Goal: Task Accomplishment & Management: Manage account settings

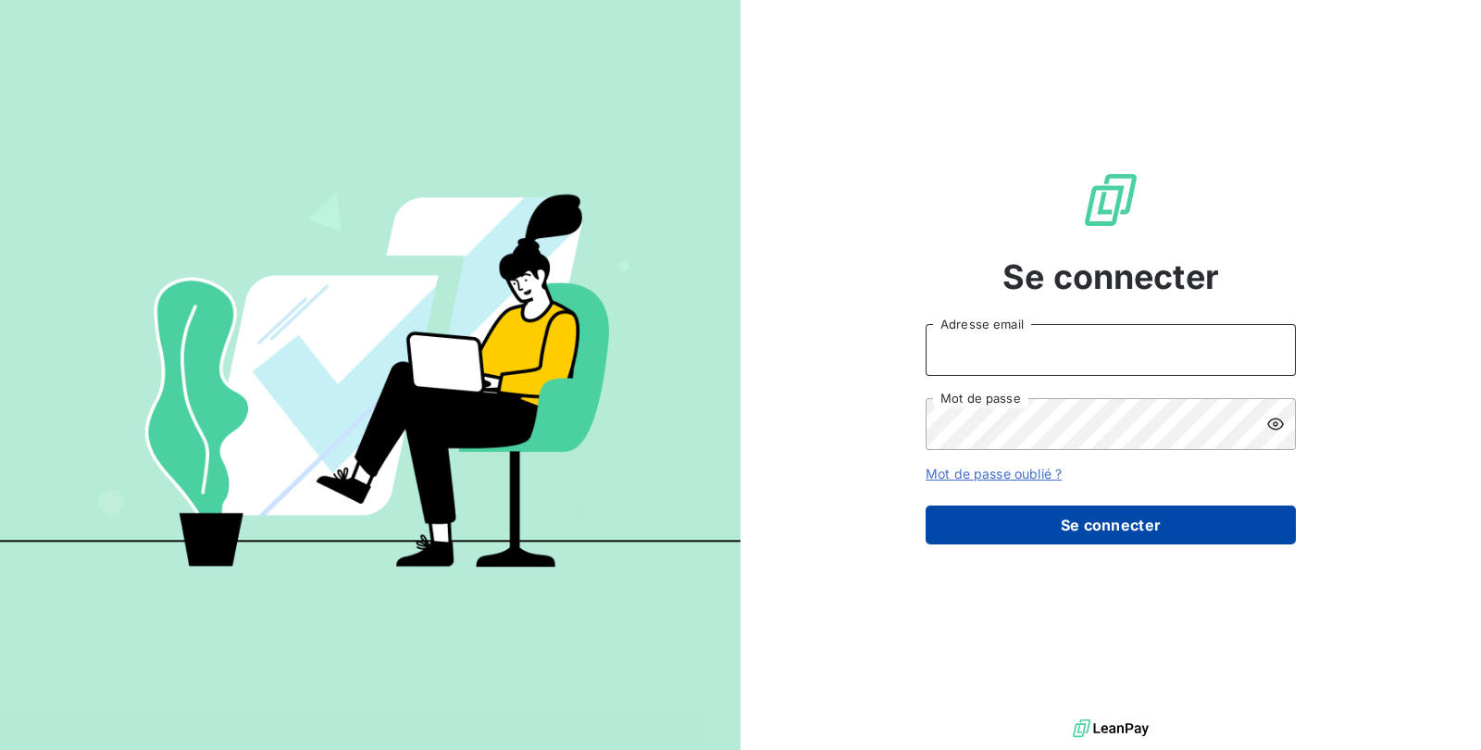
type input "[PERSON_NAME][EMAIL_ADDRESS][DOMAIN_NAME]"
click at [1145, 514] on button "Se connecter" at bounding box center [1111, 524] width 370 height 39
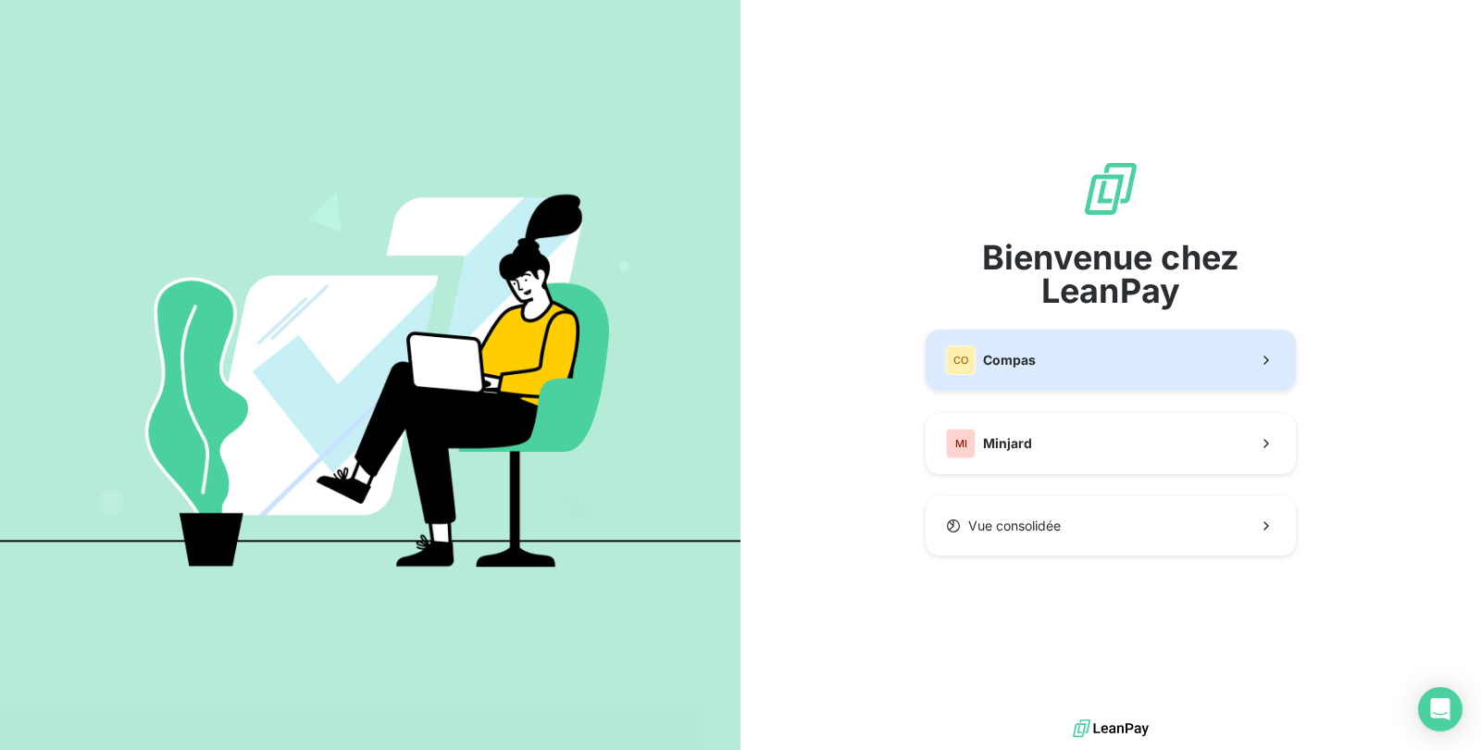
click at [1079, 352] on button "CO Compas" at bounding box center [1111, 360] width 370 height 61
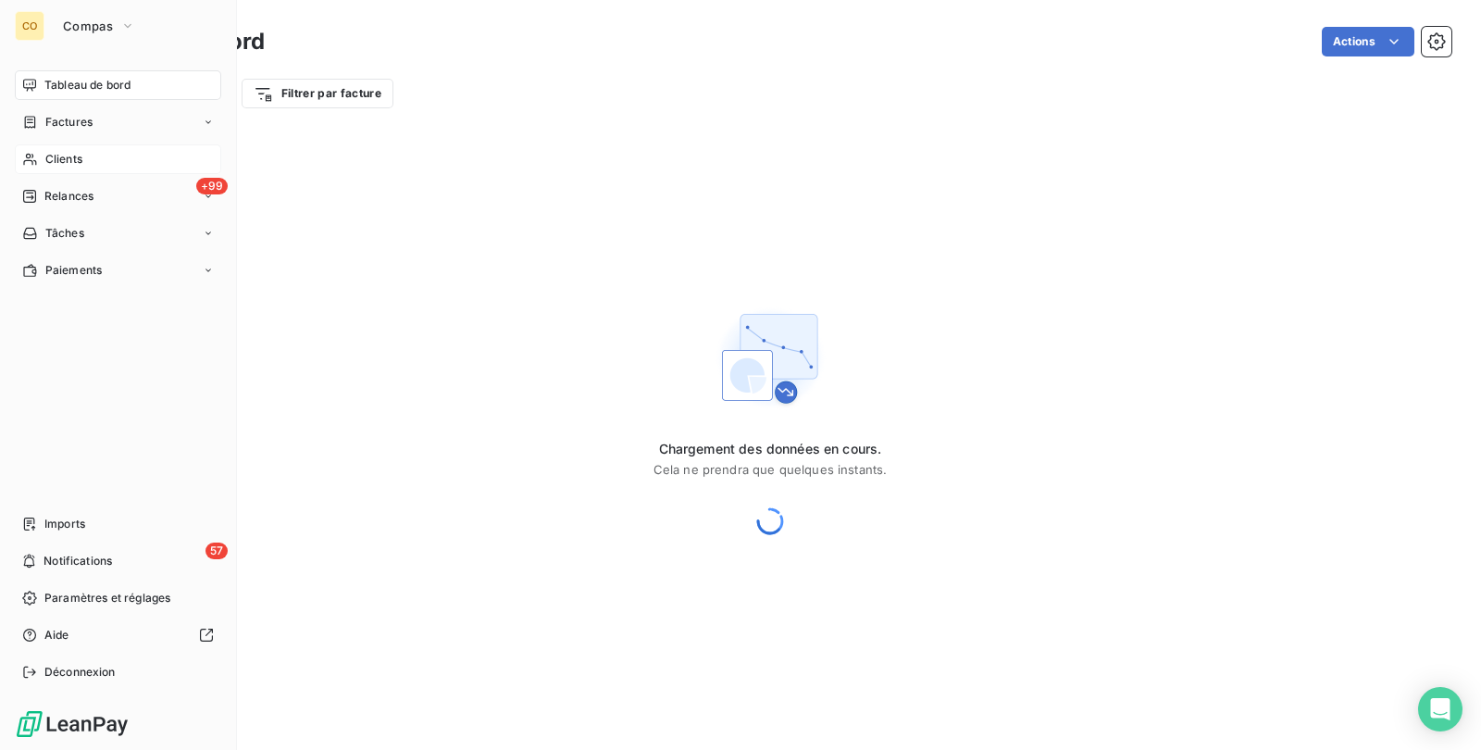
click at [53, 148] on div "Clients" at bounding box center [118, 159] width 206 height 30
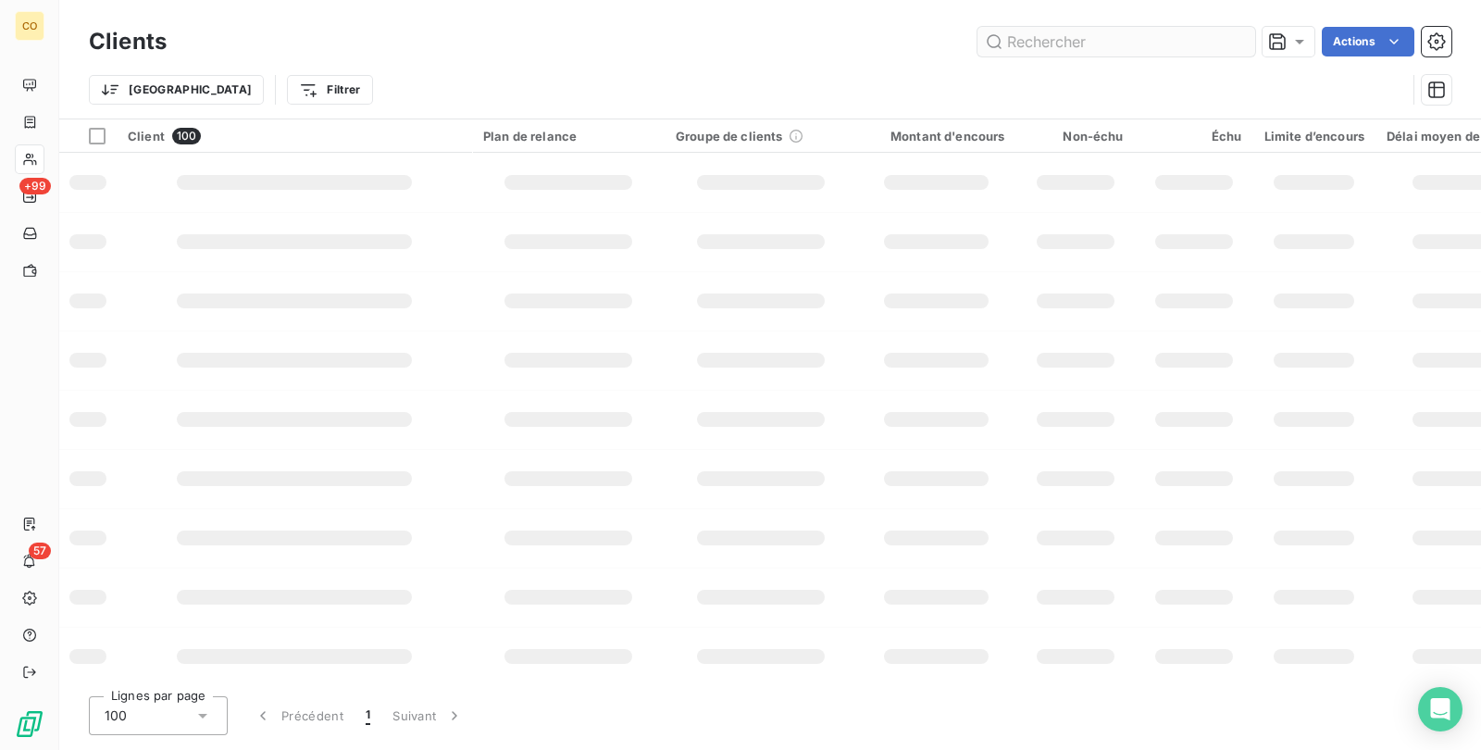
click at [1118, 42] on input "text" at bounding box center [1116, 42] width 278 height 30
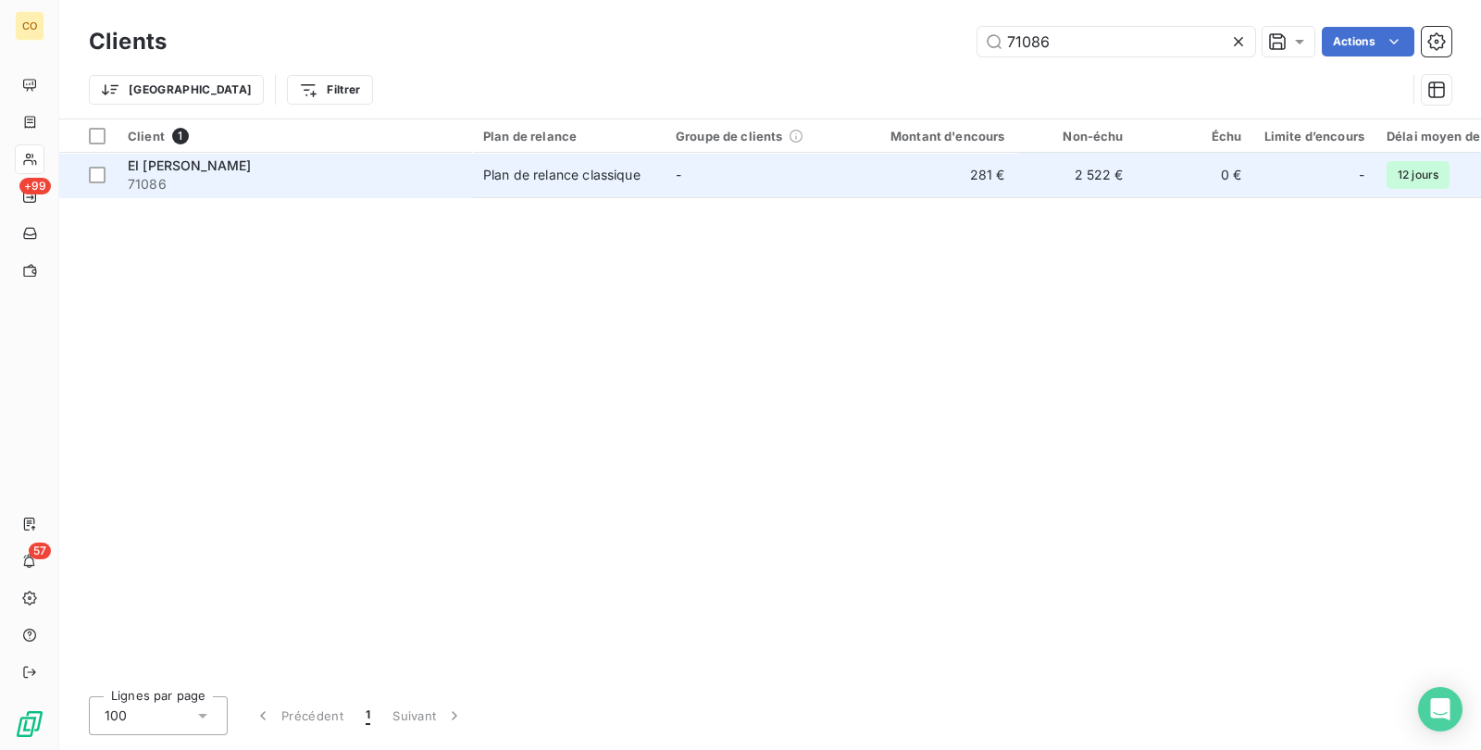
type input "71086"
click at [756, 188] on td "-" at bounding box center [761, 175] width 193 height 44
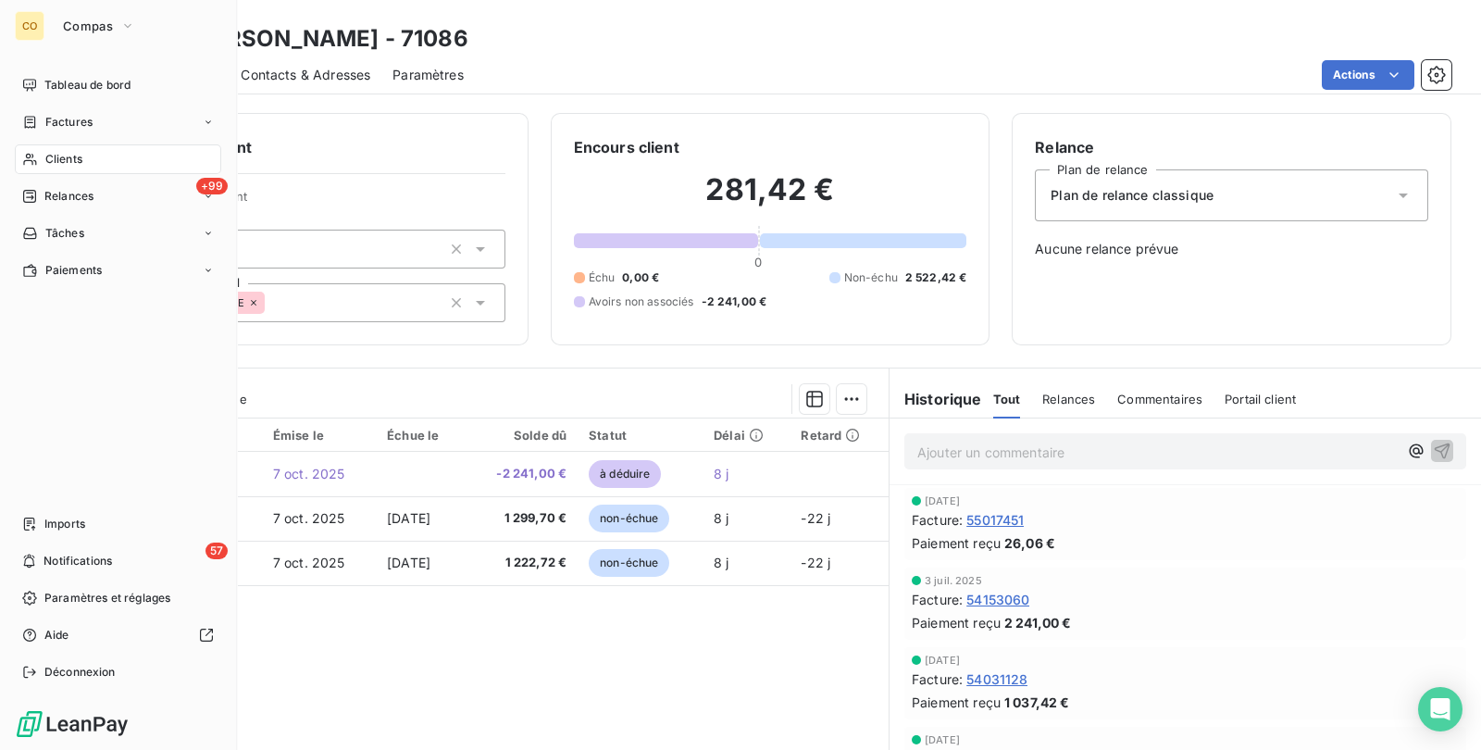
drag, startPoint x: 54, startPoint y: 154, endPoint x: 71, endPoint y: 140, distance: 22.4
click at [54, 154] on span "Clients" at bounding box center [63, 159] width 37 height 17
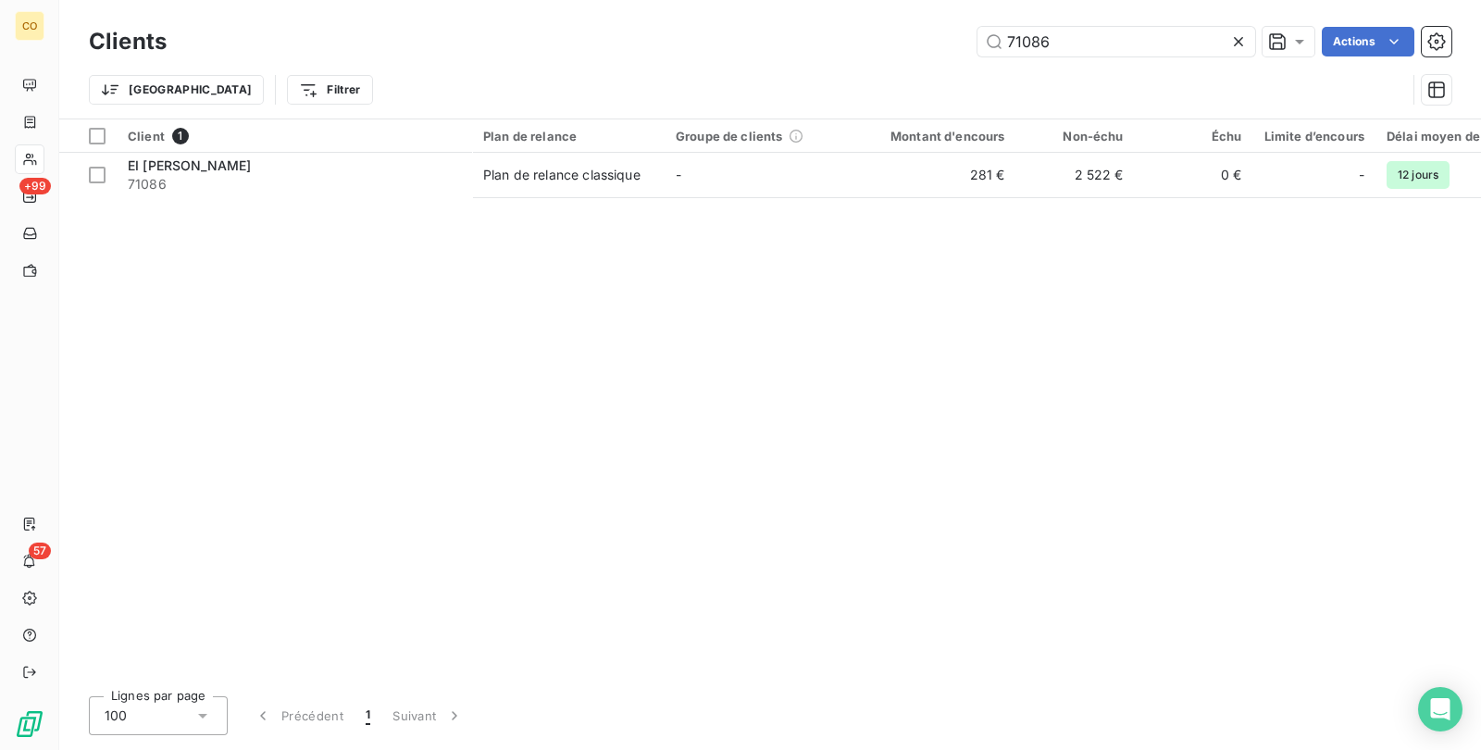
drag, startPoint x: 1110, startPoint y: 28, endPoint x: 659, endPoint y: -13, distance: 452.6
click at [659, 0] on html "CO +99 57 Clients 71086 Actions Trier Filtrer Client 1 Plan de relance Groupe d…" at bounding box center [740, 375] width 1481 height 750
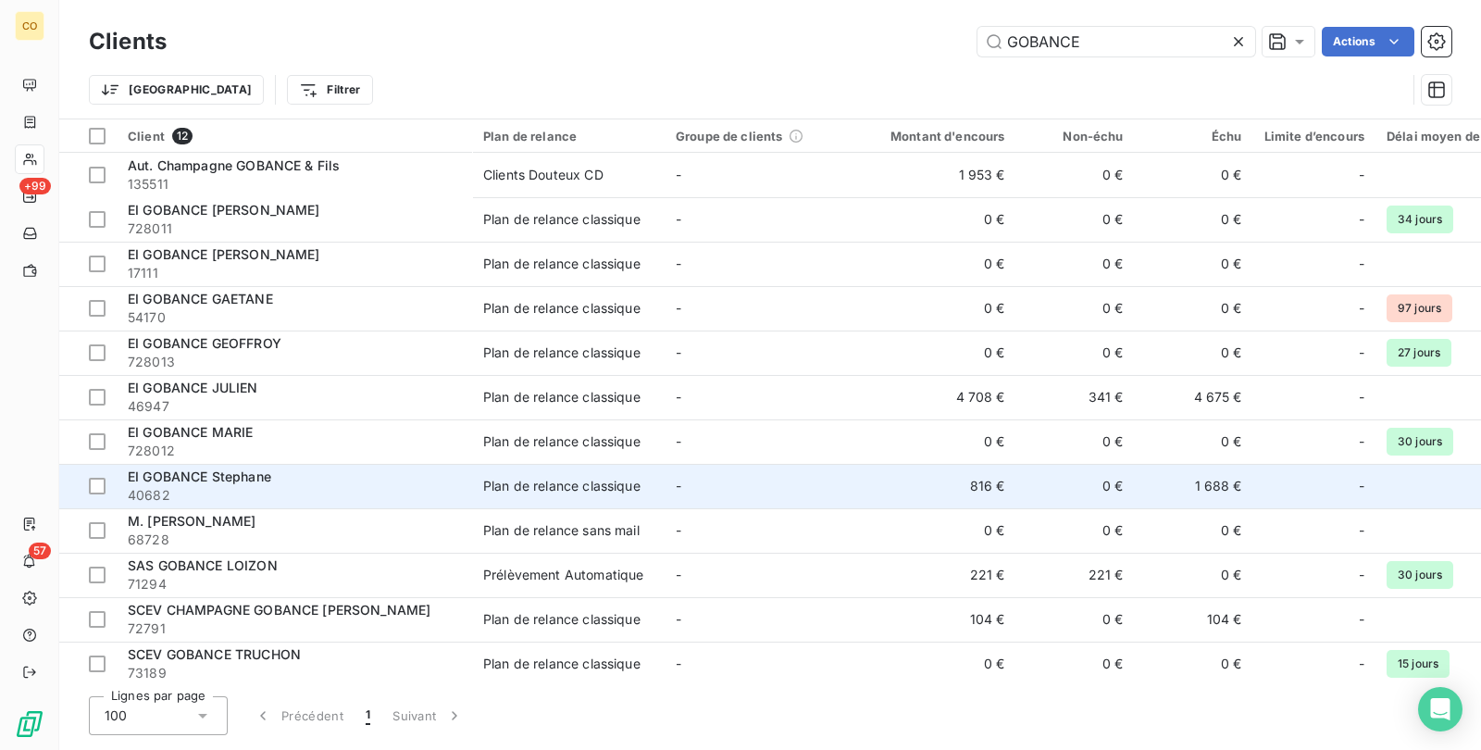
type input "GOBANCE"
click at [395, 495] on span "40682" at bounding box center [294, 495] width 333 height 19
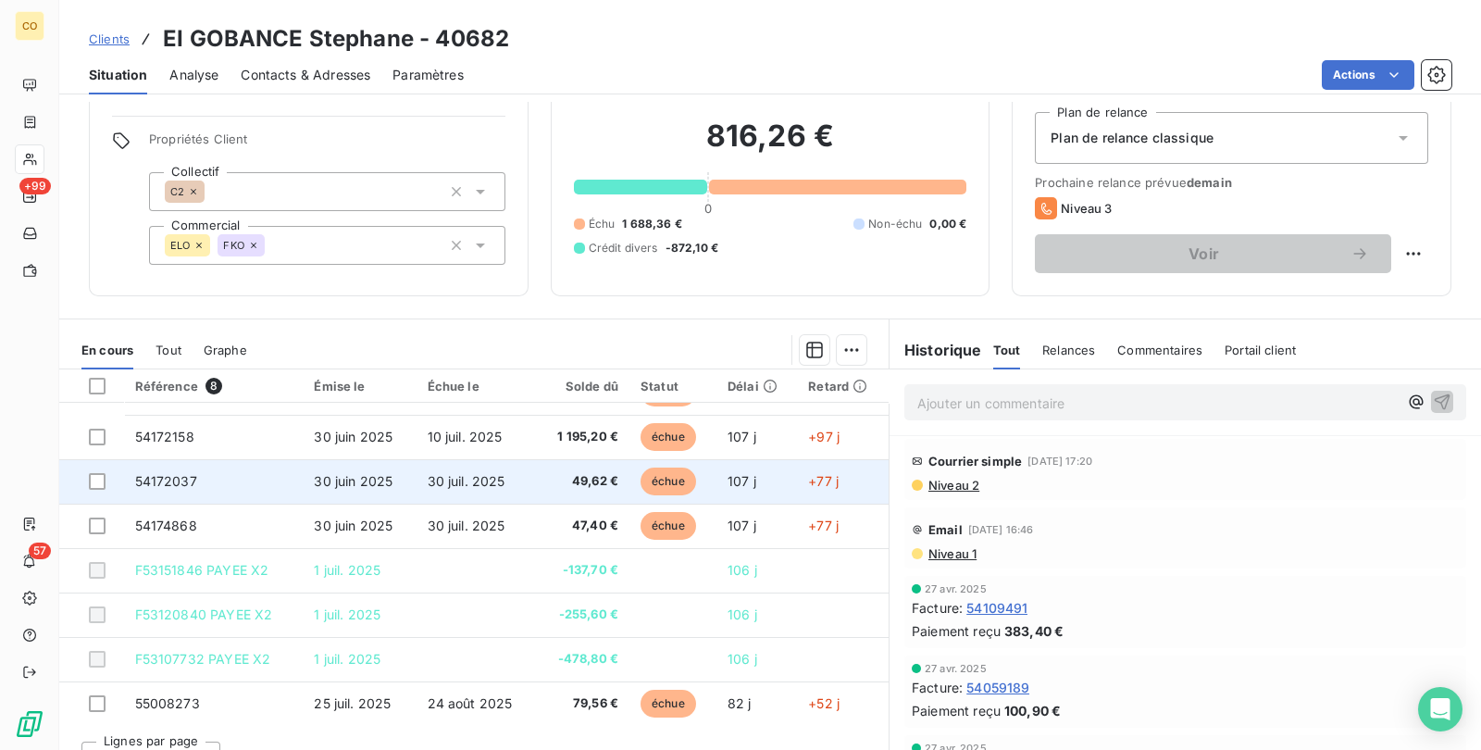
scroll to position [88, 0]
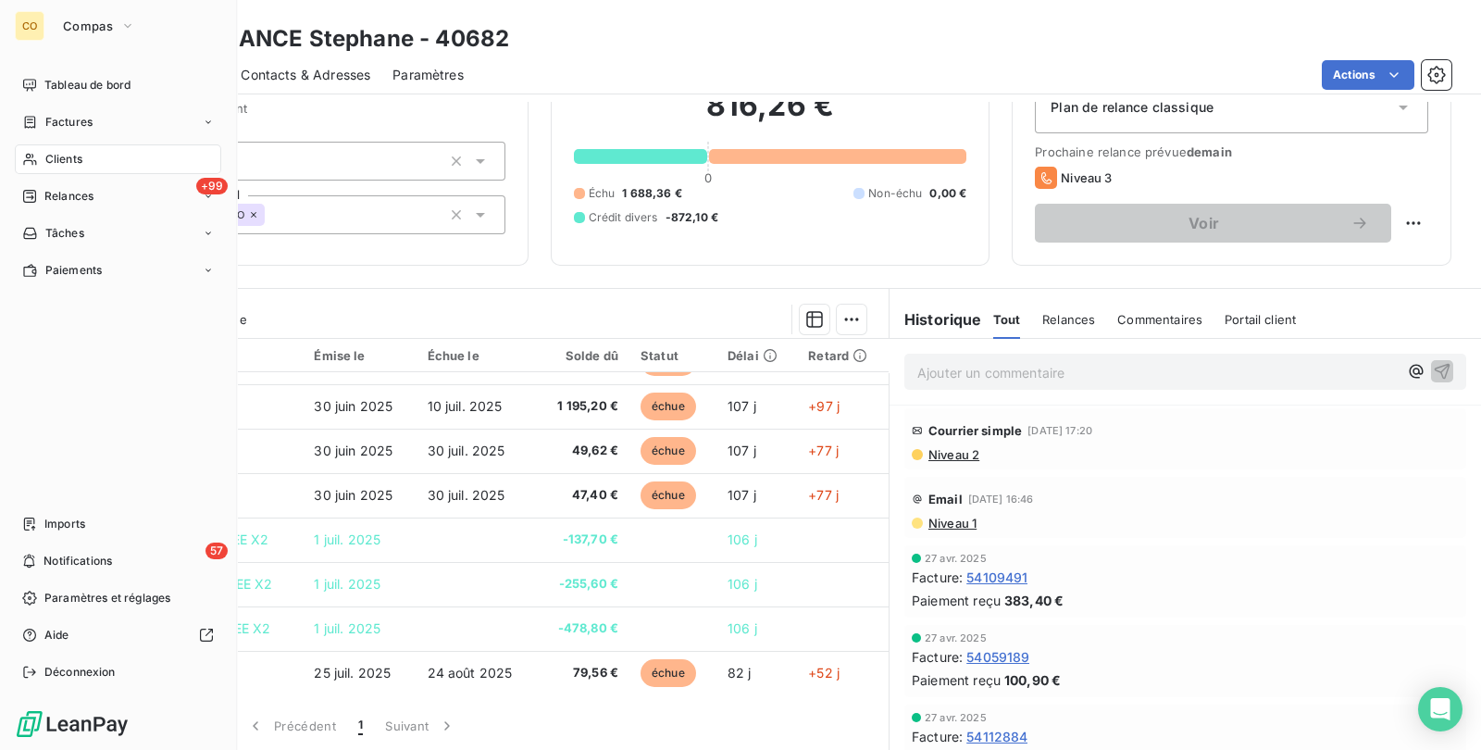
click at [108, 157] on div "Clients" at bounding box center [118, 159] width 206 height 30
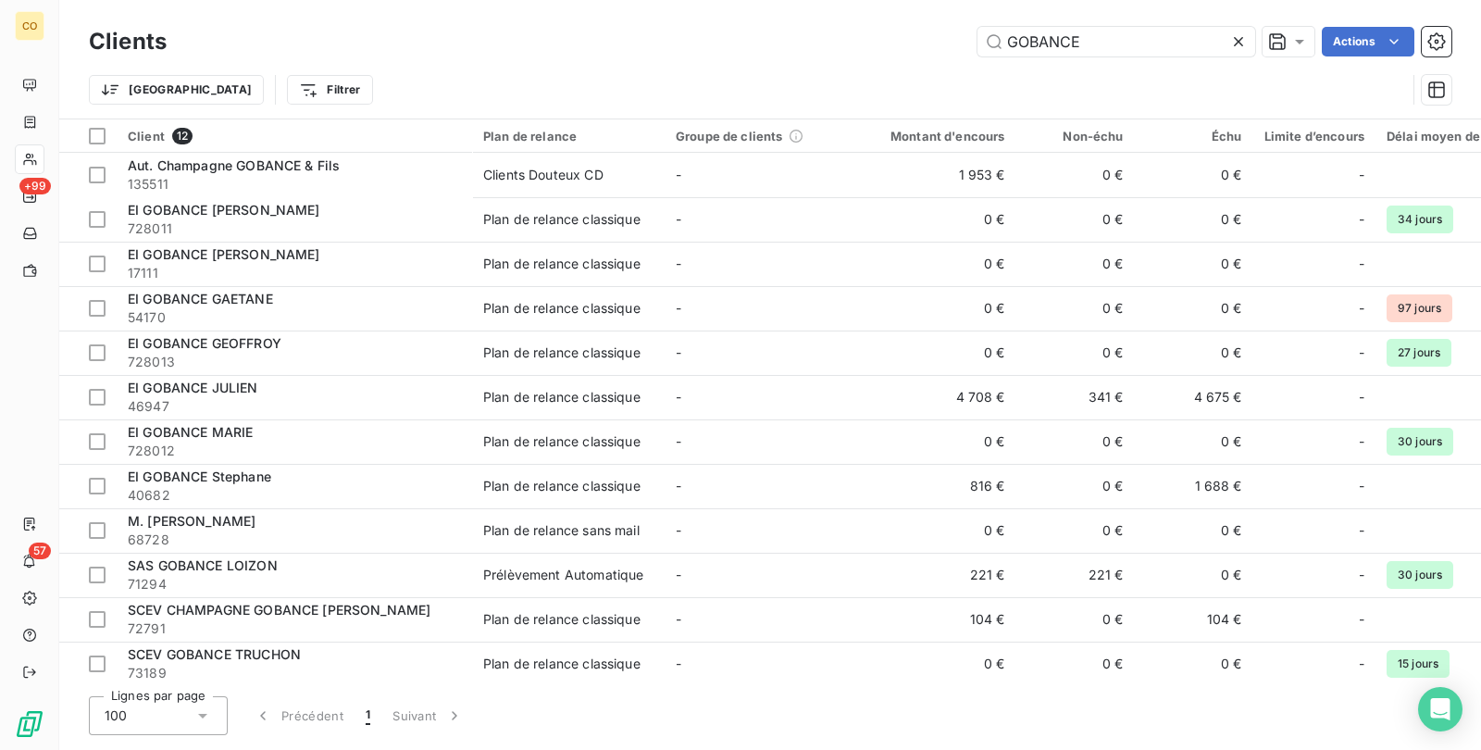
drag, startPoint x: 1134, startPoint y: 34, endPoint x: 499, endPoint y: 29, distance: 635.0
click at [499, 29] on div "GOBANCE Actions" at bounding box center [820, 42] width 1263 height 30
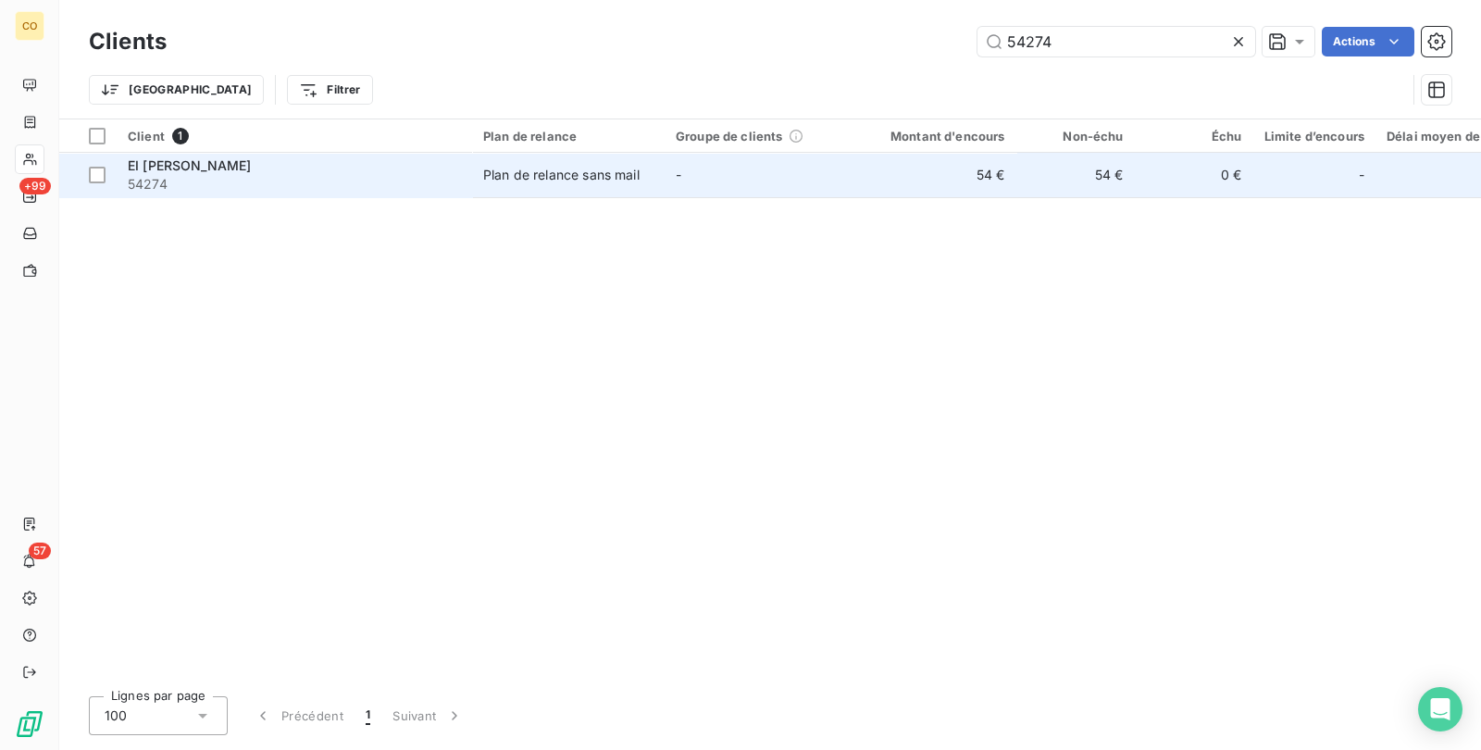
type input "54274"
click at [547, 179] on div "Plan de relance sans mail" at bounding box center [561, 175] width 156 height 19
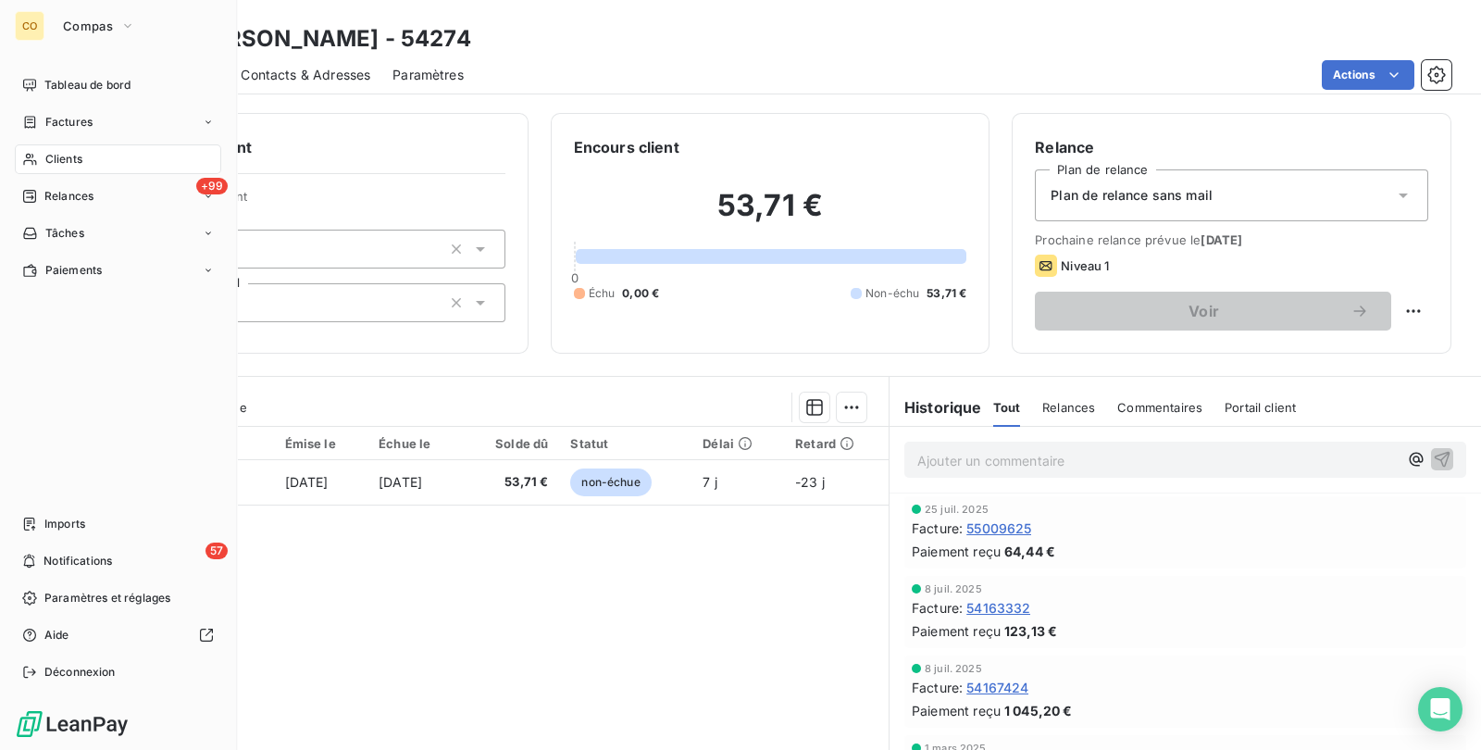
click at [50, 160] on span "Clients" at bounding box center [63, 159] width 37 height 17
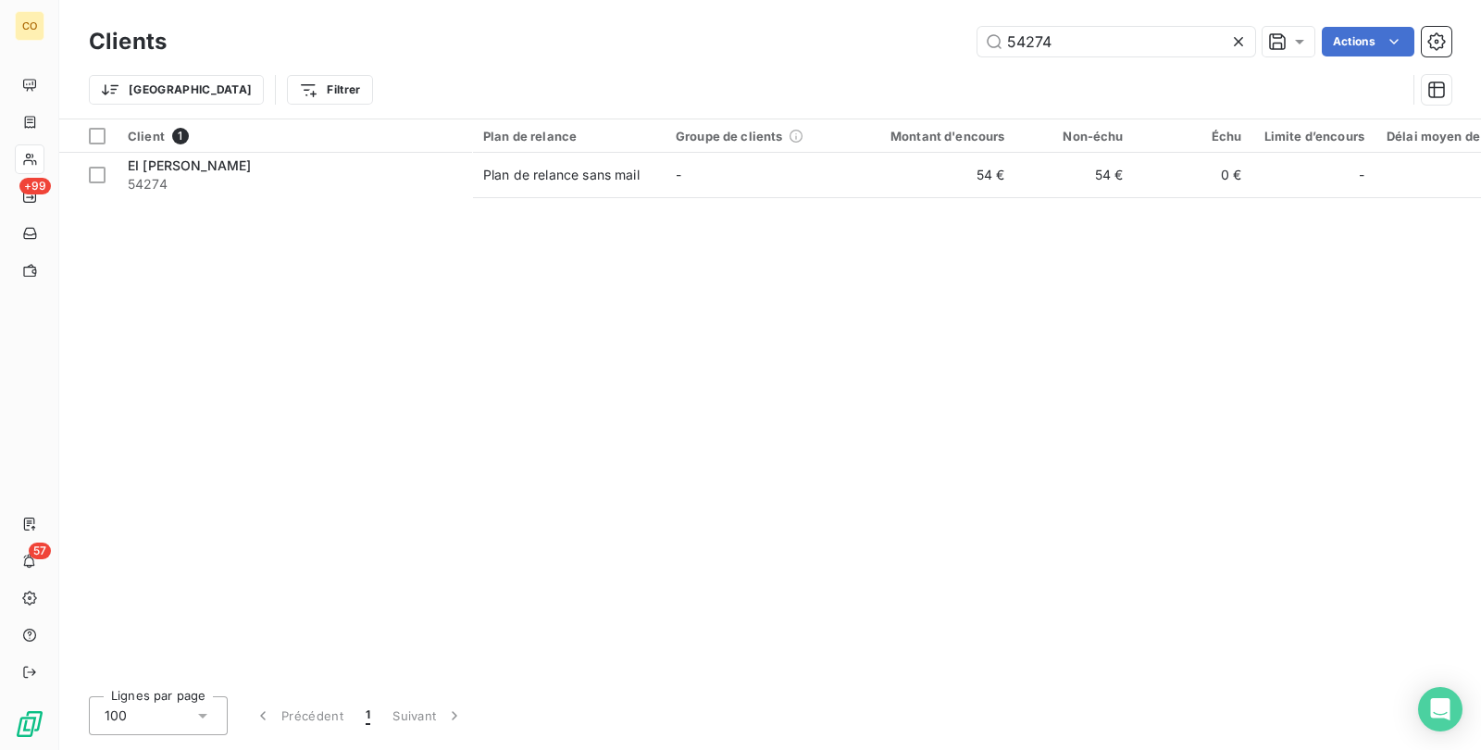
drag, startPoint x: 1064, startPoint y: 31, endPoint x: 593, endPoint y: 54, distance: 471.6
click at [595, 53] on div "54274 Actions" at bounding box center [820, 42] width 1263 height 30
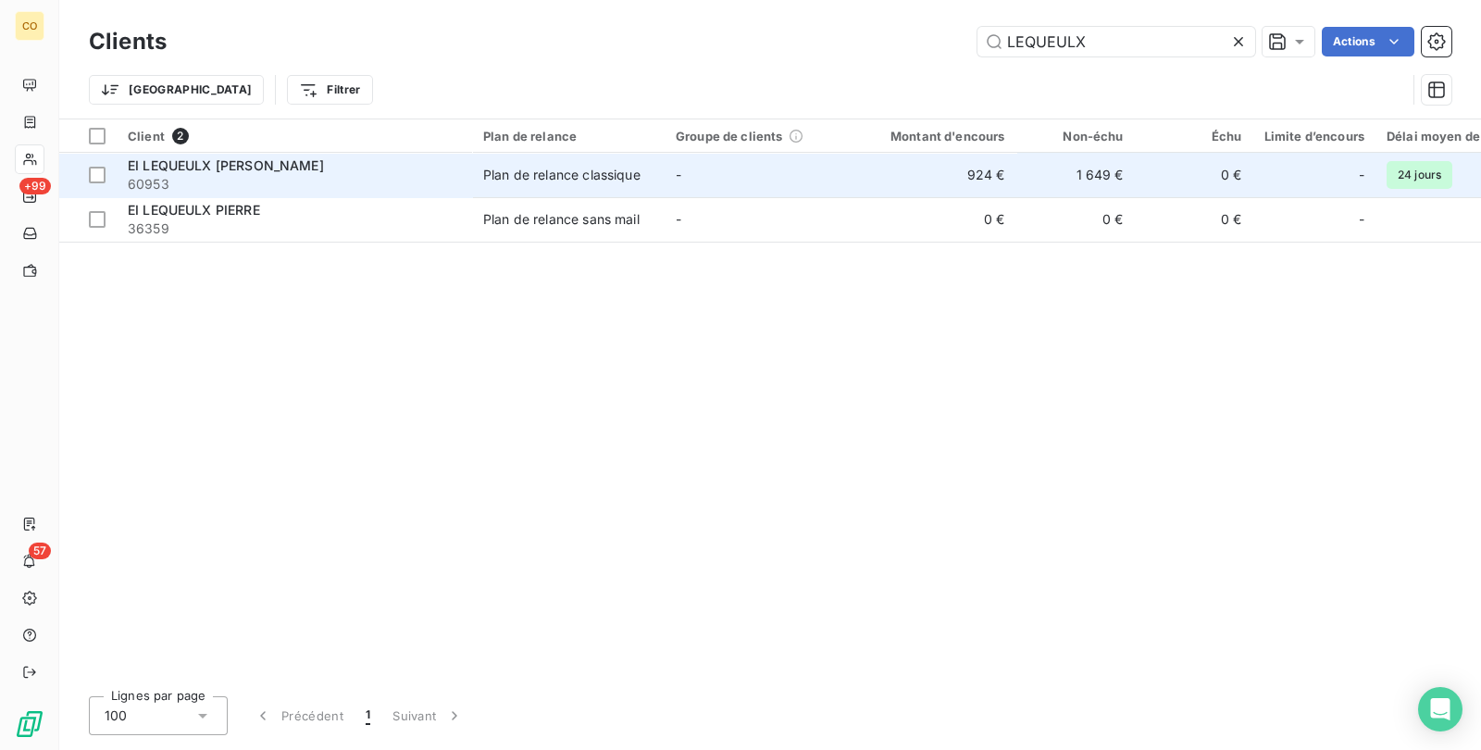
type input "LEQUEULX"
click at [603, 193] on td "Plan de relance classique" at bounding box center [568, 175] width 193 height 44
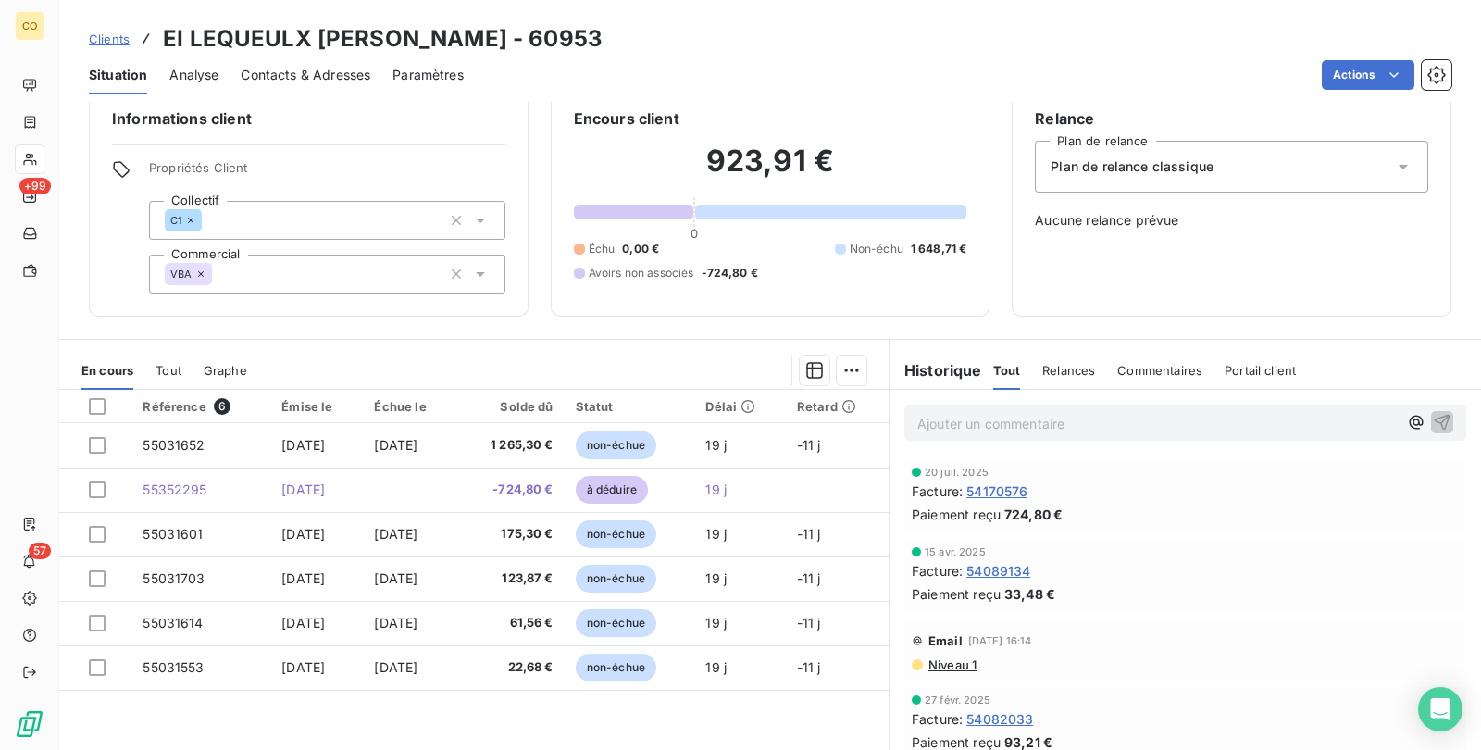
scroll to position [80, 0]
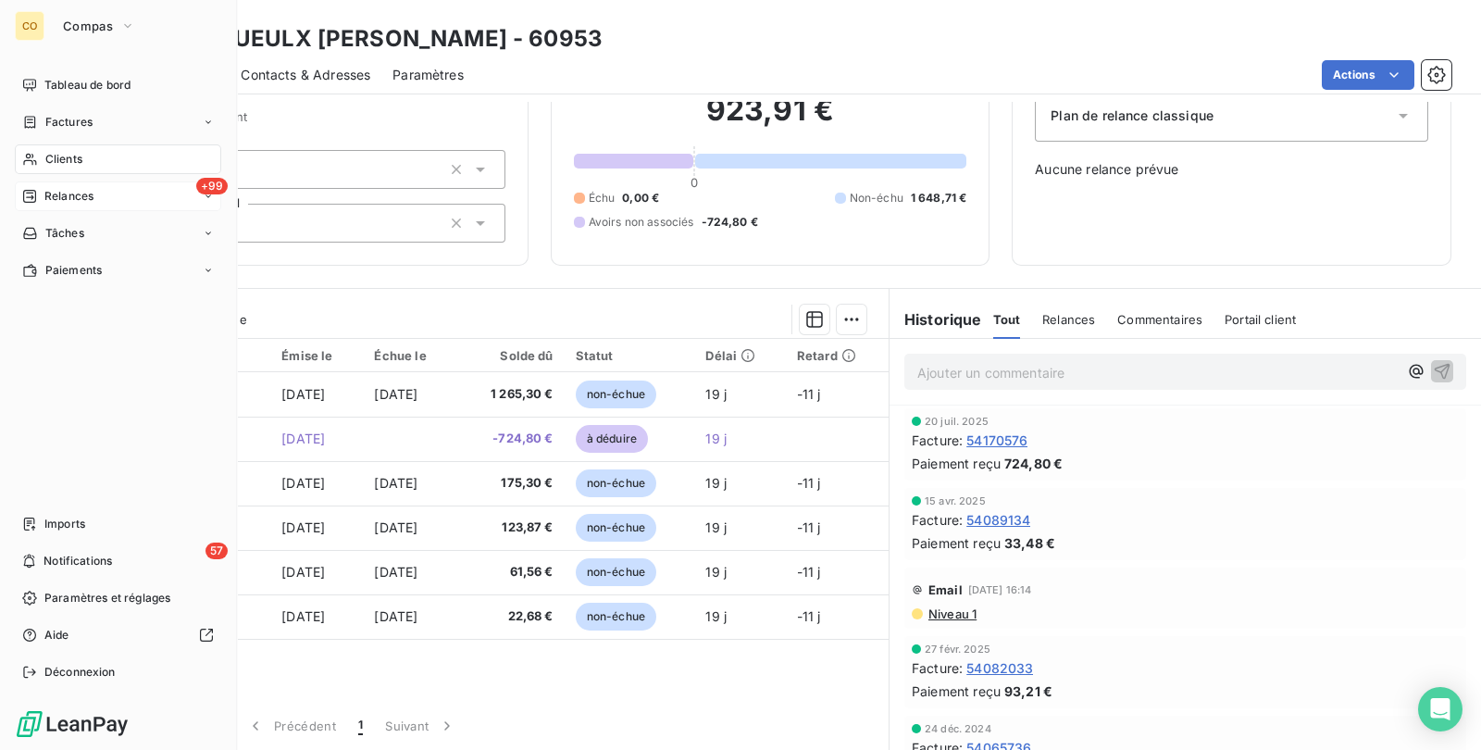
click at [45, 199] on span "Relances" at bounding box center [68, 196] width 49 height 17
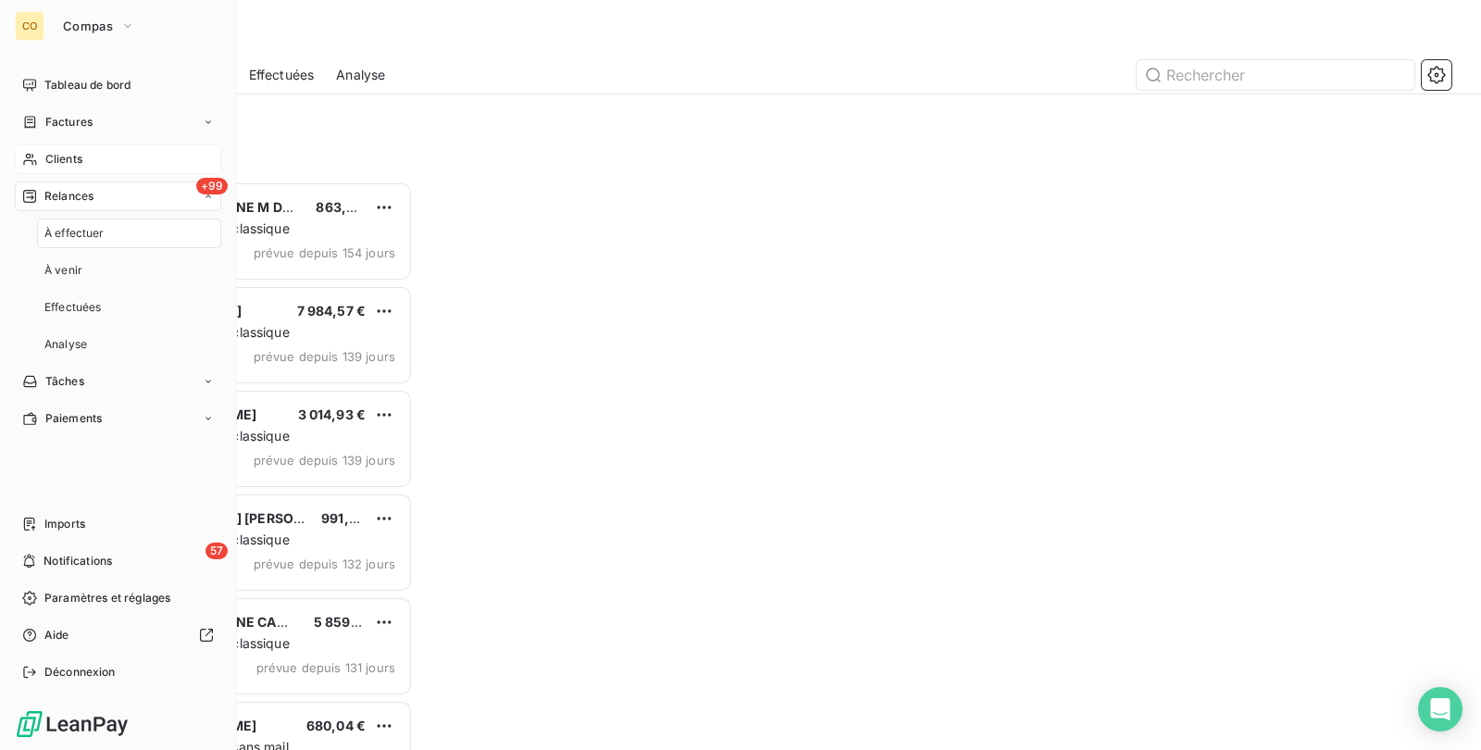
scroll to position [551, 305]
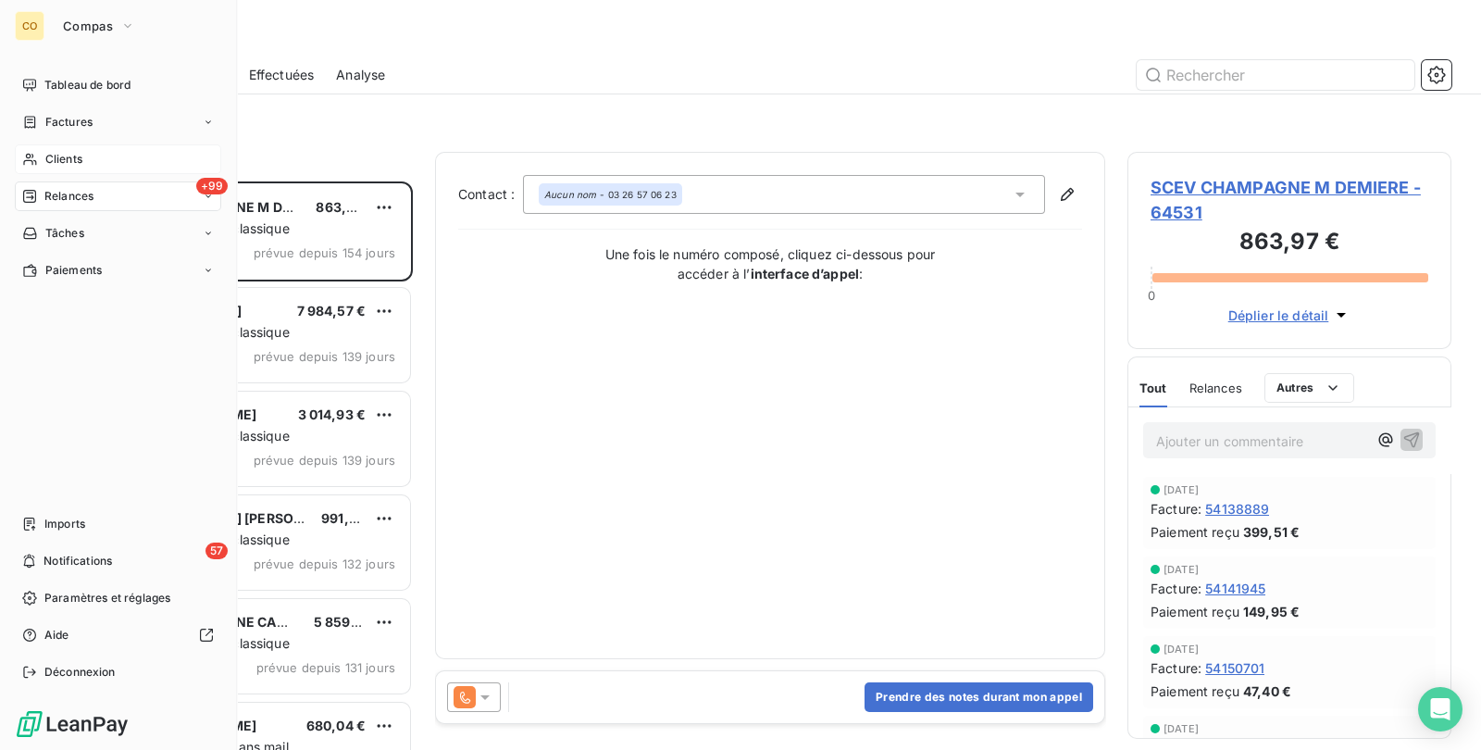
click at [54, 161] on span "Clients" at bounding box center [63, 159] width 37 height 17
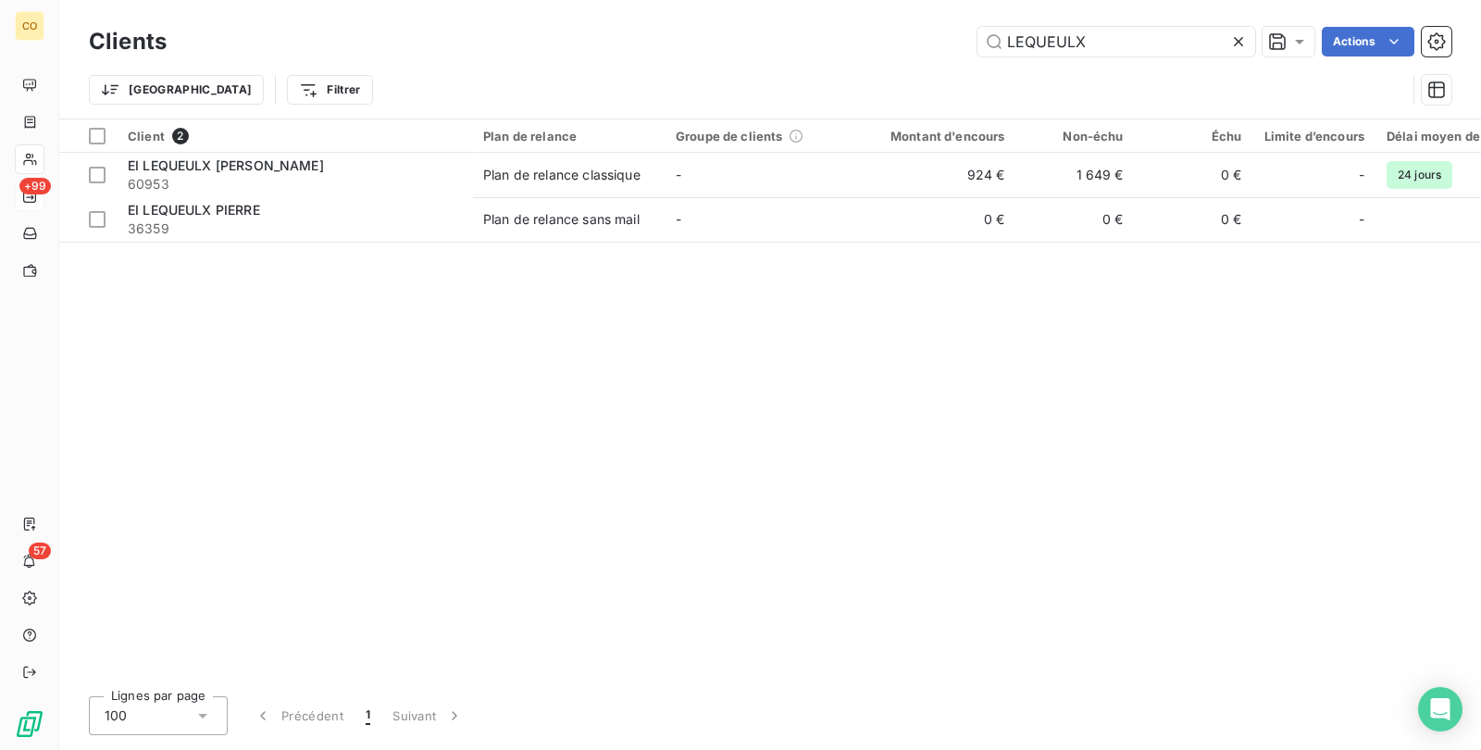
drag, startPoint x: 1126, startPoint y: 43, endPoint x: 517, endPoint y: 14, distance: 608.8
click at [518, 14] on div "Clients LEQUEULX Actions Trier Filtrer" at bounding box center [770, 59] width 1422 height 118
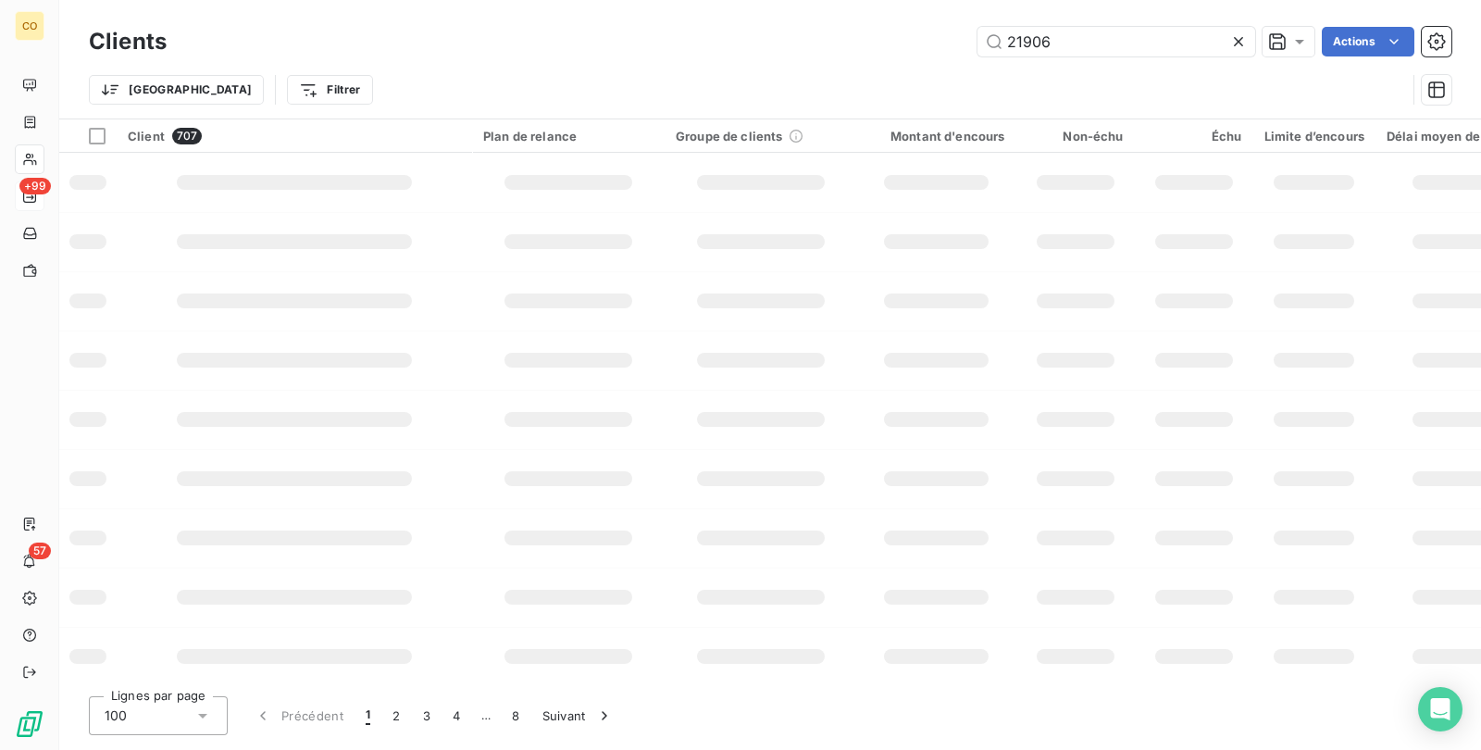
type input "21906"
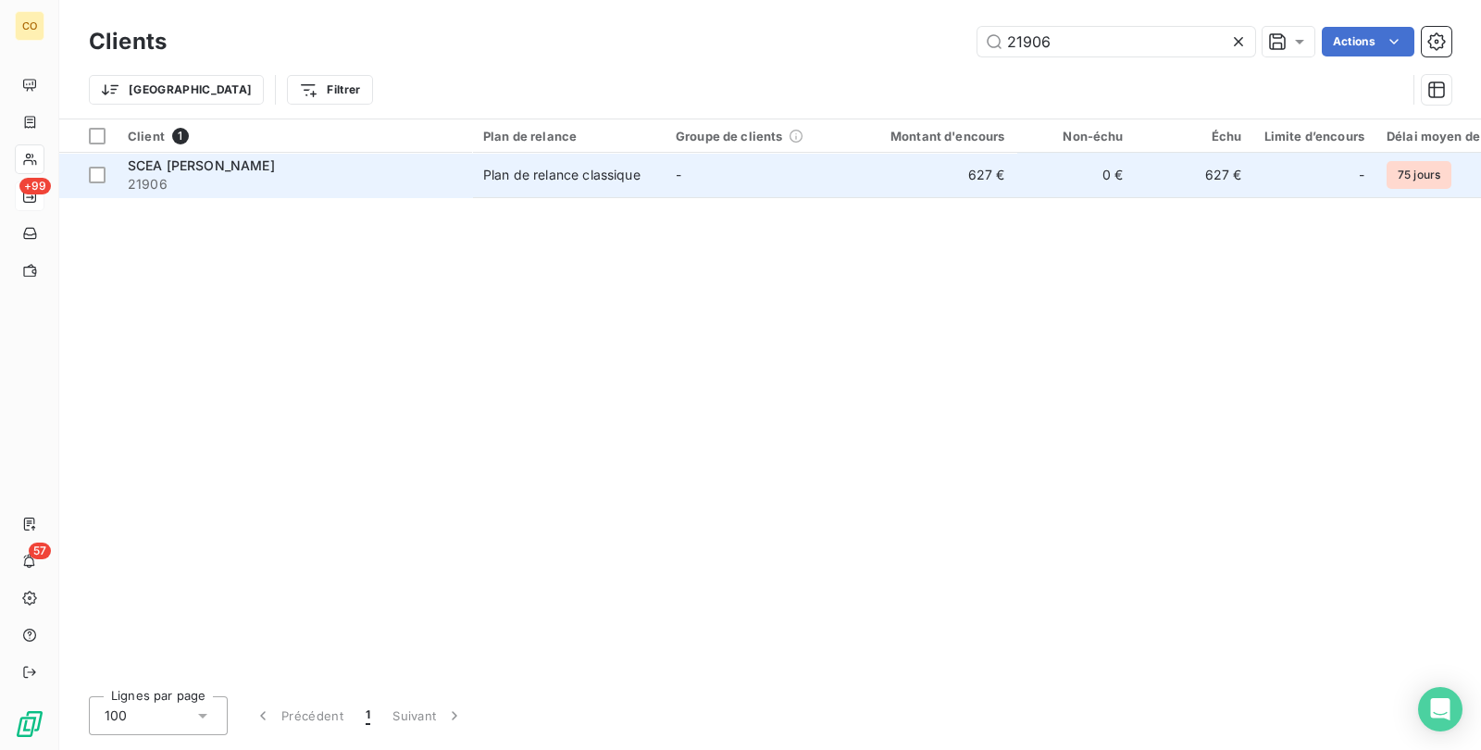
click at [473, 185] on td "Plan de relance classique" at bounding box center [568, 175] width 193 height 44
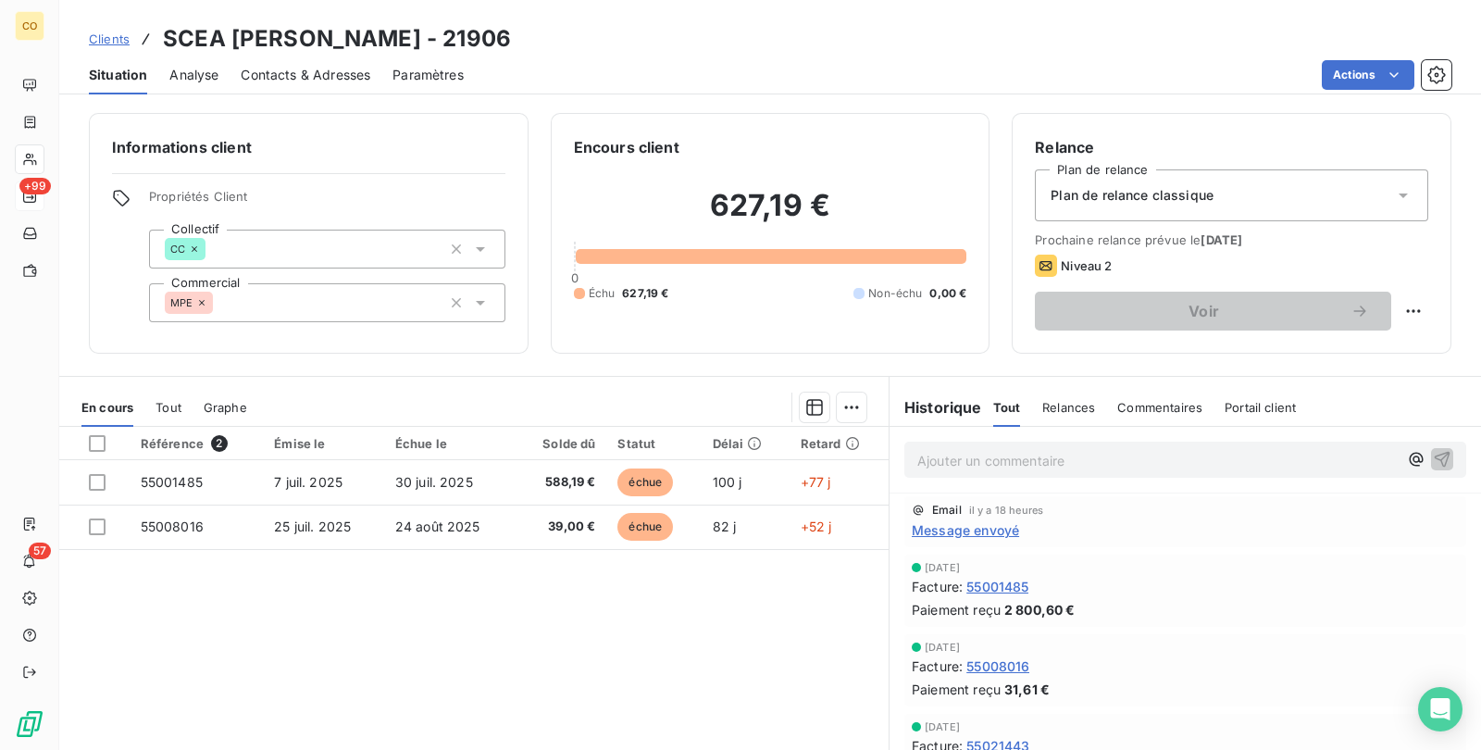
click at [992, 536] on span "Message envoyé" at bounding box center [965, 529] width 107 height 19
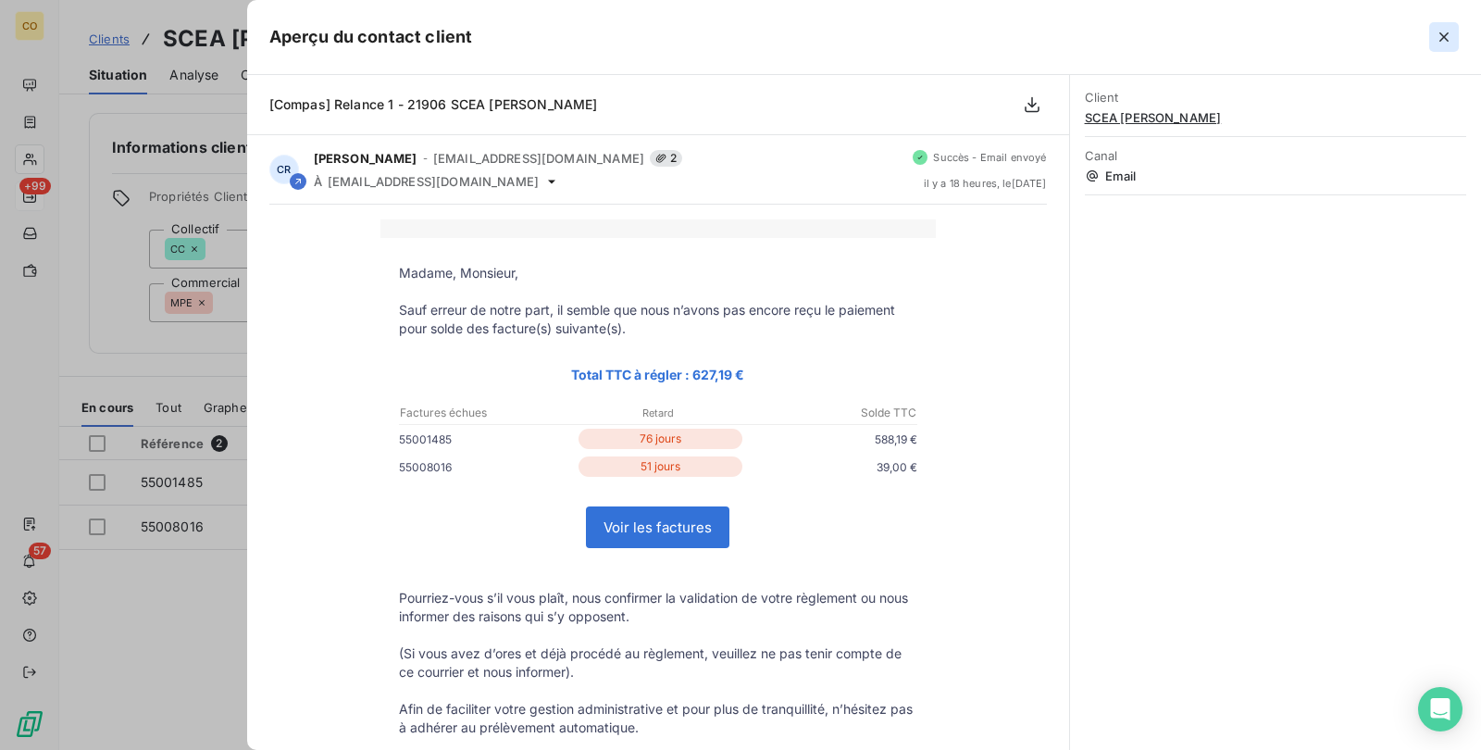
click at [1448, 42] on icon "button" at bounding box center [1444, 37] width 19 height 19
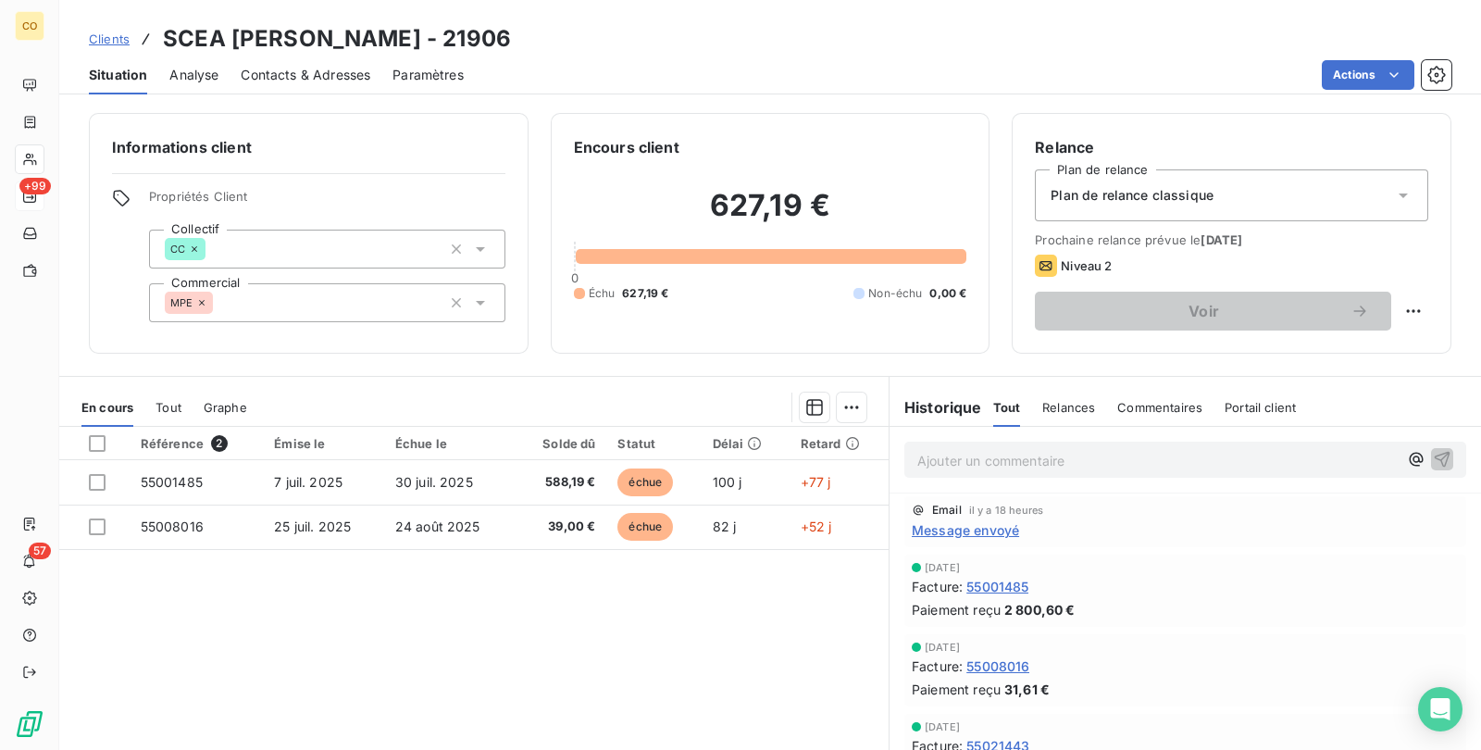
click at [960, 534] on span "Message envoyé" at bounding box center [965, 529] width 107 height 19
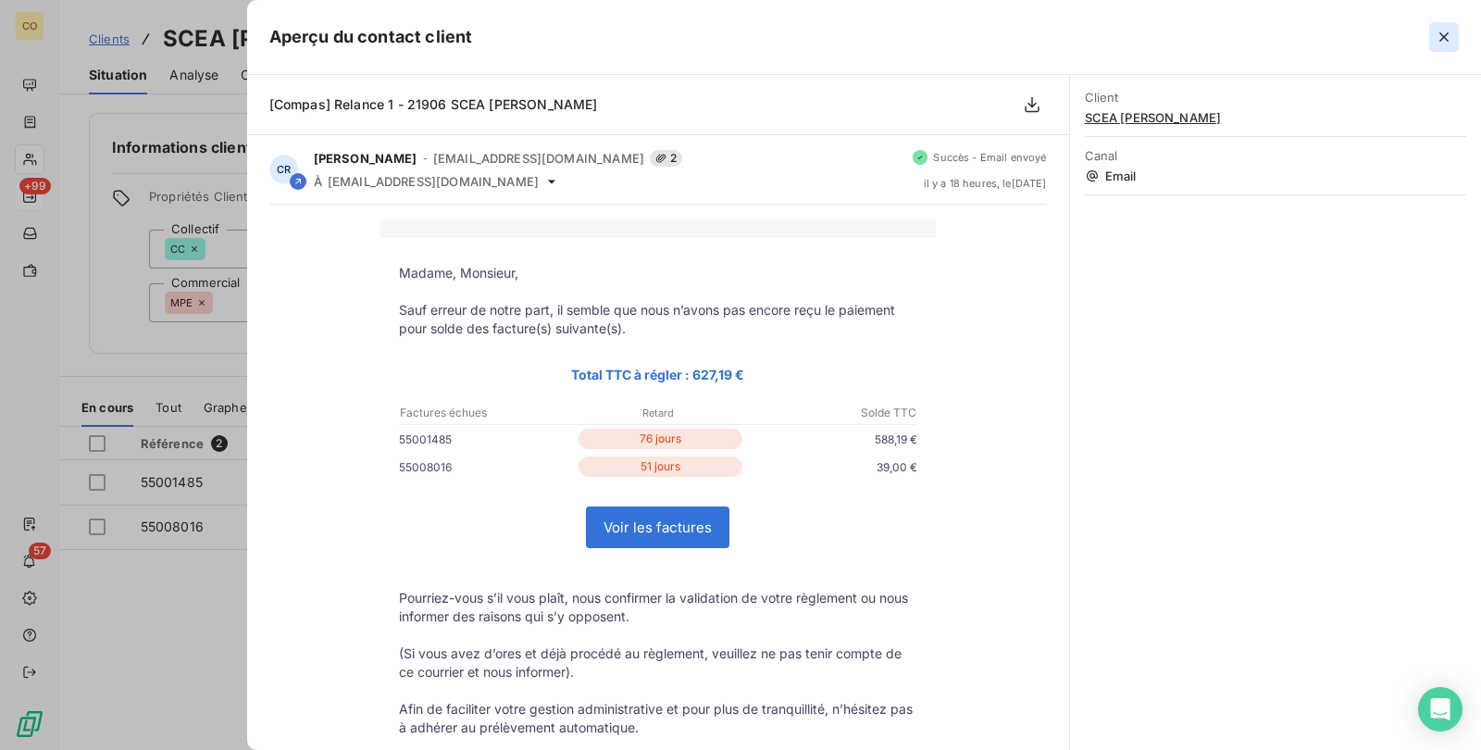
click at [1451, 26] on button "button" at bounding box center [1444, 37] width 30 height 30
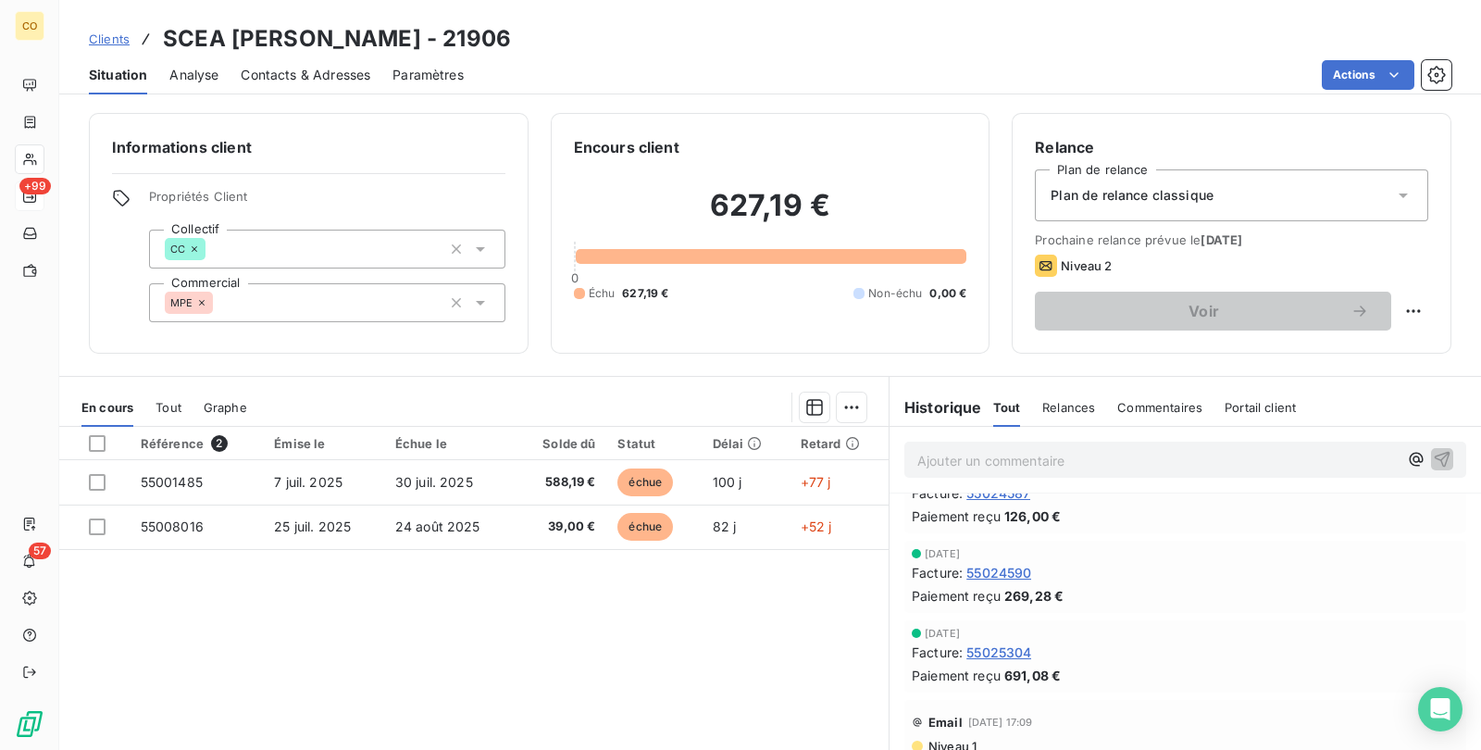
scroll to position [347, 0]
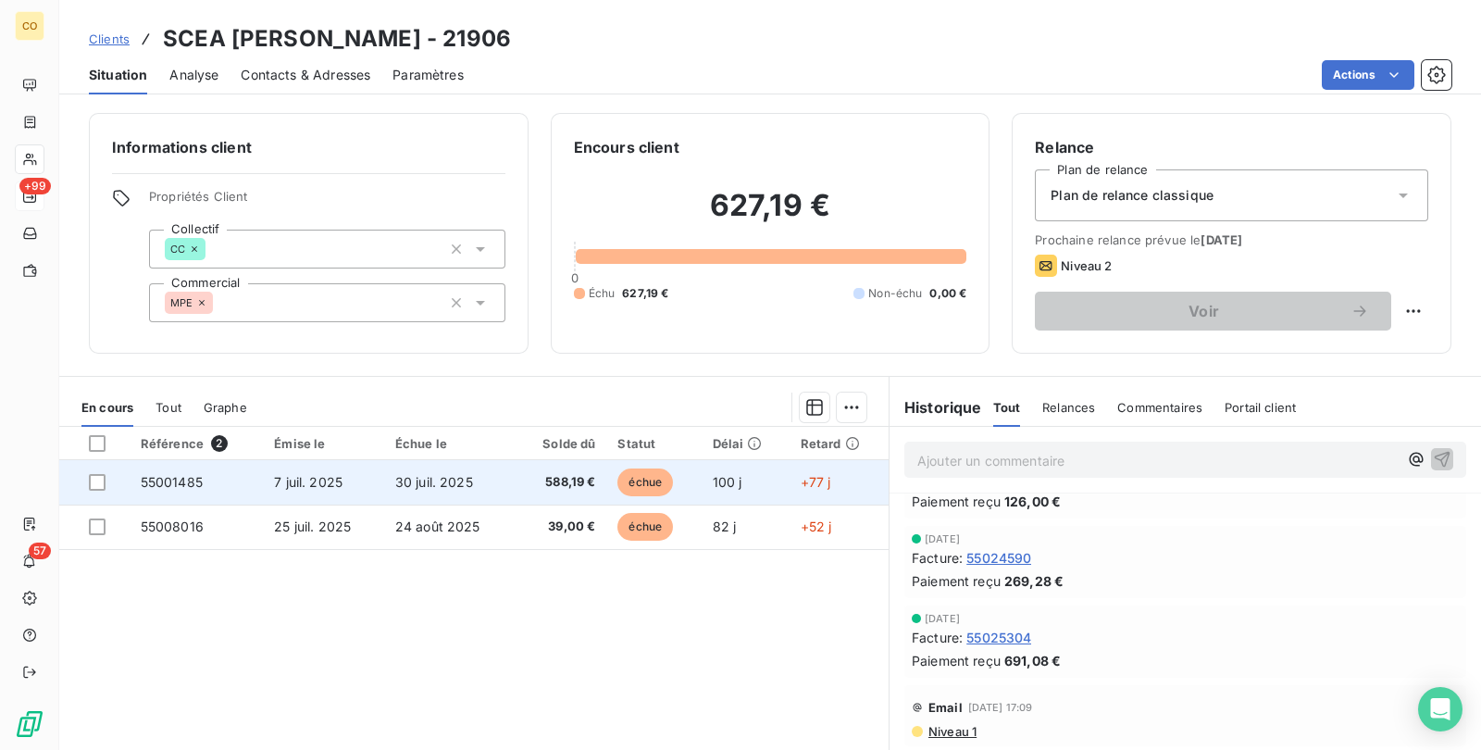
click at [507, 491] on td "30 juil. 2025" at bounding box center [449, 482] width 131 height 44
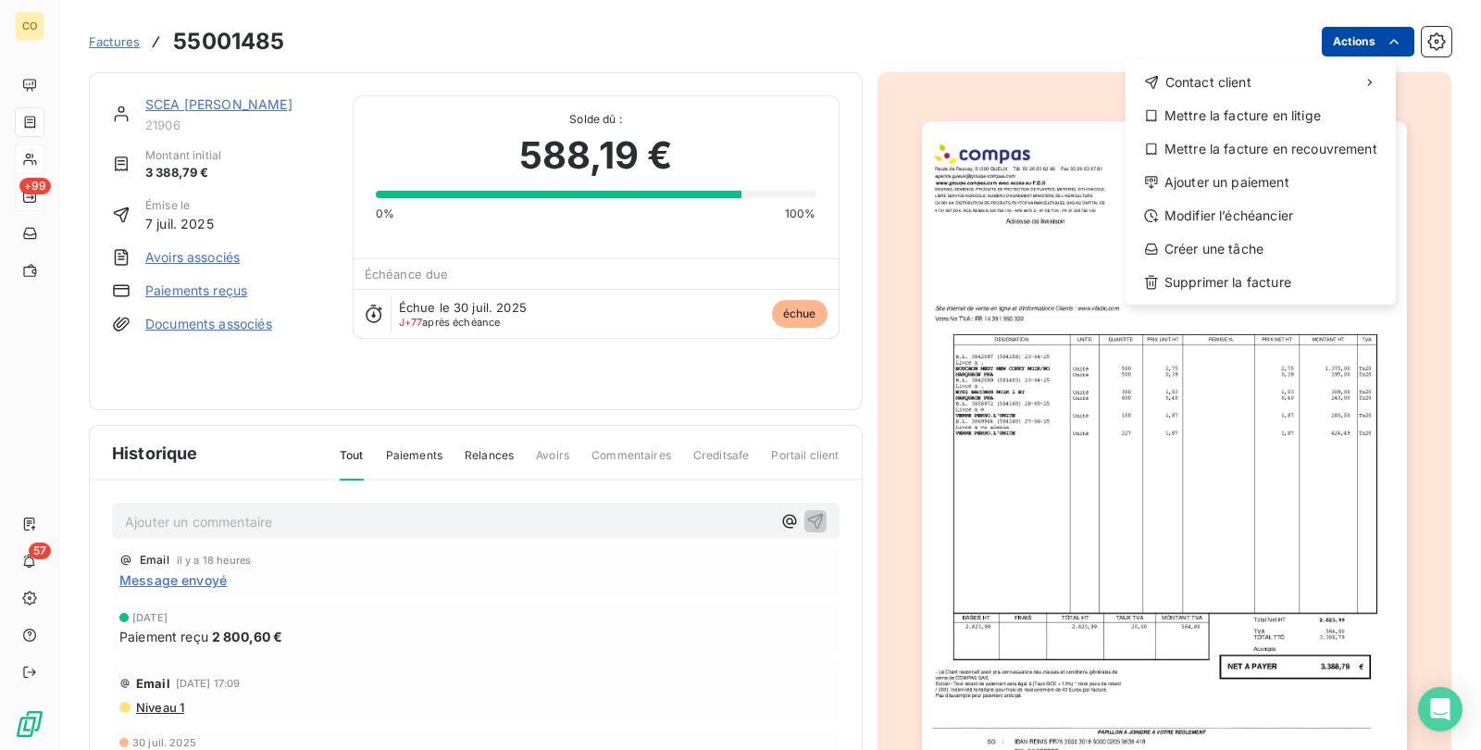
click at [1309, 31] on html "CO +99 57 Factures 55001485 Actions Contact client Mettre la facture en litige …" at bounding box center [740, 375] width 1481 height 750
click at [1292, 118] on div "Mettre la facture en litige" at bounding box center [1260, 116] width 255 height 30
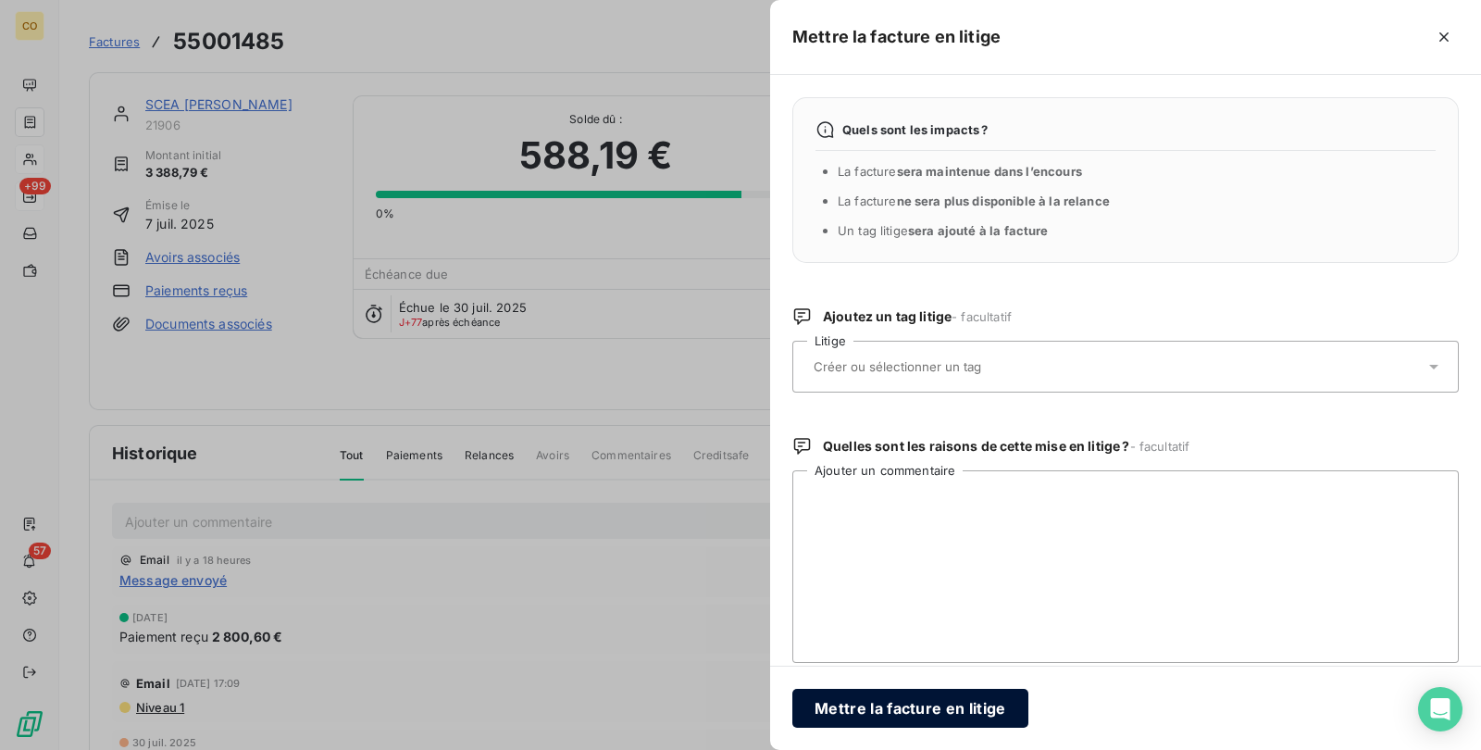
click at [949, 716] on button "Mettre la facture en litige" at bounding box center [910, 708] width 236 height 39
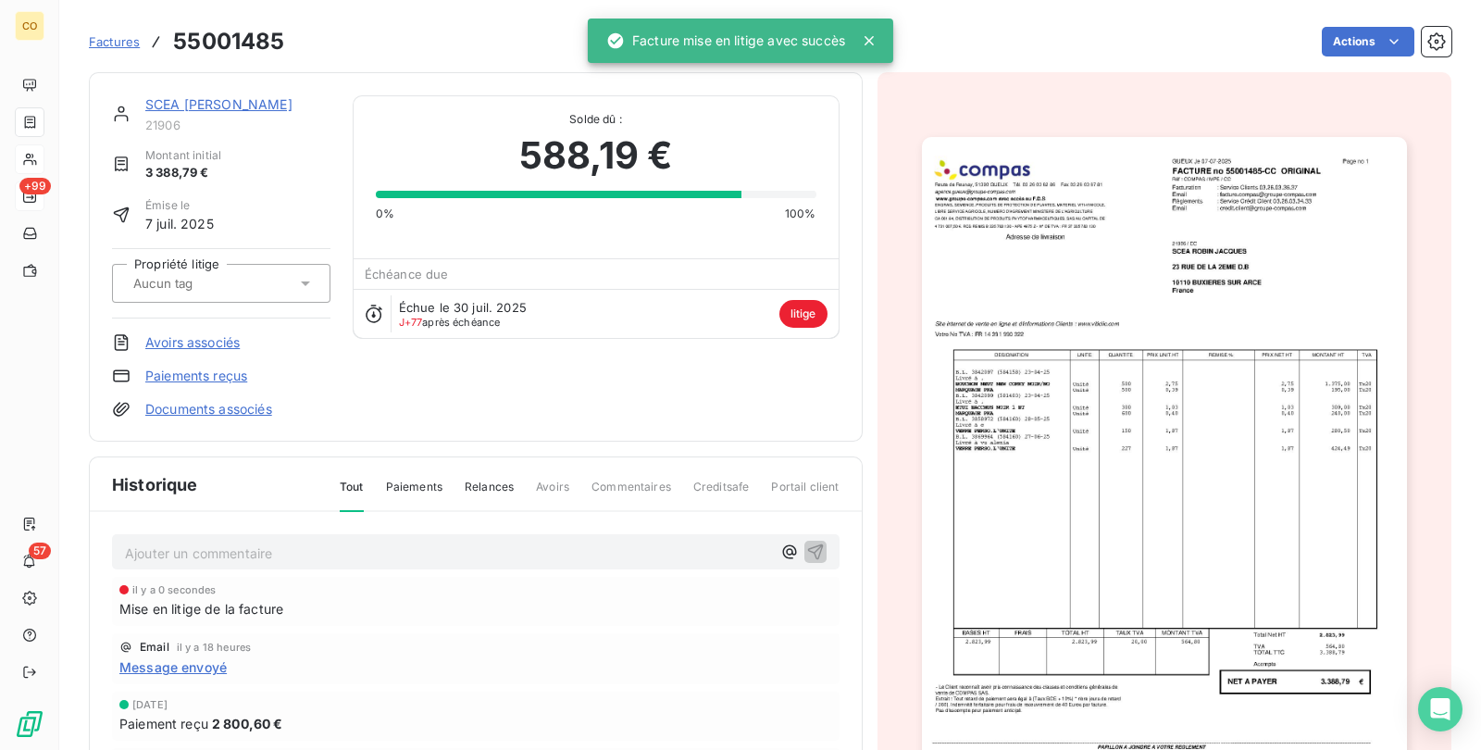
click at [230, 106] on link "SCEA [PERSON_NAME]" at bounding box center [218, 104] width 147 height 16
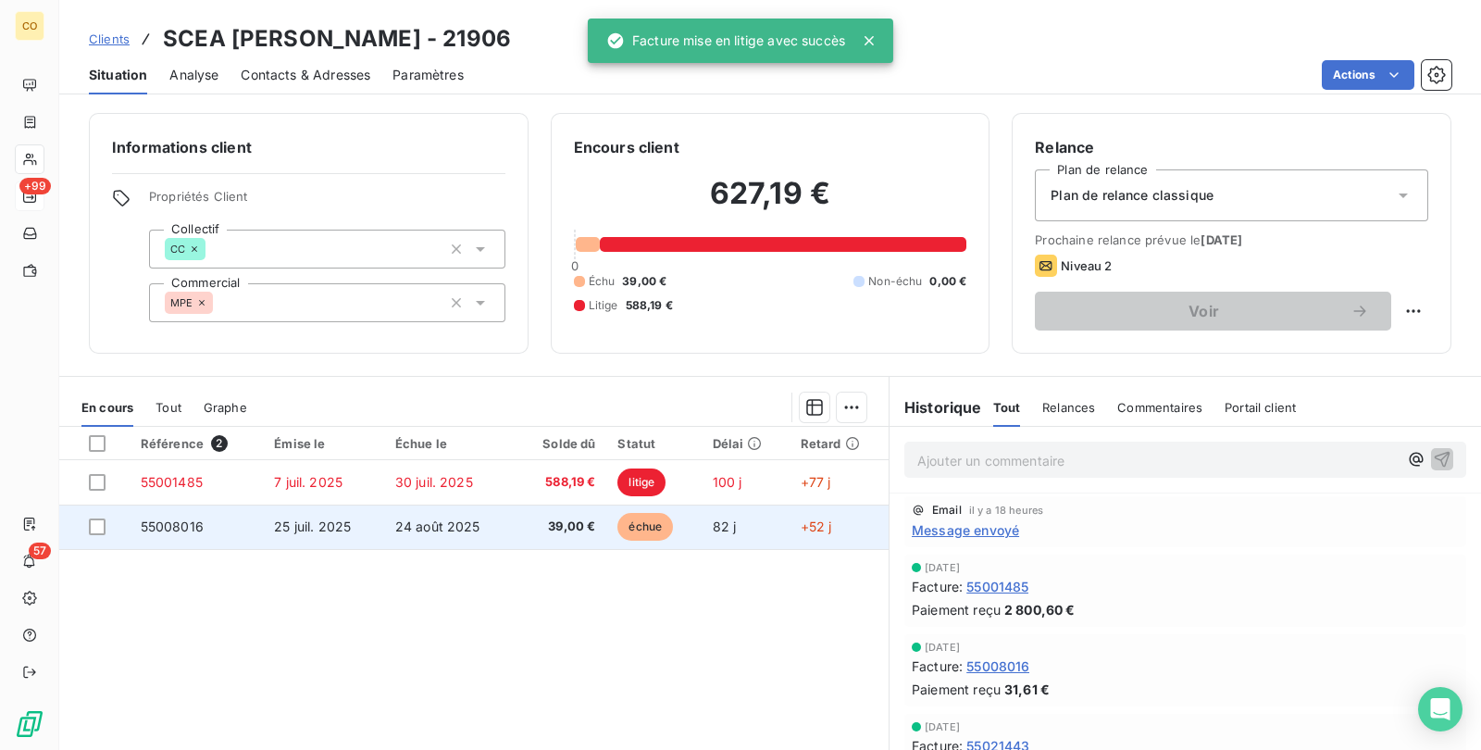
click at [423, 523] on span "24 août 2025" at bounding box center [437, 526] width 85 height 16
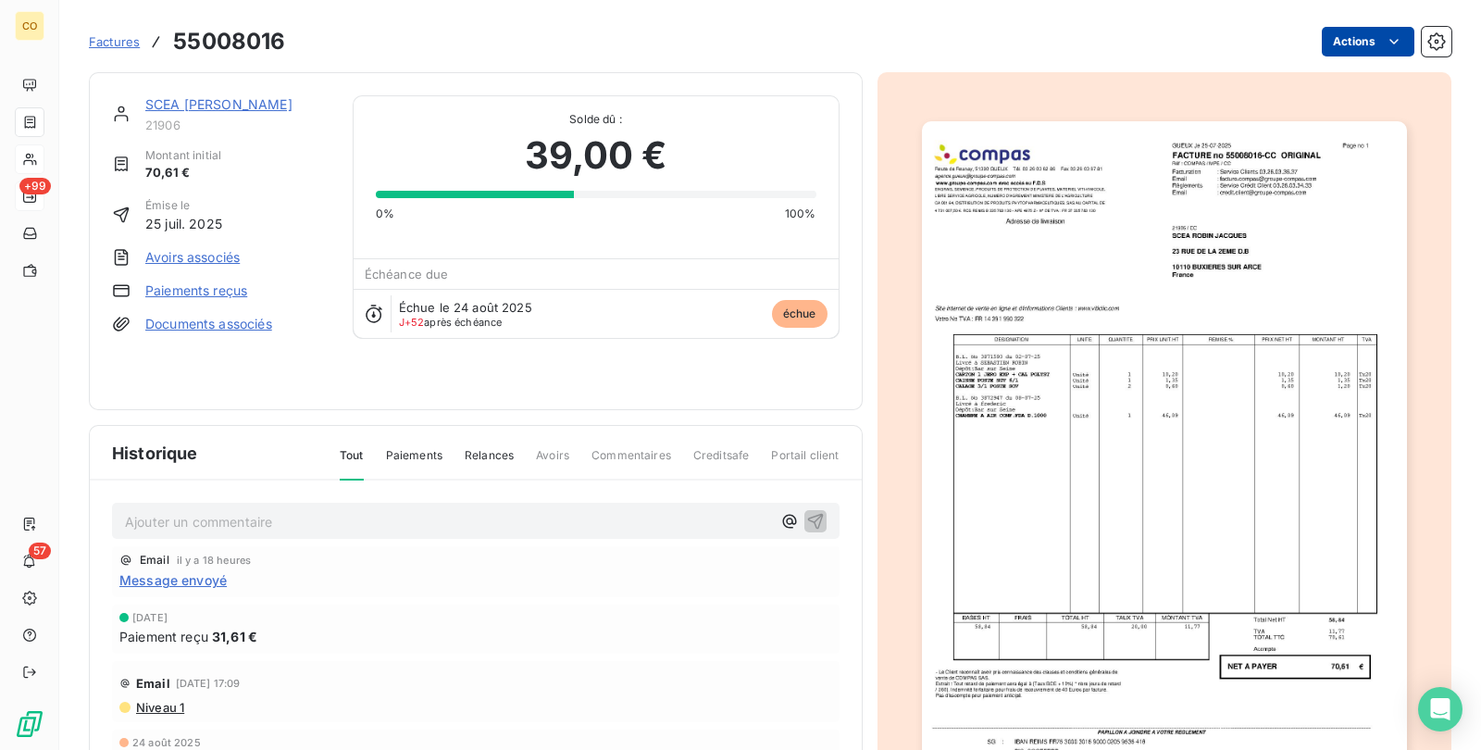
click at [1347, 47] on html "CO +99 57 Factures 55008016 Actions SCEA ROBIN JACQUES 21906 Montant initial 70…" at bounding box center [740, 375] width 1481 height 750
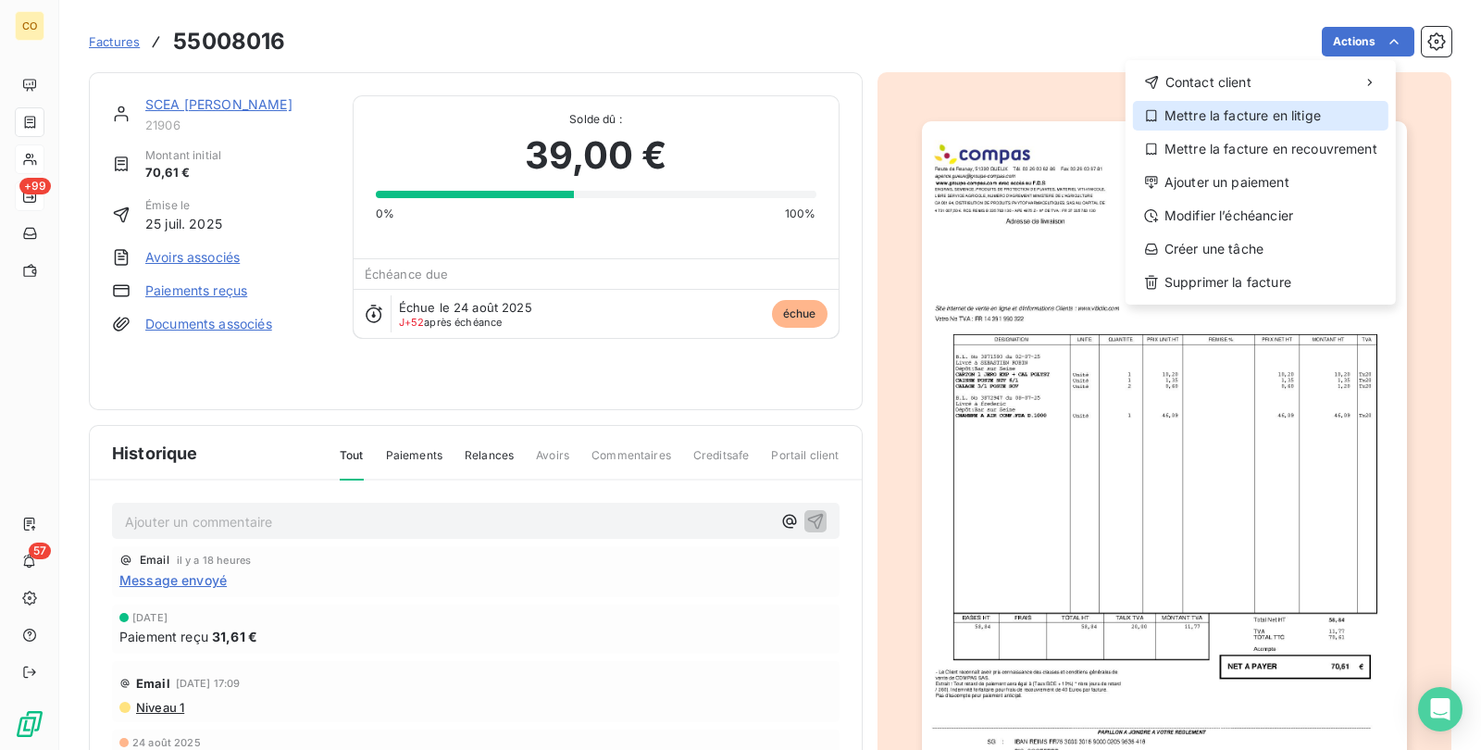
click at [1321, 110] on div "Mettre la facture en litige" at bounding box center [1260, 116] width 255 height 30
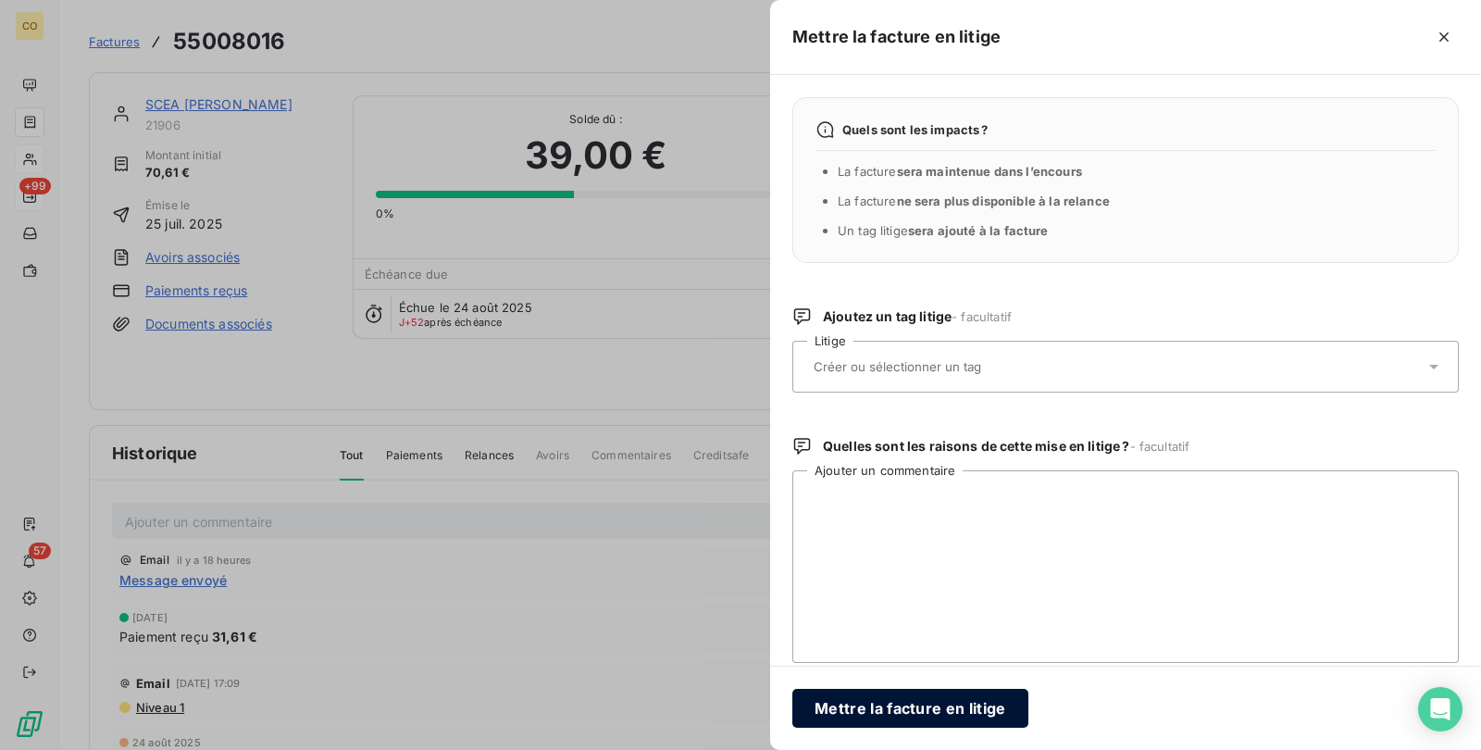
click at [946, 704] on button "Mettre la facture en litige" at bounding box center [910, 708] width 236 height 39
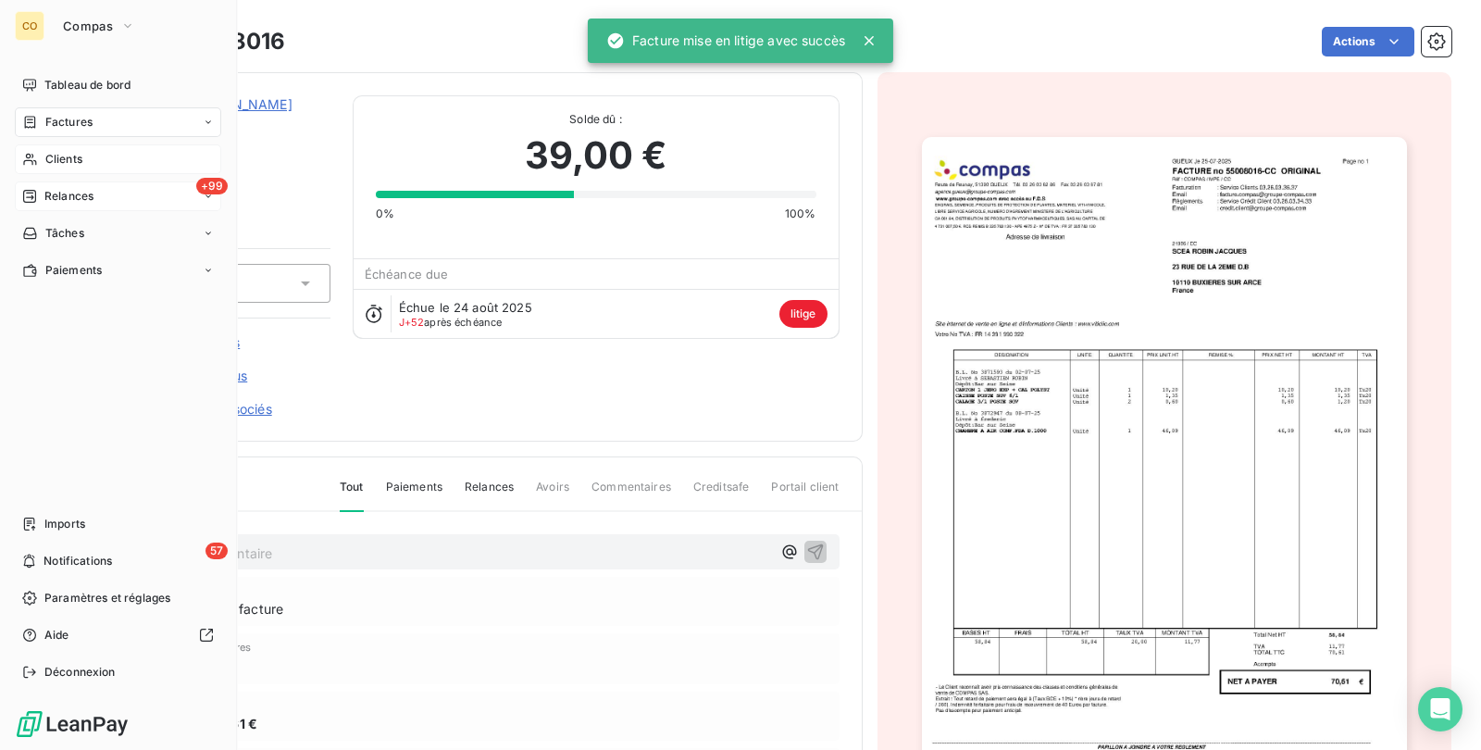
click at [69, 157] on span "Clients" at bounding box center [63, 159] width 37 height 17
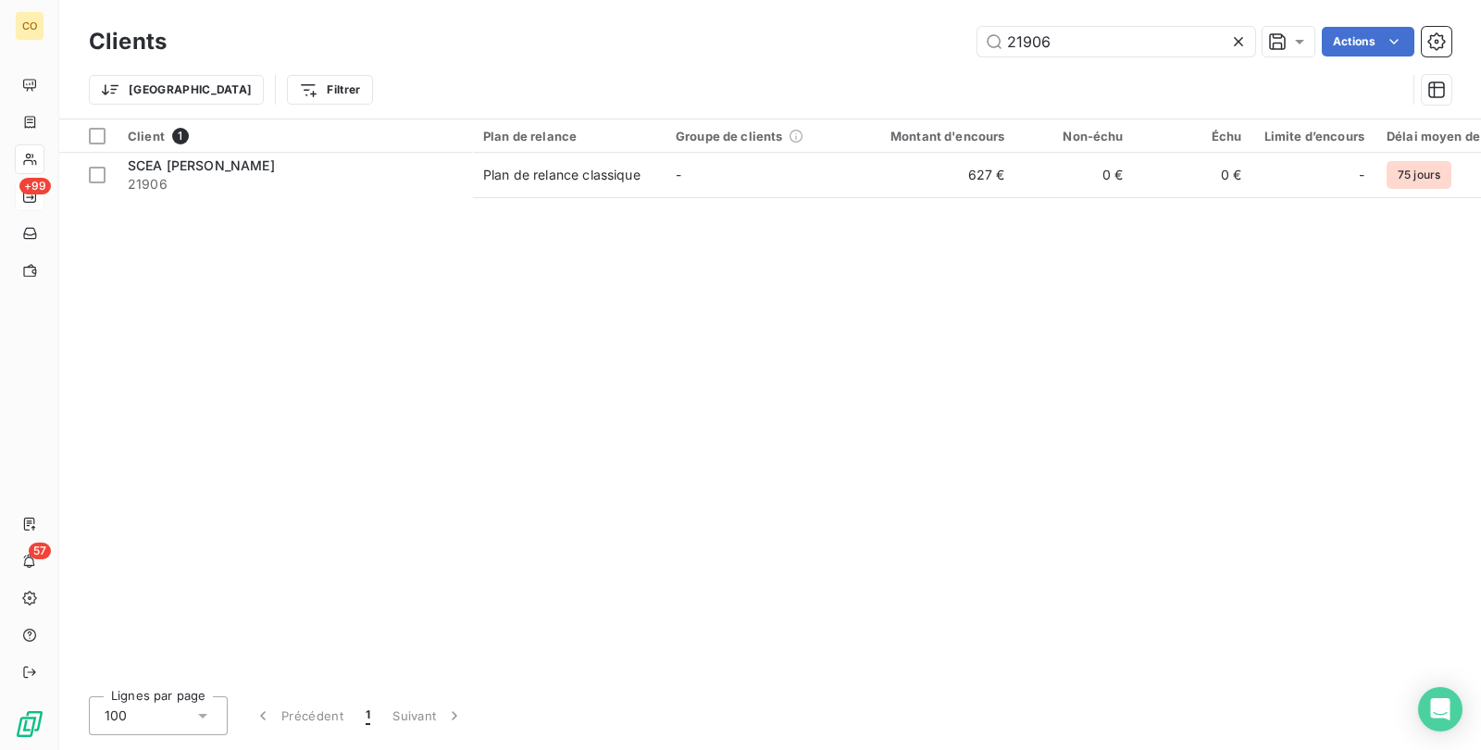
click at [1231, 33] on icon at bounding box center [1238, 41] width 19 height 19
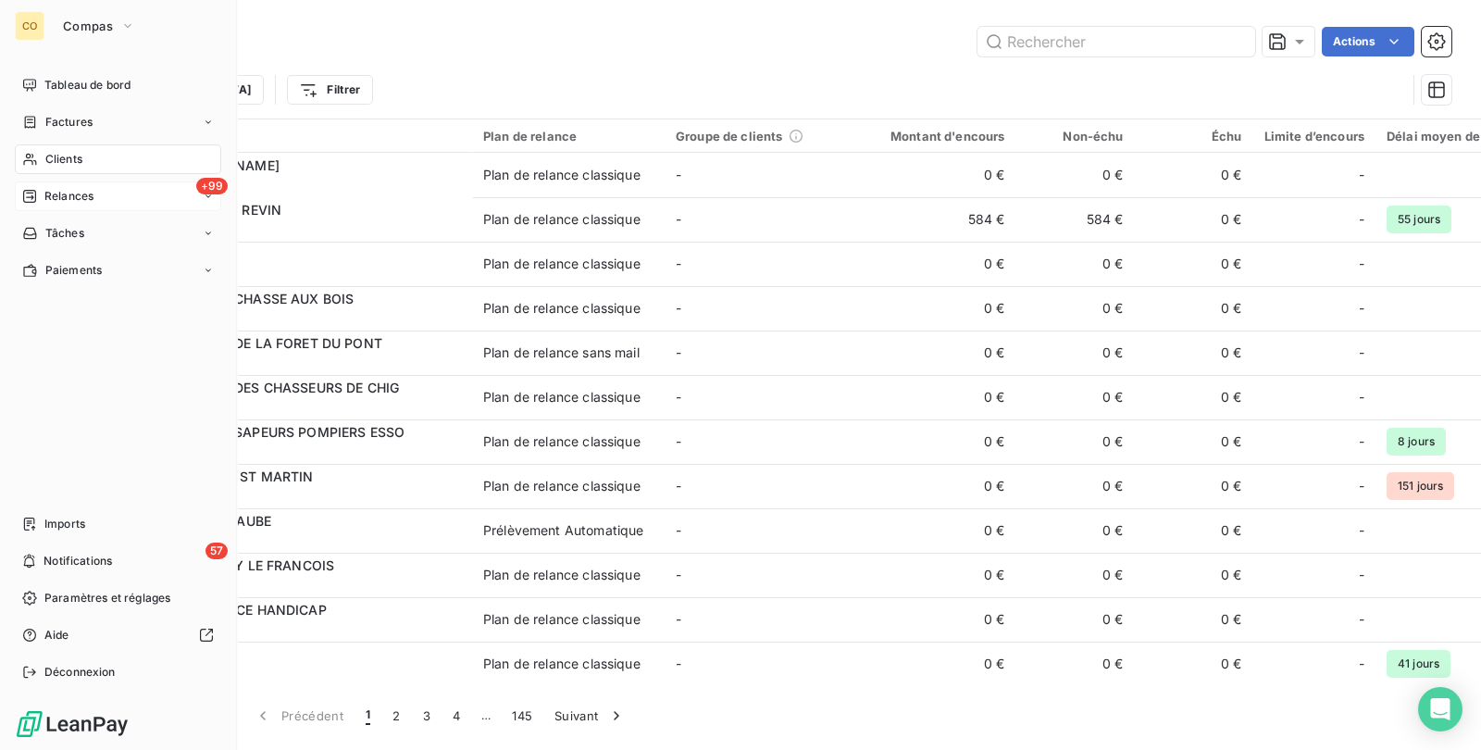
click at [42, 153] on div "Clients" at bounding box center [118, 159] width 206 height 30
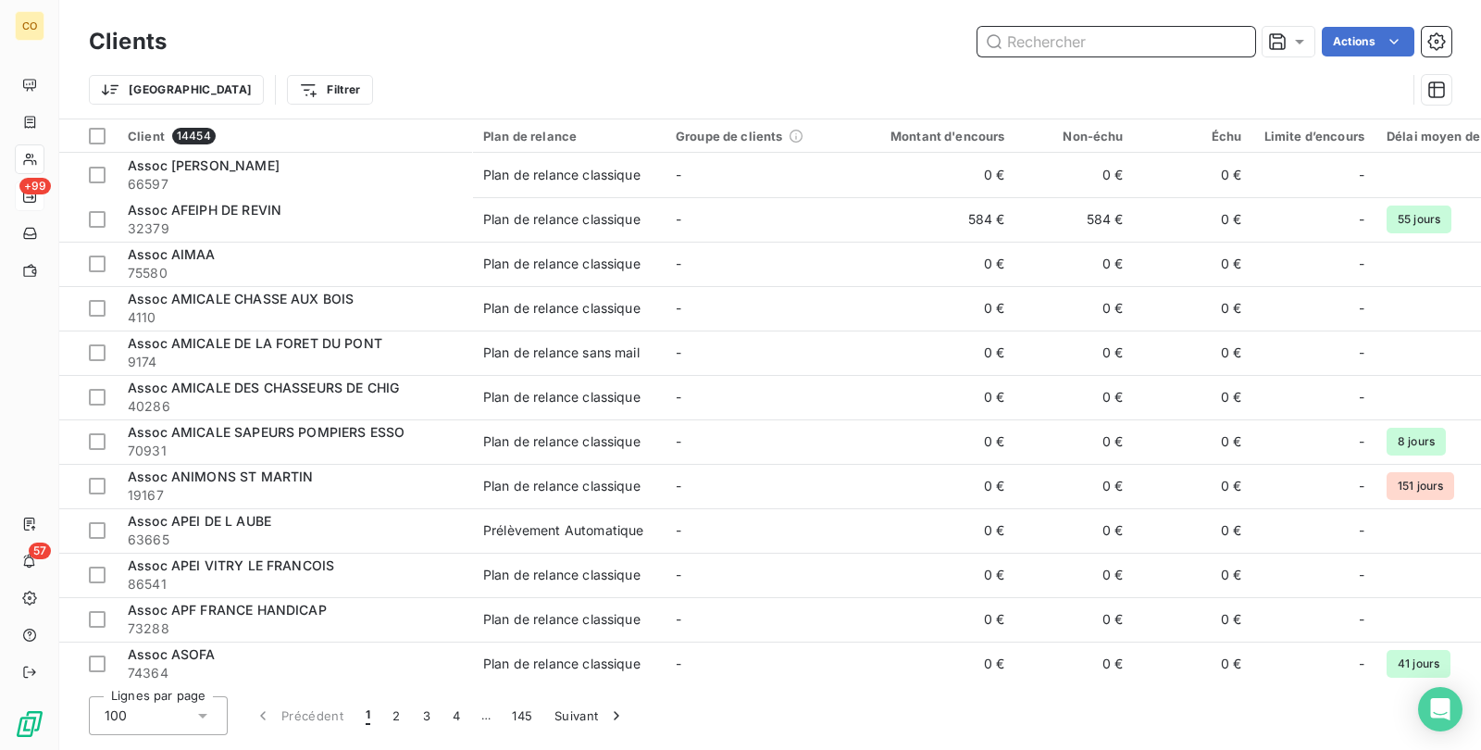
click at [1081, 38] on input "text" at bounding box center [1116, 42] width 278 height 30
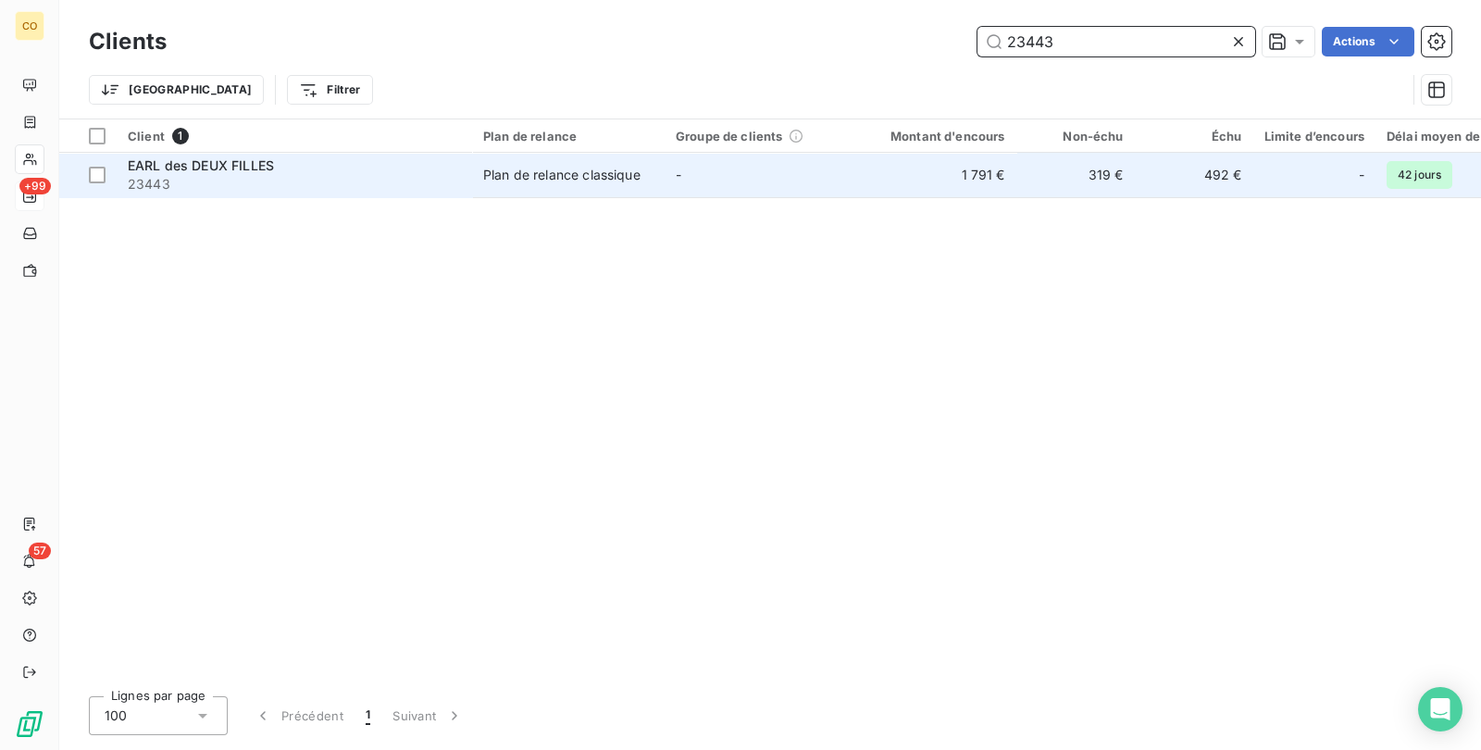
type input "23443"
click at [627, 171] on div "Plan de relance classique" at bounding box center [561, 175] width 157 height 19
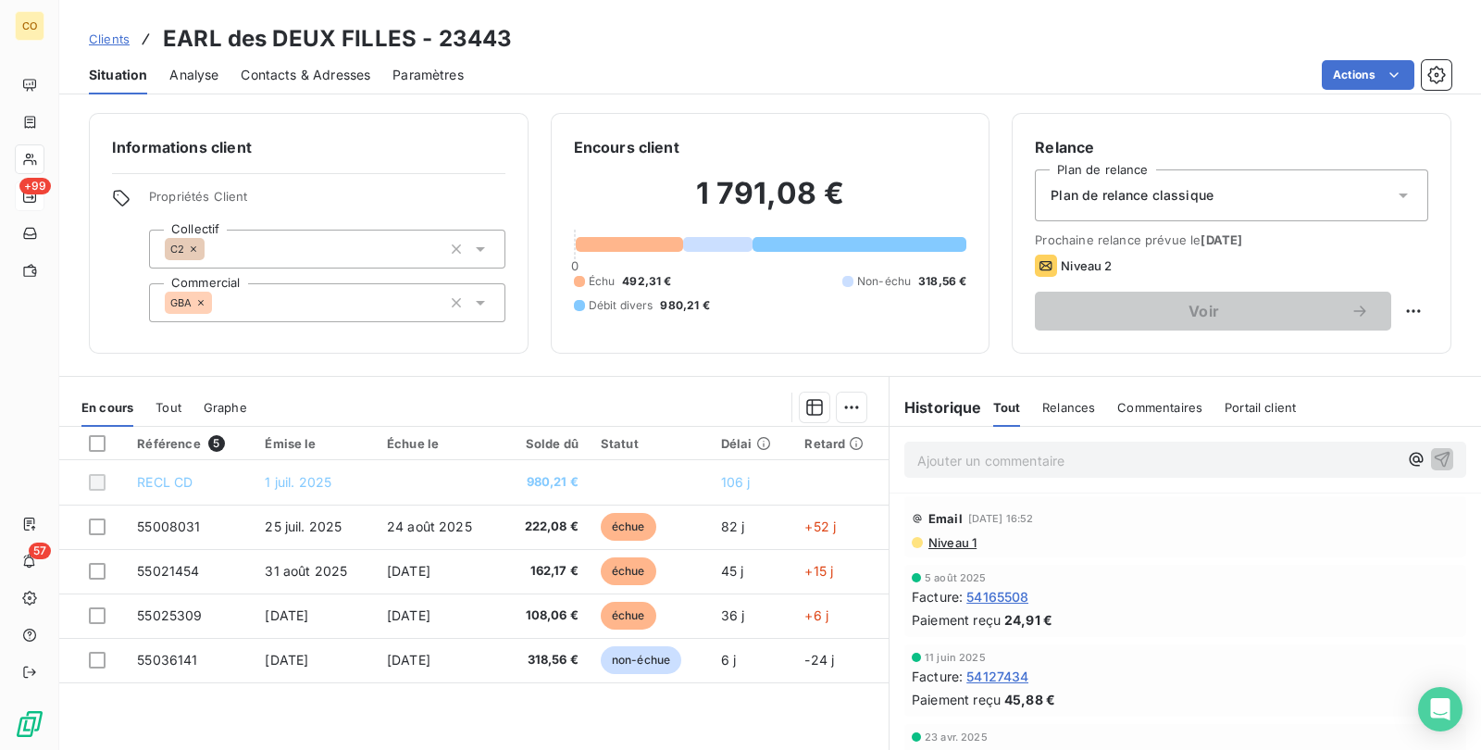
click at [60, 163] on div "Informations client Propriétés Client Collectif C2 Commercial GBA Encours clien…" at bounding box center [770, 233] width 1422 height 241
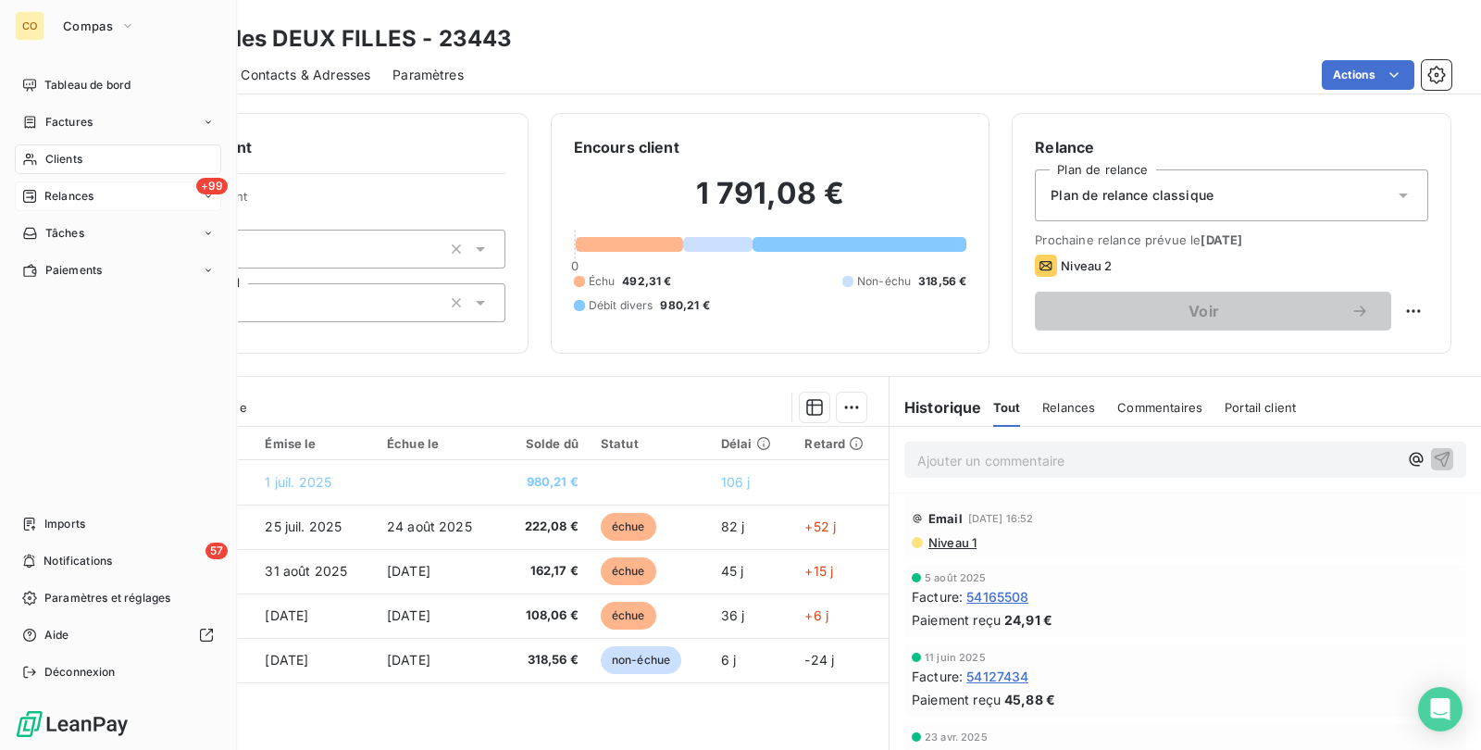
click at [49, 162] on span "Clients" at bounding box center [63, 159] width 37 height 17
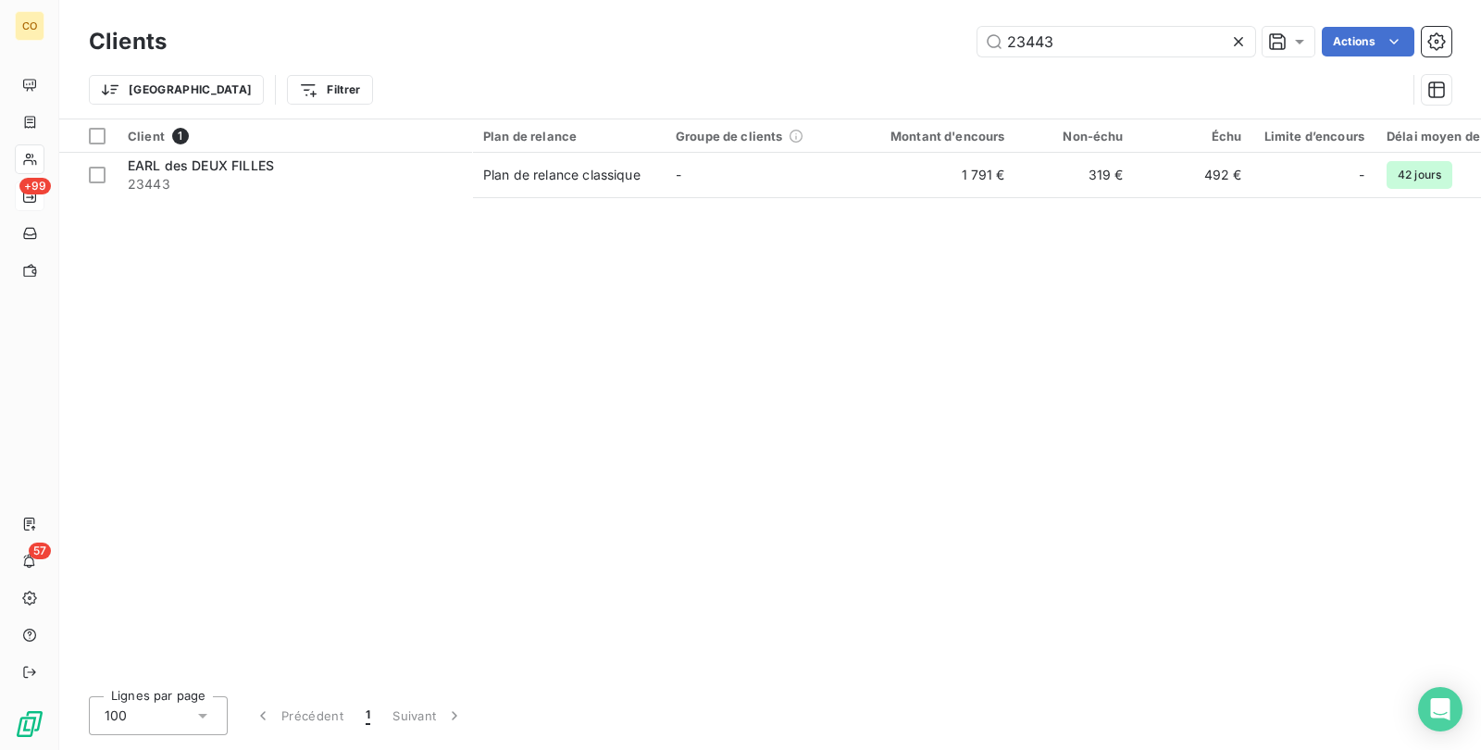
drag, startPoint x: 1096, startPoint y: 28, endPoint x: 421, endPoint y: -37, distance: 677.9
click at [421, 0] on html "CO +99 57 Clients 23443 Actions Trier Filtrer Client 1 Plan de relance Groupe d…" at bounding box center [740, 375] width 1481 height 750
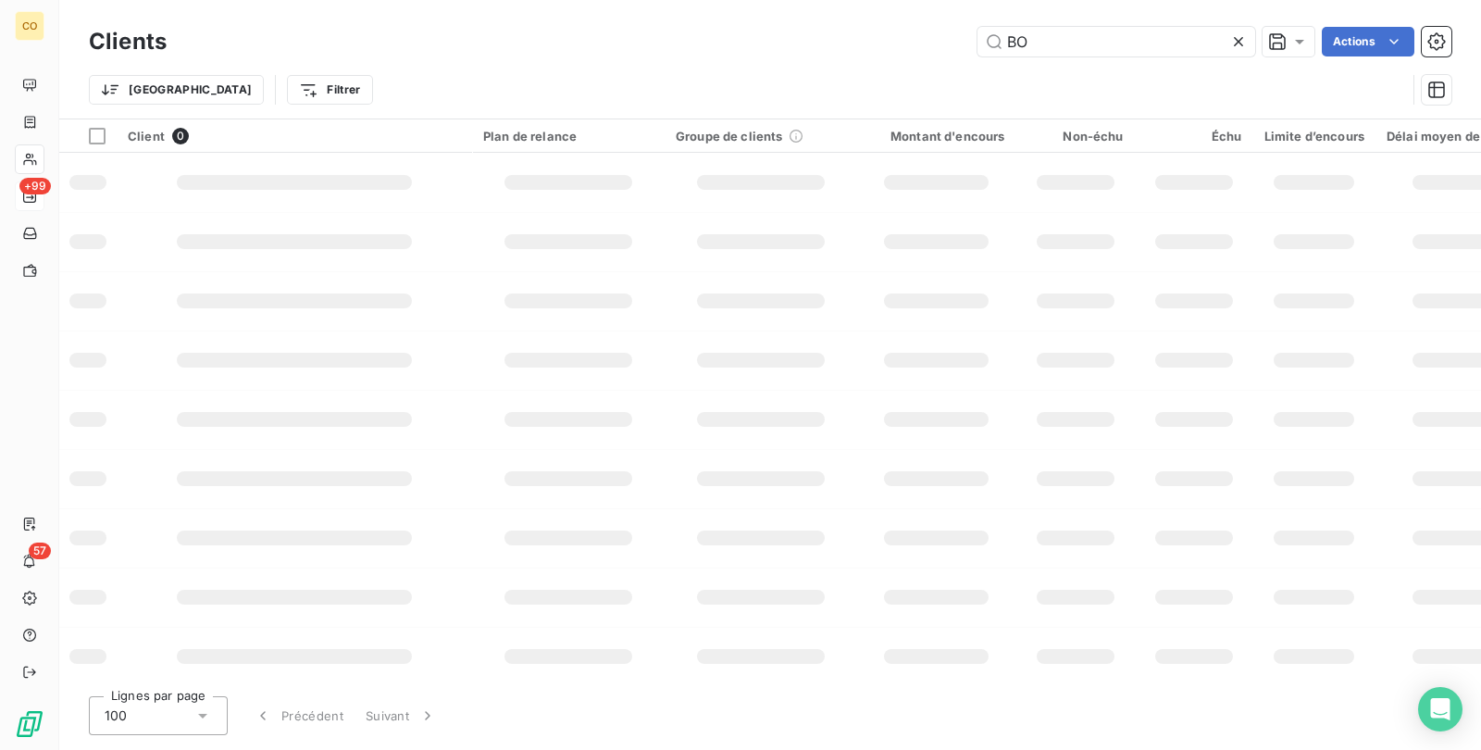
type input "B"
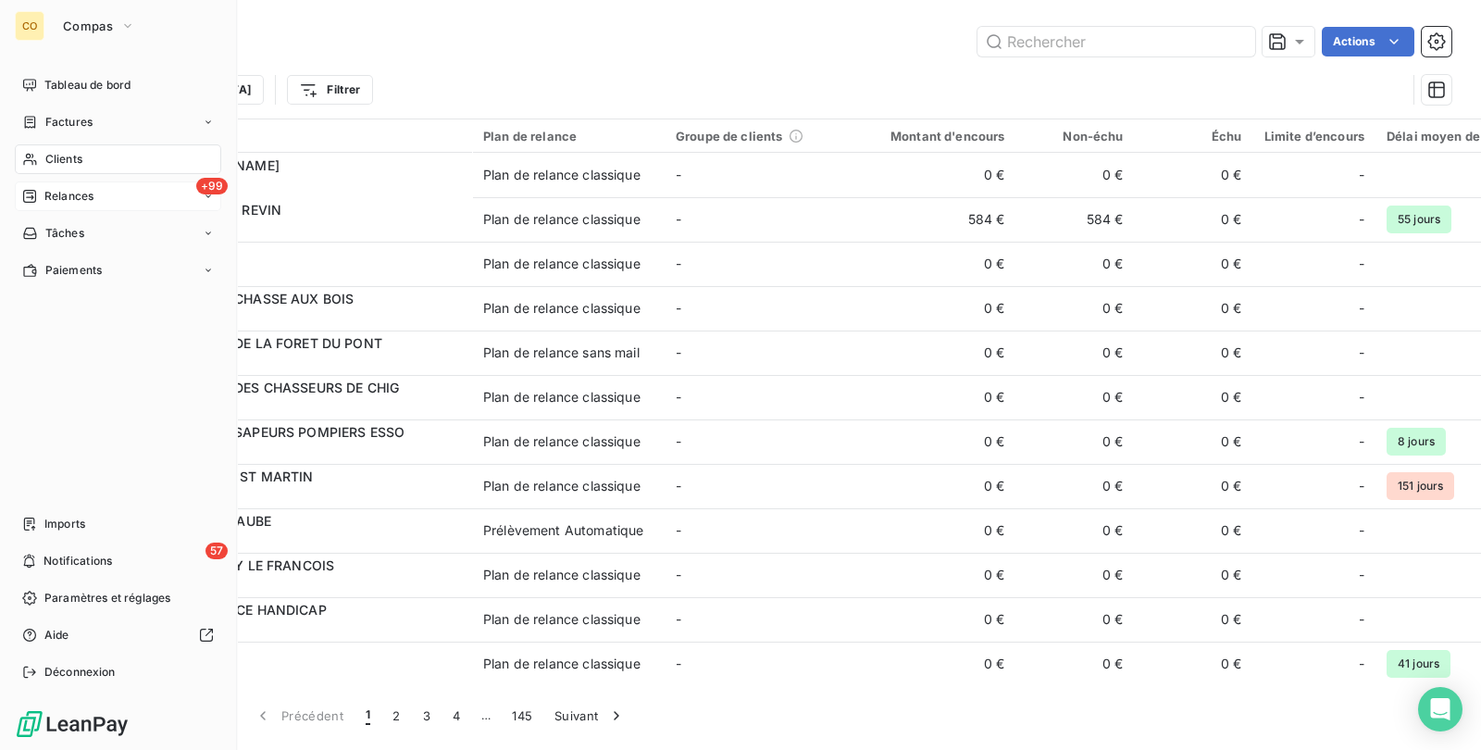
click at [74, 147] on div "Clients" at bounding box center [118, 159] width 206 height 30
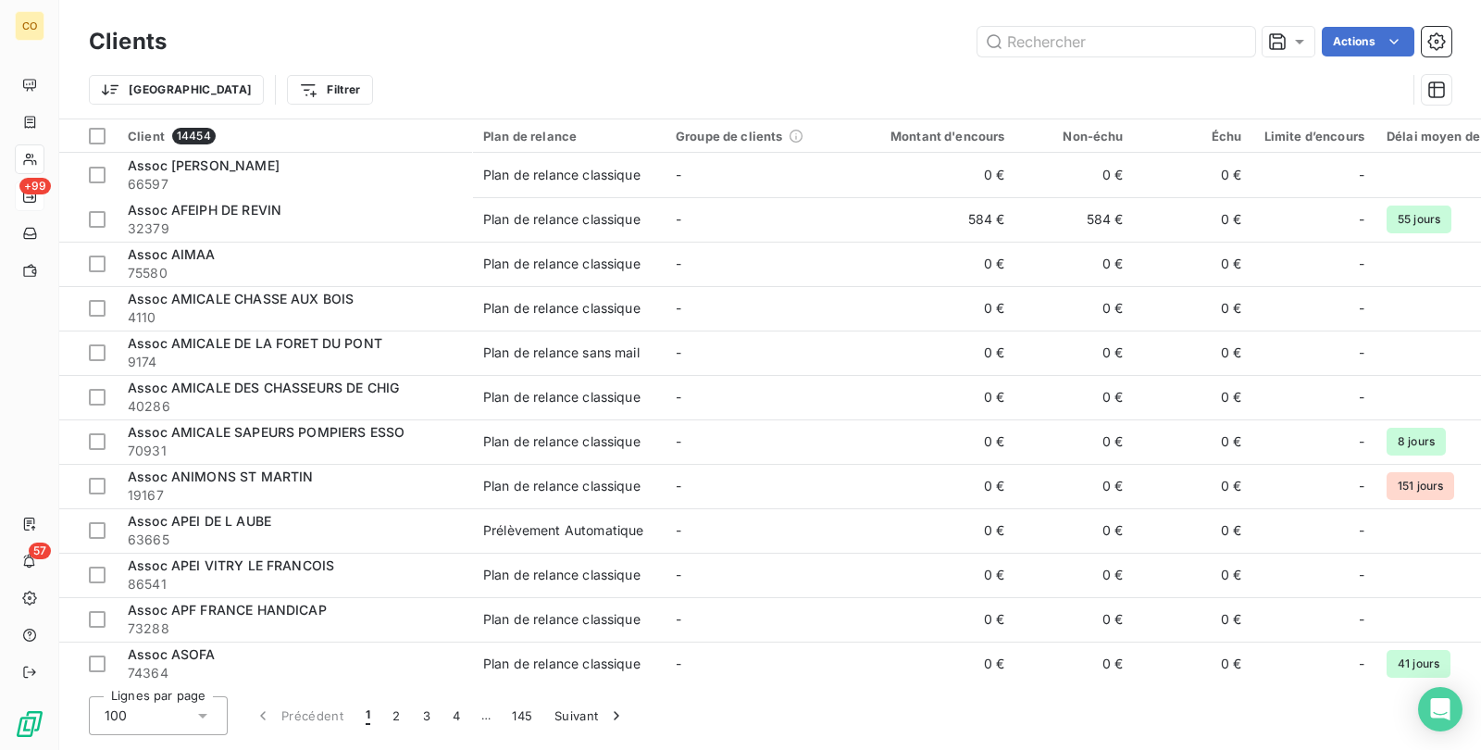
click at [1047, 25] on div "Clients Actions" at bounding box center [770, 41] width 1362 height 39
click at [1163, 47] on input "text" at bounding box center [1116, 42] width 278 height 30
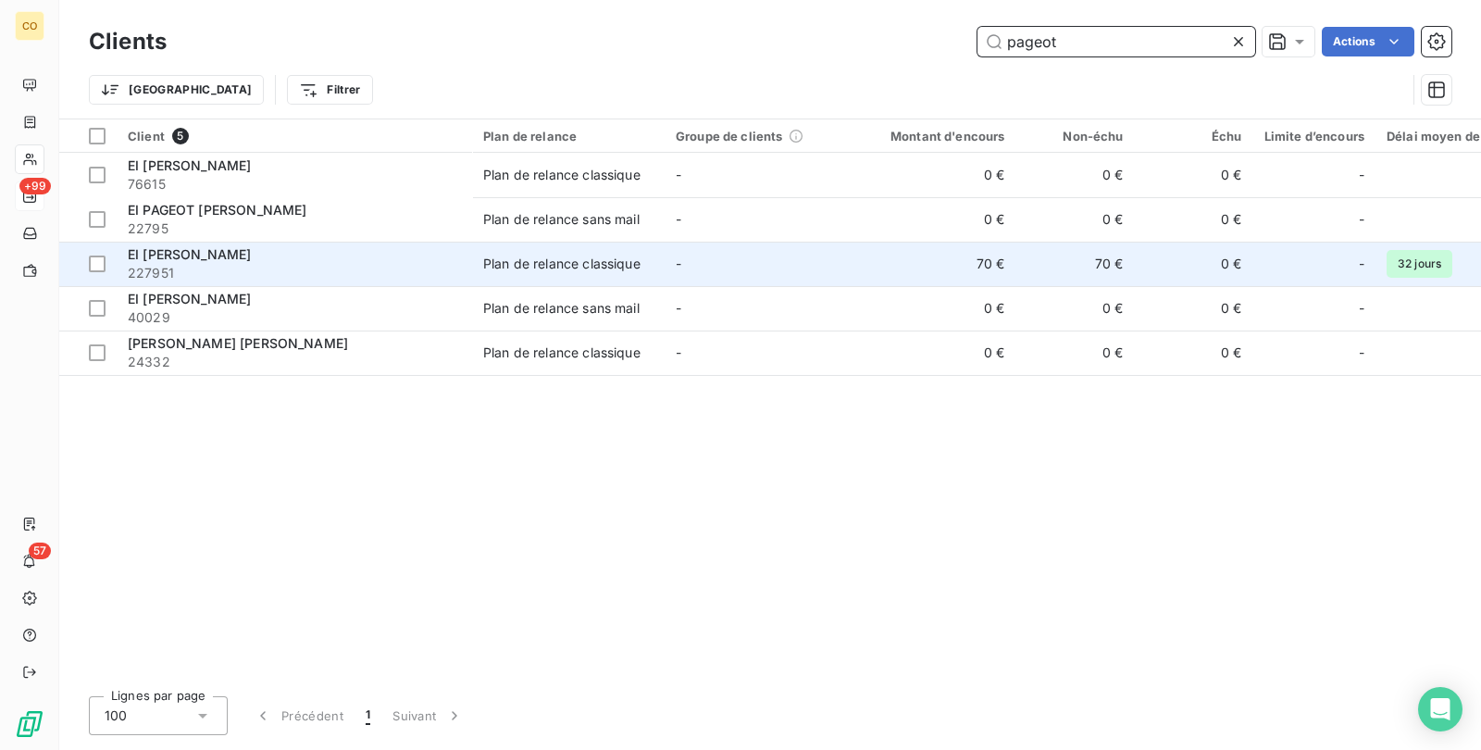
type input "pageot"
click at [461, 261] on td "EI PAGEOT Pascal 227951" at bounding box center [294, 264] width 355 height 44
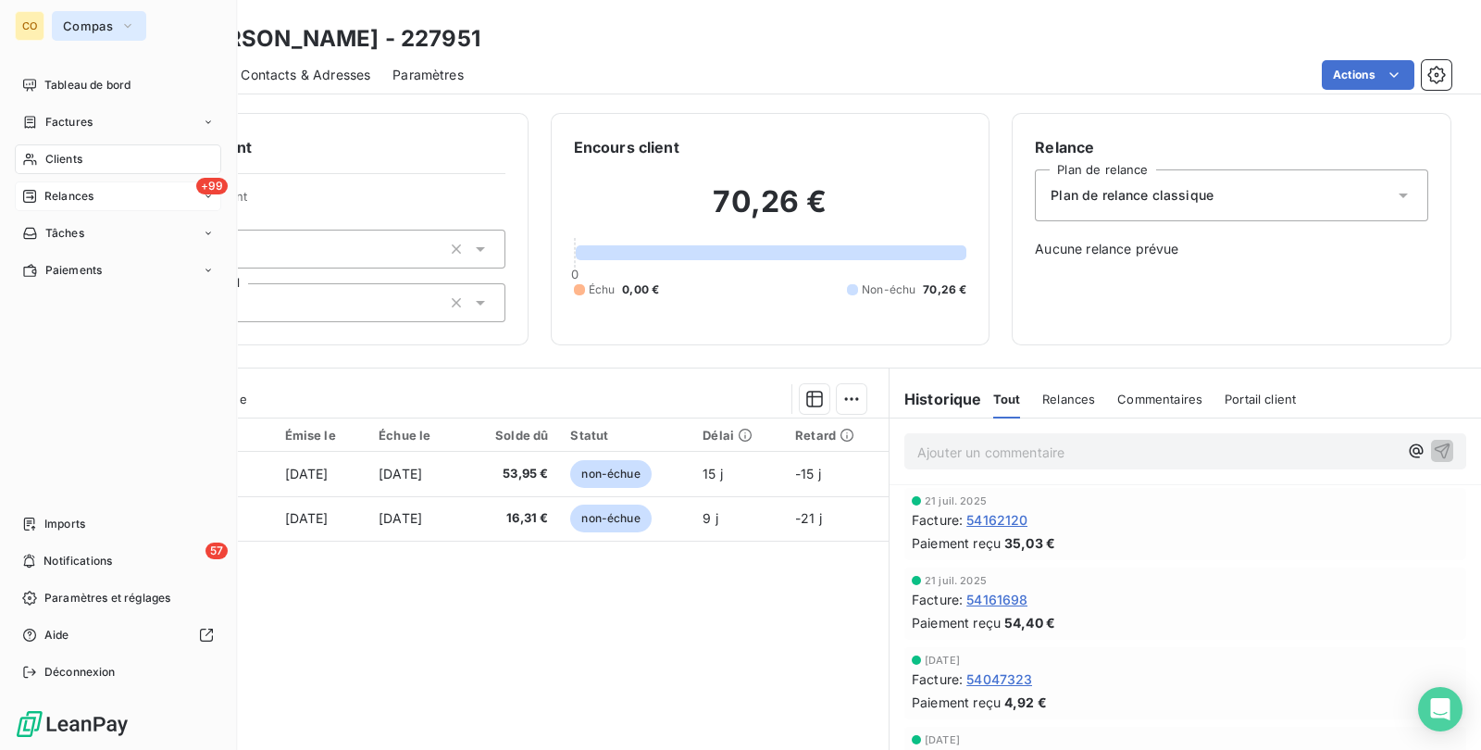
click at [85, 25] on span "Compas" at bounding box center [88, 26] width 50 height 15
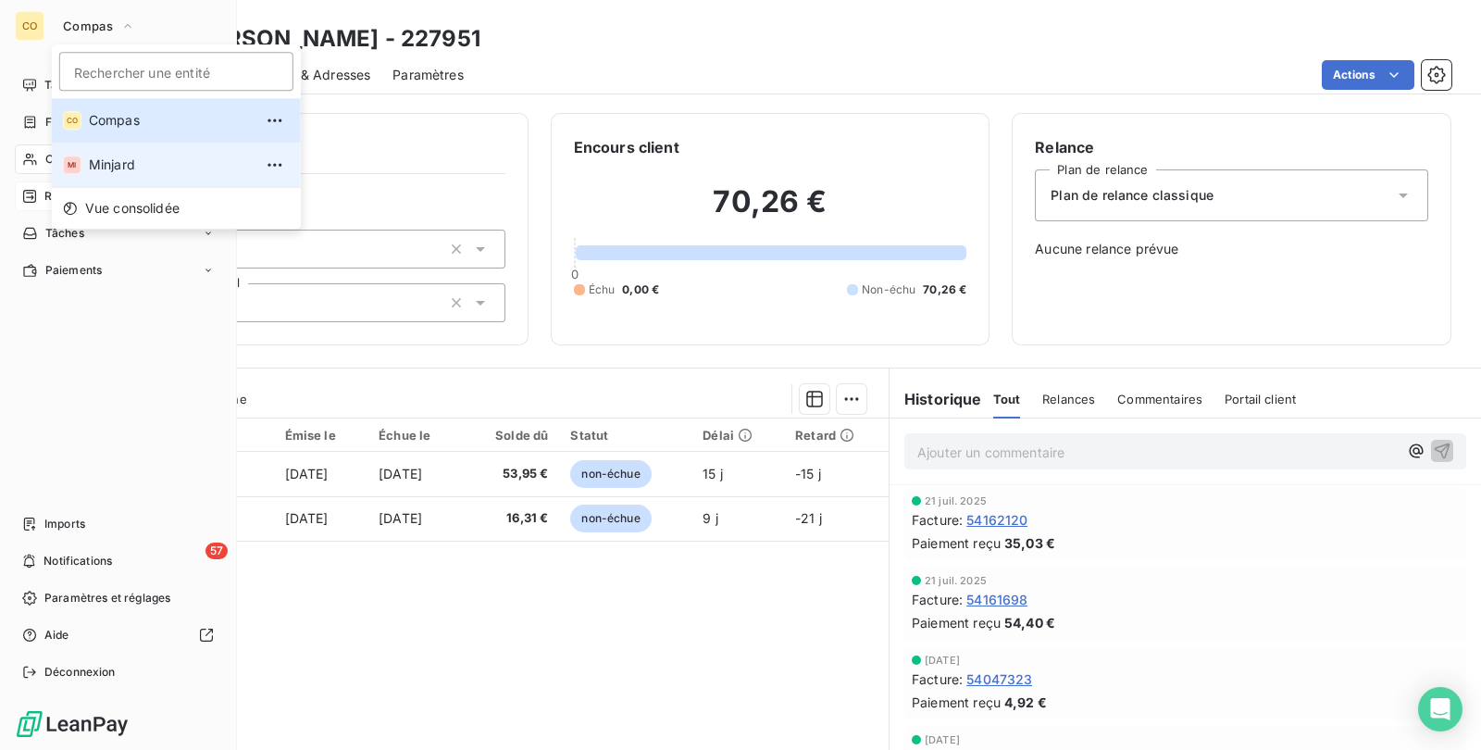
click at [93, 167] on span "Minjard" at bounding box center [171, 164] width 164 height 19
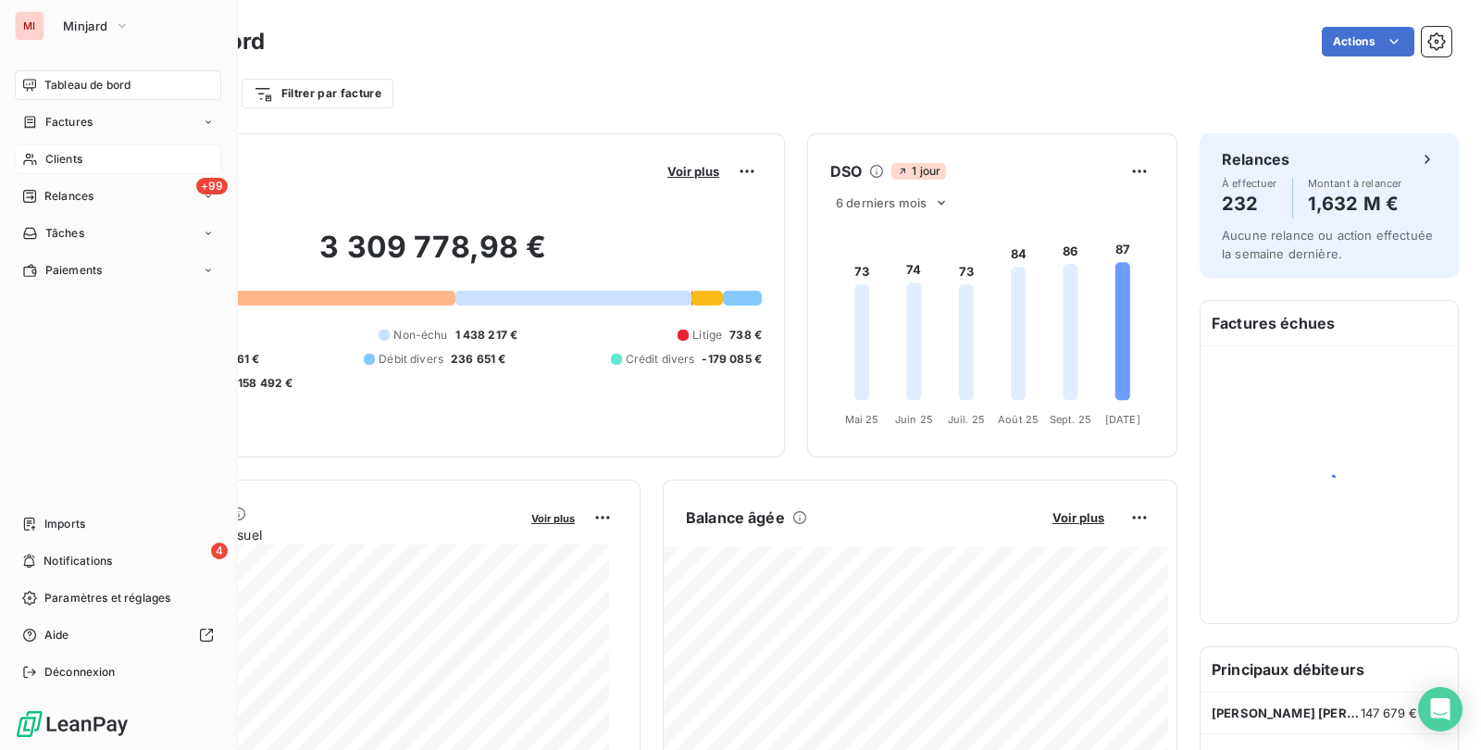
click at [70, 168] on div "Clients" at bounding box center [118, 159] width 206 height 30
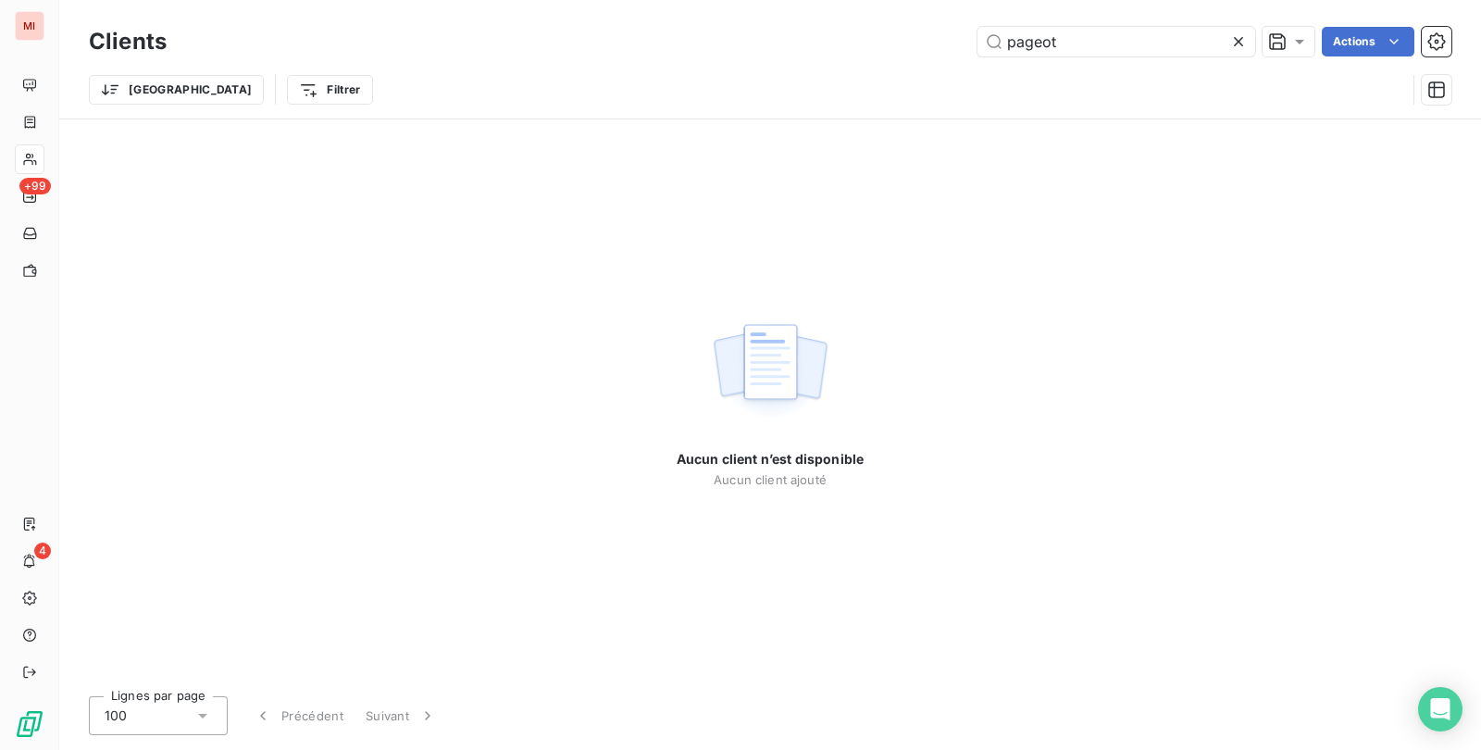
drag, startPoint x: 1078, startPoint y: 51, endPoint x: 653, endPoint y: 16, distance: 426.3
click at [653, 16] on div "Clients pageot Actions Trier Filtrer" at bounding box center [770, 59] width 1422 height 118
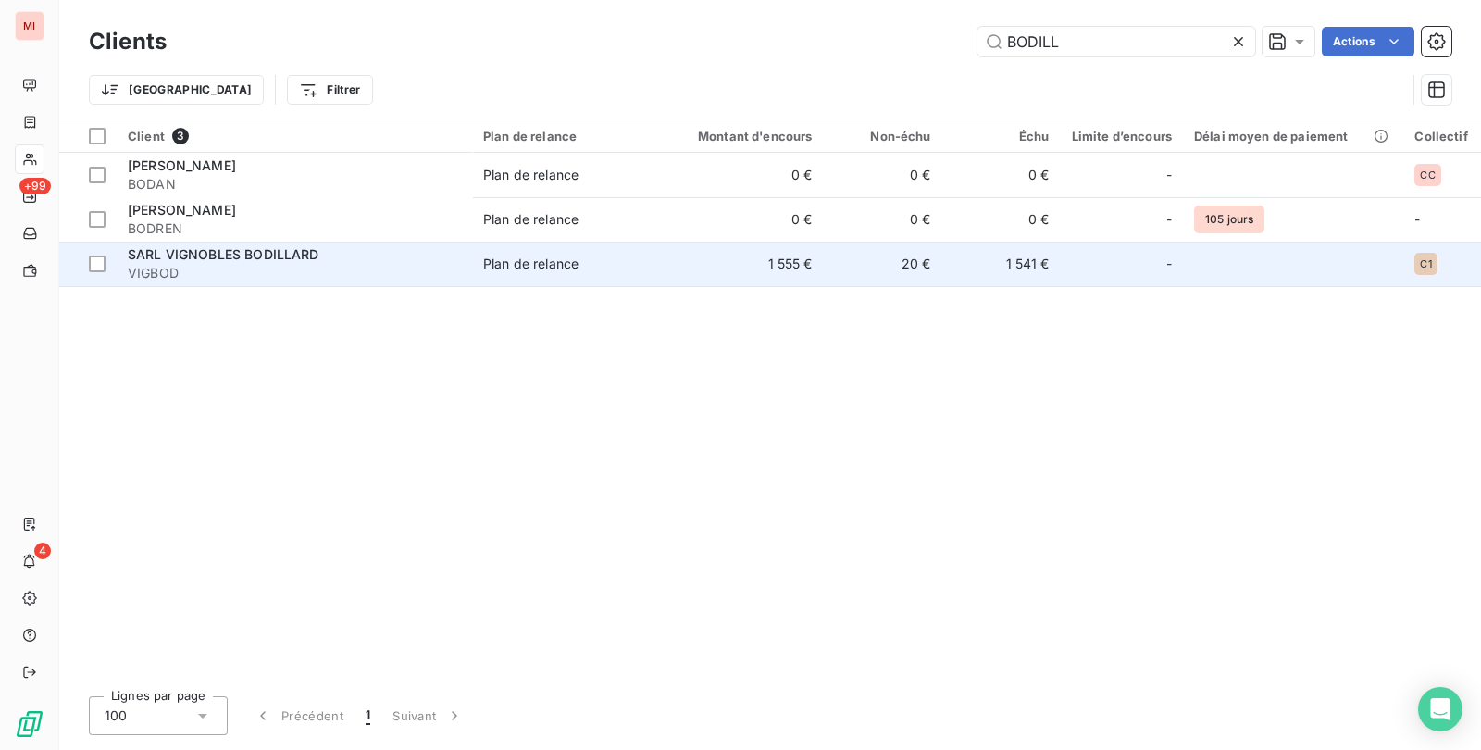
type input "BODILL"
click at [493, 268] on div "Plan de relance" at bounding box center [530, 264] width 95 height 19
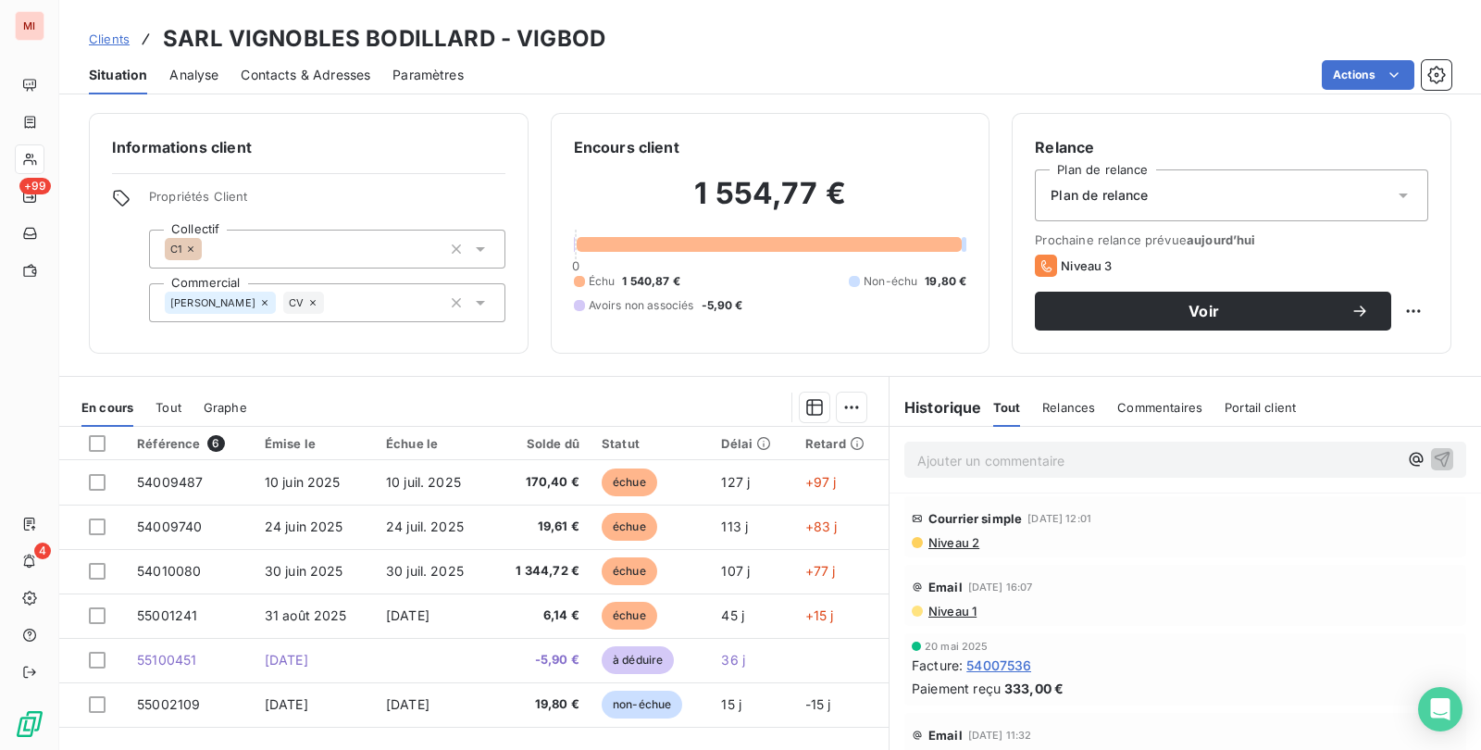
scroll to position [88, 0]
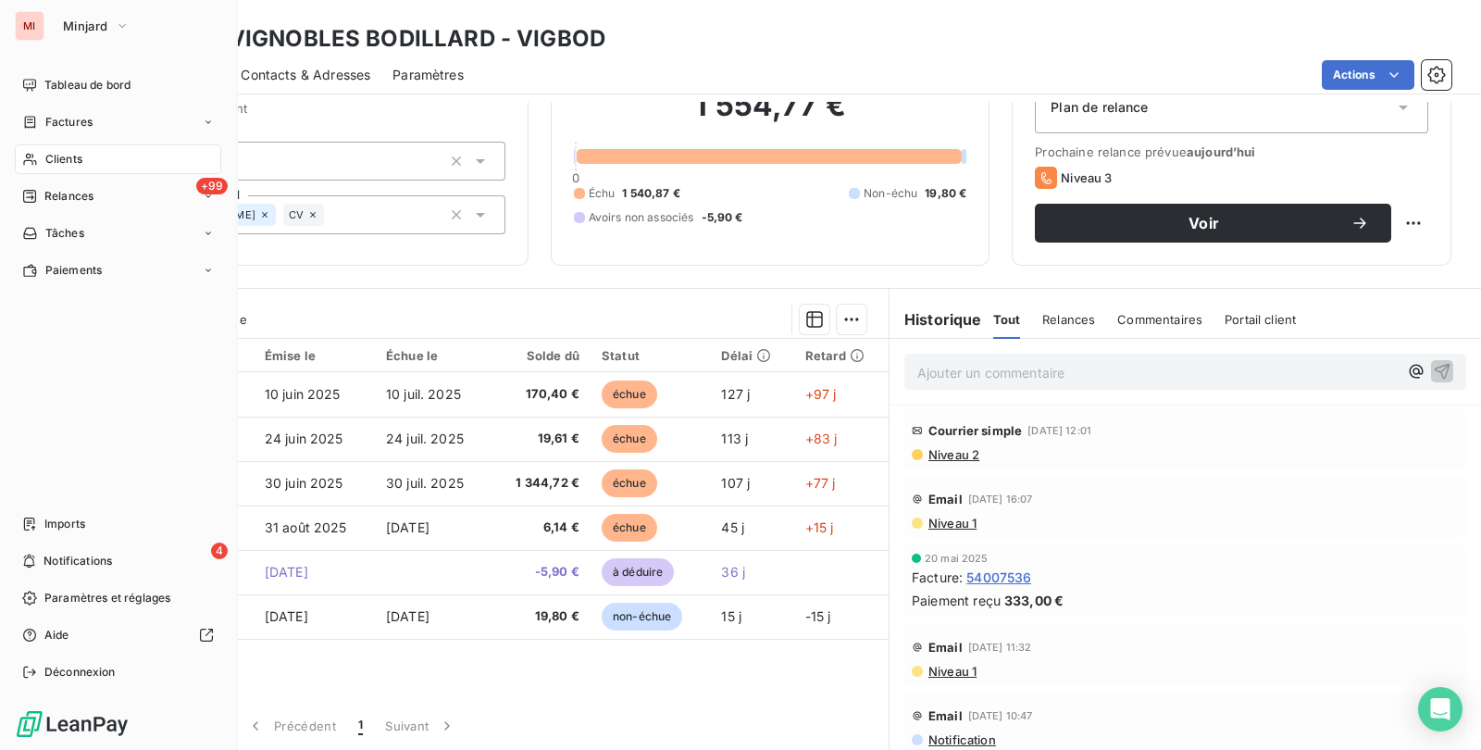
click at [51, 154] on span "Clients" at bounding box center [63, 159] width 37 height 17
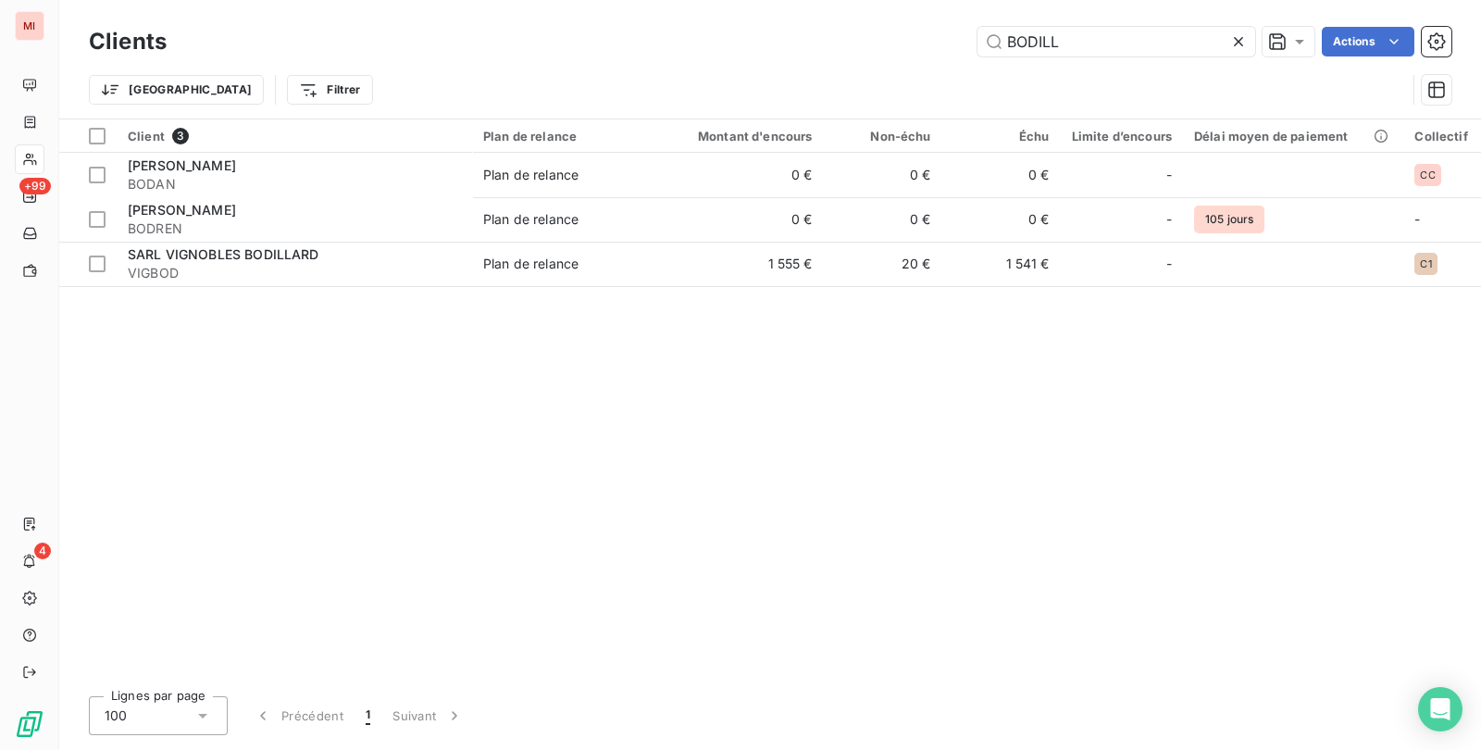
drag, startPoint x: 923, startPoint y: 30, endPoint x: 881, endPoint y: 28, distance: 41.7
click at [881, 28] on div "BODILL Actions" at bounding box center [820, 42] width 1263 height 30
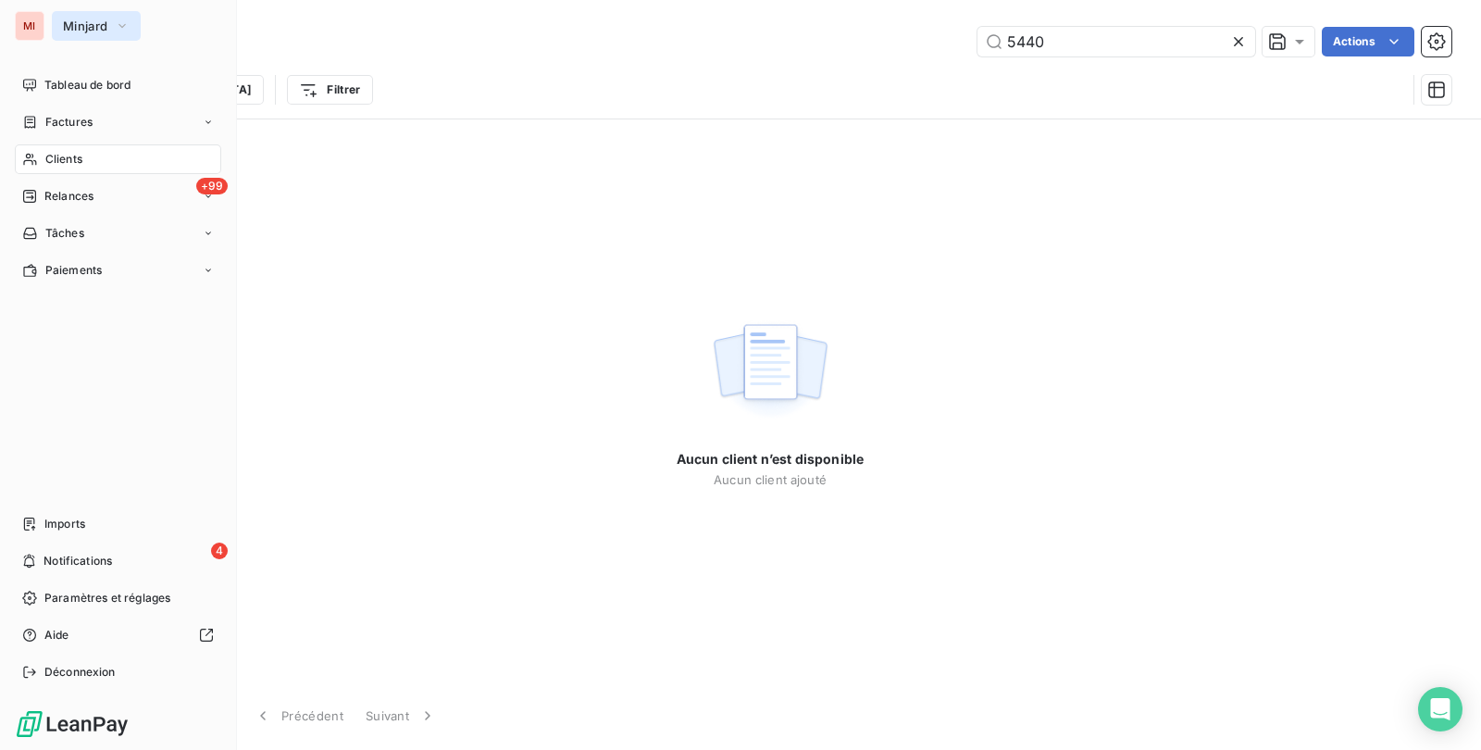
type input "5440"
click at [85, 19] on span "Minjard" at bounding box center [85, 26] width 44 height 15
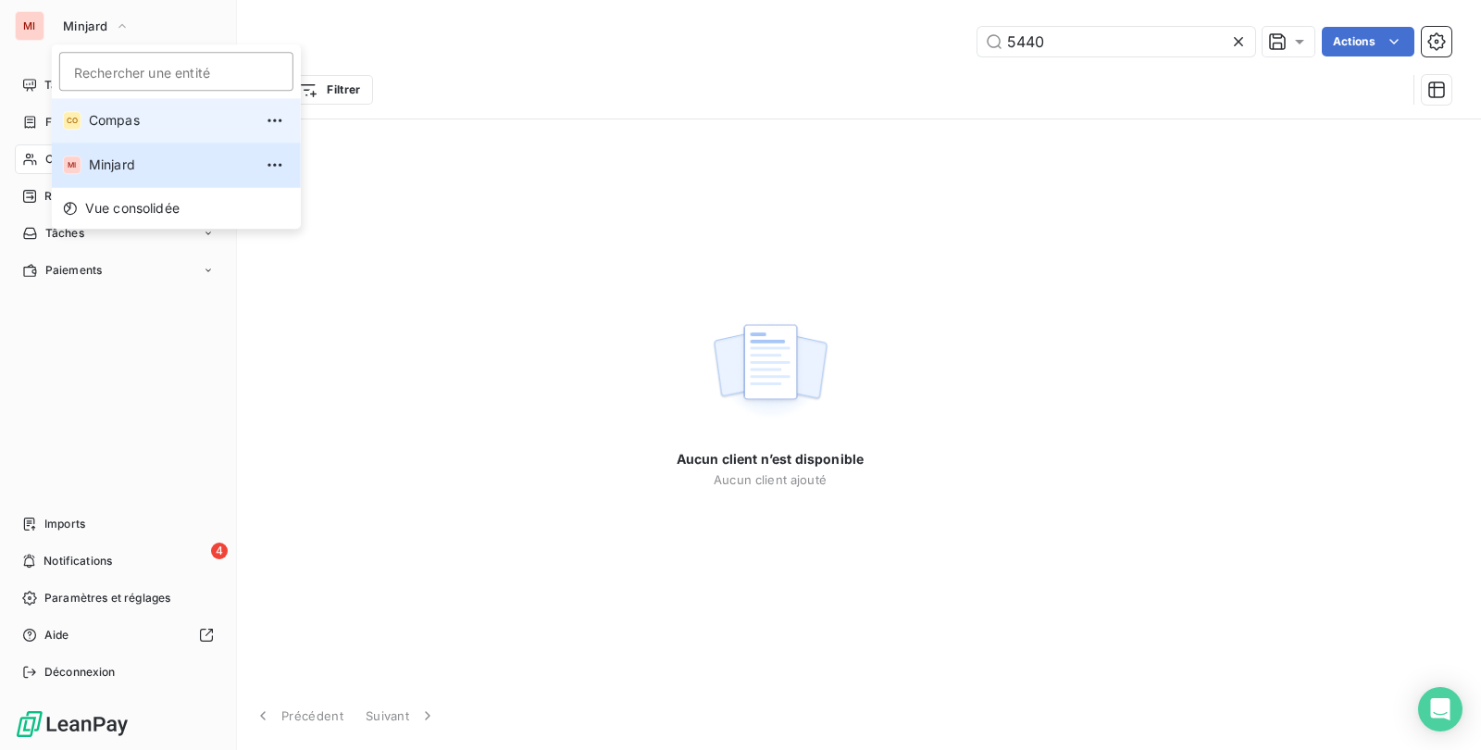
click at [121, 110] on li "CO Compas" at bounding box center [176, 120] width 249 height 44
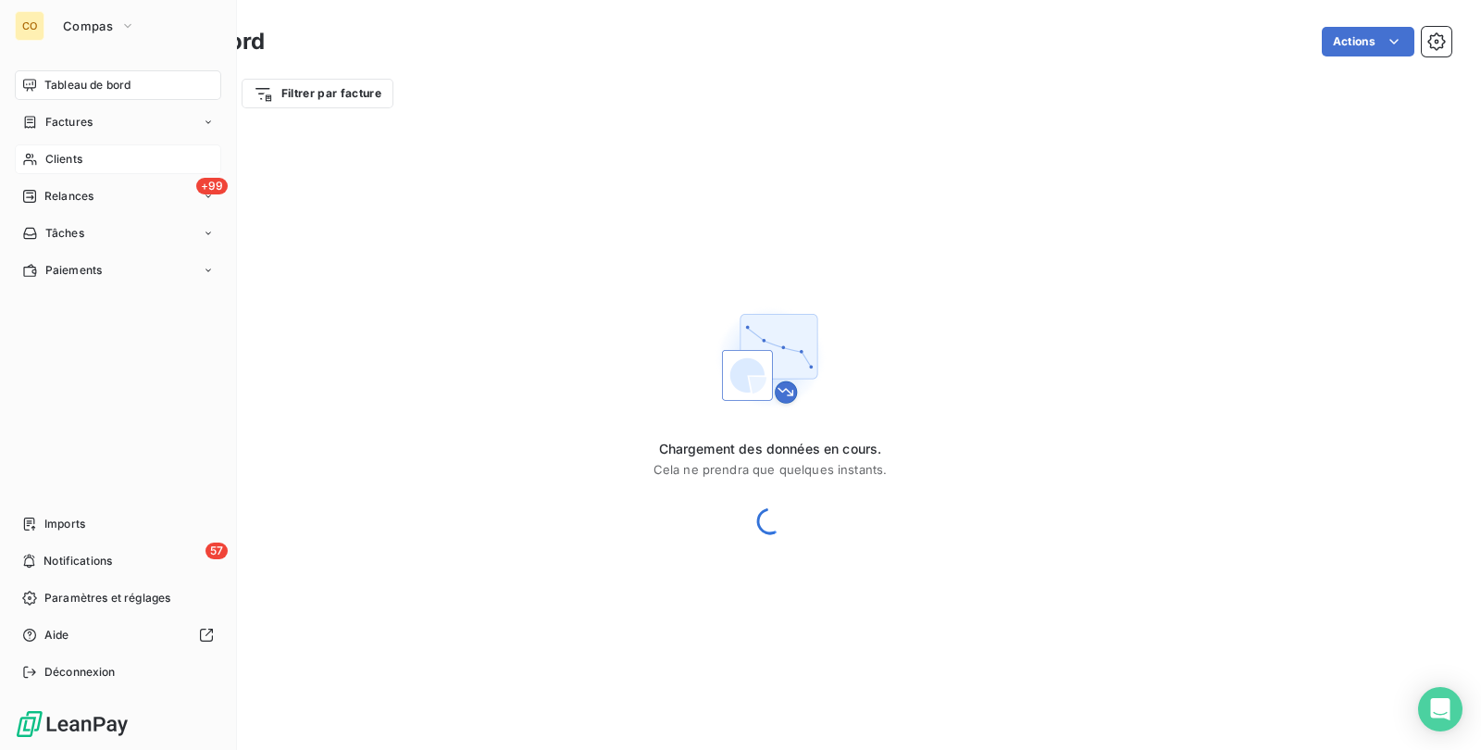
click at [94, 155] on div "Clients" at bounding box center [118, 159] width 206 height 30
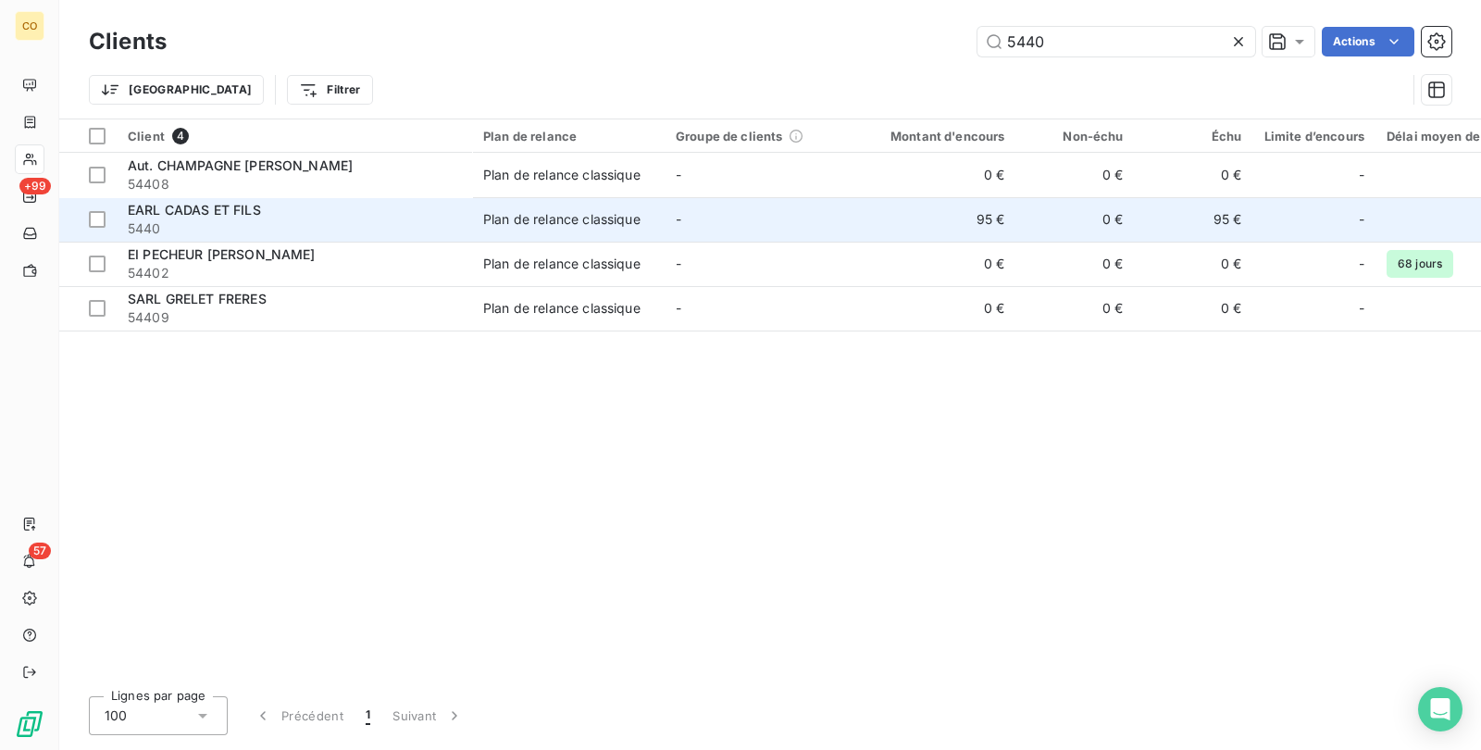
click at [412, 222] on span "5440" at bounding box center [294, 228] width 333 height 19
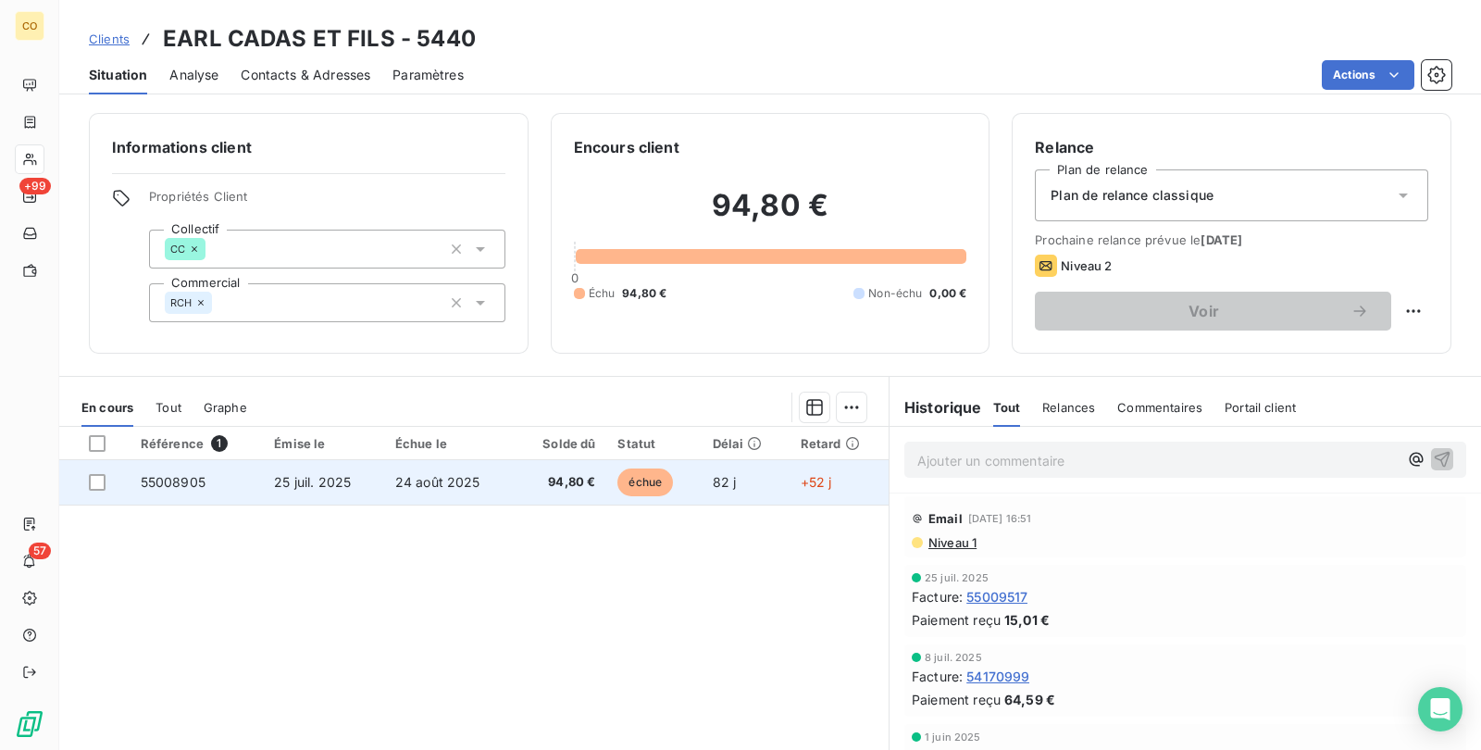
click at [484, 471] on td "24 août 2025" at bounding box center [449, 482] width 131 height 44
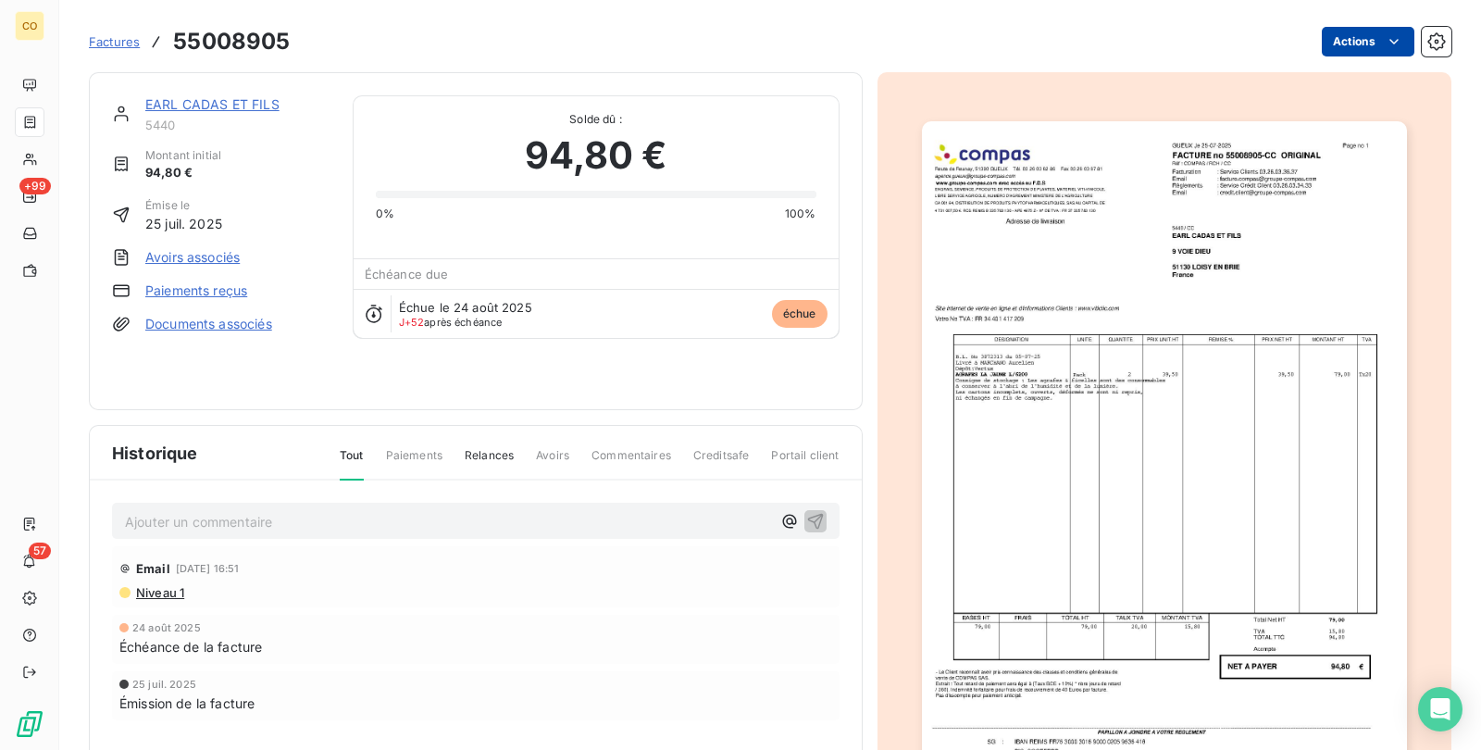
click at [1343, 42] on html "CO +99 57 Factures 55008905 Actions EARL CADAS ET FILS 5440 Montant initial 94,…" at bounding box center [740, 375] width 1481 height 750
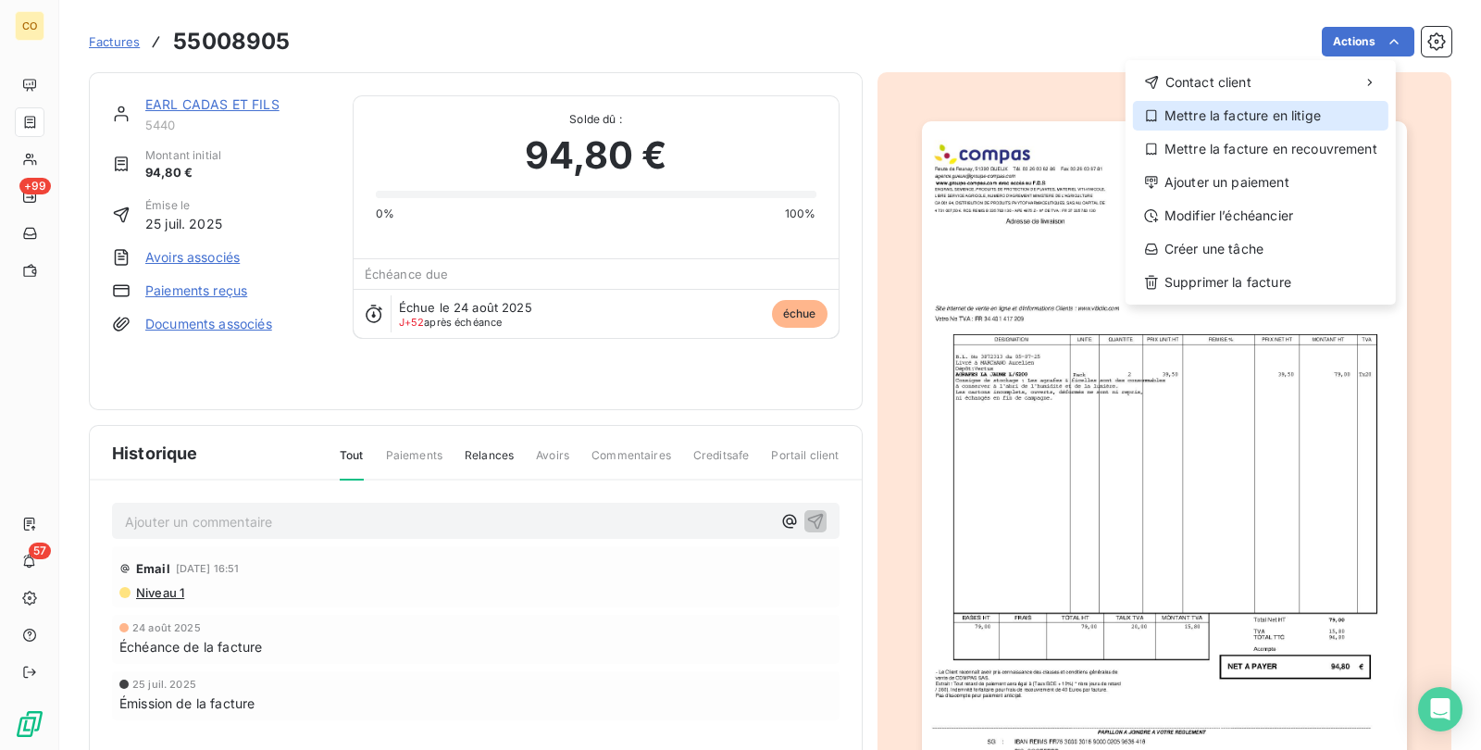
click at [1306, 114] on div "Mettre la facture en litige" at bounding box center [1260, 116] width 255 height 30
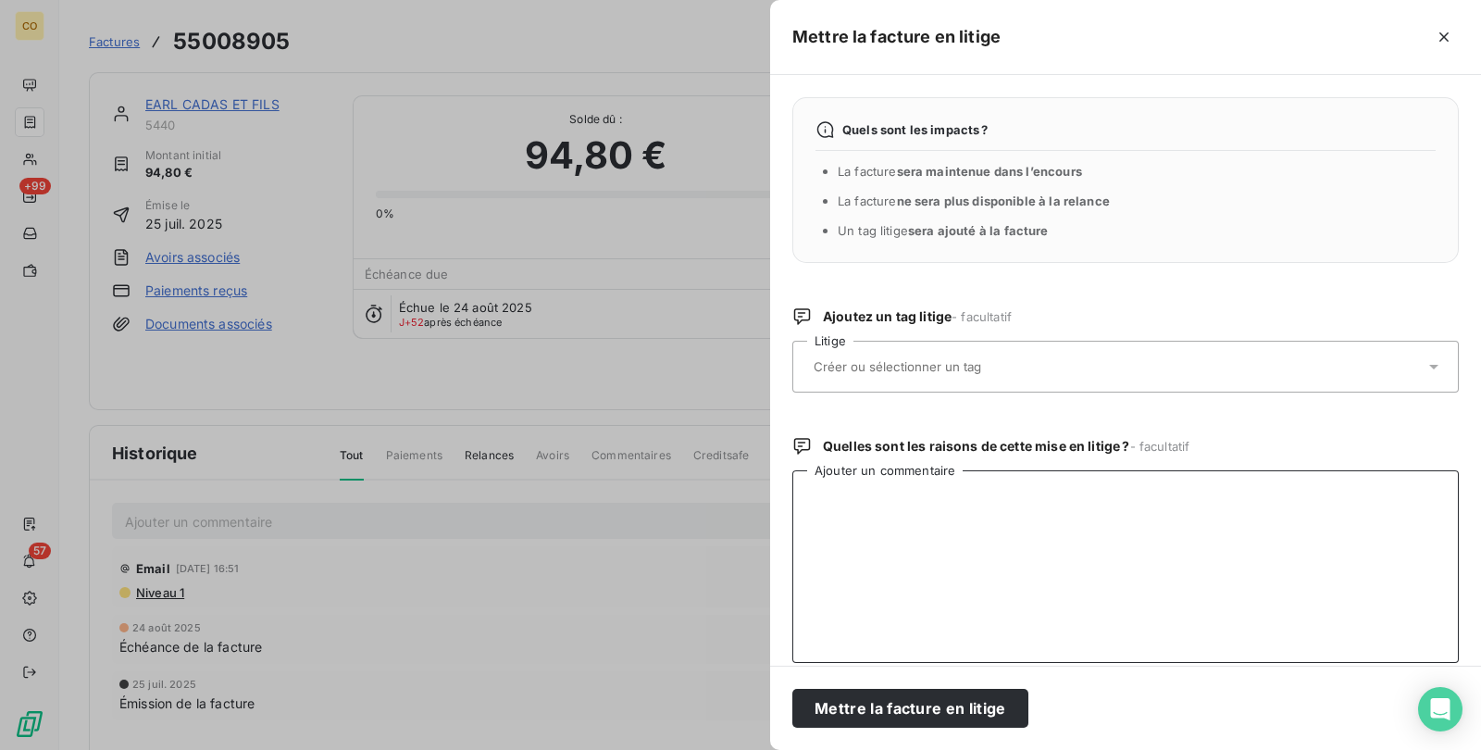
click at [931, 519] on textarea "Ajouter un commentaire" at bounding box center [1125, 566] width 666 height 193
paste textarea "Tu peux rappeler le client, il dit que monsieur Marchand ne fait pas palissage …"
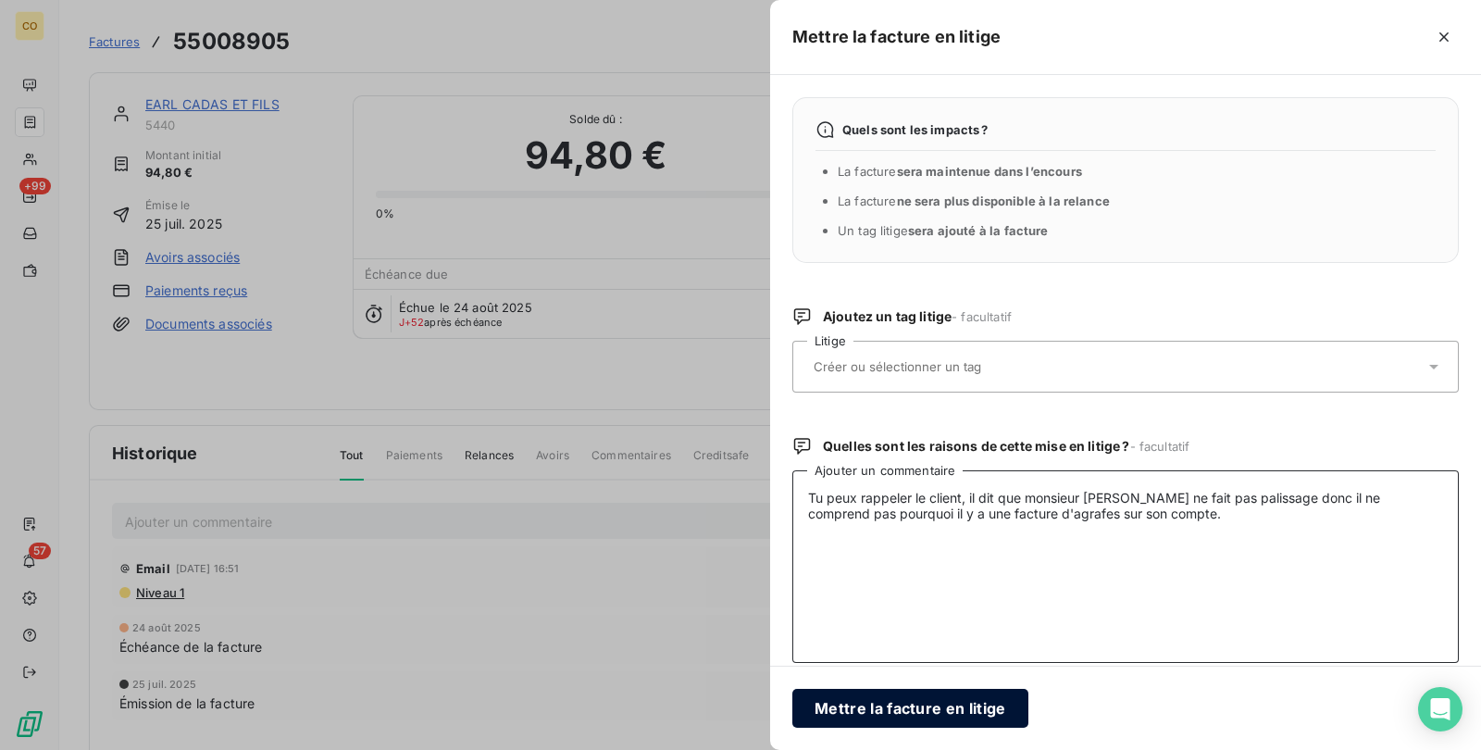
type textarea "Tu peux rappeler le client, il dit que monsieur Marchand ne fait pas palissage …"
click at [902, 699] on button "Mettre la facture en litige" at bounding box center [910, 708] width 236 height 39
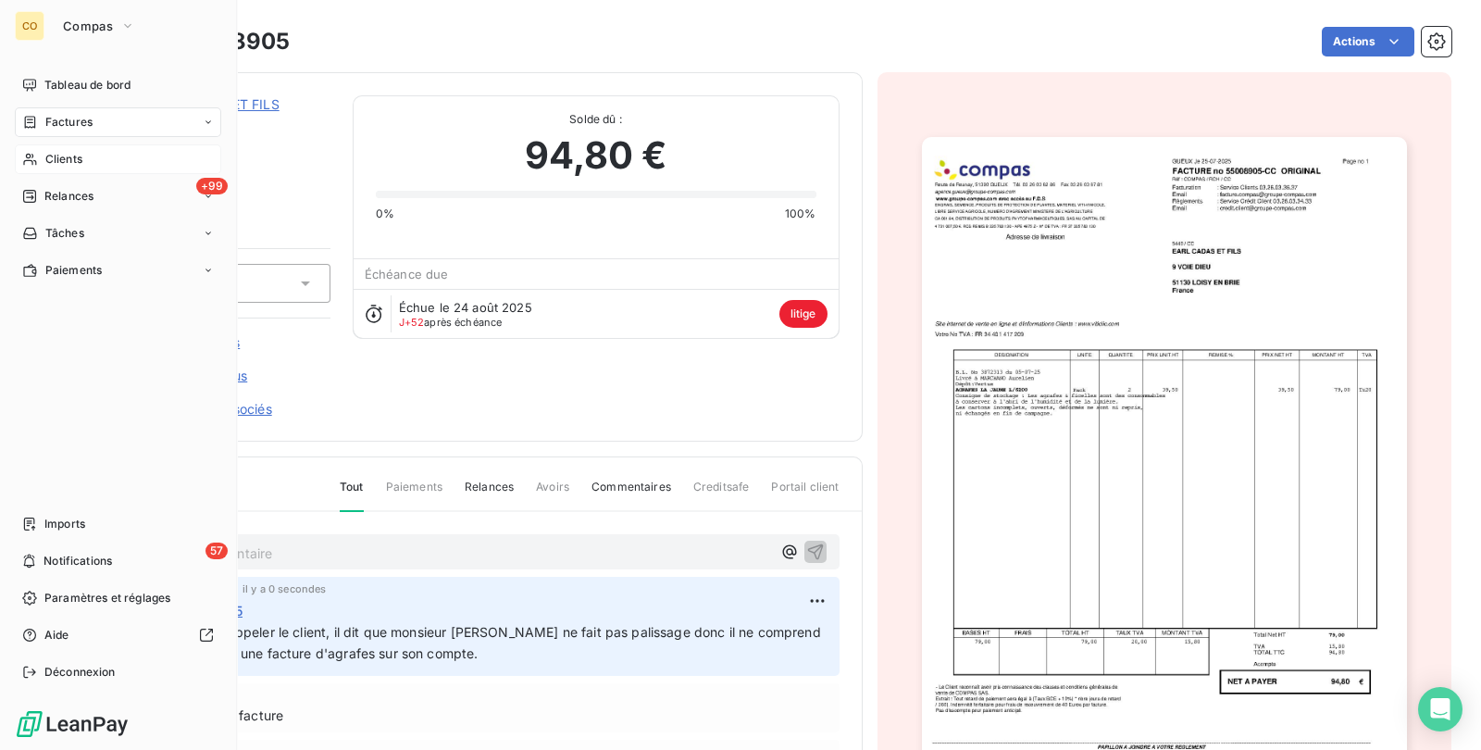
click at [47, 164] on span "Clients" at bounding box center [63, 159] width 37 height 17
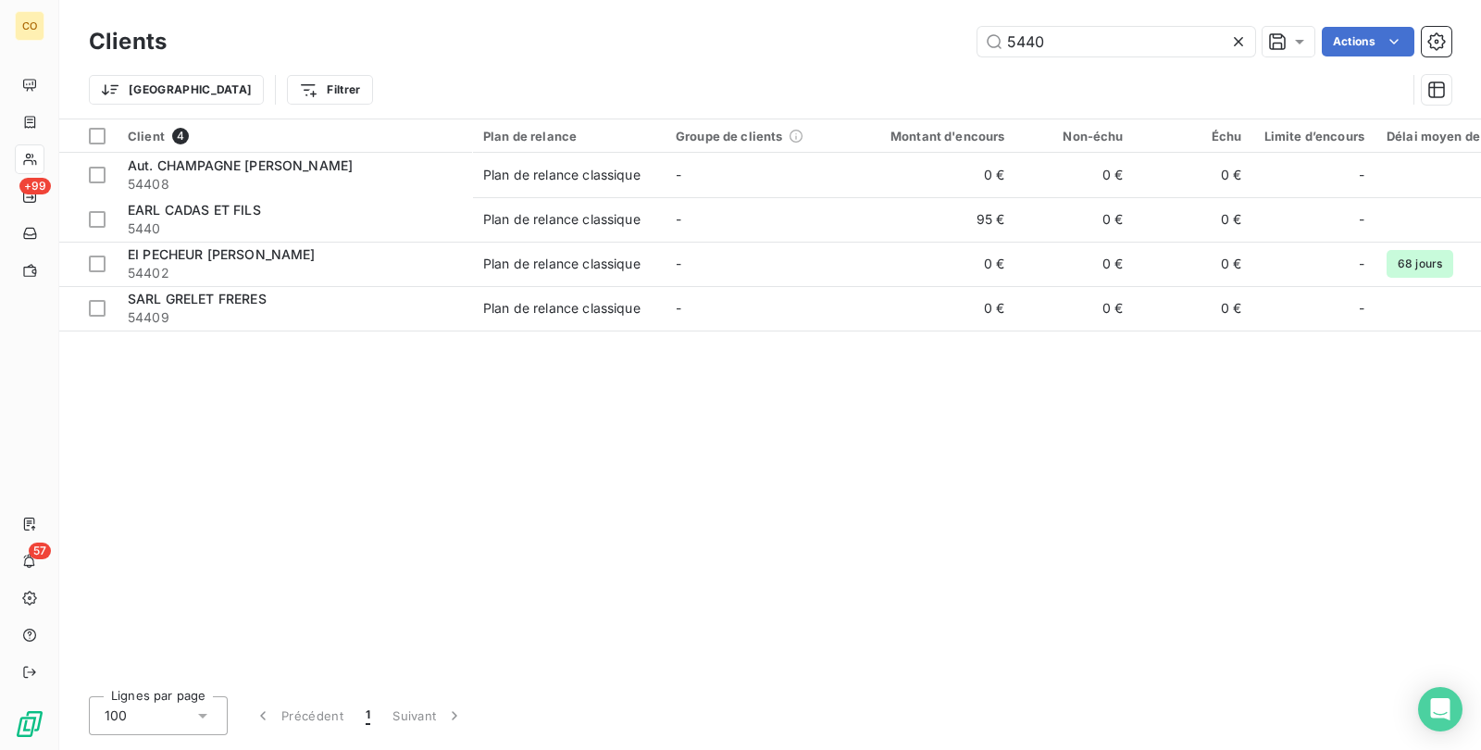
drag, startPoint x: 1070, startPoint y: 48, endPoint x: 625, endPoint y: -32, distance: 452.4
click at [625, 0] on html "CO +99 57 Clients 5440 Actions Trier Filtrer Client 4 Plan de relance Groupe de…" at bounding box center [740, 375] width 1481 height 750
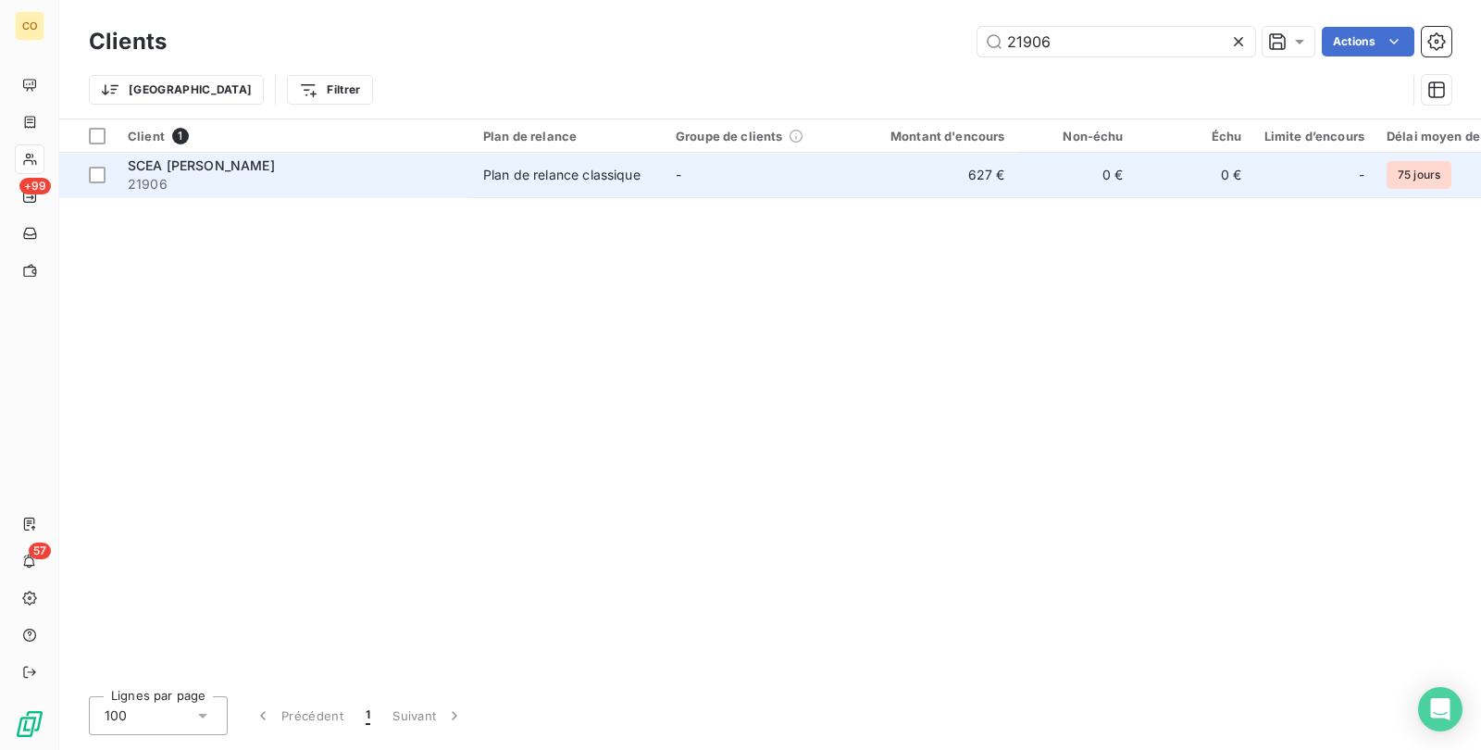
type input "21906"
click at [546, 159] on td "Plan de relance classique" at bounding box center [568, 175] width 193 height 44
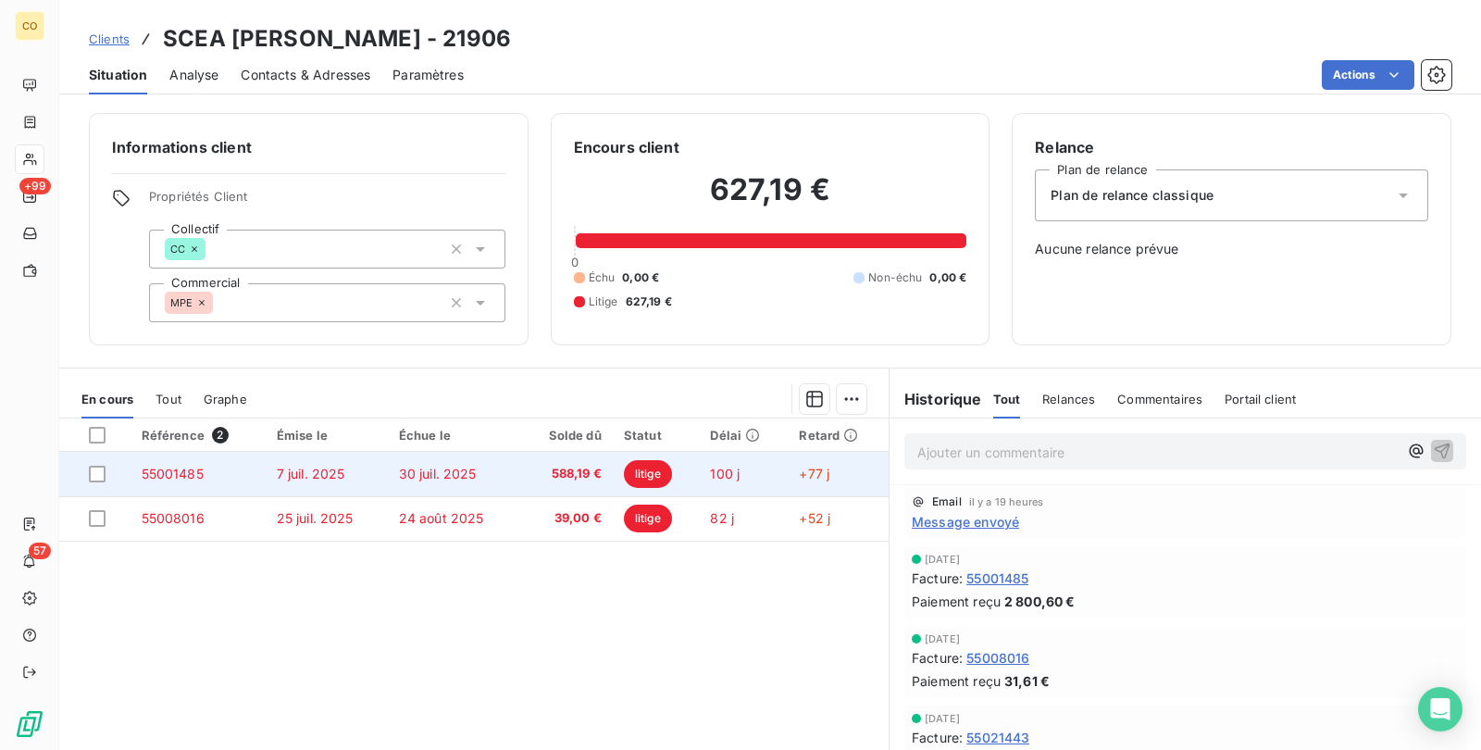
click at [592, 454] on td "588,19 €" at bounding box center [566, 474] width 93 height 44
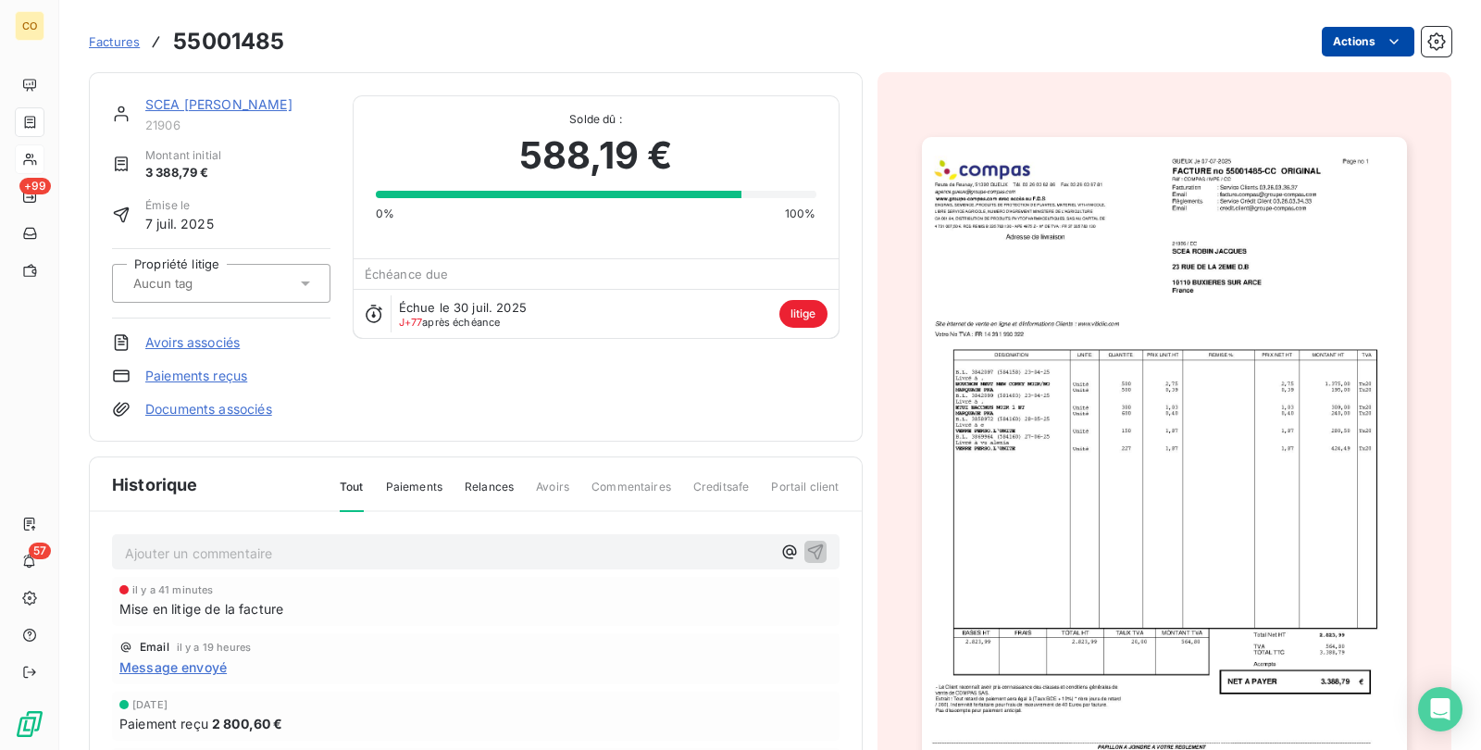
click at [1331, 35] on html "CO +99 57 Factures 55001485 Actions SCEA ROBIN JACQUES 21906 Montant initial 3 …" at bounding box center [740, 375] width 1481 height 750
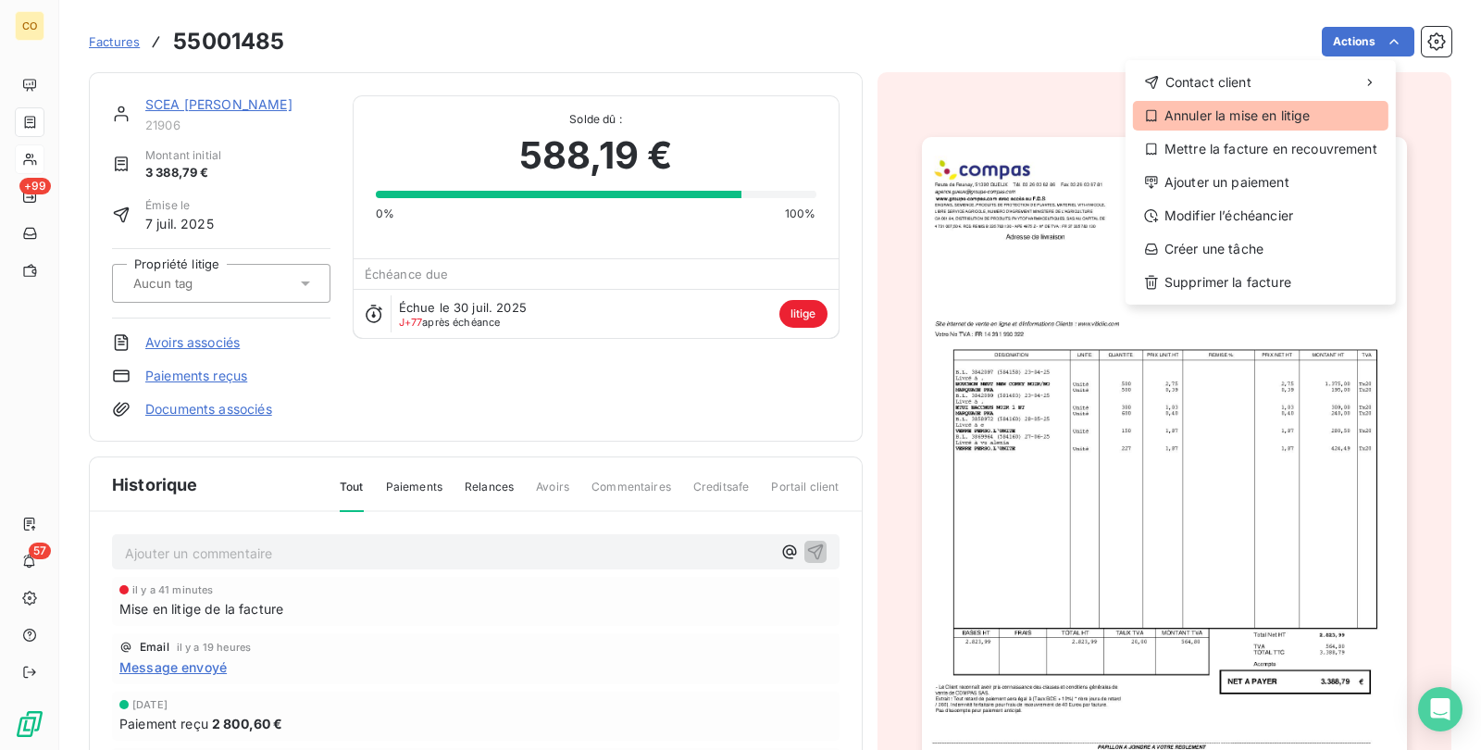
click at [1282, 114] on div "Annuler la mise en litige" at bounding box center [1260, 116] width 255 height 30
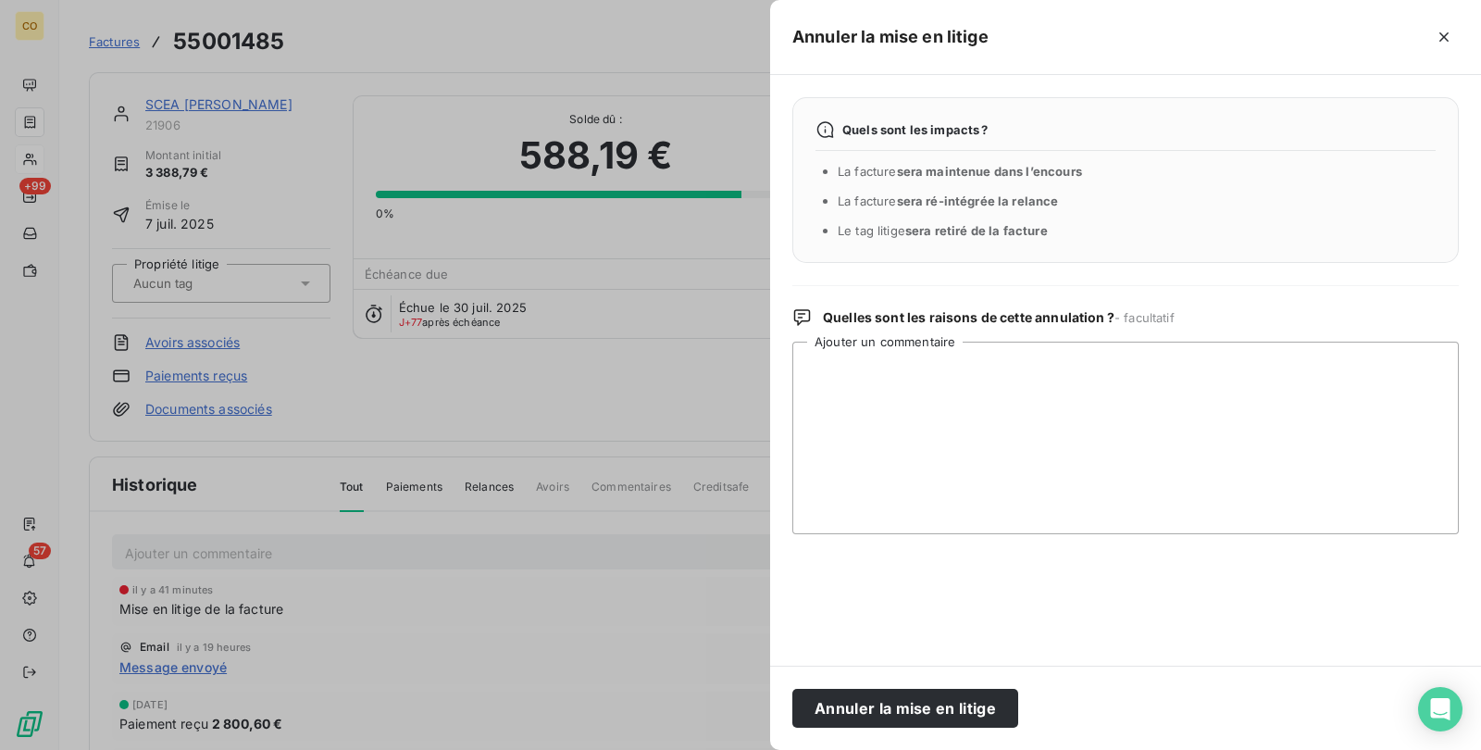
click at [939, 571] on div "Quels sont les impacts ? La facture sera maintenue dans l’encours La facture se…" at bounding box center [1125, 370] width 711 height 591
click at [894, 405] on textarea "Ajouter un commentaire" at bounding box center [1125, 438] width 666 height 193
paste textarea "Bonjour Christine, c'est bon, j'ai eu la cliente. Je vais me renseigner auprès …"
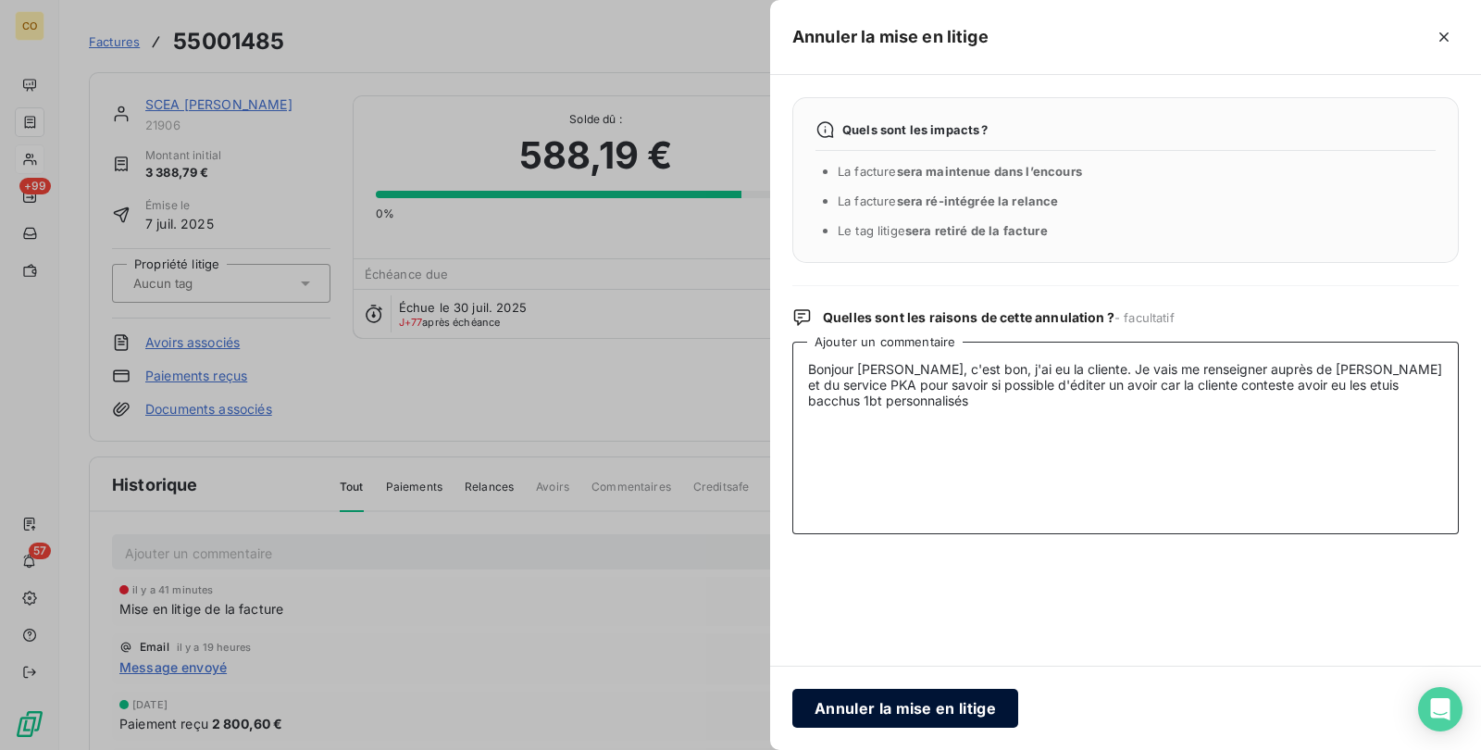
type textarea "Bonjour Christine, c'est bon, j'ai eu la cliente. Je vais me renseigner auprès …"
click at [941, 693] on div "Annuler la mise en litige" at bounding box center [1125, 708] width 711 height 84
click at [940, 692] on button "Annuler la mise en litige" at bounding box center [905, 708] width 226 height 39
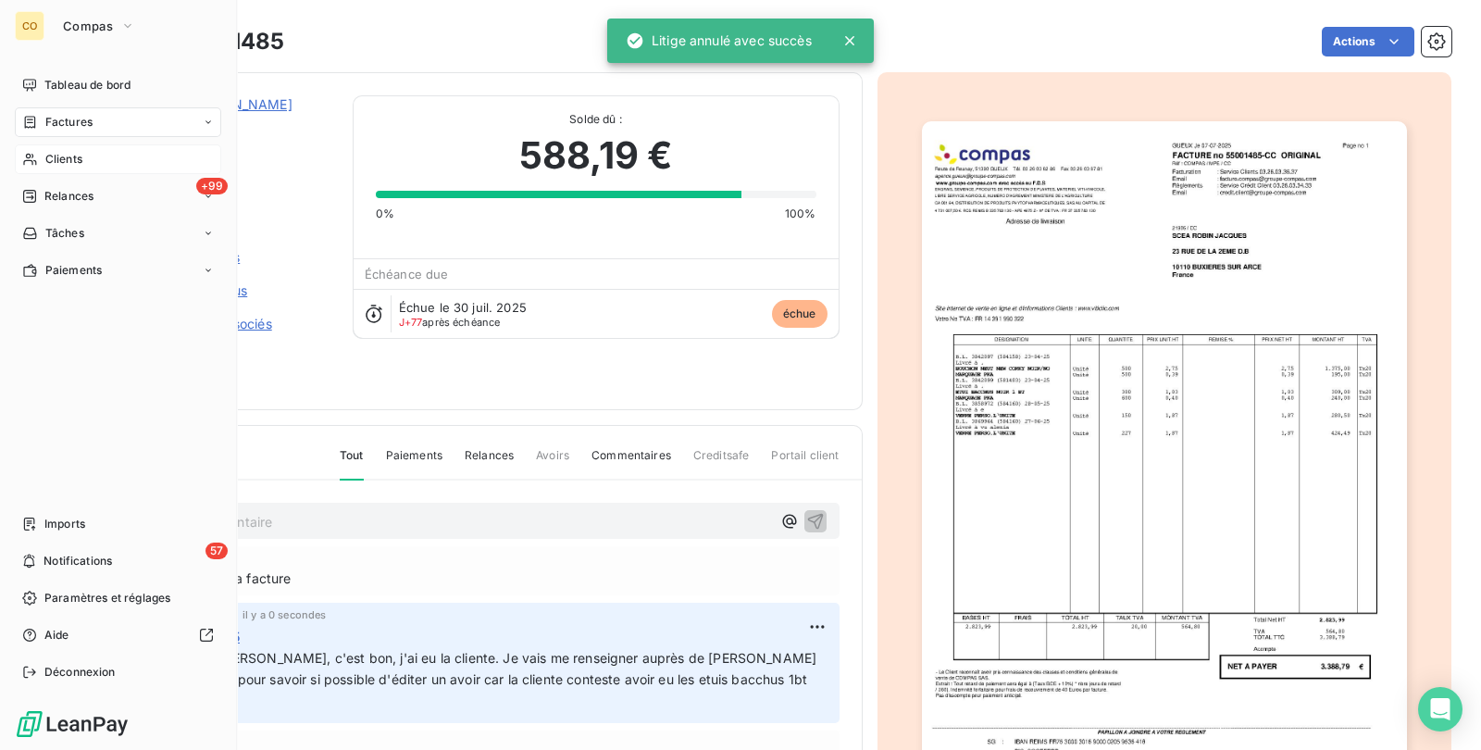
click at [82, 165] on span "Clients" at bounding box center [63, 159] width 37 height 17
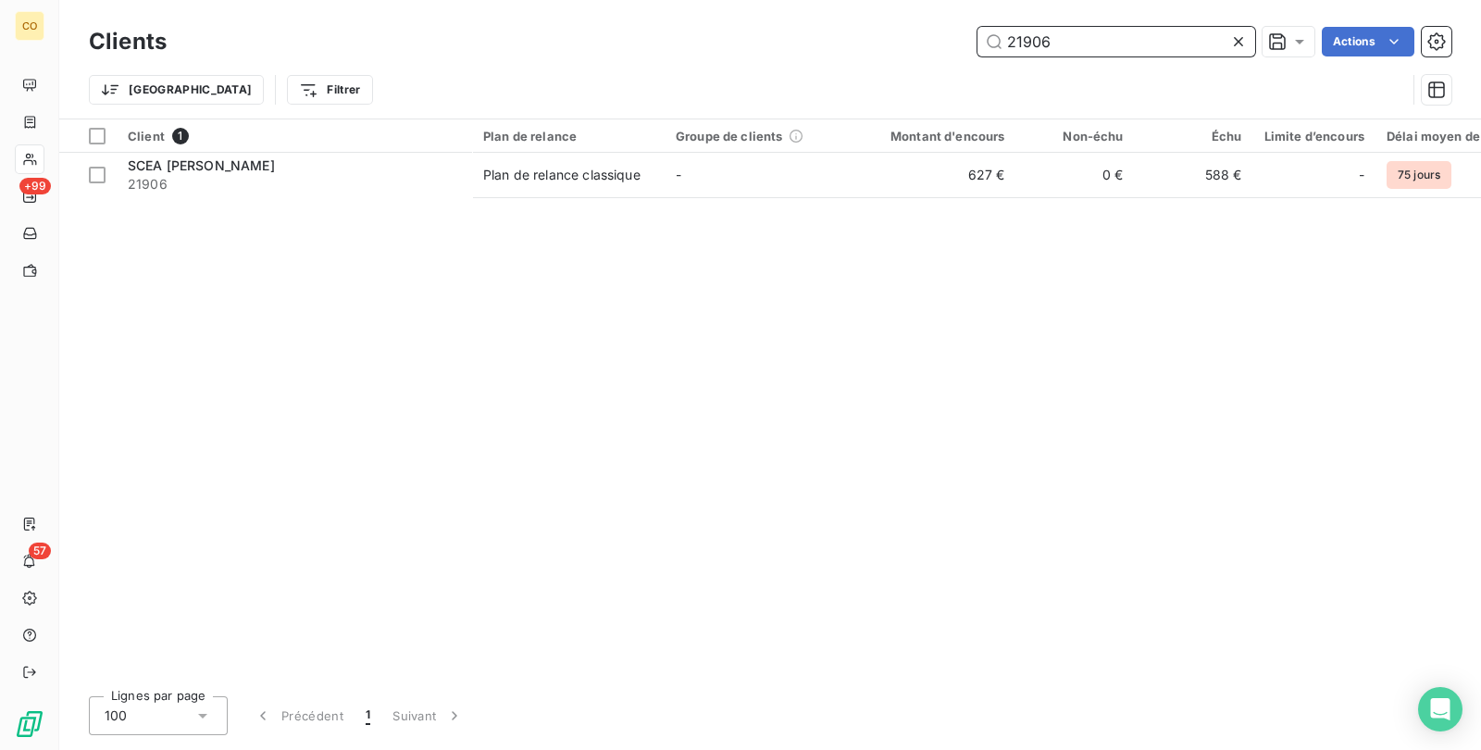
drag, startPoint x: 1118, startPoint y: 26, endPoint x: 730, endPoint y: 18, distance: 387.9
click at [730, 19] on div "Clients 21906 Actions Trier Filtrer" at bounding box center [770, 59] width 1422 height 118
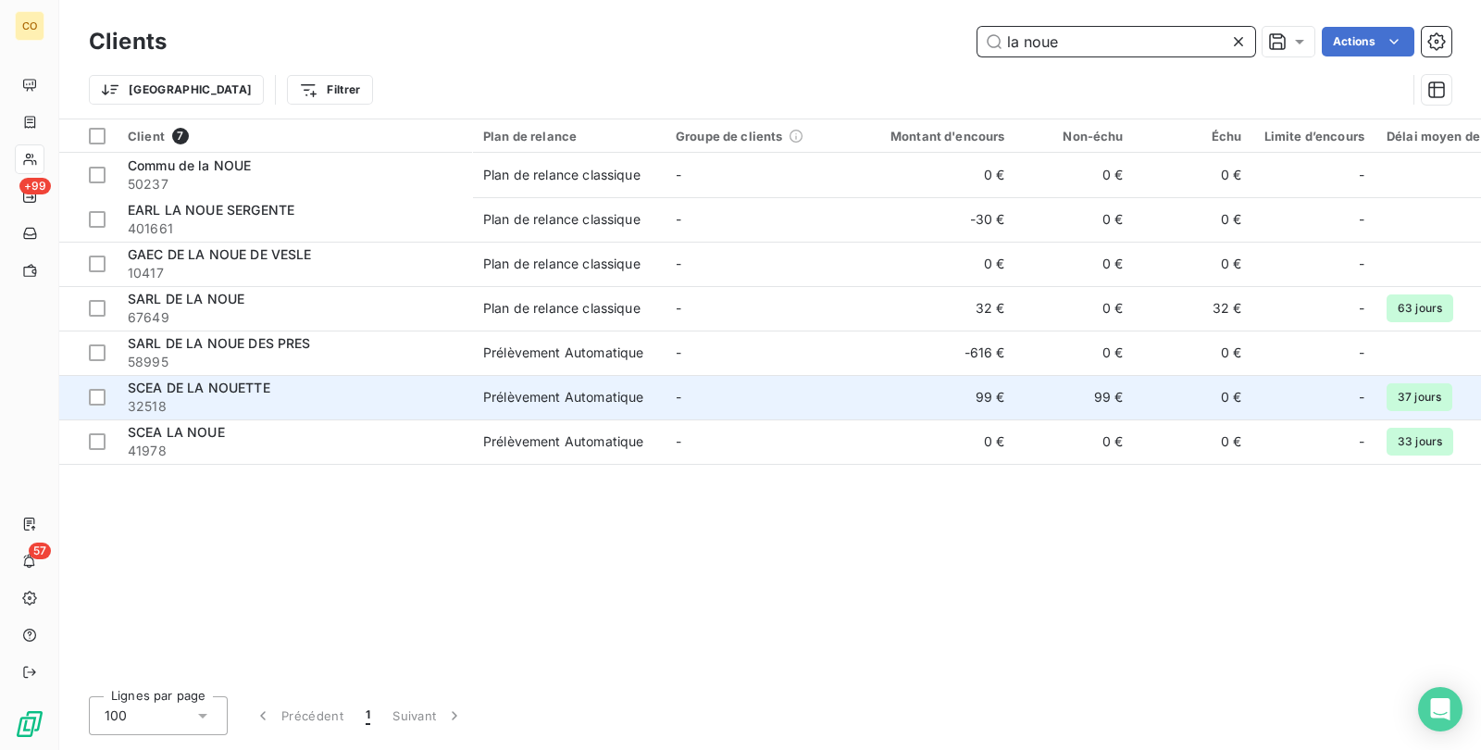
type input "la noue"
click at [233, 397] on span "32518" at bounding box center [294, 406] width 333 height 19
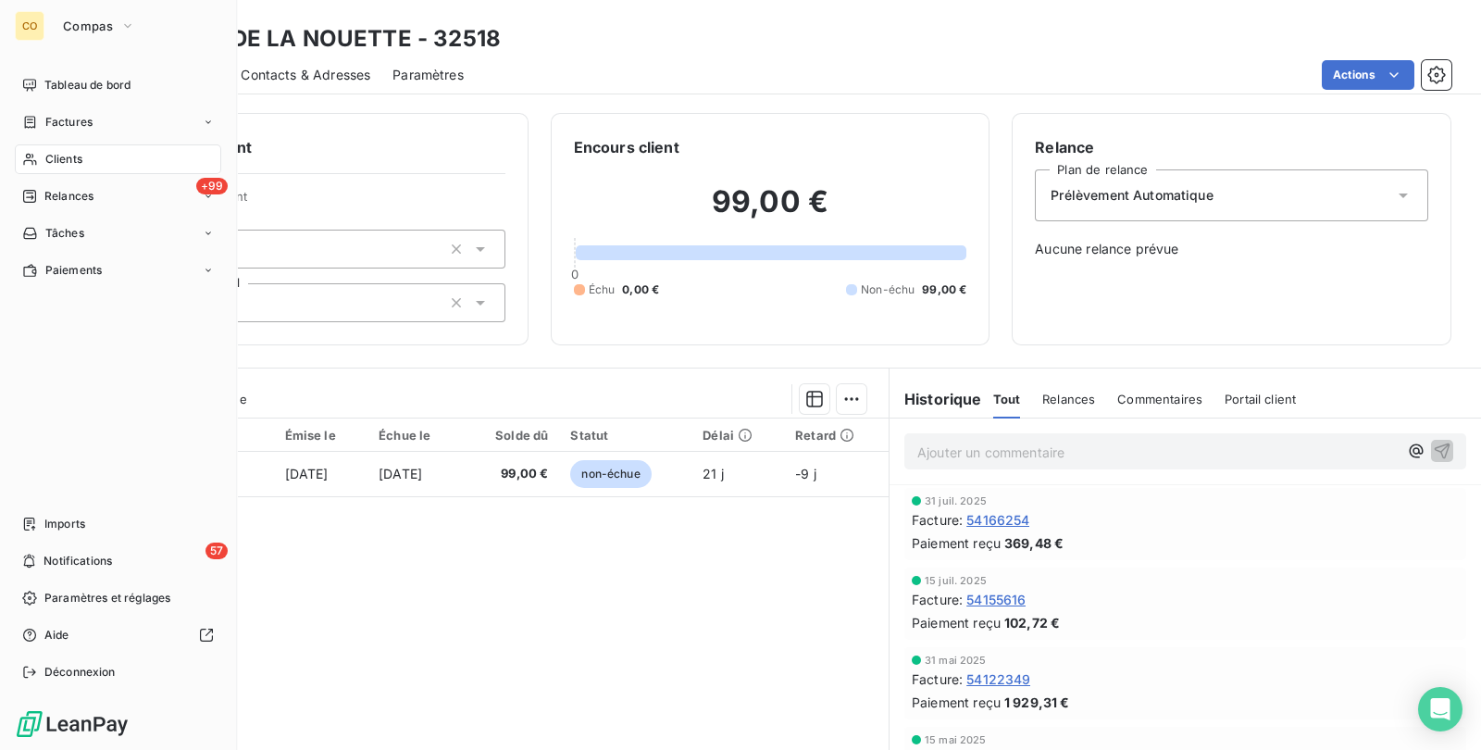
click at [68, 145] on div "Clients" at bounding box center [118, 159] width 206 height 30
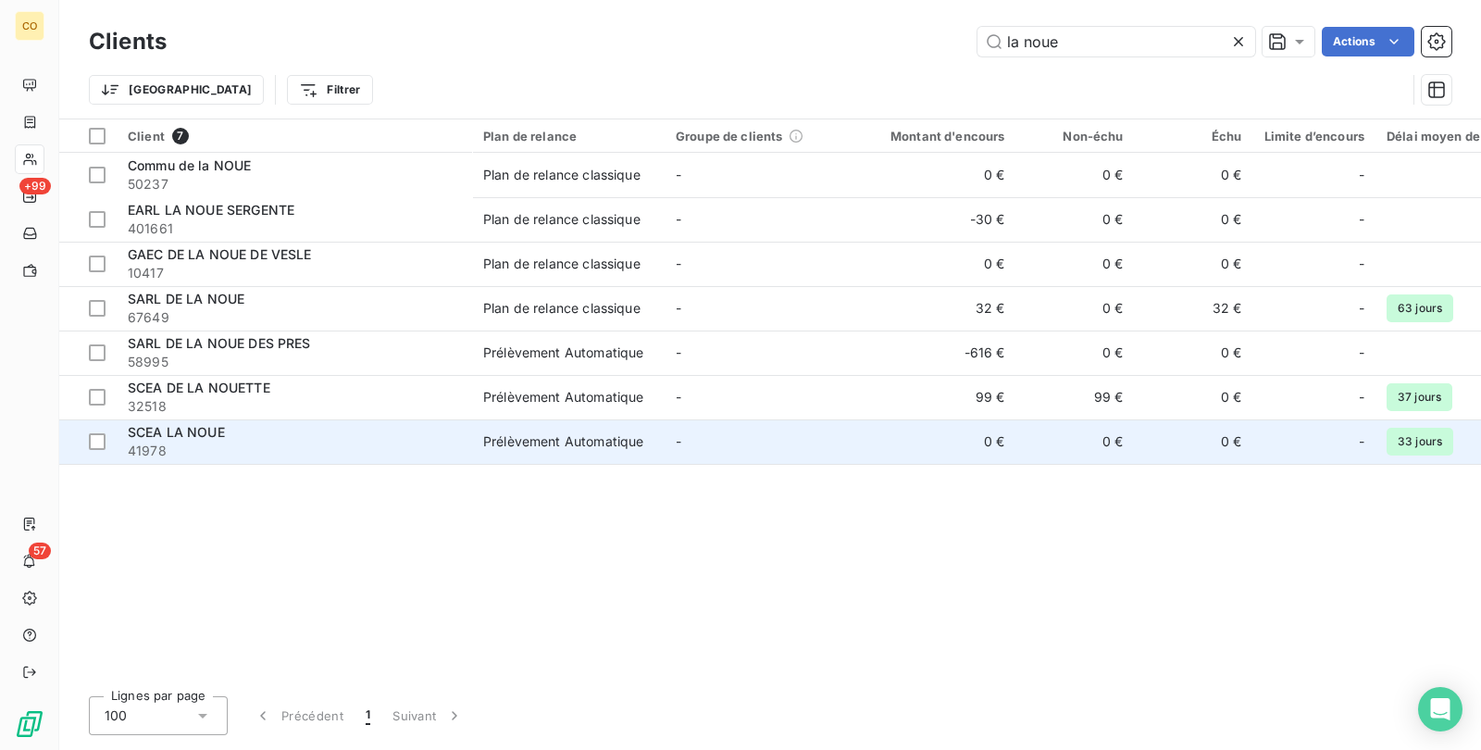
click at [611, 437] on div "Prélèvement Automatique" at bounding box center [563, 441] width 160 height 19
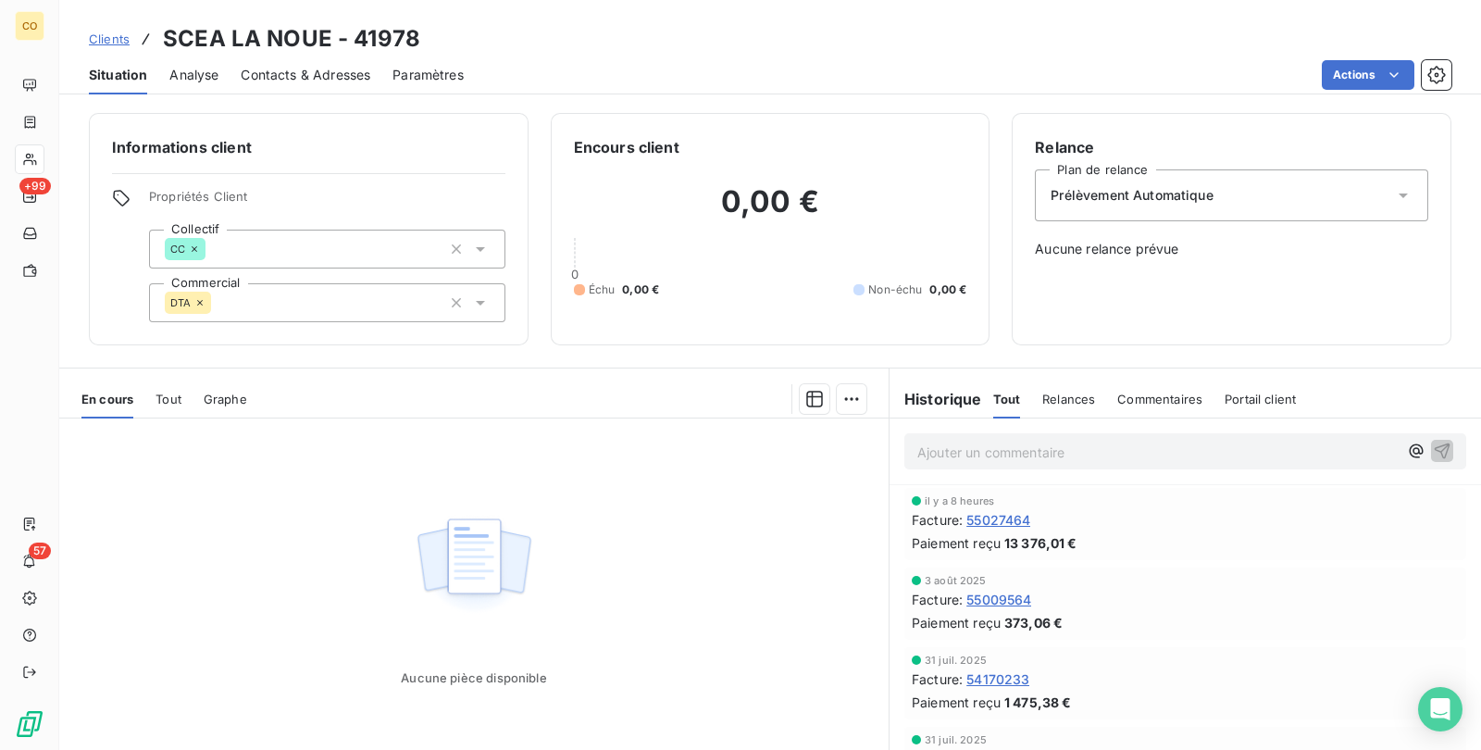
click at [172, 394] on span "Tout" at bounding box center [168, 399] width 26 height 15
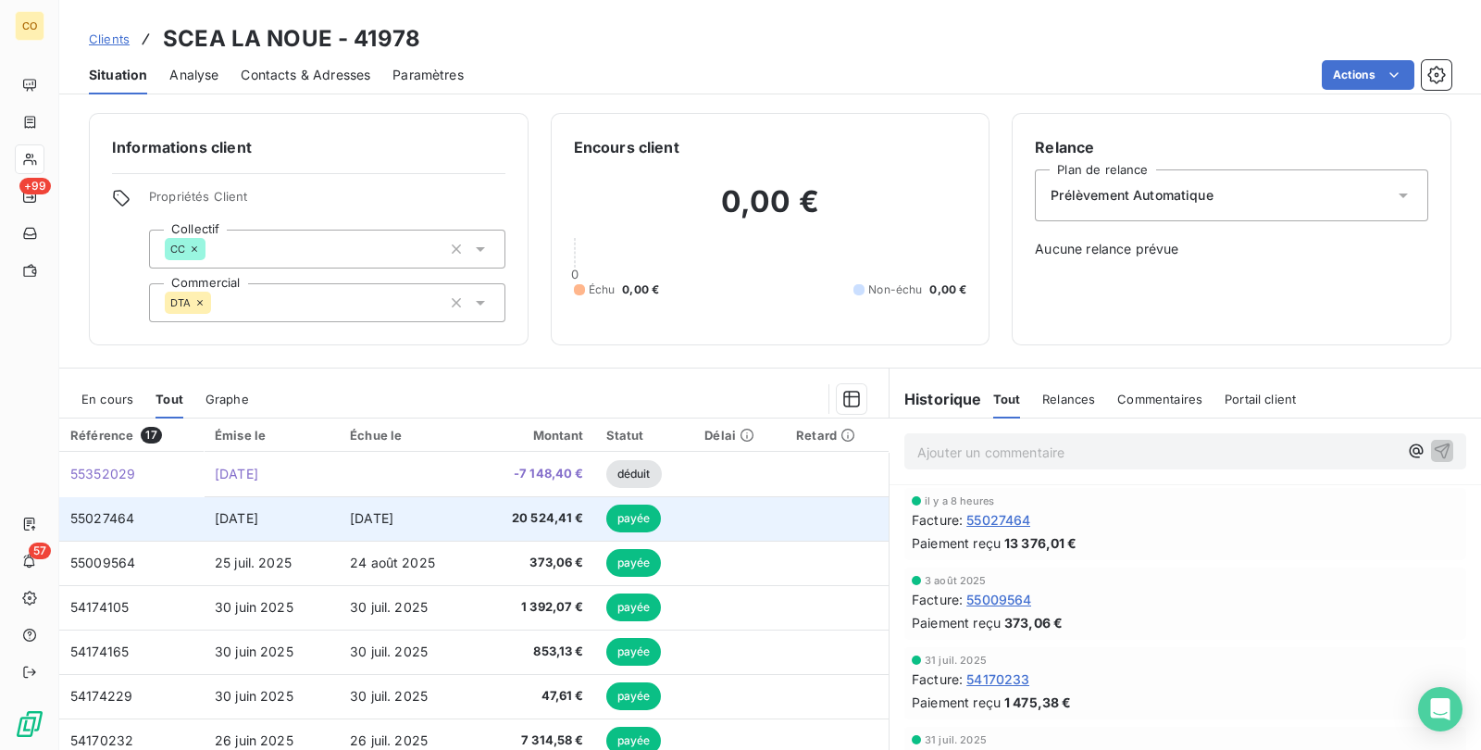
click at [486, 522] on span "20 524,41 €" at bounding box center [534, 518] width 97 height 19
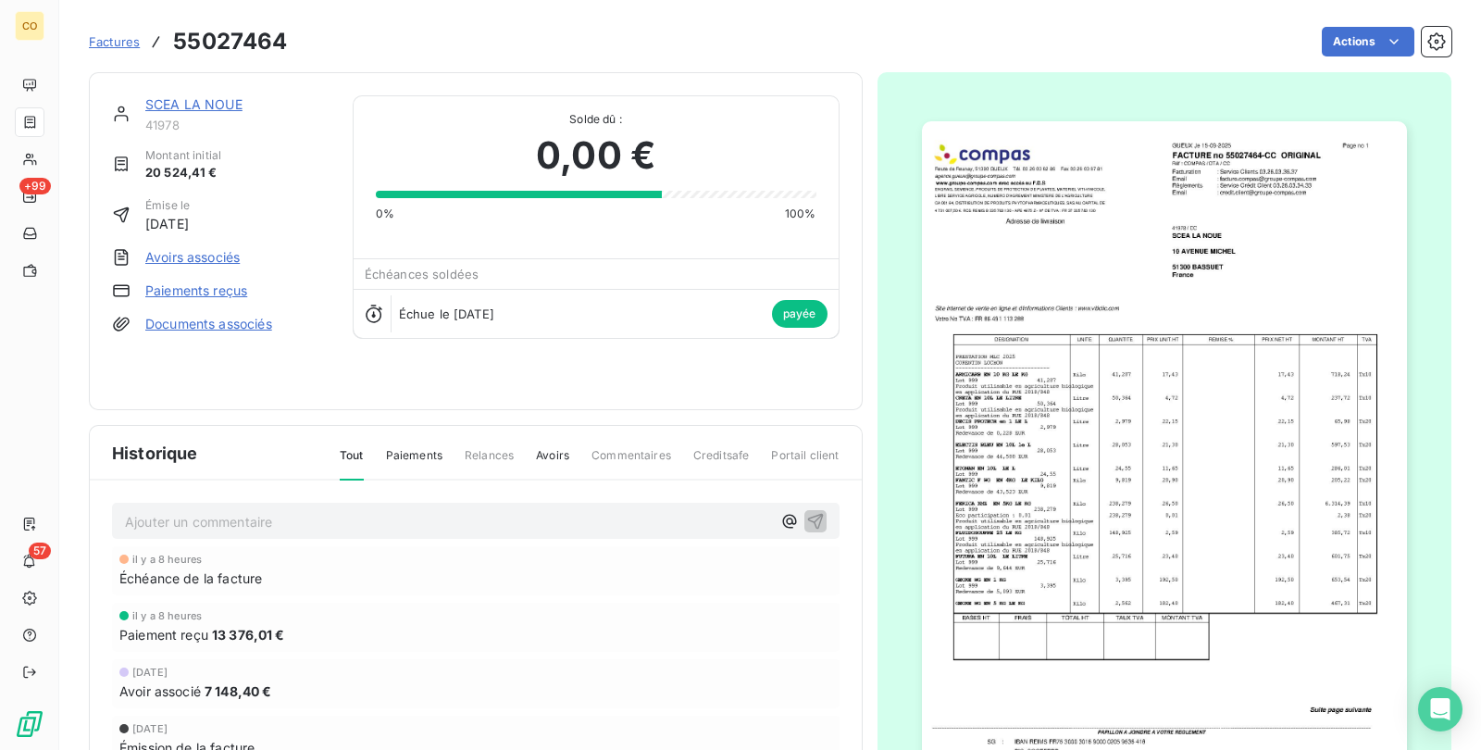
click at [1117, 557] on img "button" at bounding box center [1164, 464] width 485 height 686
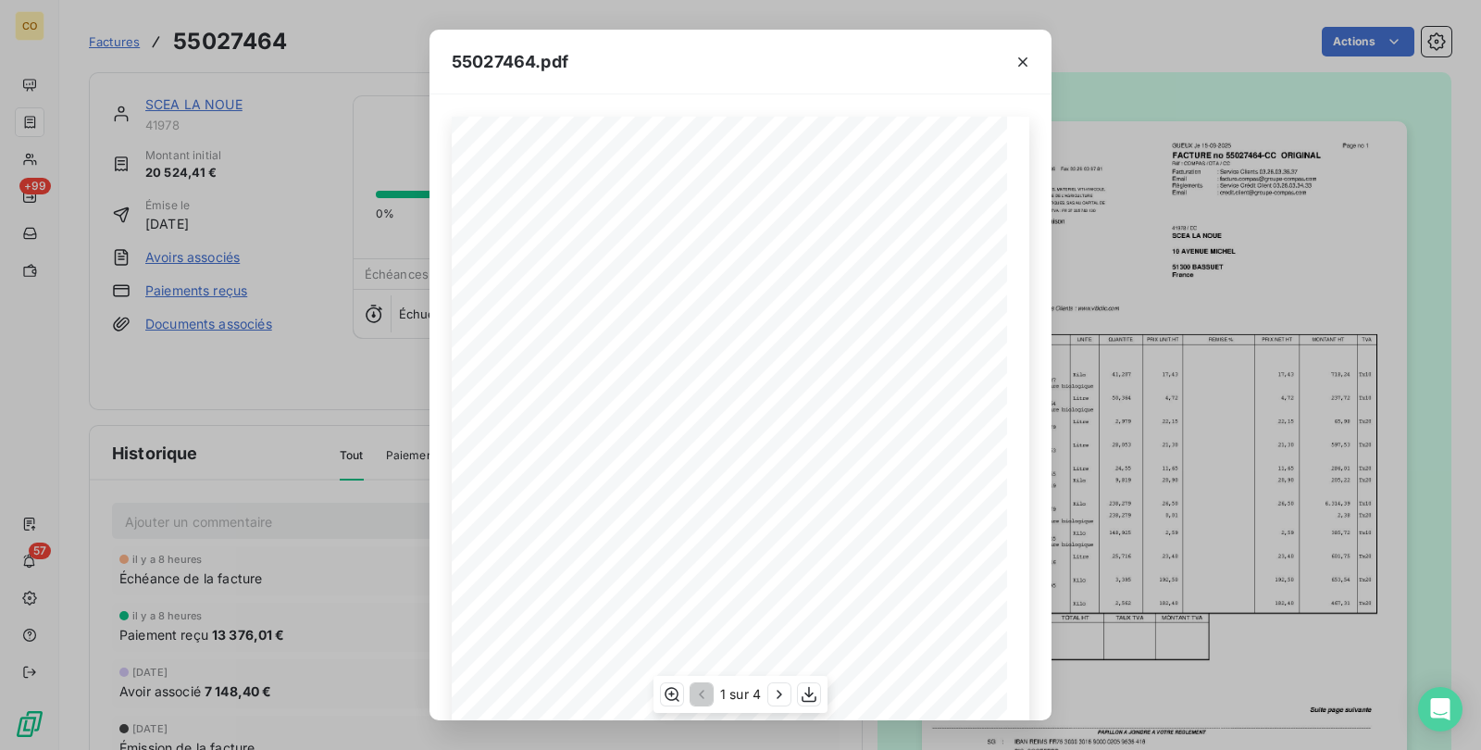
click at [811, 707] on div "1 sur 4" at bounding box center [740, 694] width 174 height 37
click at [811, 699] on icon "button" at bounding box center [809, 694] width 19 height 19
click at [774, 74] on div "55027464.pdf" at bounding box center [740, 62] width 622 height 65
click at [1017, 65] on icon "button" at bounding box center [1023, 62] width 19 height 19
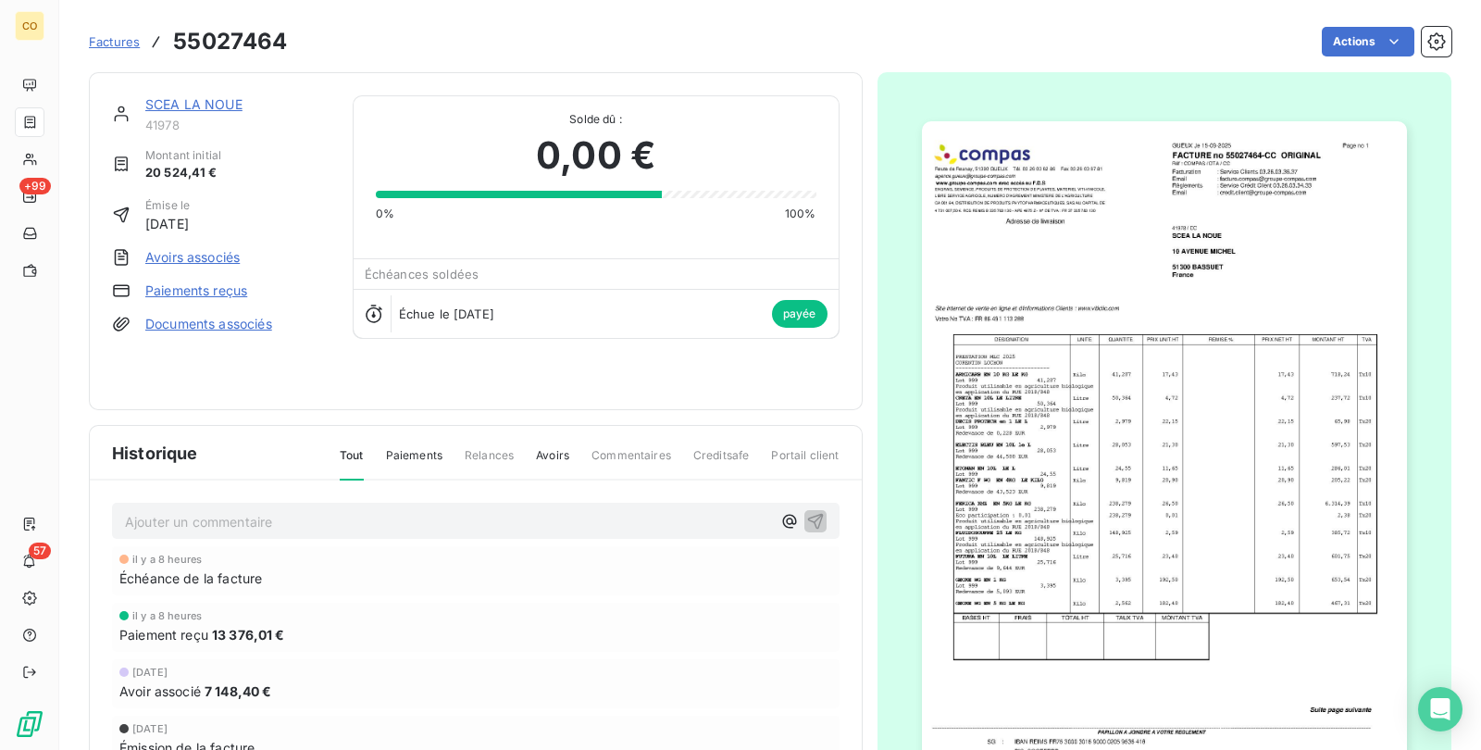
click at [213, 98] on link "SCEA LA NOUE" at bounding box center [193, 104] width 97 height 16
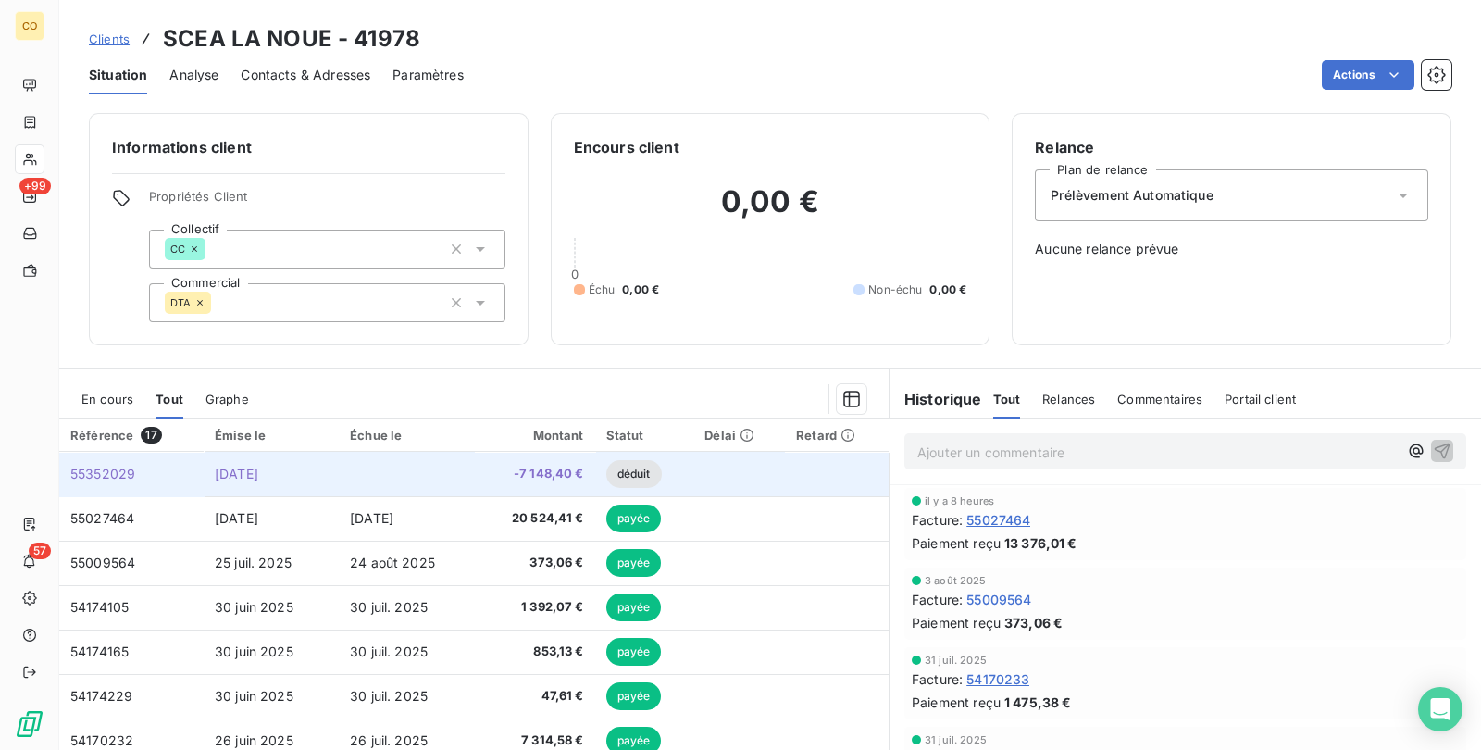
click at [522, 465] on span "-7 148,40 €" at bounding box center [534, 474] width 97 height 19
click at [525, 471] on span "-7 148,40 €" at bounding box center [534, 474] width 97 height 19
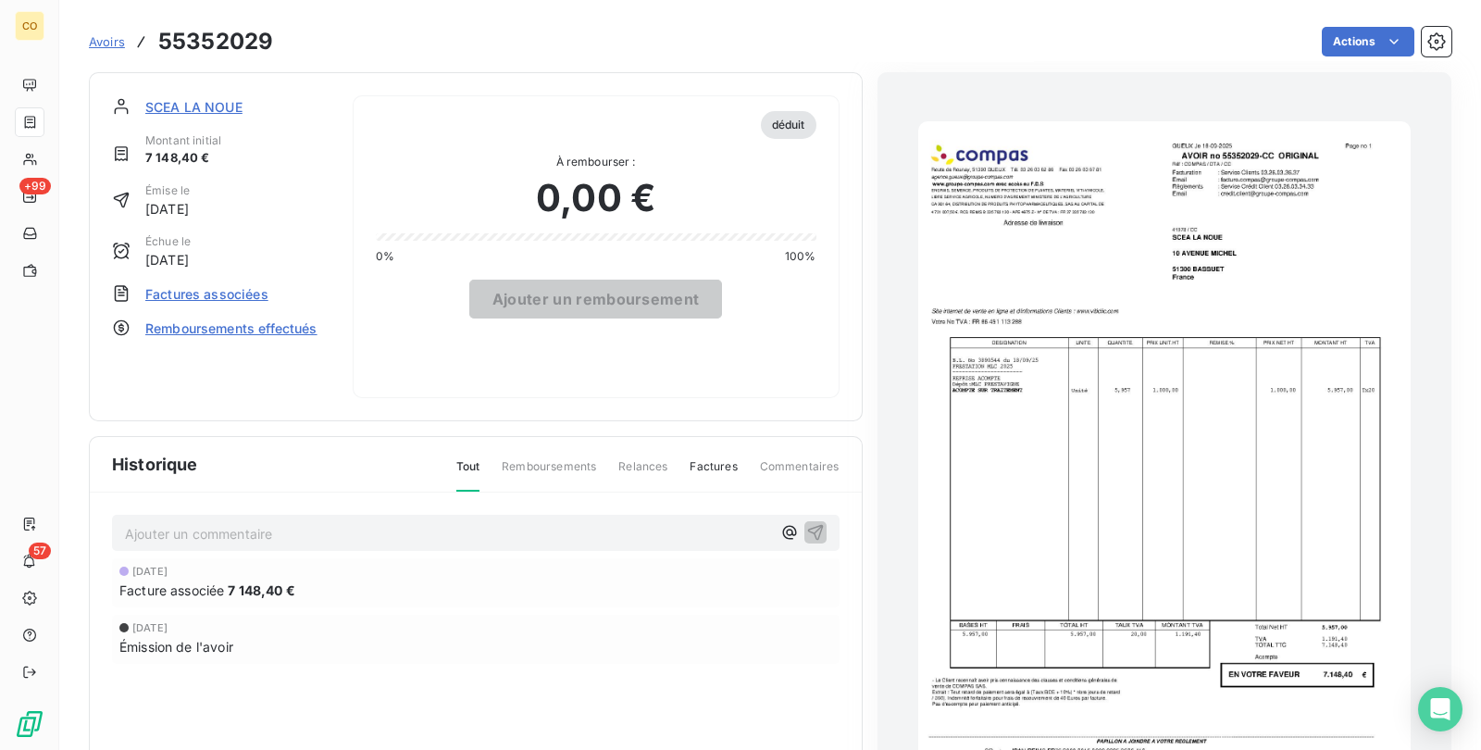
click at [1269, 504] on img "button" at bounding box center [1164, 469] width 492 height 696
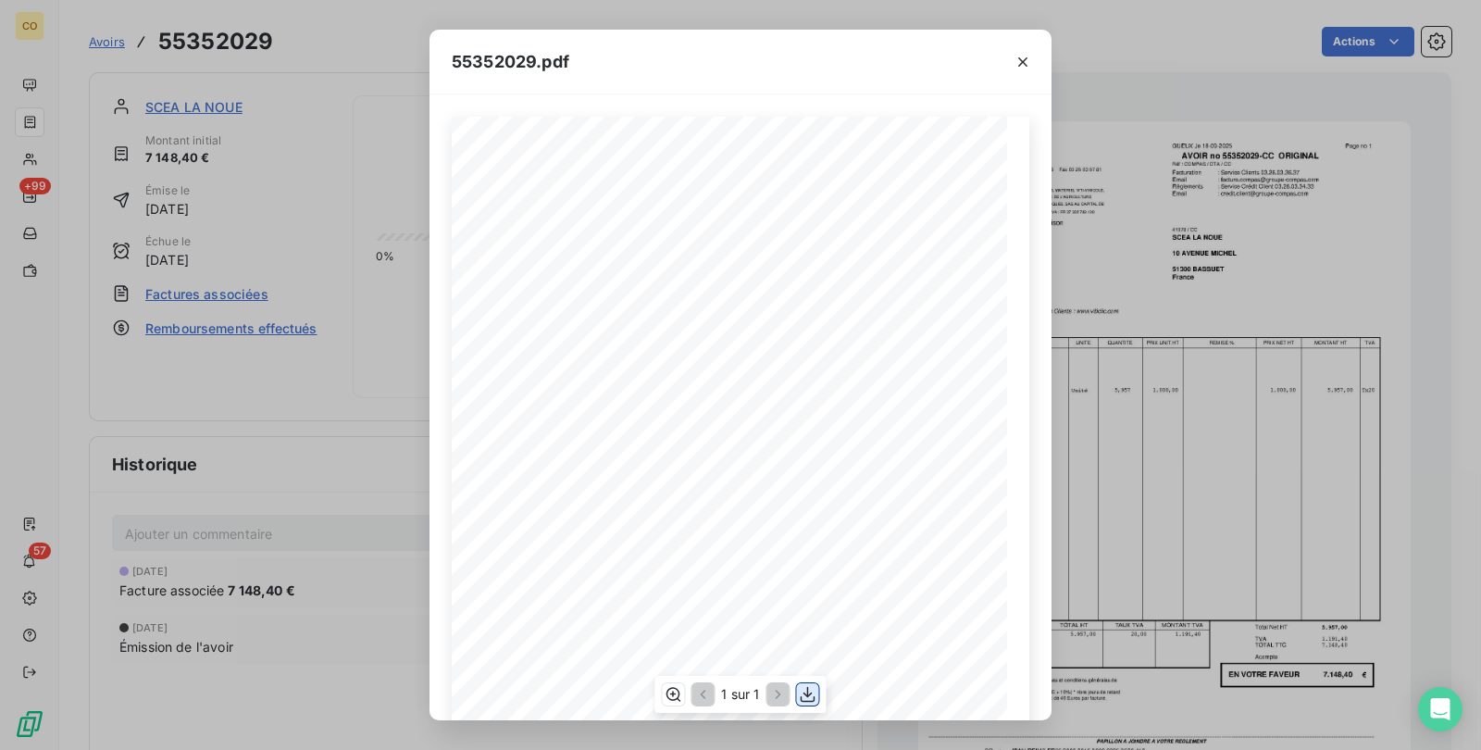
click at [818, 695] on button "button" at bounding box center [808, 694] width 22 height 22
click at [1016, 61] on icon "button" at bounding box center [1023, 62] width 19 height 19
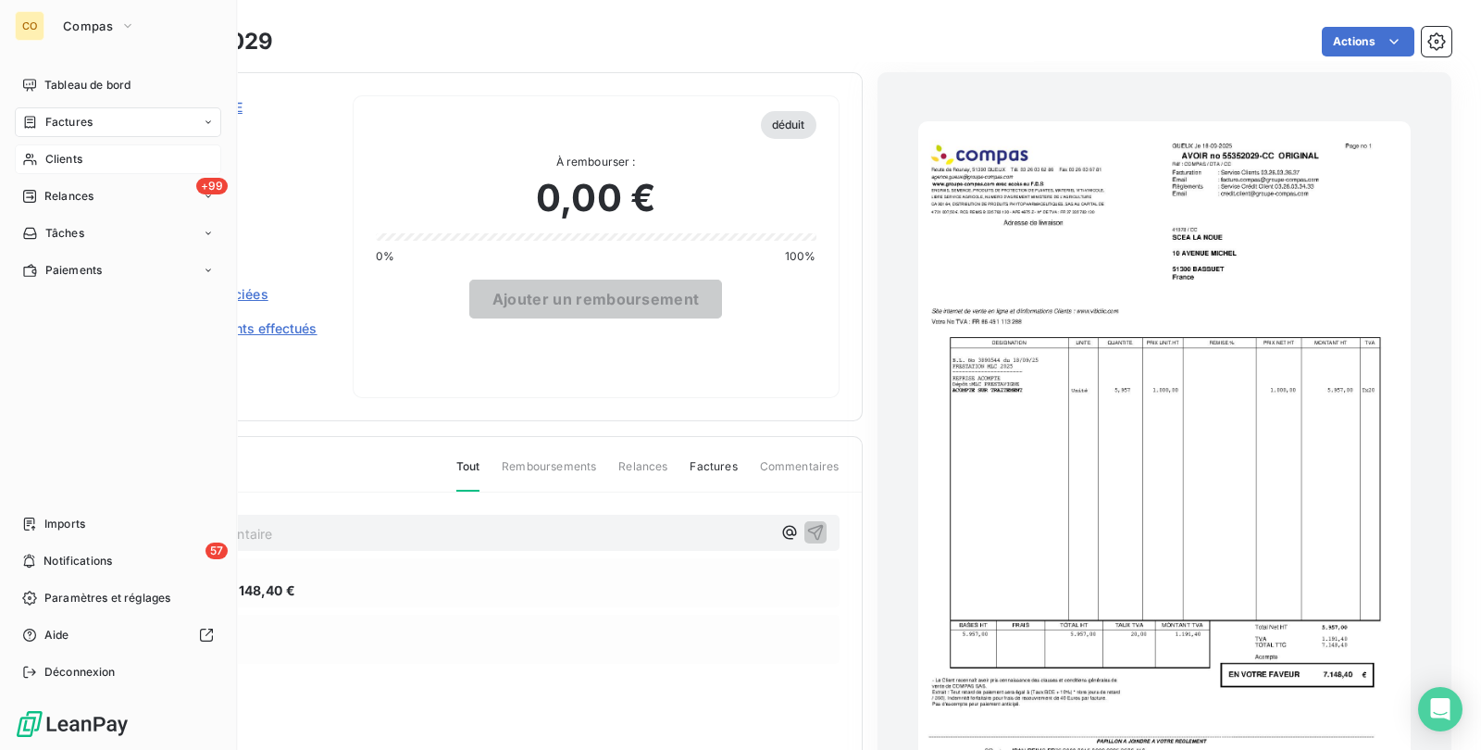
click at [42, 163] on div "Clients" at bounding box center [118, 159] width 206 height 30
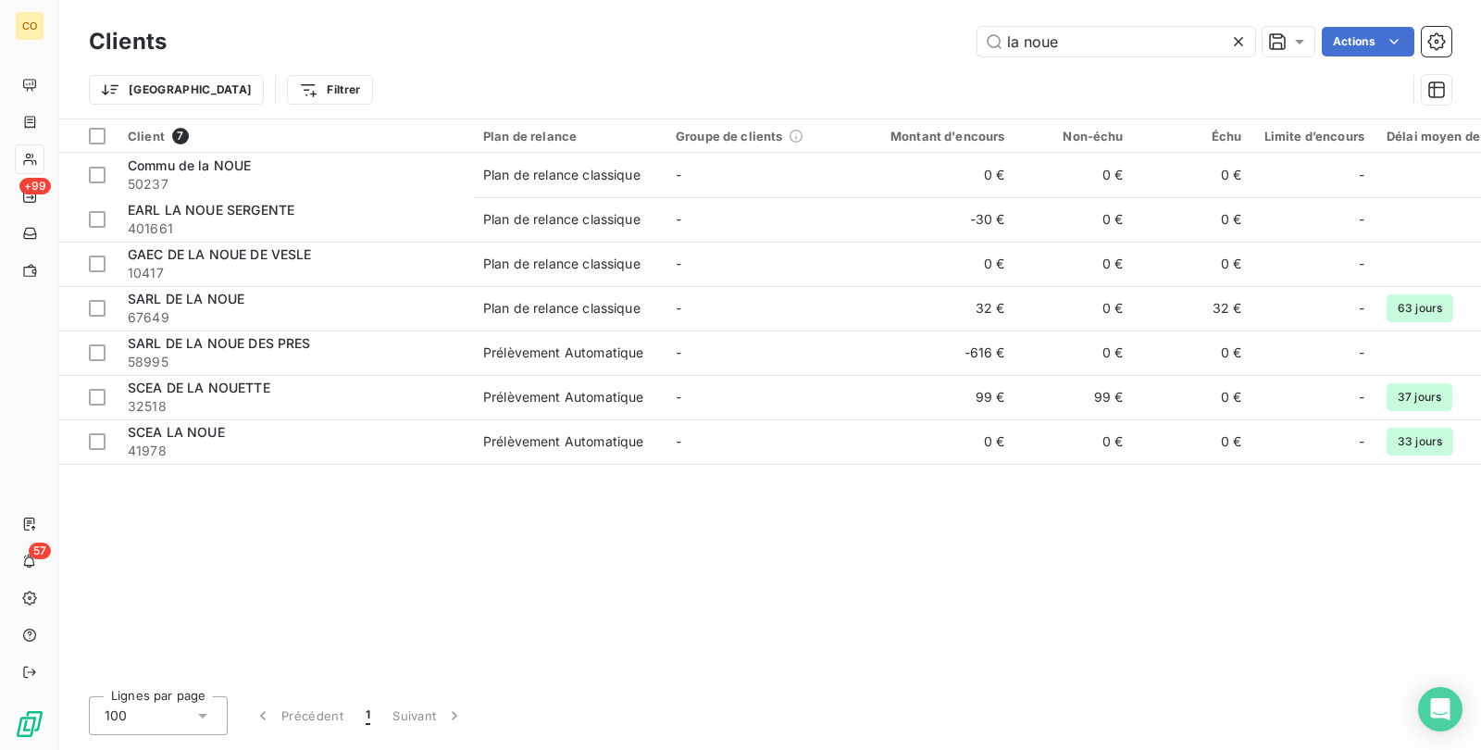
drag, startPoint x: 1120, startPoint y: 53, endPoint x: 909, endPoint y: 42, distance: 211.3
click at [909, 42] on div "la noue Actions" at bounding box center [820, 42] width 1263 height 30
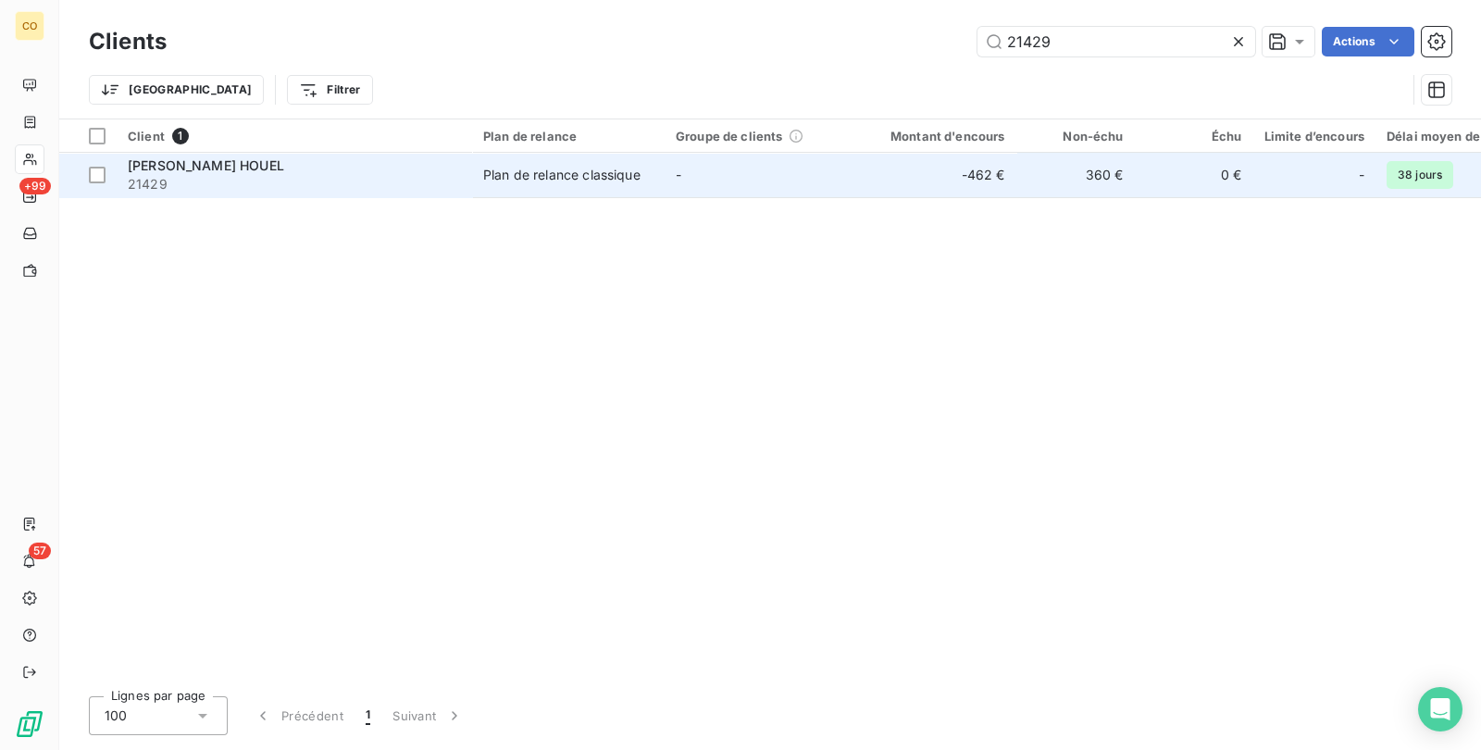
type input "21429"
click at [755, 162] on td "-" at bounding box center [761, 175] width 193 height 44
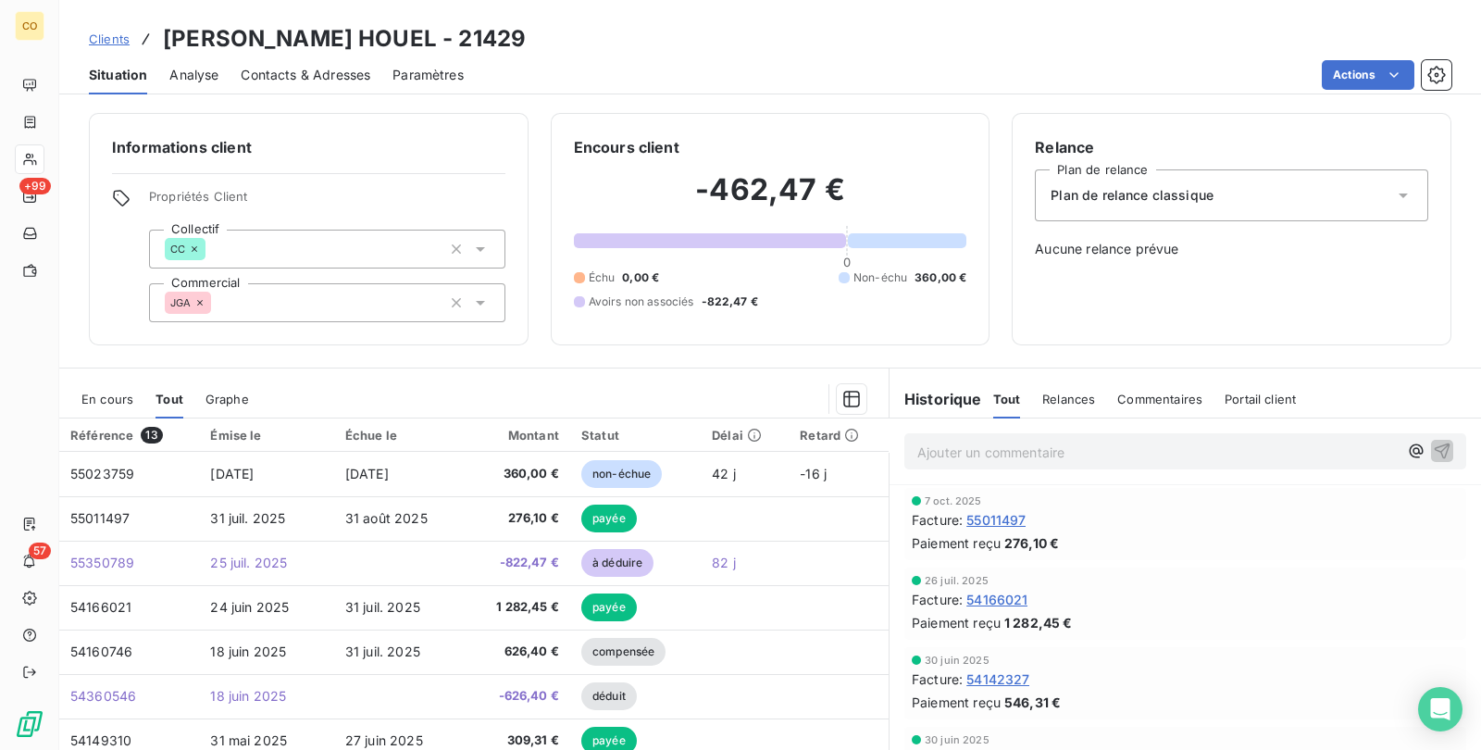
click at [81, 397] on span "En cours" at bounding box center [107, 399] width 52 height 15
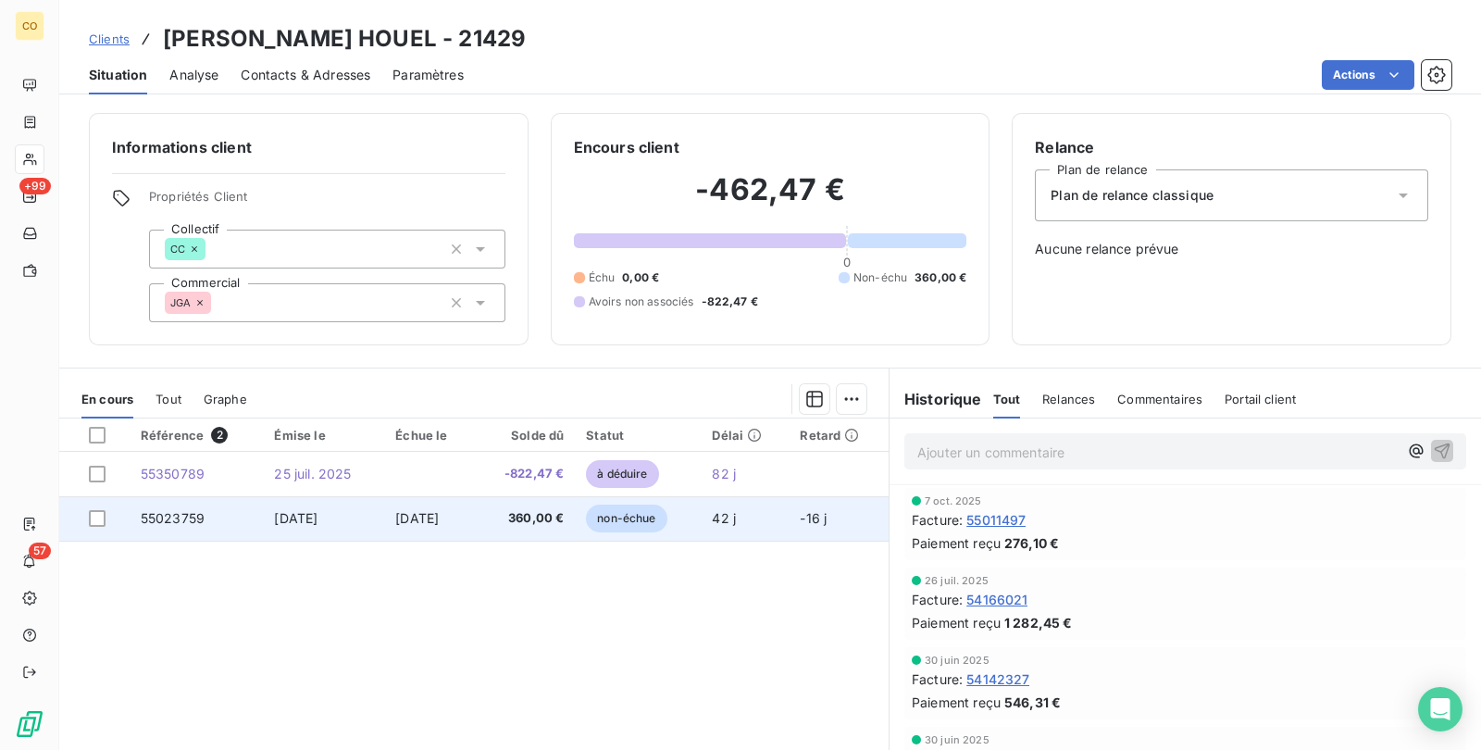
click at [511, 517] on span "360,00 €" at bounding box center [525, 518] width 78 height 19
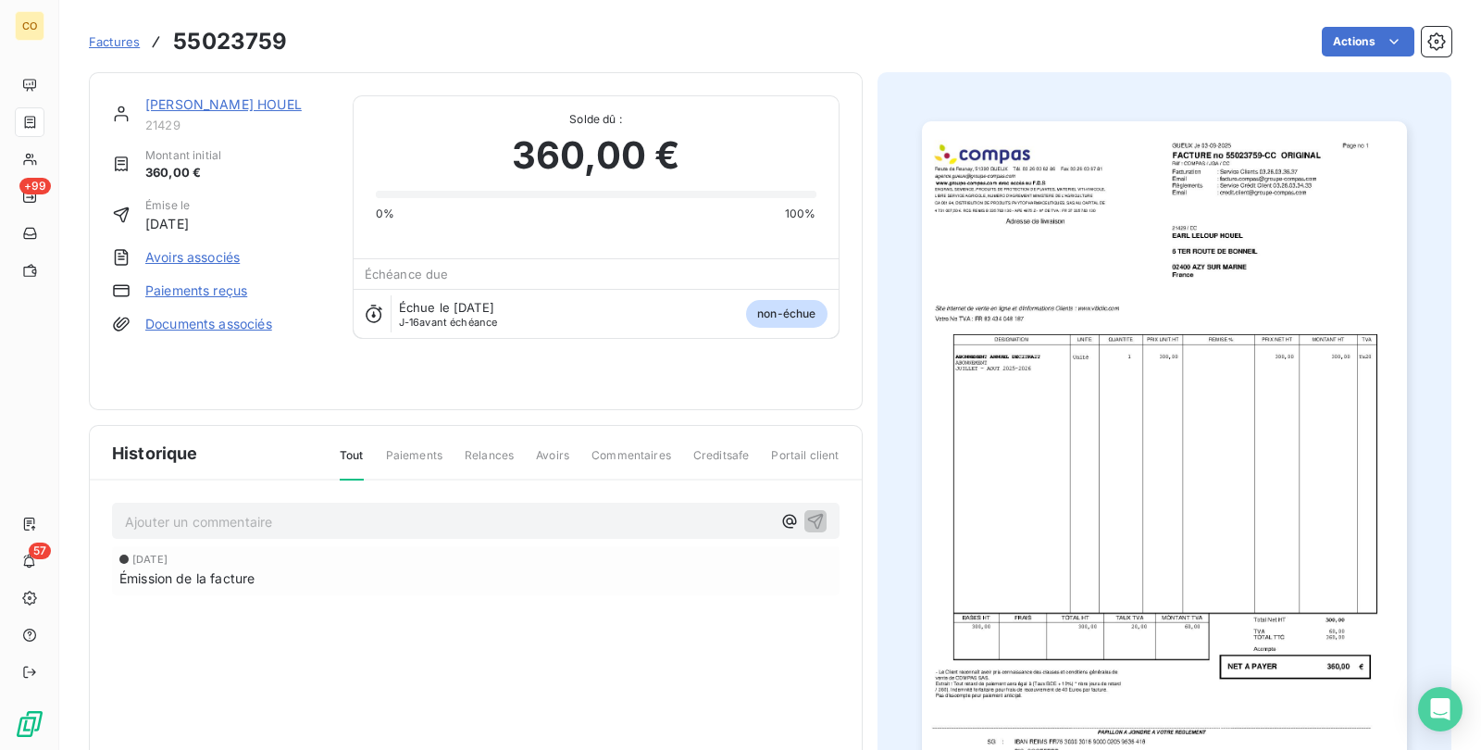
click at [1178, 400] on img "button" at bounding box center [1164, 464] width 485 height 686
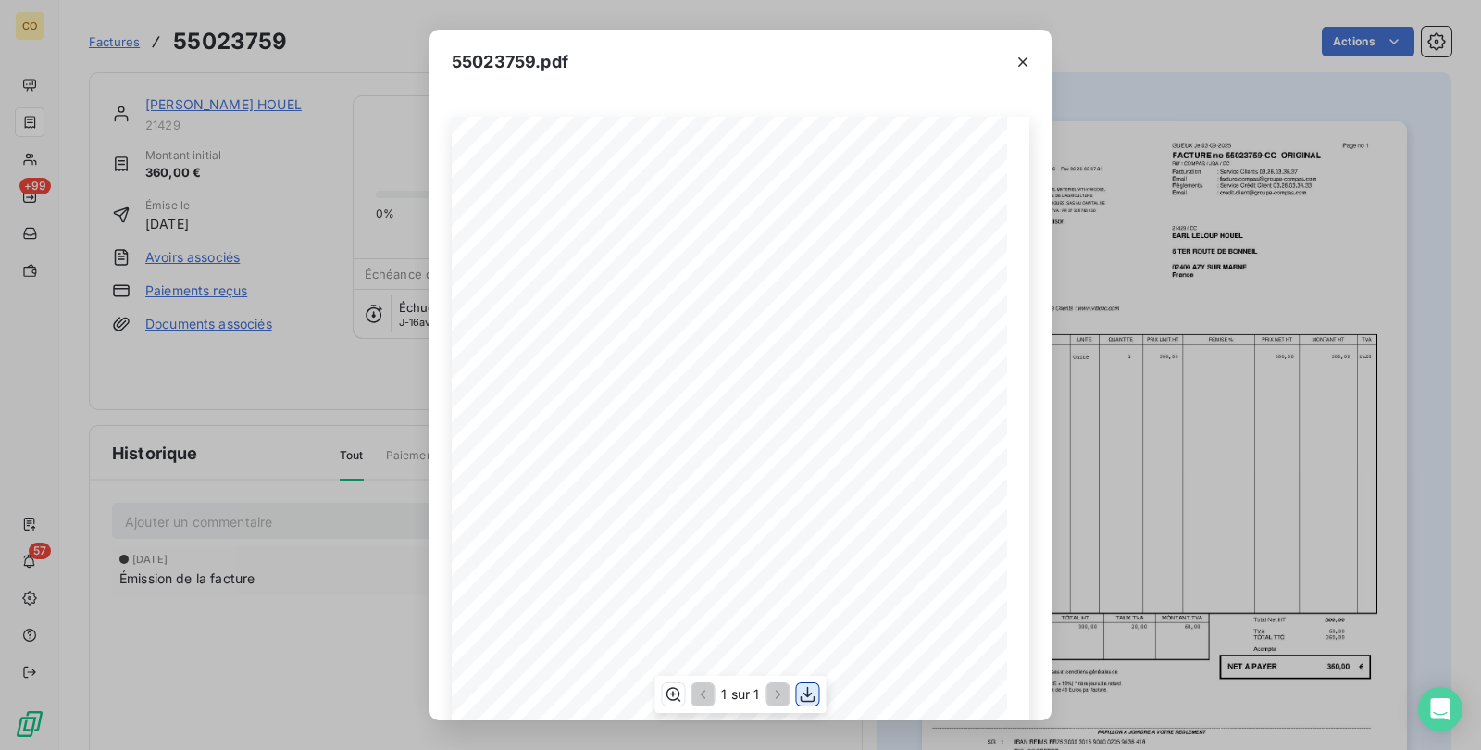
click at [817, 701] on button "button" at bounding box center [808, 694] width 22 height 22
drag, startPoint x: 756, startPoint y: 70, endPoint x: 786, endPoint y: 66, distance: 30.0
click at [756, 70] on div "55023759.pdf" at bounding box center [740, 62] width 622 height 65
click at [1026, 65] on icon "button" at bounding box center [1022, 61] width 9 height 9
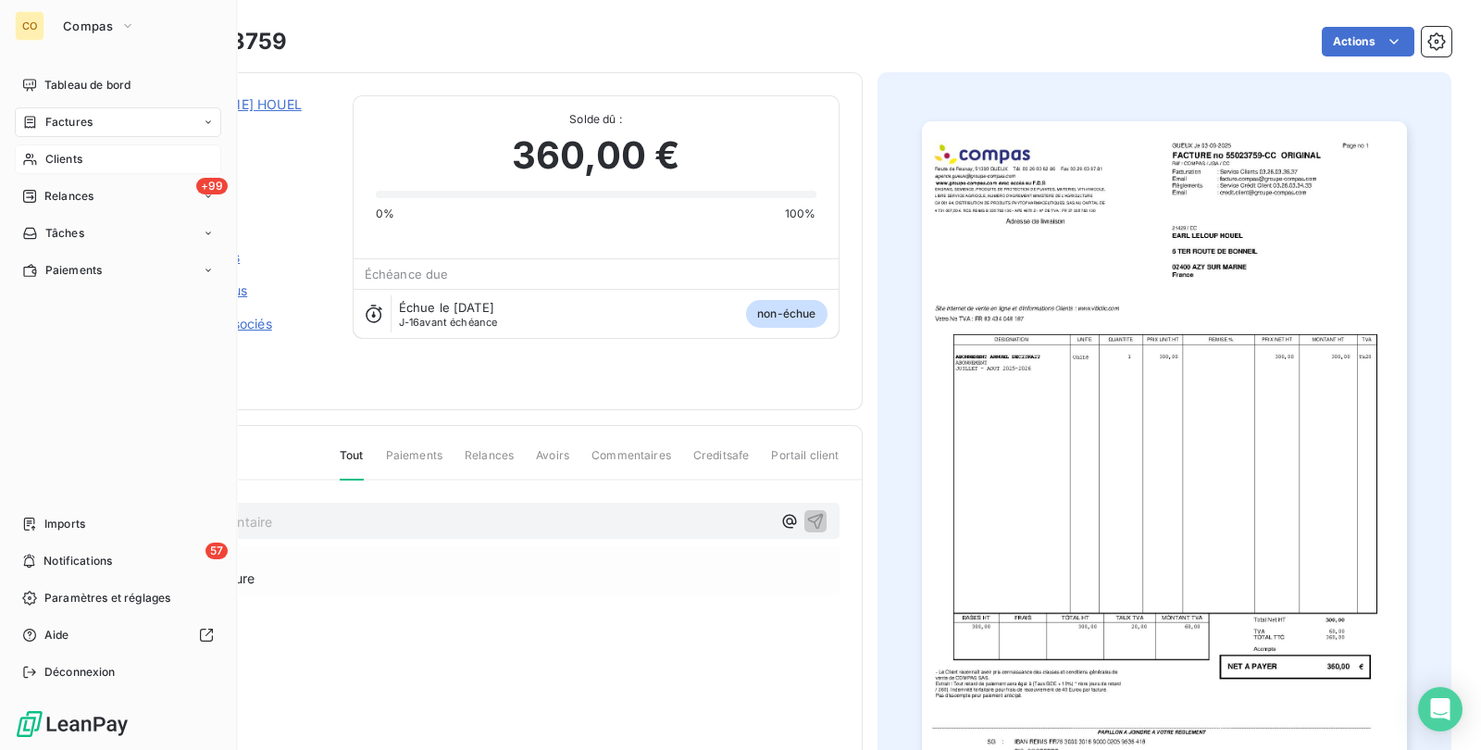
click at [47, 147] on div "Clients" at bounding box center [118, 159] width 206 height 30
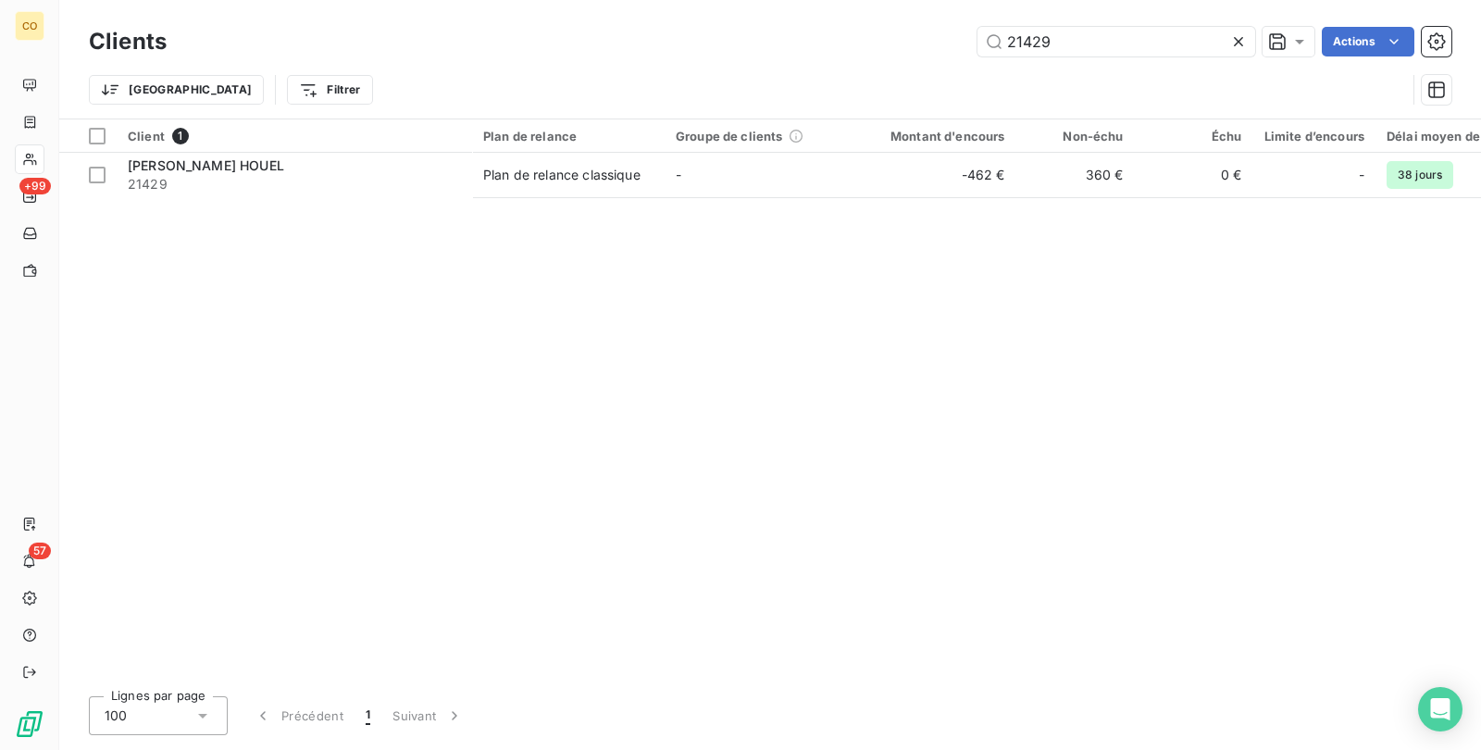
drag, startPoint x: 1053, startPoint y: 42, endPoint x: 787, endPoint y: 37, distance: 266.6
click at [787, 37] on div "21429 Actions" at bounding box center [820, 42] width 1263 height 30
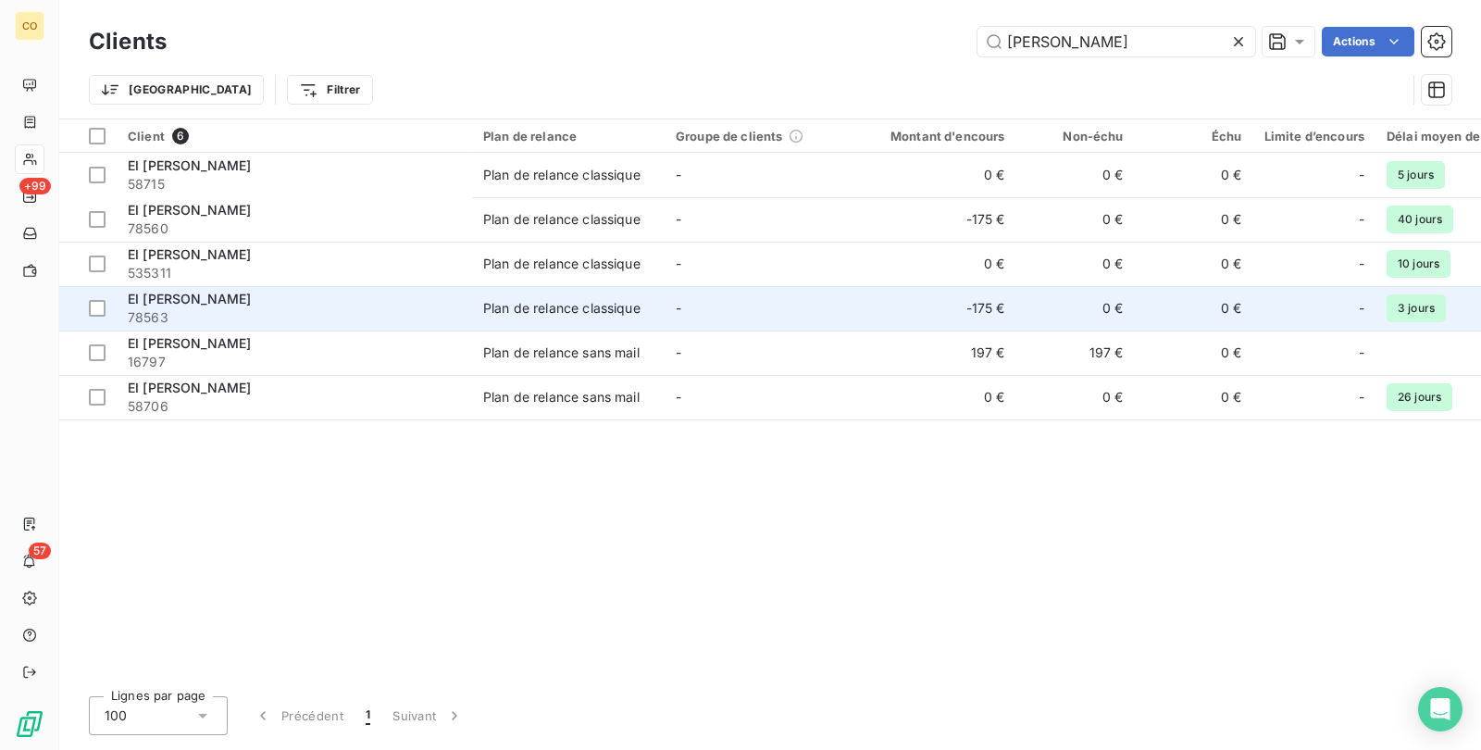
type input "DONNY"
click at [485, 317] on td "Plan de relance classique" at bounding box center [568, 308] width 193 height 44
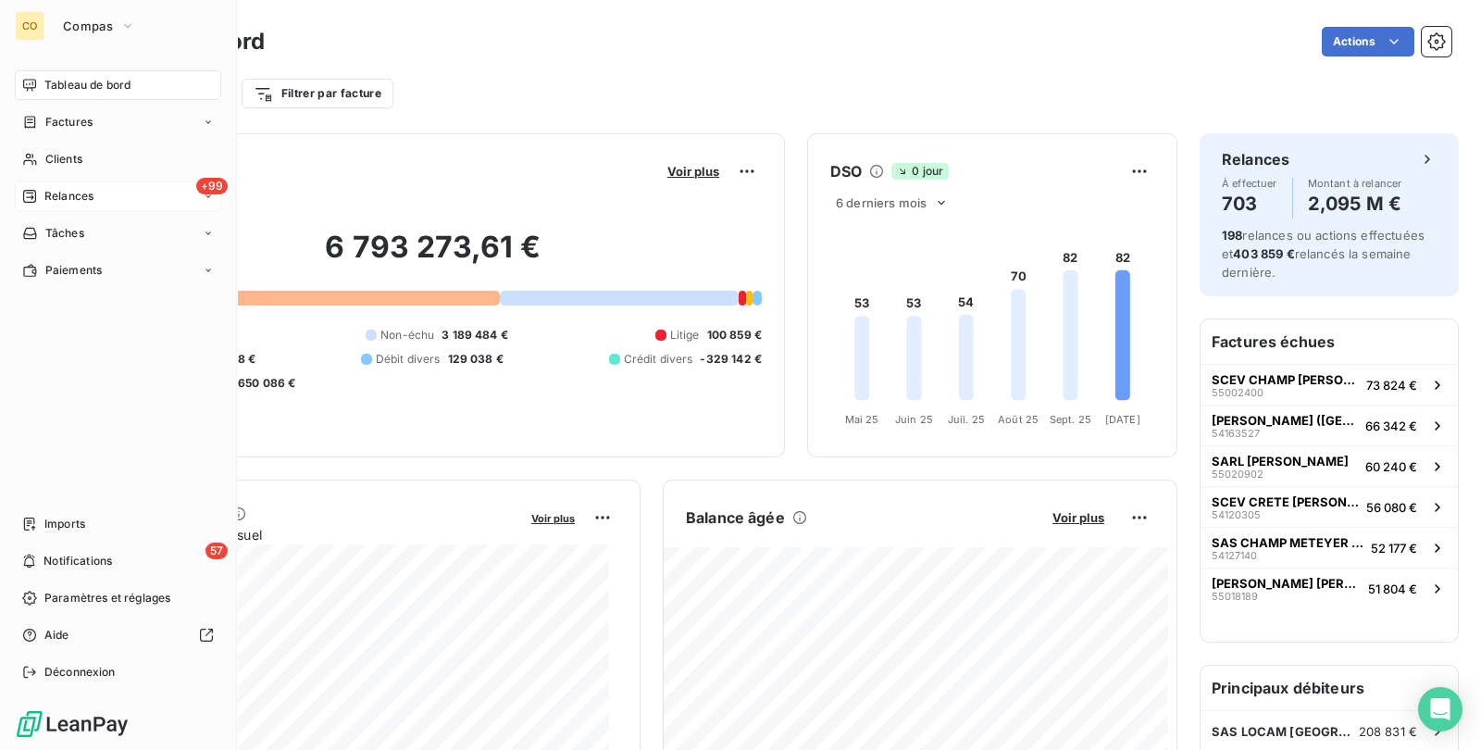
click at [74, 201] on span "Relances" at bounding box center [68, 196] width 49 height 17
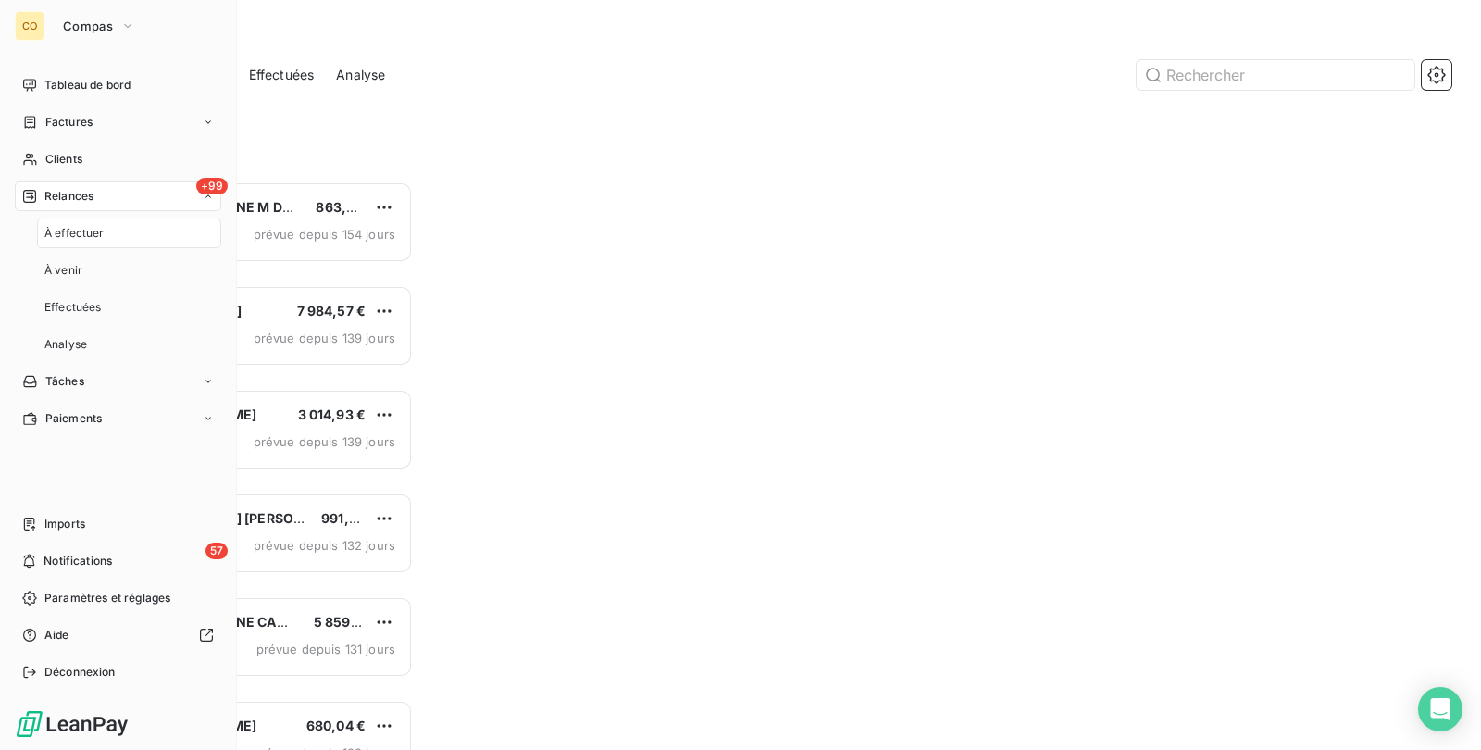
scroll to position [551, 305]
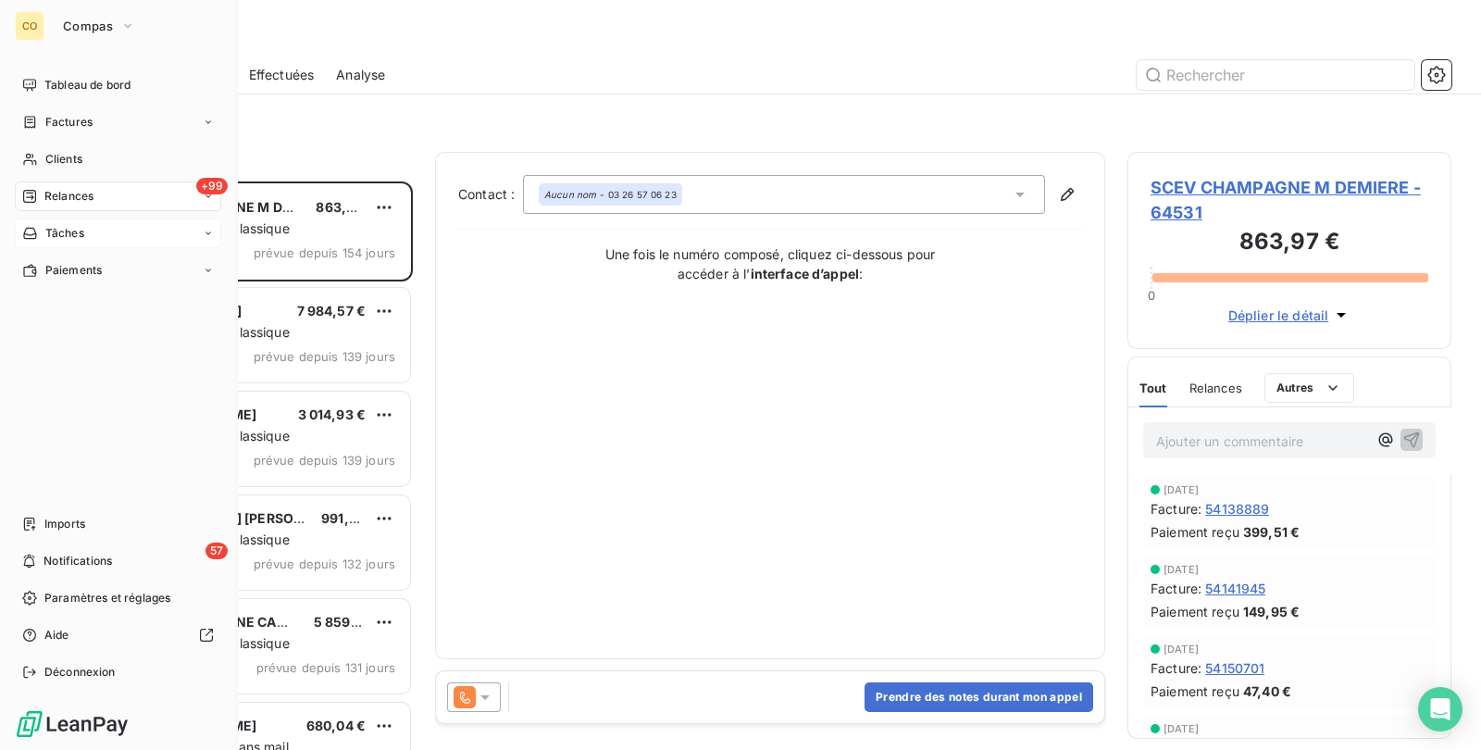
click at [69, 229] on span "Tâches" at bounding box center [64, 233] width 39 height 17
click at [85, 194] on span "Relances" at bounding box center [68, 196] width 49 height 17
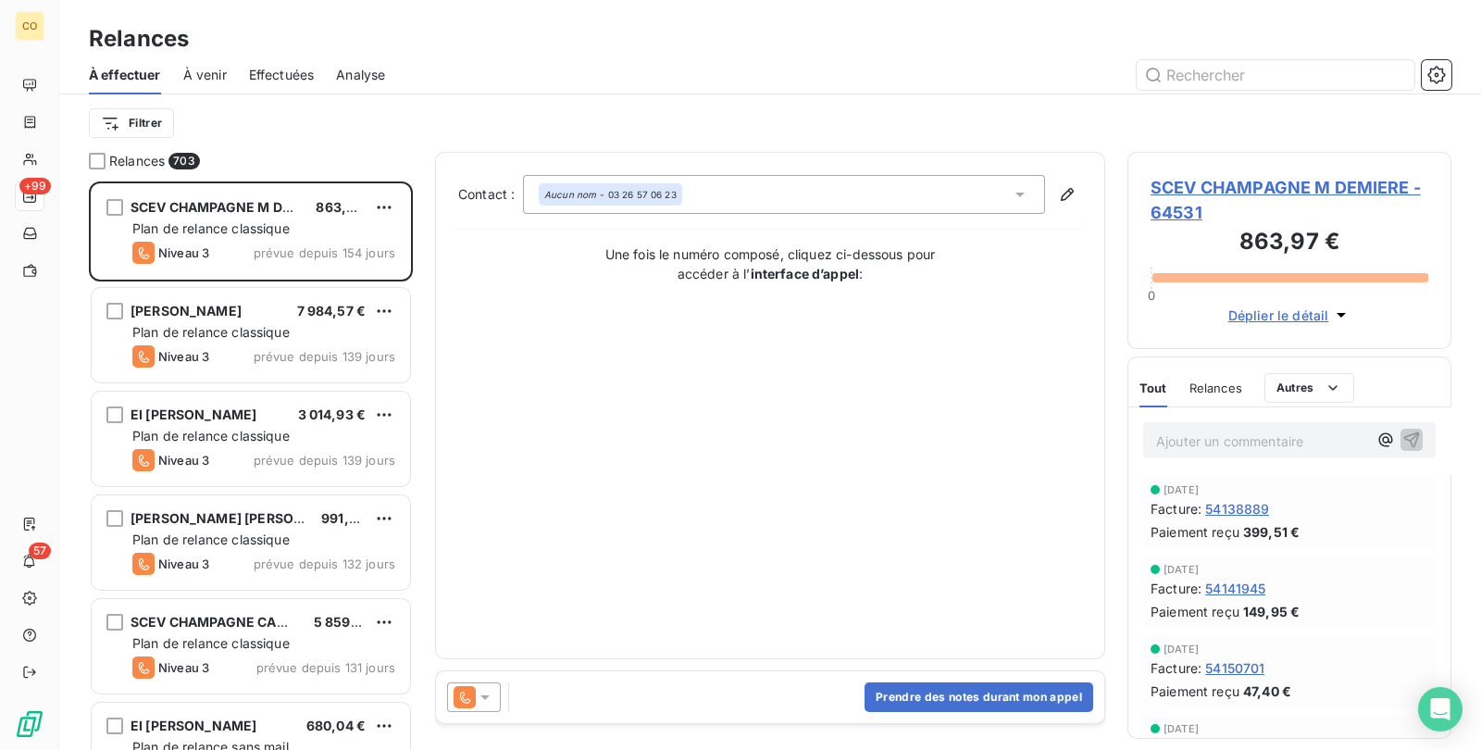
click at [704, 38] on div "Relances" at bounding box center [770, 38] width 1422 height 33
click at [146, 110] on html "CO +99 57 Relances À effectuer À venir Effectuées Analyse Filtrer Relances 703 …" at bounding box center [740, 375] width 1481 height 750
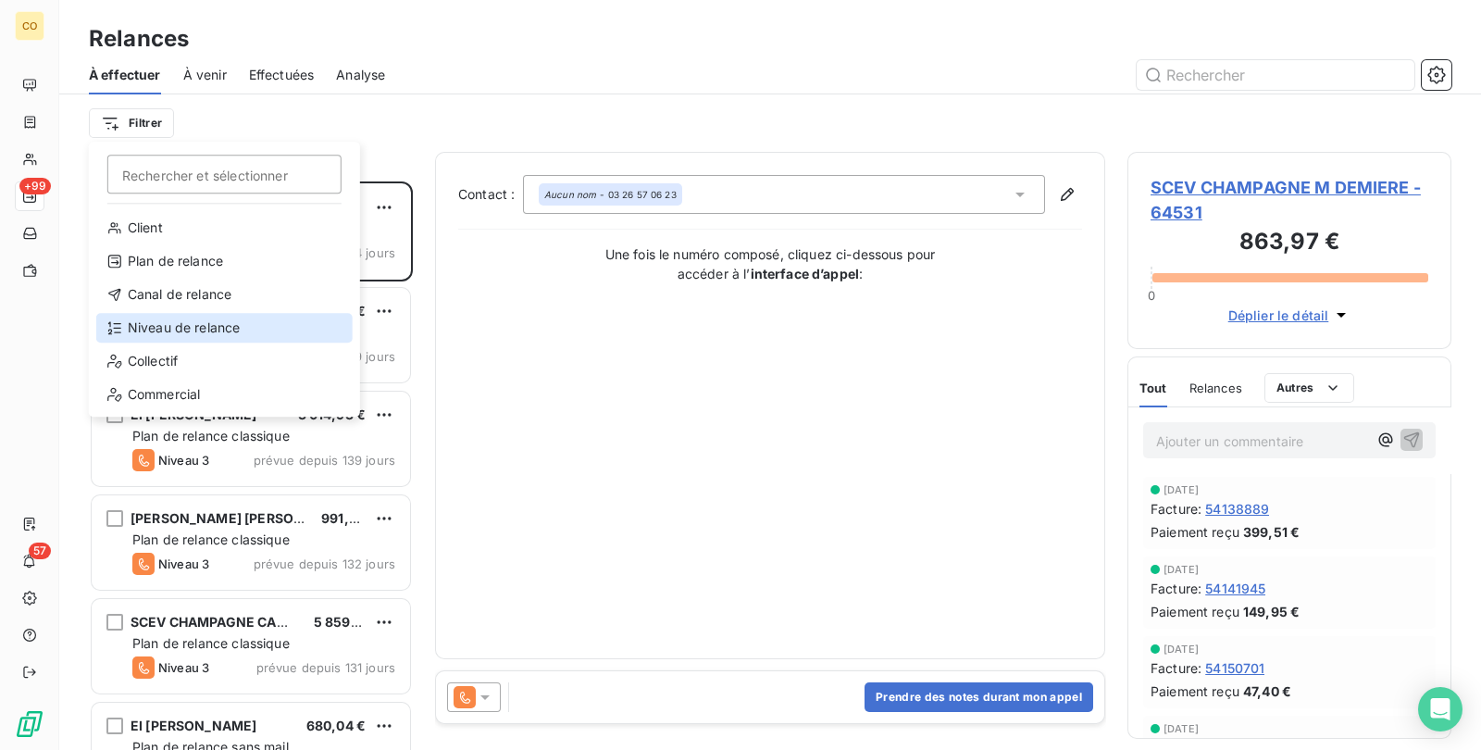
click at [255, 321] on div "Niveau de relance" at bounding box center [224, 328] width 256 height 30
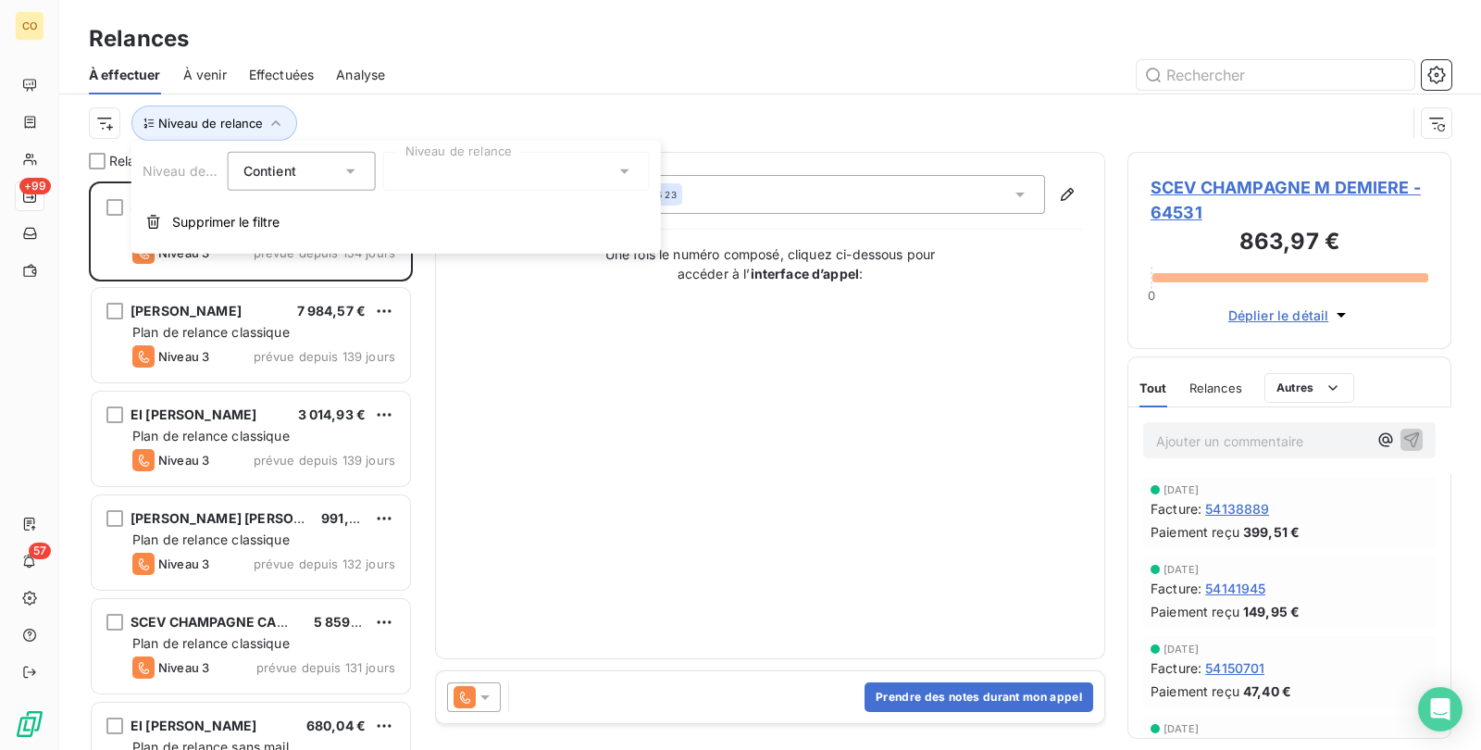
click at [584, 169] on div at bounding box center [516, 171] width 267 height 39
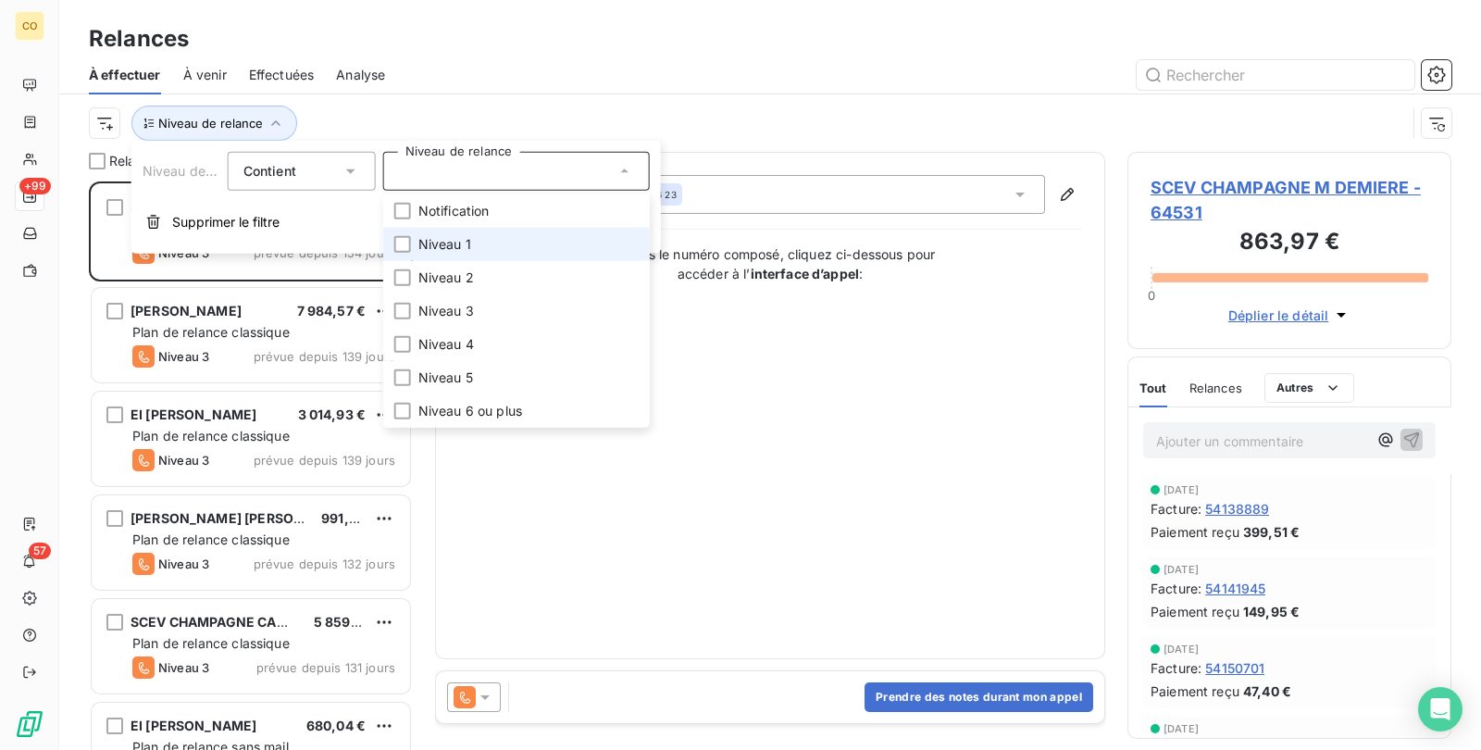
click at [545, 248] on li "Niveau 1" at bounding box center [516, 244] width 267 height 33
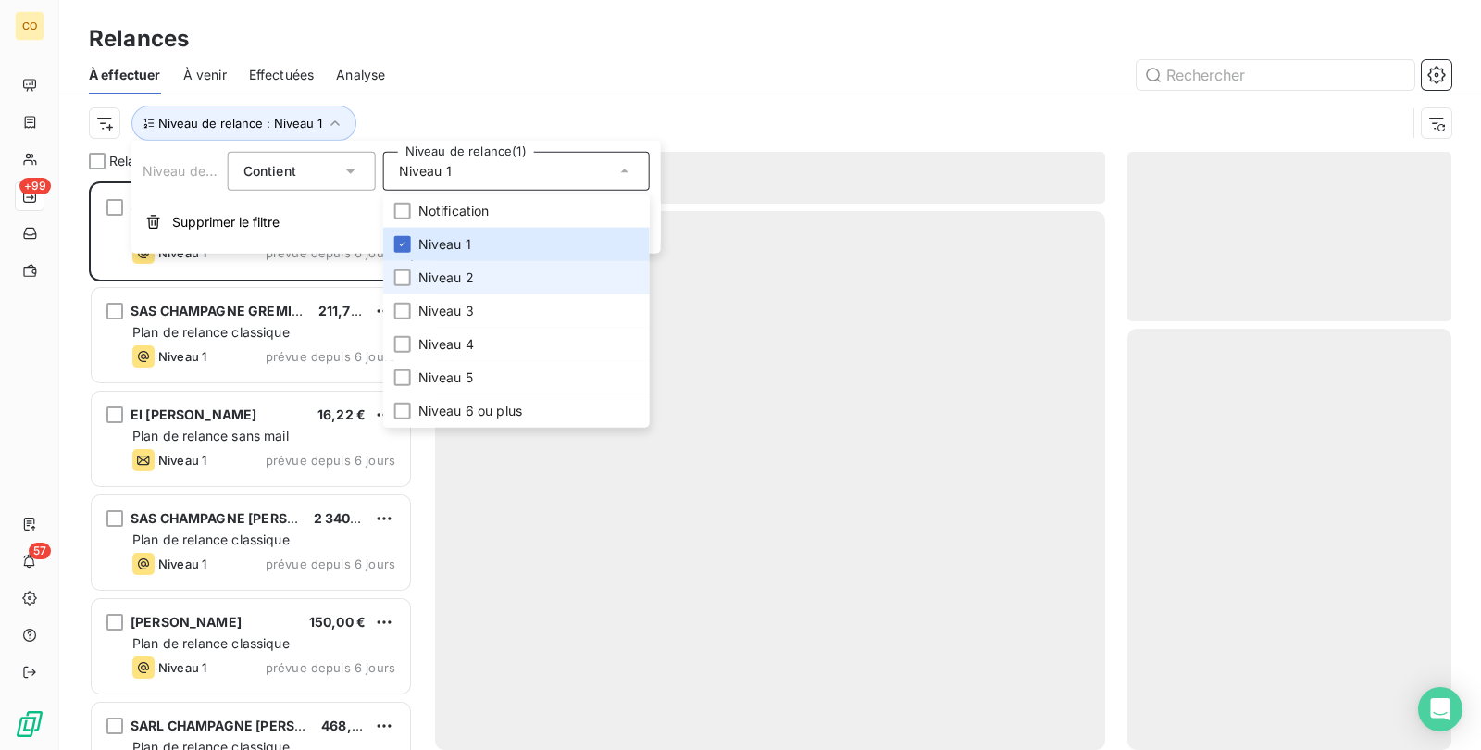
click at [504, 278] on li "Niveau 2" at bounding box center [516, 277] width 267 height 33
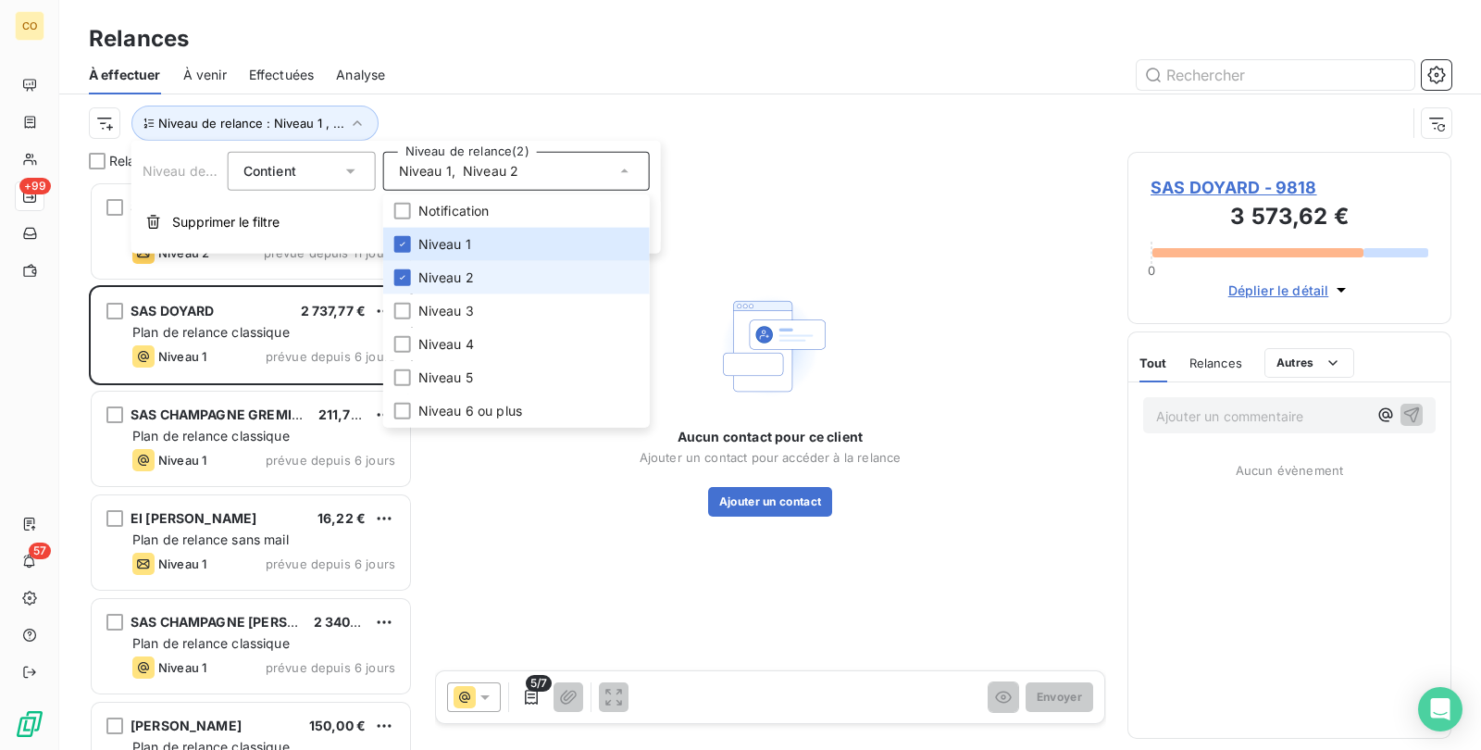
scroll to position [551, 305]
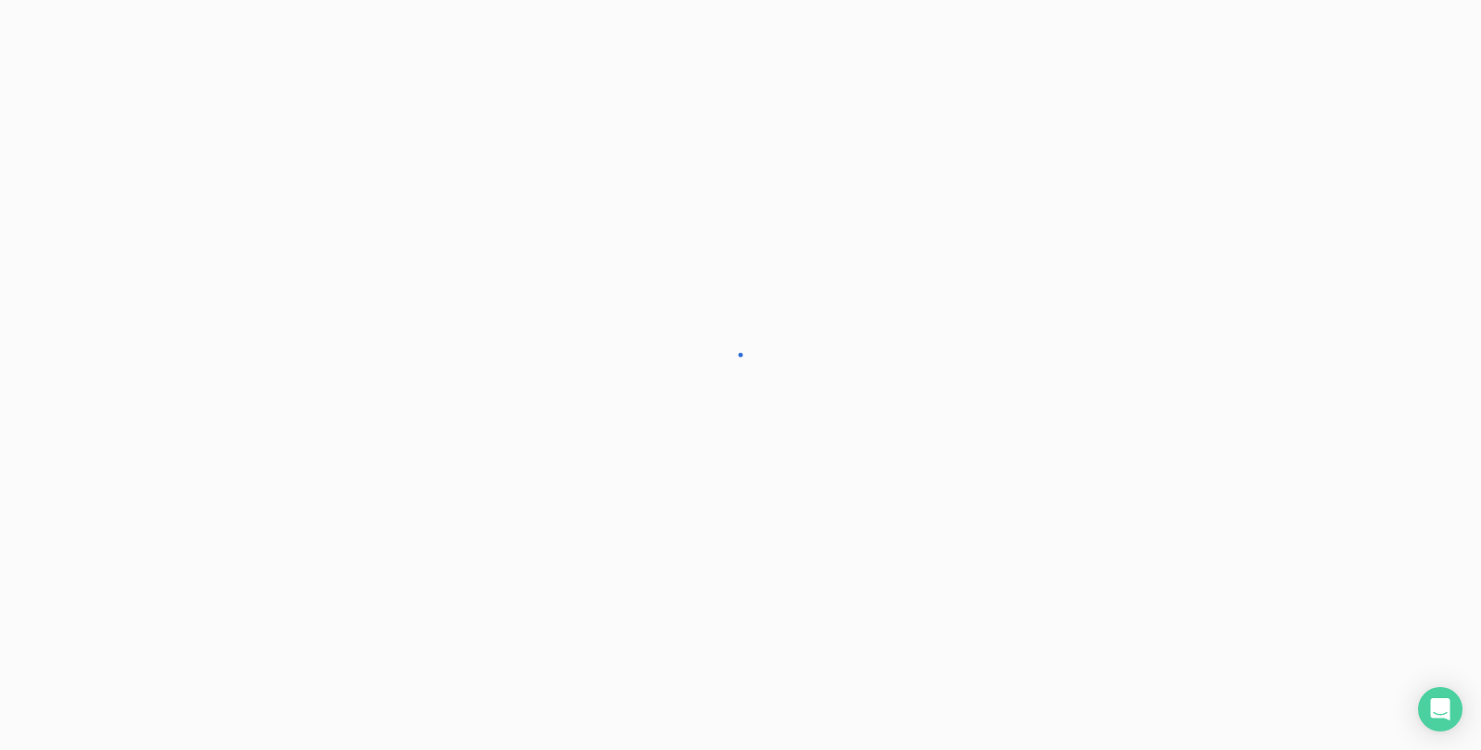
click at [0, 0] on div at bounding box center [0, 0] width 0 height 0
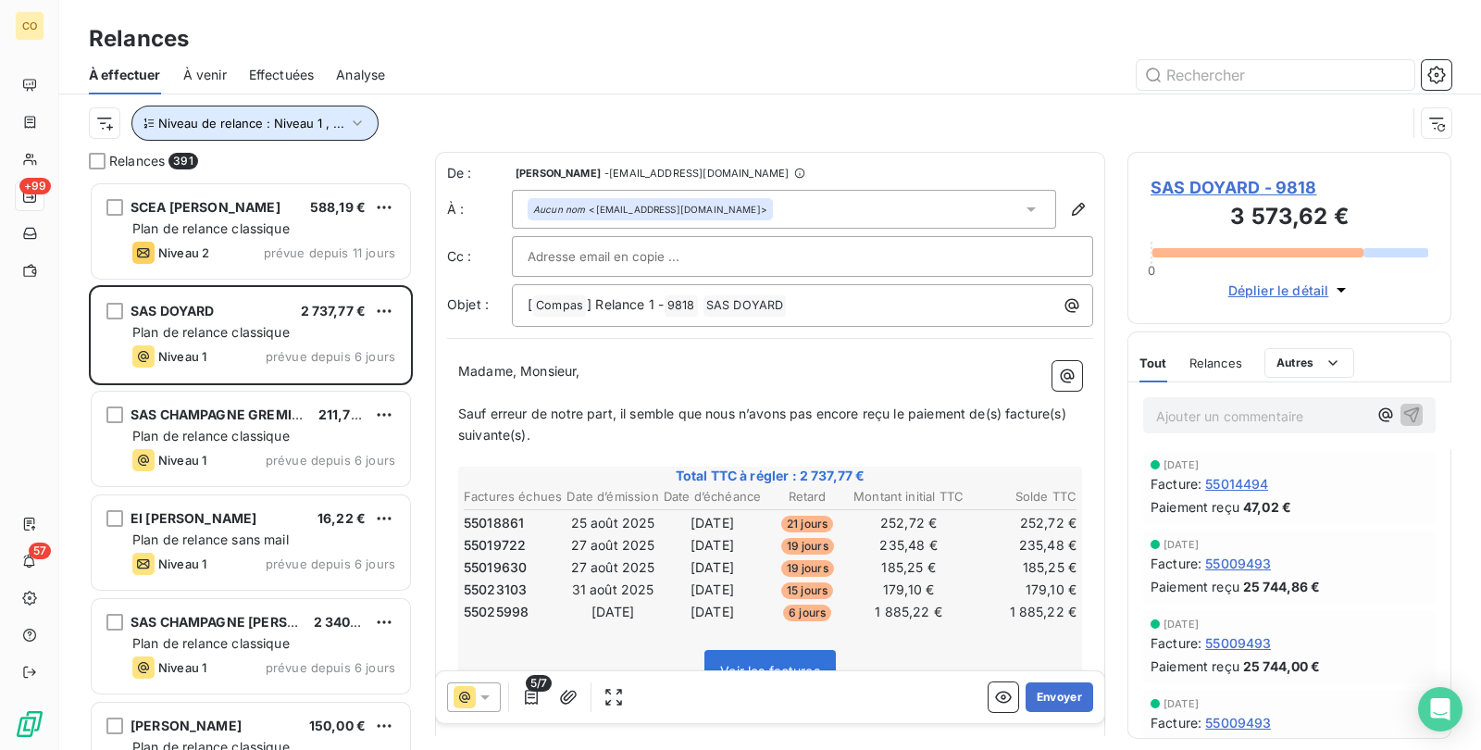
click at [359, 121] on icon "button" at bounding box center [357, 123] width 19 height 19
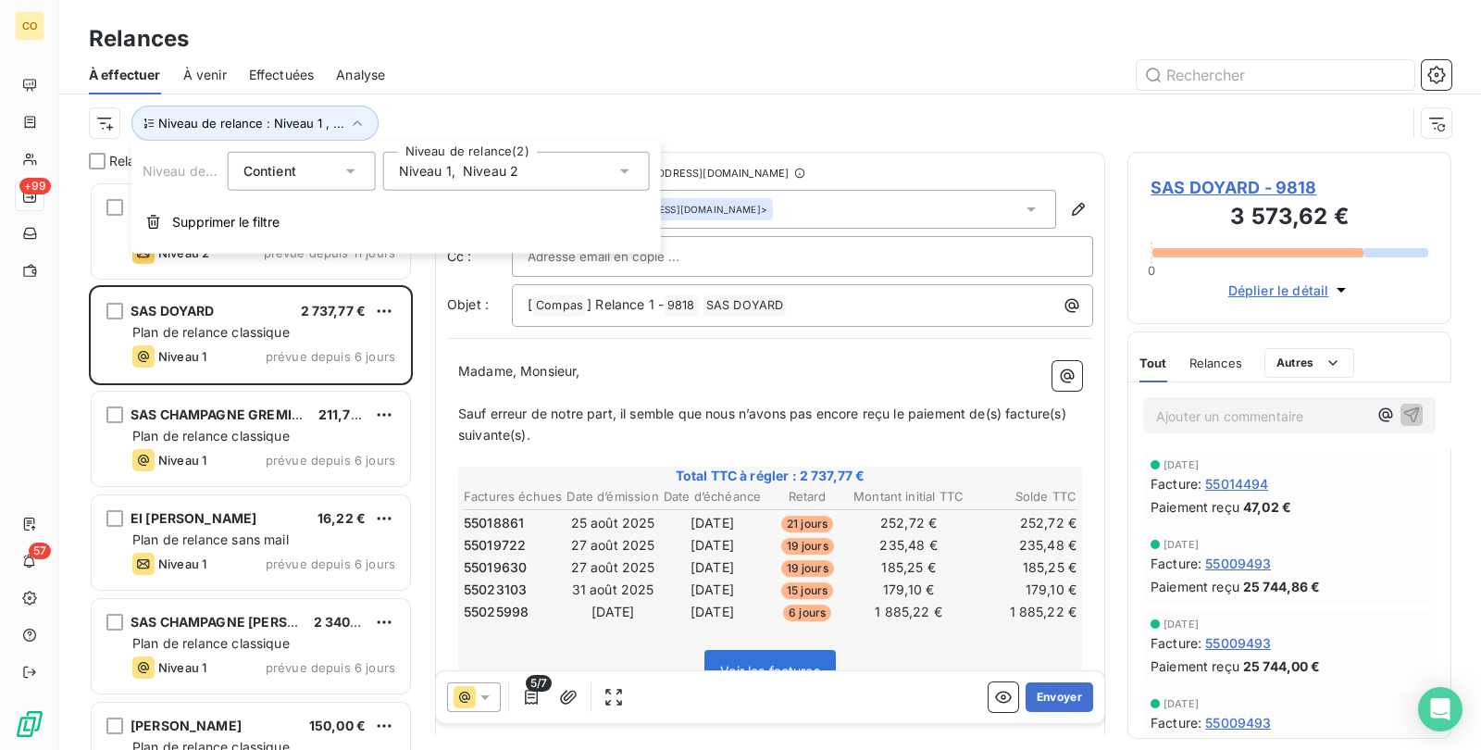
click at [541, 176] on div "Niveau 1 , Niveau 2" at bounding box center [516, 171] width 267 height 39
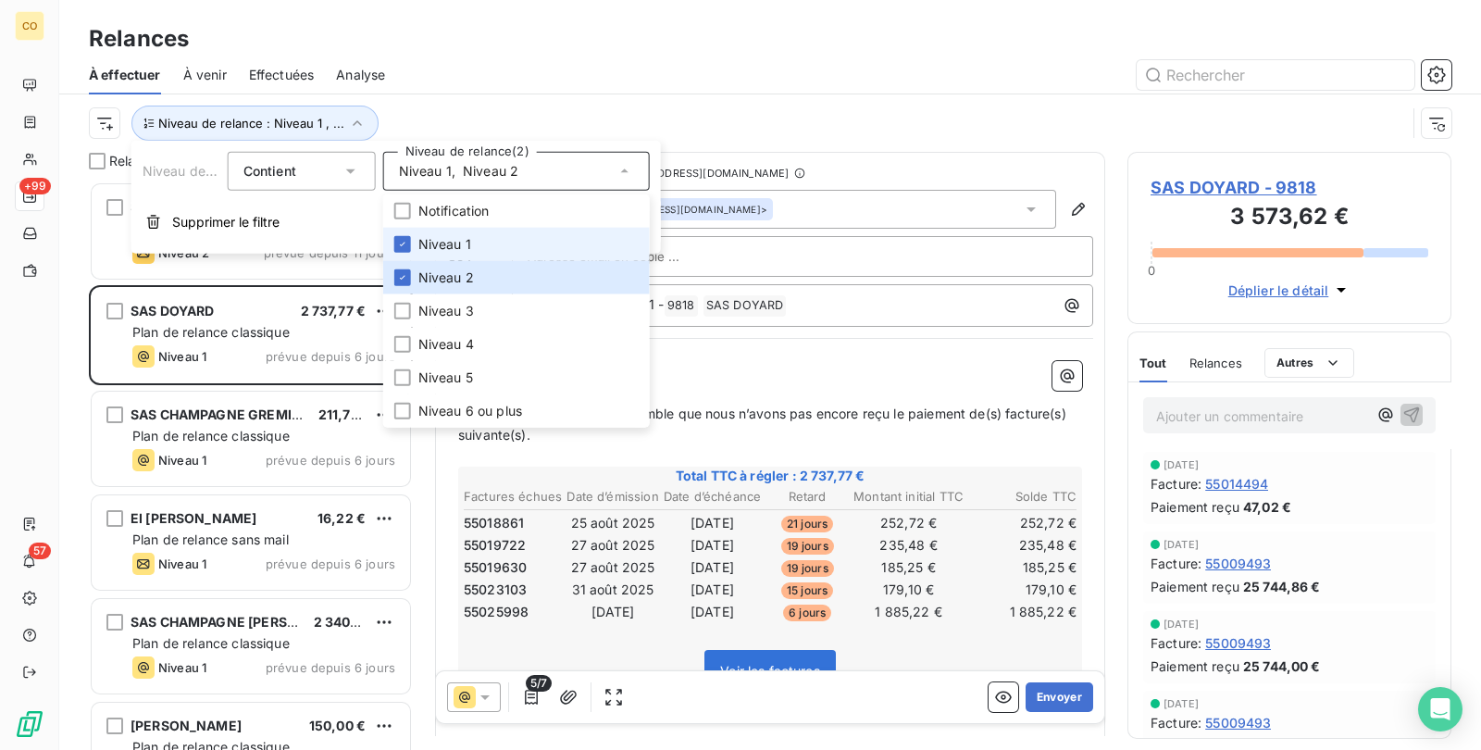
click at [434, 248] on span "Niveau 1" at bounding box center [444, 244] width 53 height 19
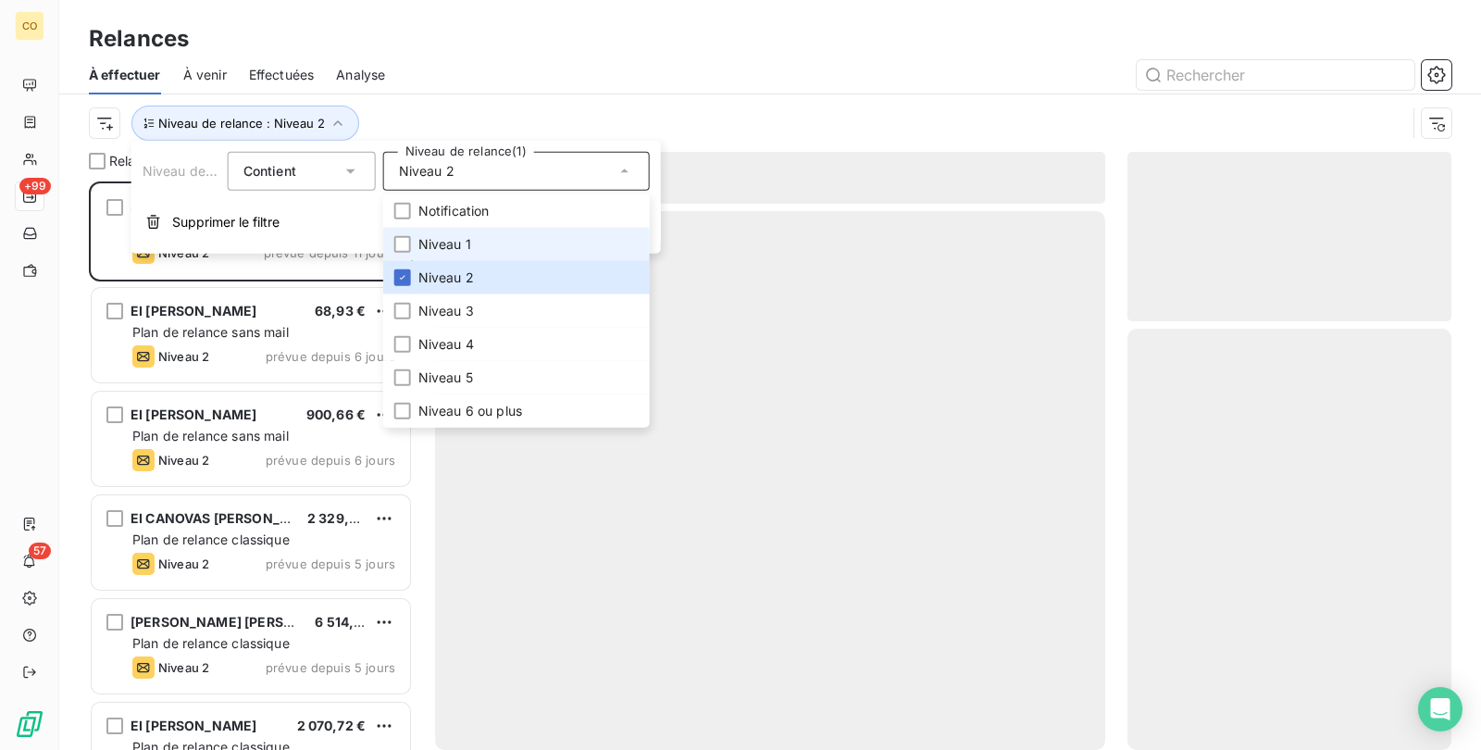
scroll to position [551, 305]
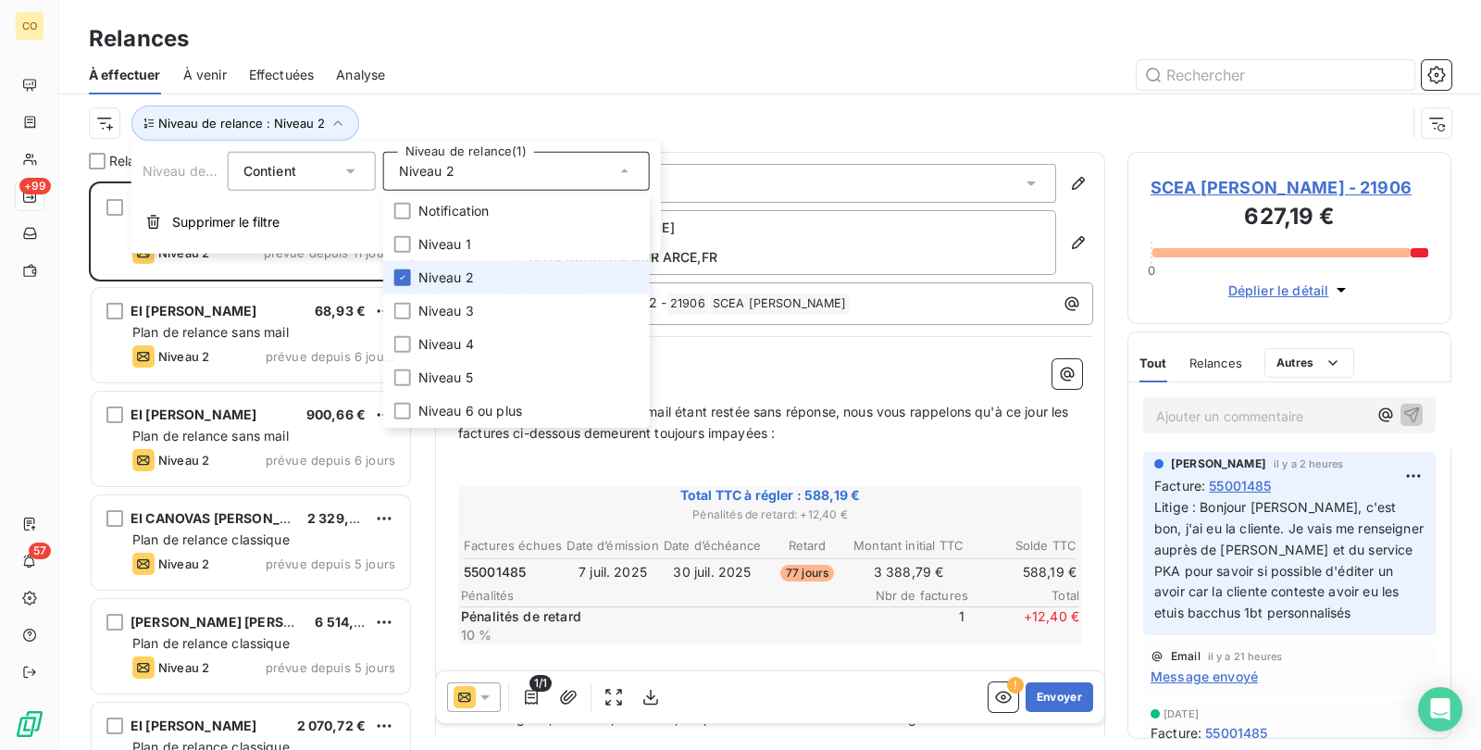
click at [447, 270] on span "Niveau 2" at bounding box center [446, 277] width 56 height 19
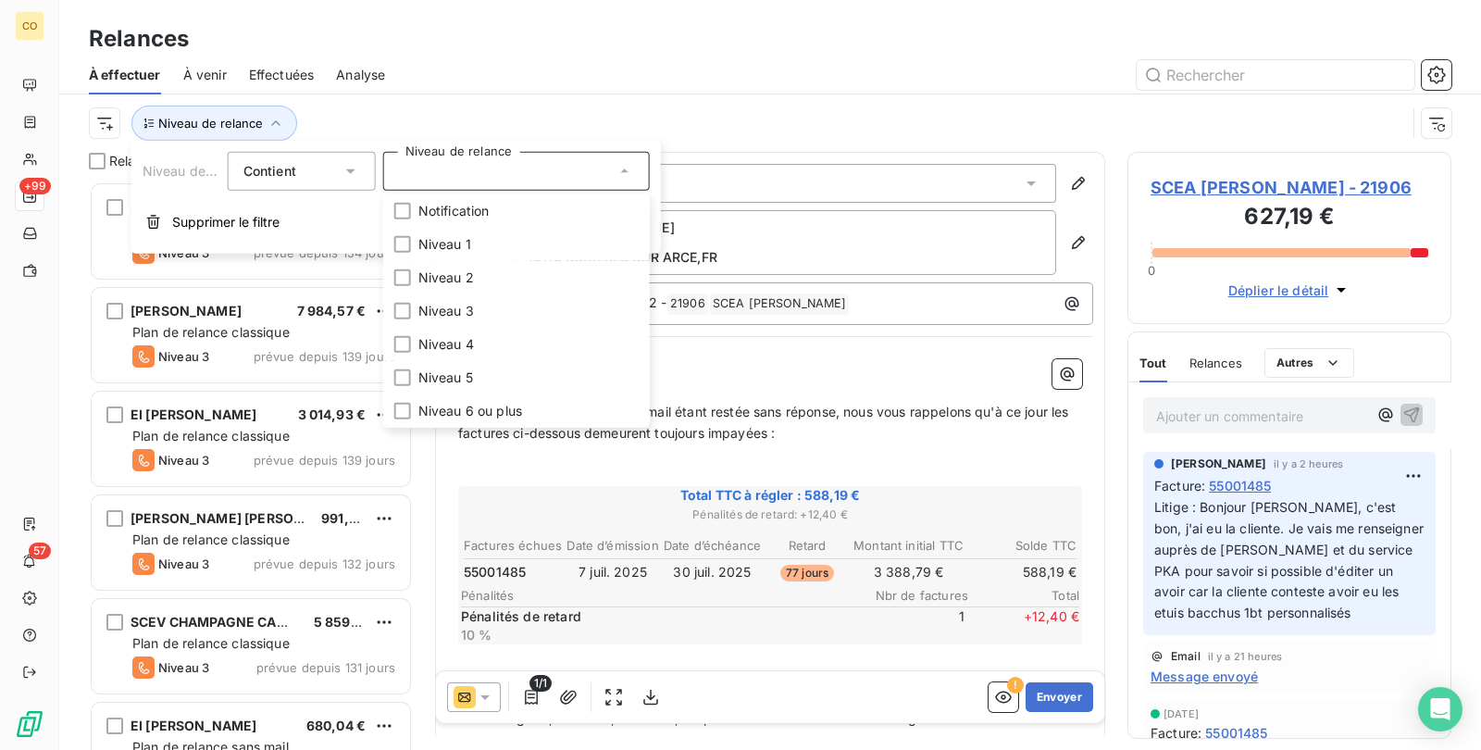
click at [517, 30] on div "Relances" at bounding box center [770, 38] width 1422 height 33
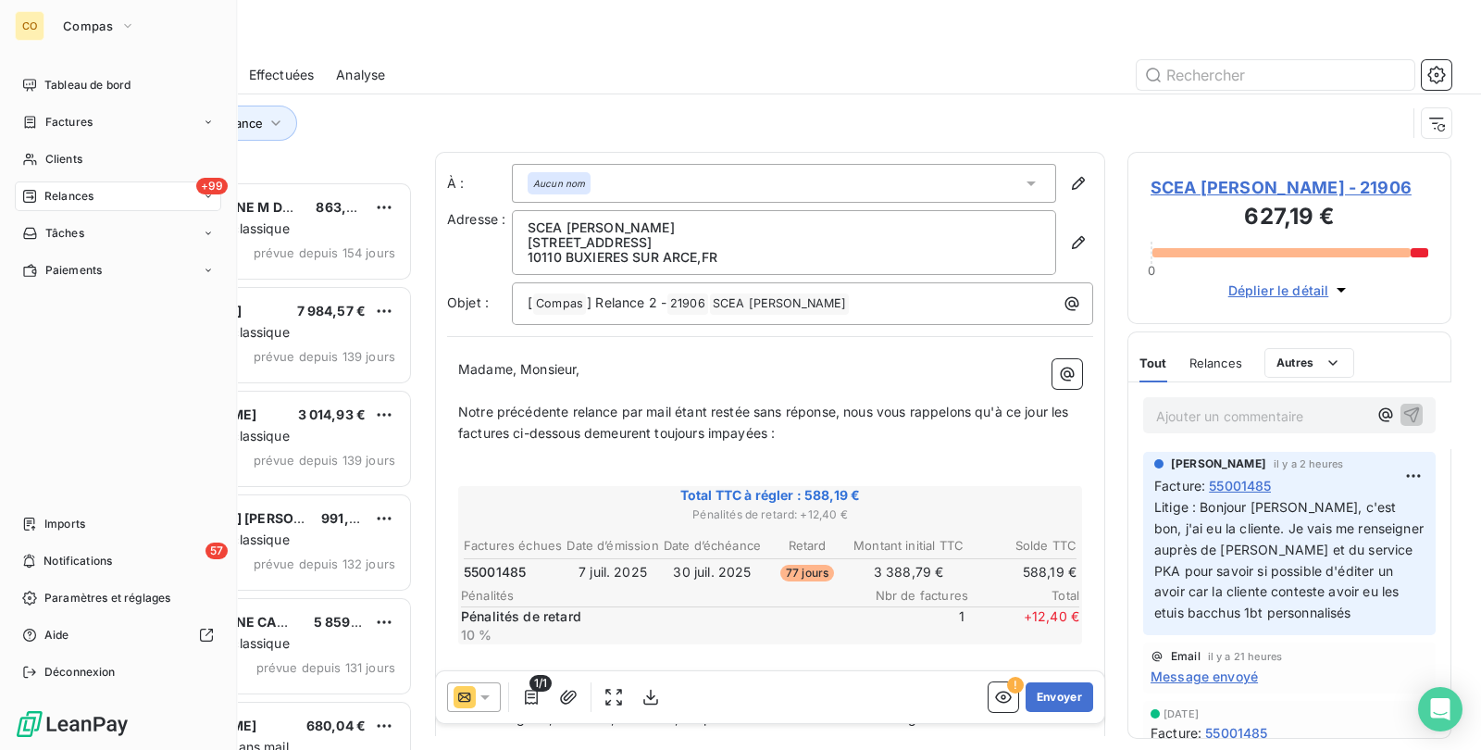
click at [51, 122] on span "Factures" at bounding box center [68, 122] width 47 height 17
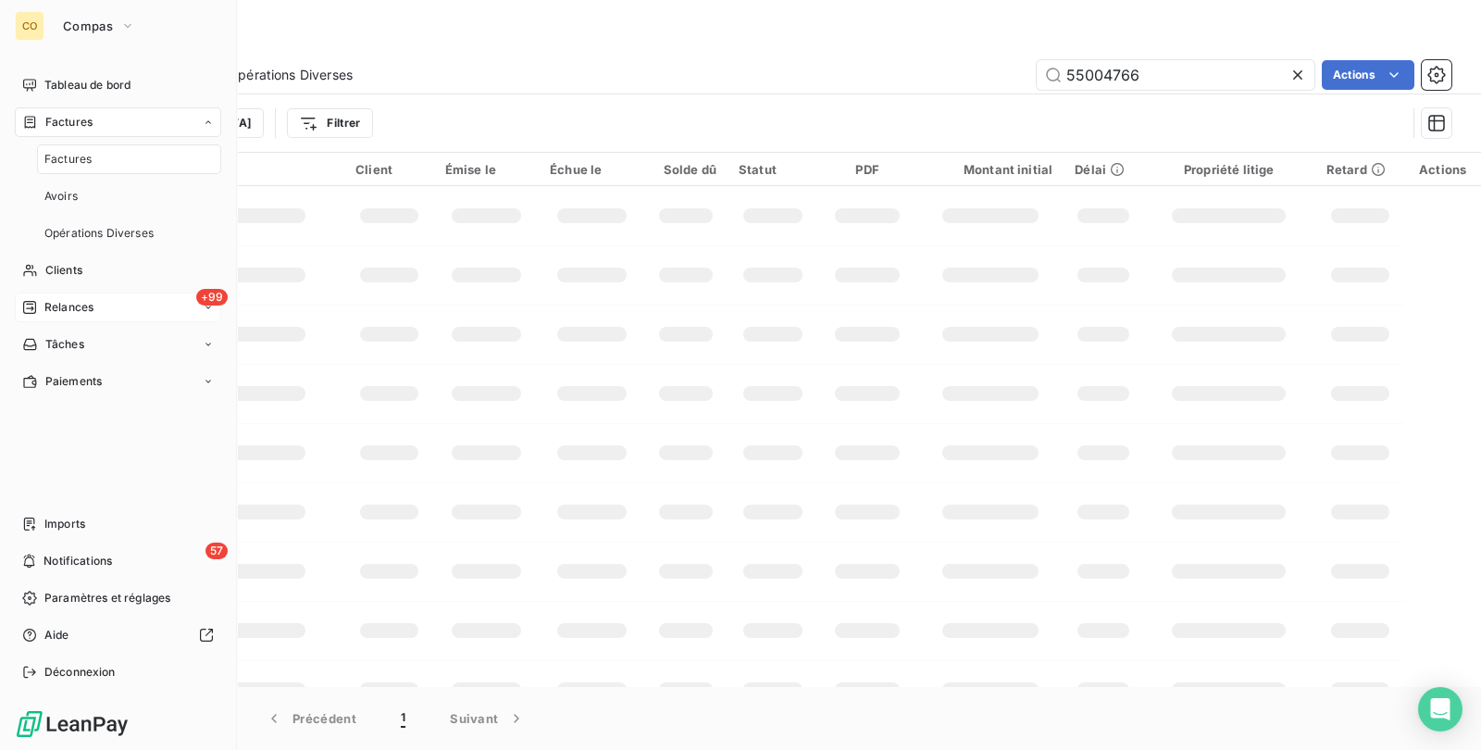
click at [63, 107] on div "Factures" at bounding box center [118, 122] width 206 height 30
click at [102, 72] on div "Tableau de bord" at bounding box center [118, 85] width 206 height 30
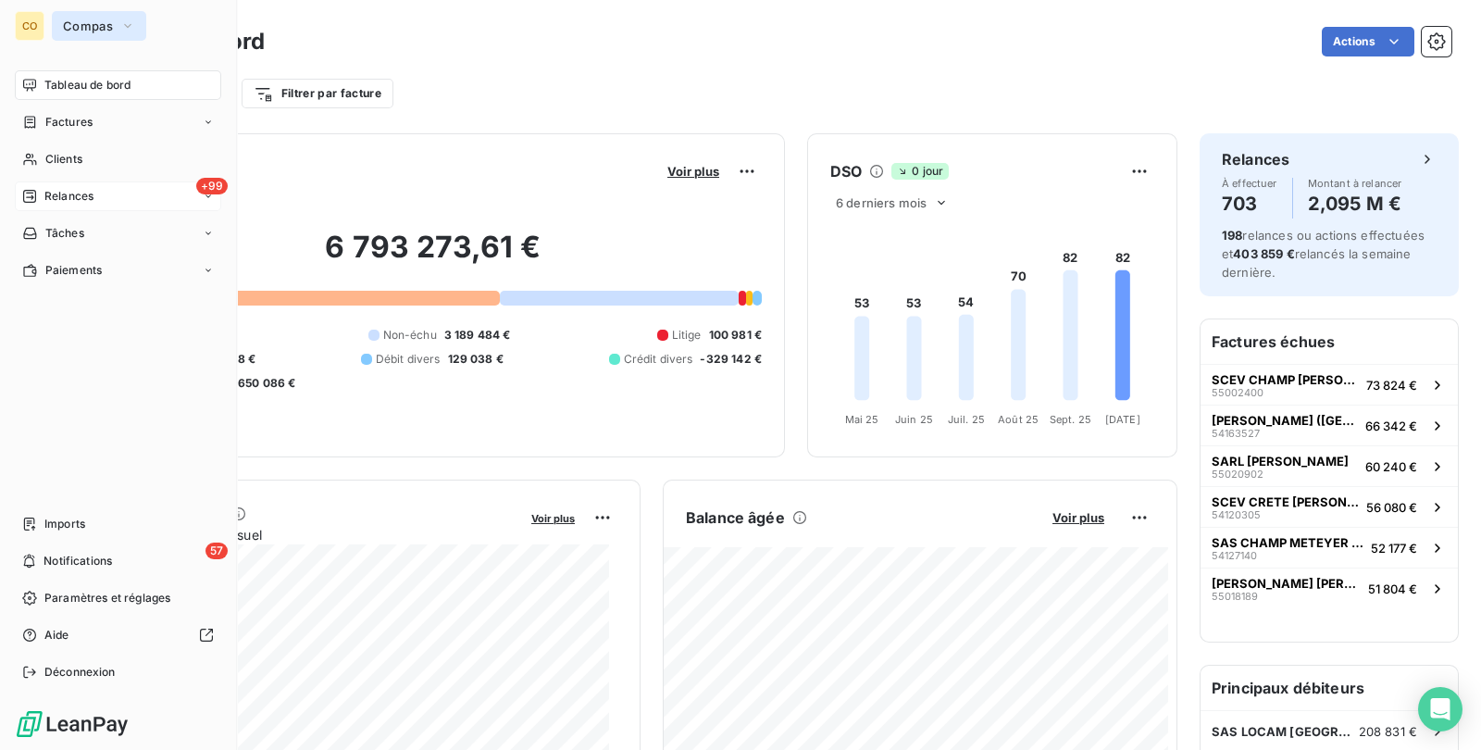
click at [106, 22] on span "Compas" at bounding box center [88, 26] width 50 height 15
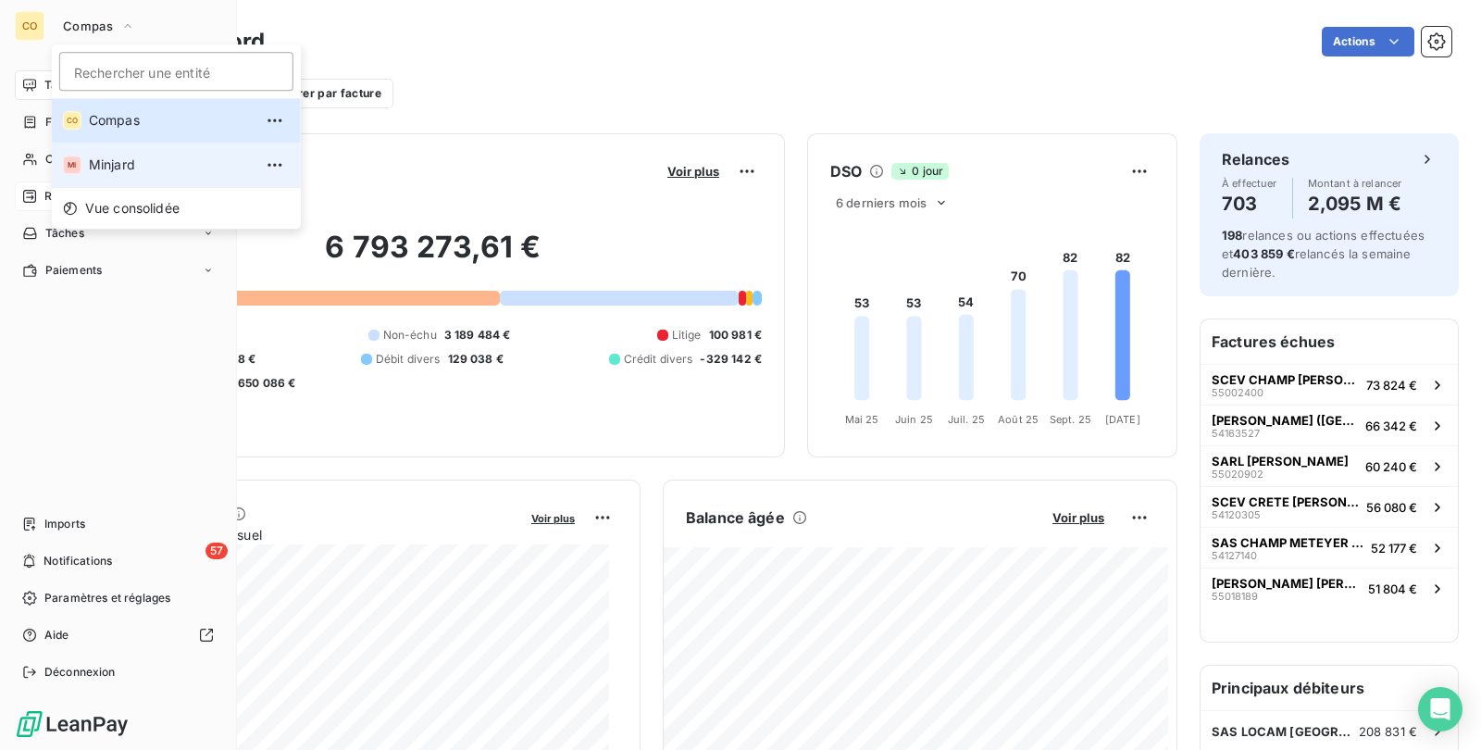
click at [130, 157] on span "Minjard" at bounding box center [171, 164] width 164 height 19
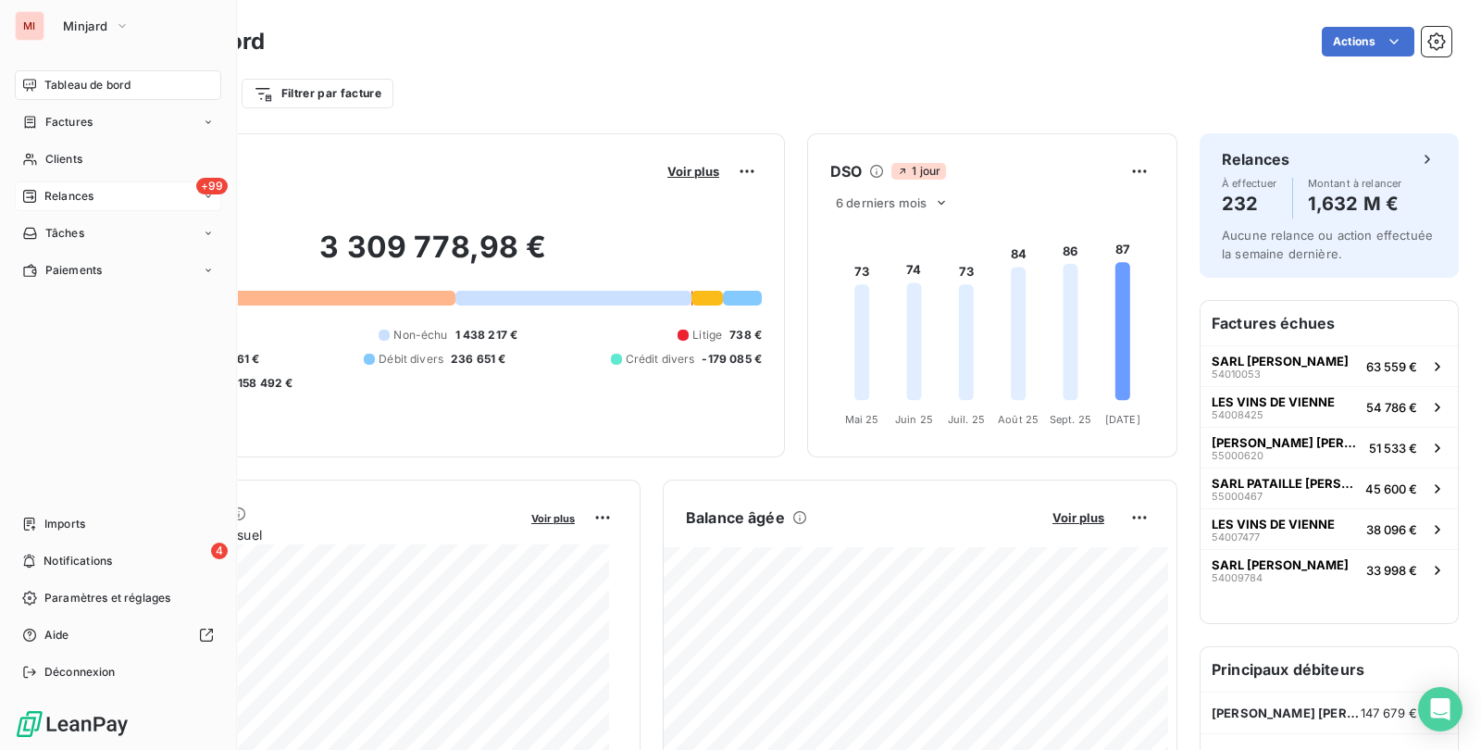
click at [86, 192] on span "Relances" at bounding box center [68, 196] width 49 height 17
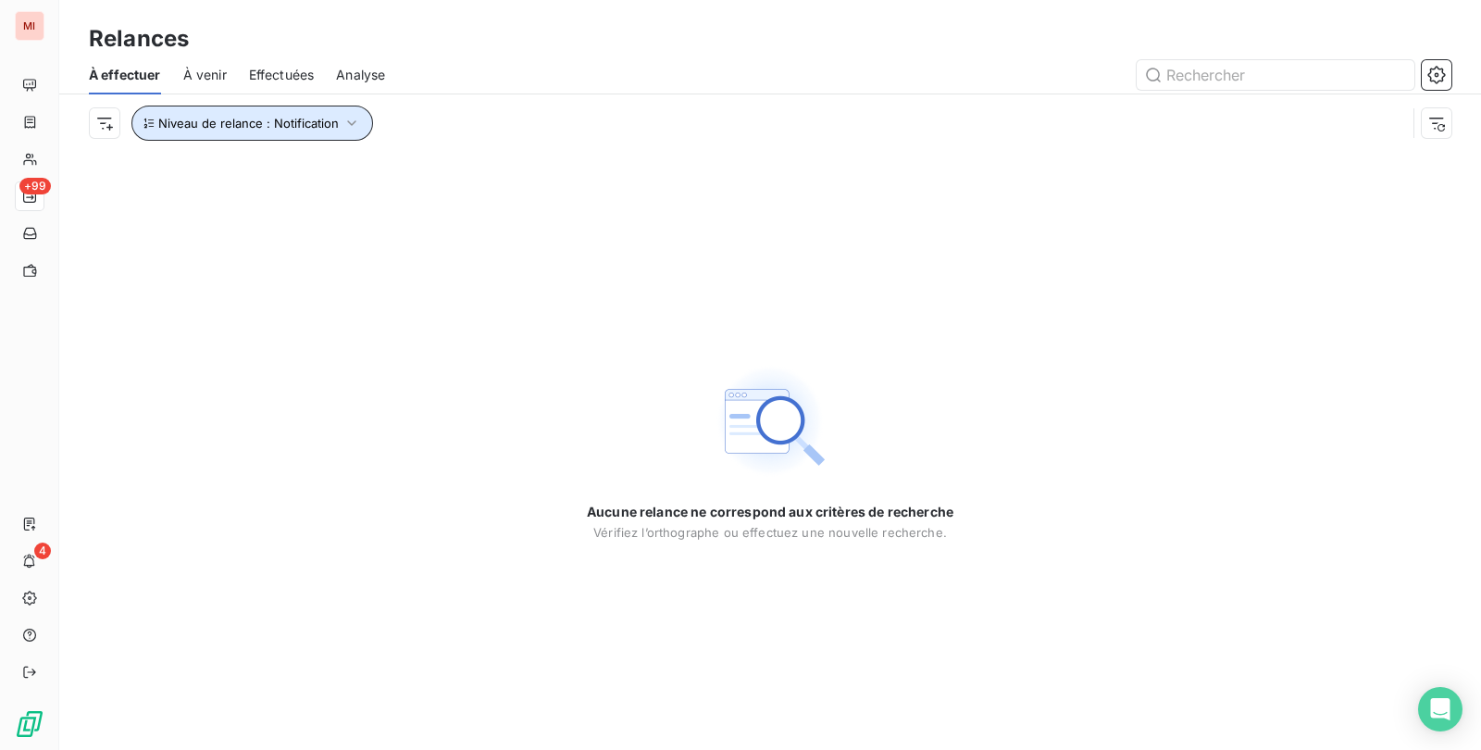
click at [353, 126] on icon "button" at bounding box center [351, 123] width 19 height 19
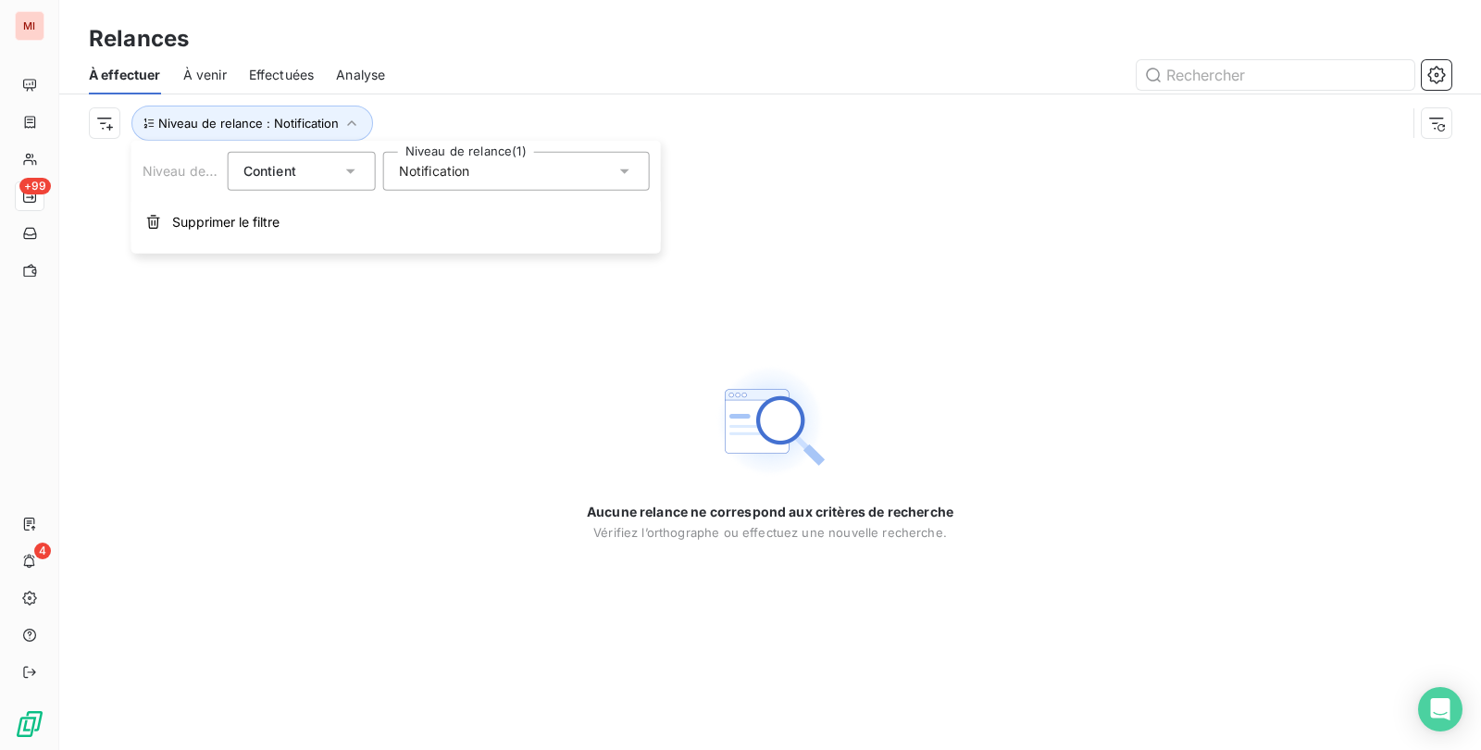
click at [574, 176] on div "Notification" at bounding box center [516, 171] width 267 height 39
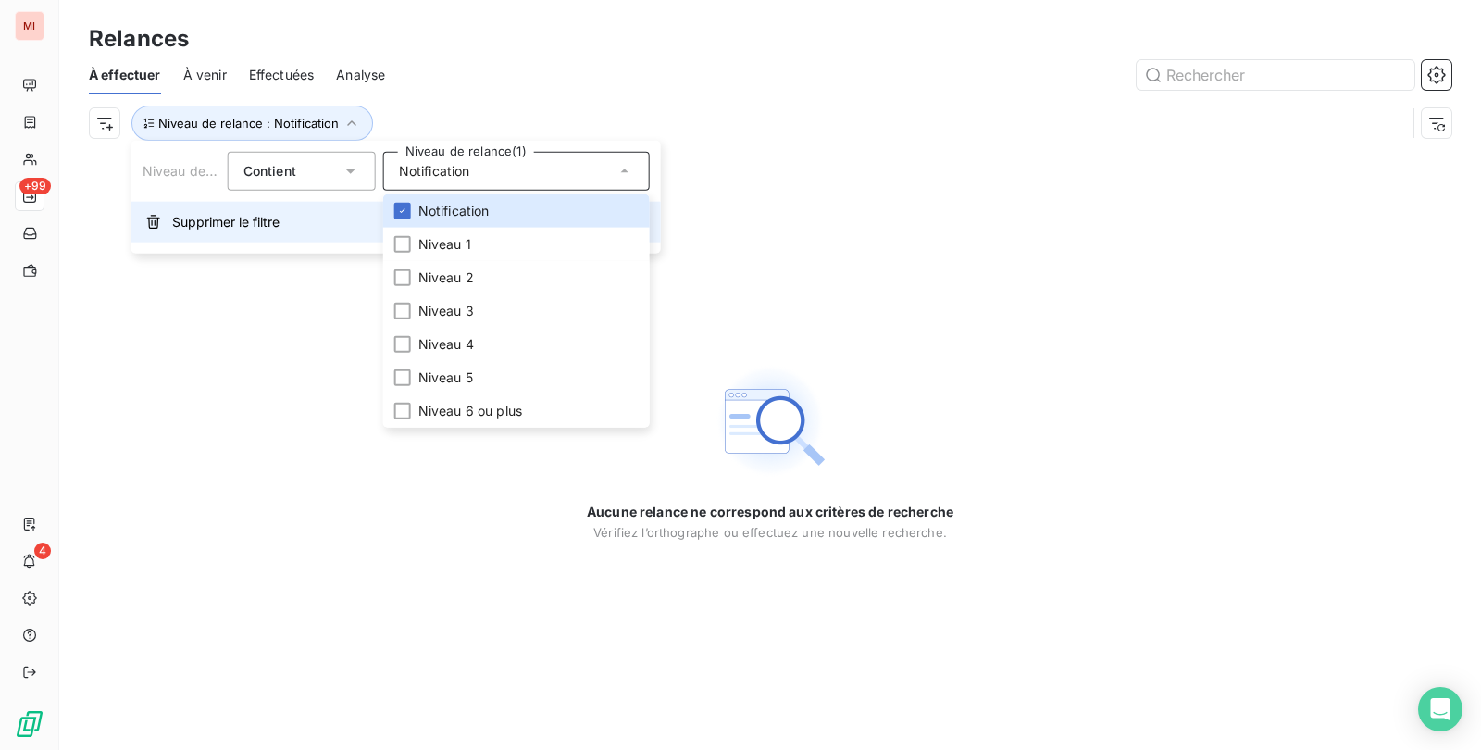
click at [254, 221] on span "Supprimer le filtre" at bounding box center [225, 222] width 107 height 19
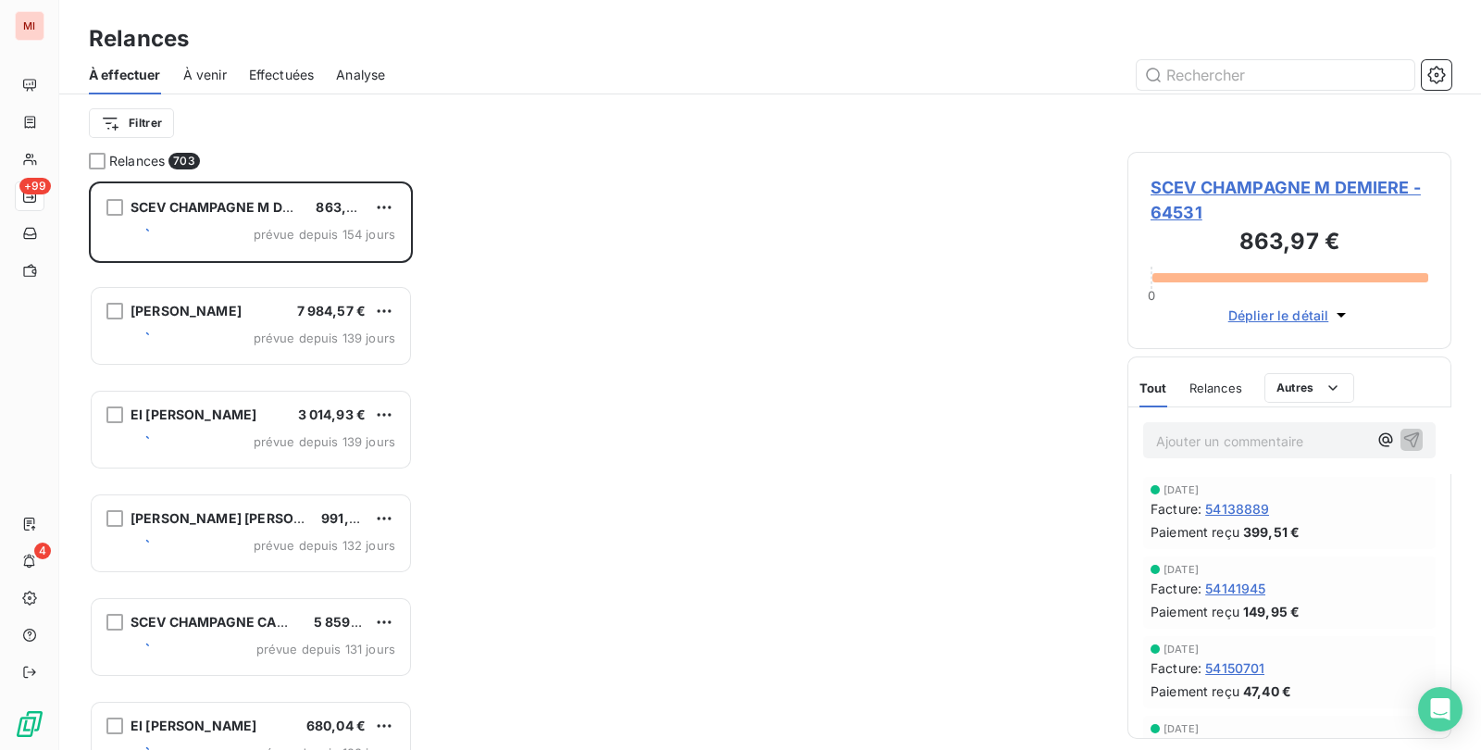
scroll to position [551, 305]
click at [516, 76] on div at bounding box center [929, 75] width 1044 height 30
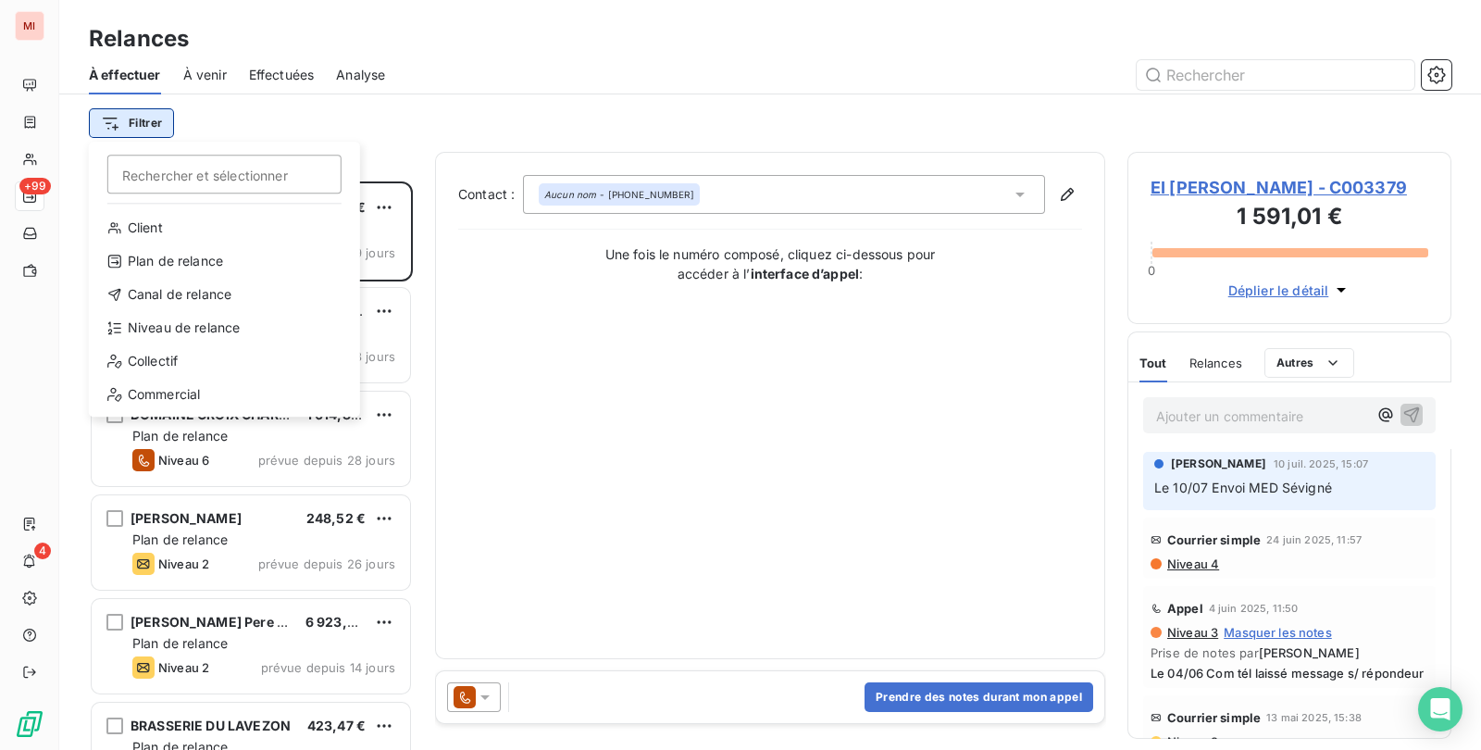
click at [154, 118] on html "MI +99 4 Relances À effectuer À venir Effectuées Analyse Filtrer Rechercher et …" at bounding box center [740, 375] width 1481 height 750
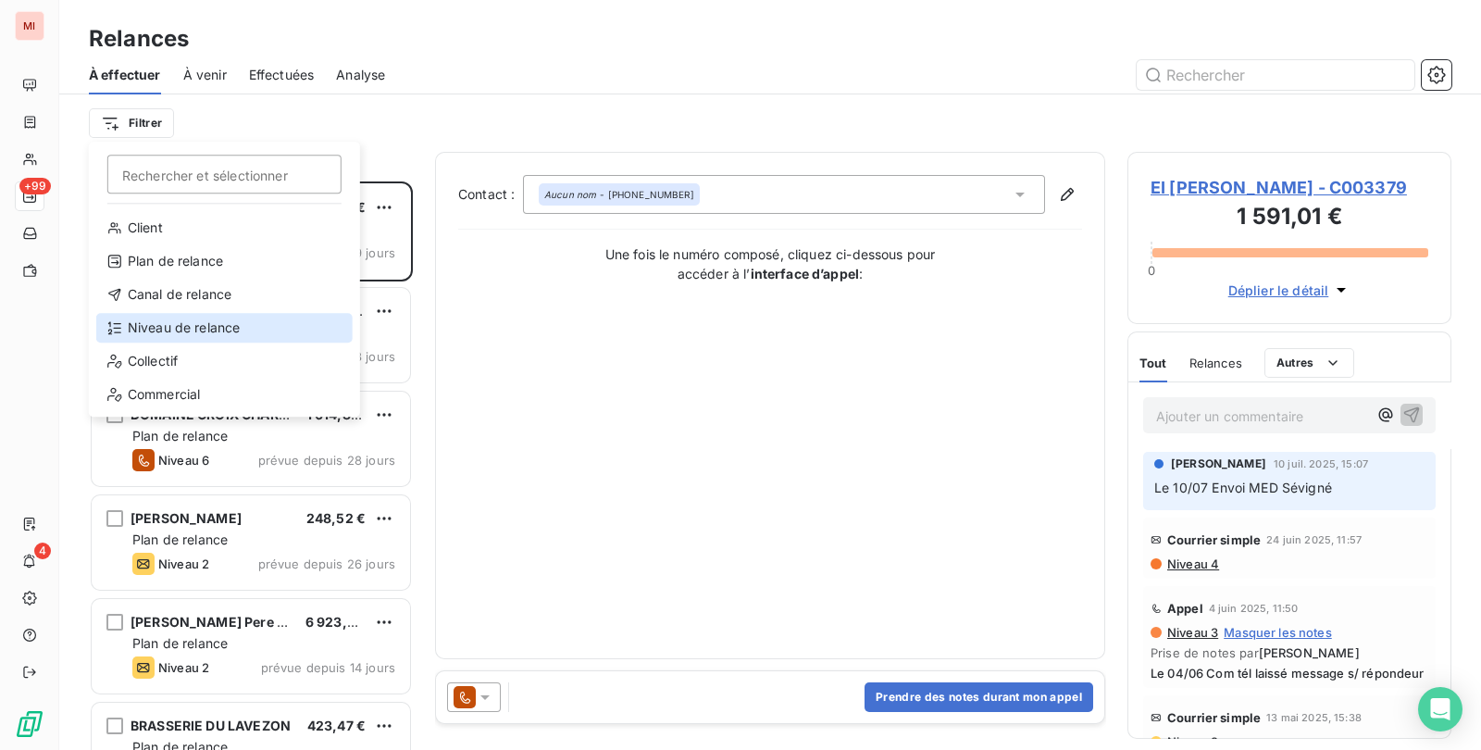
click at [254, 324] on div "Niveau de relance" at bounding box center [224, 328] width 256 height 30
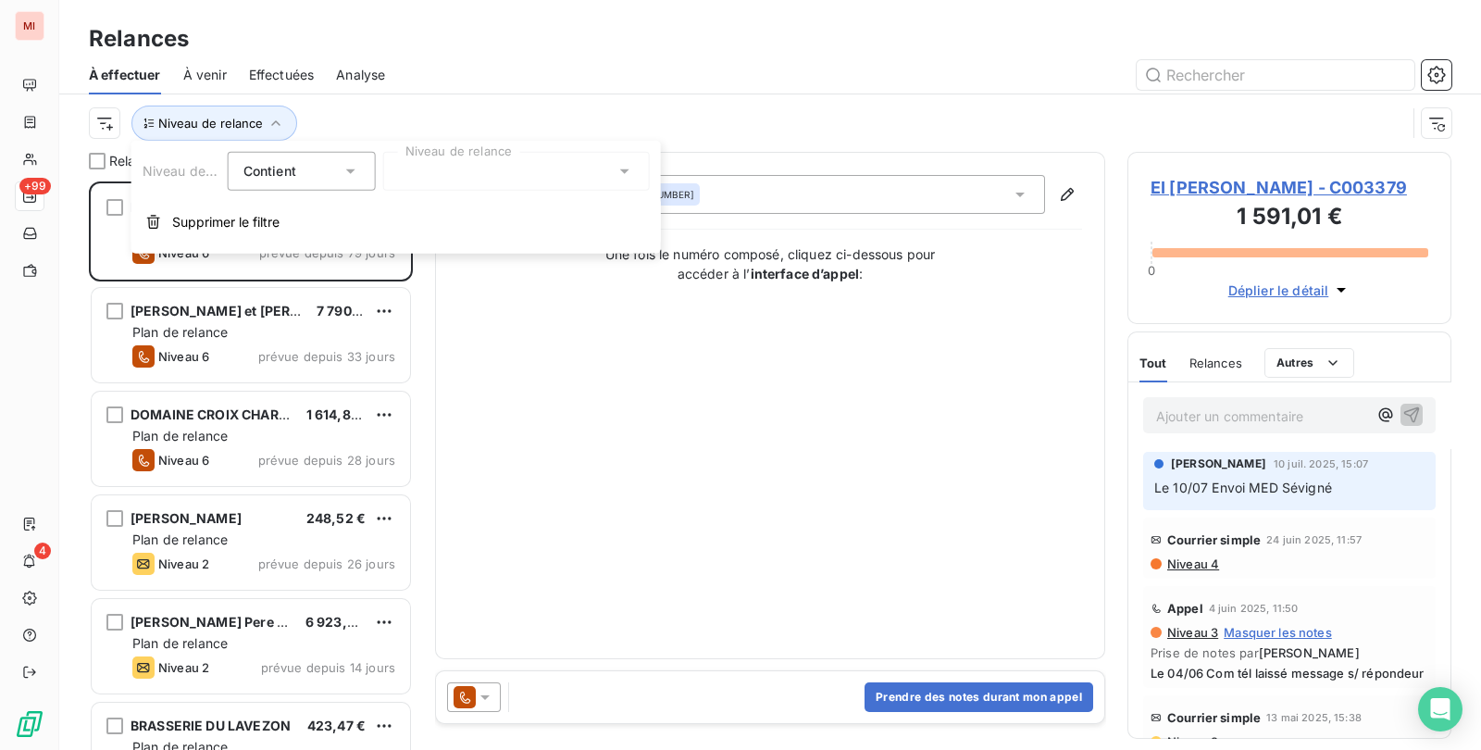
click at [584, 171] on div at bounding box center [516, 171] width 267 height 39
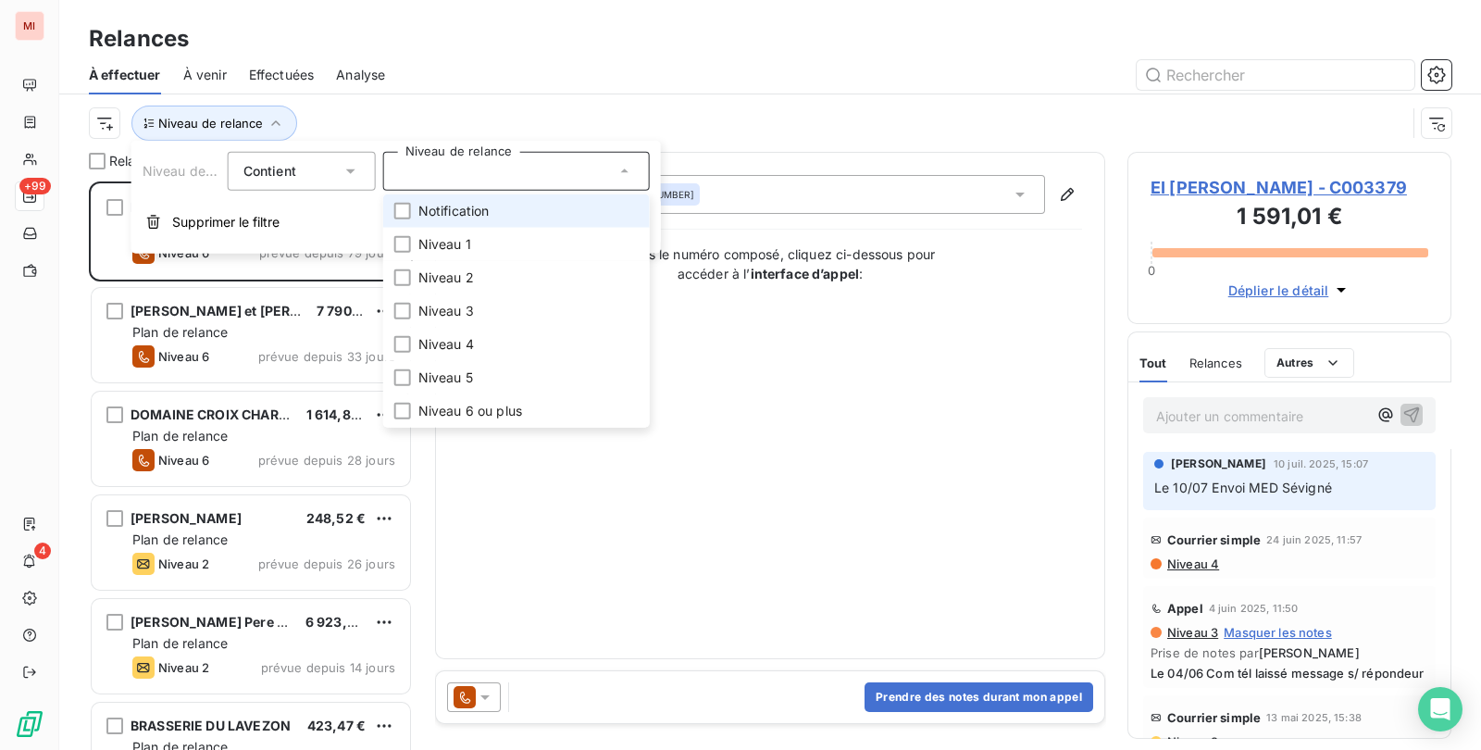
click at [551, 209] on li "Notification" at bounding box center [516, 210] width 267 height 33
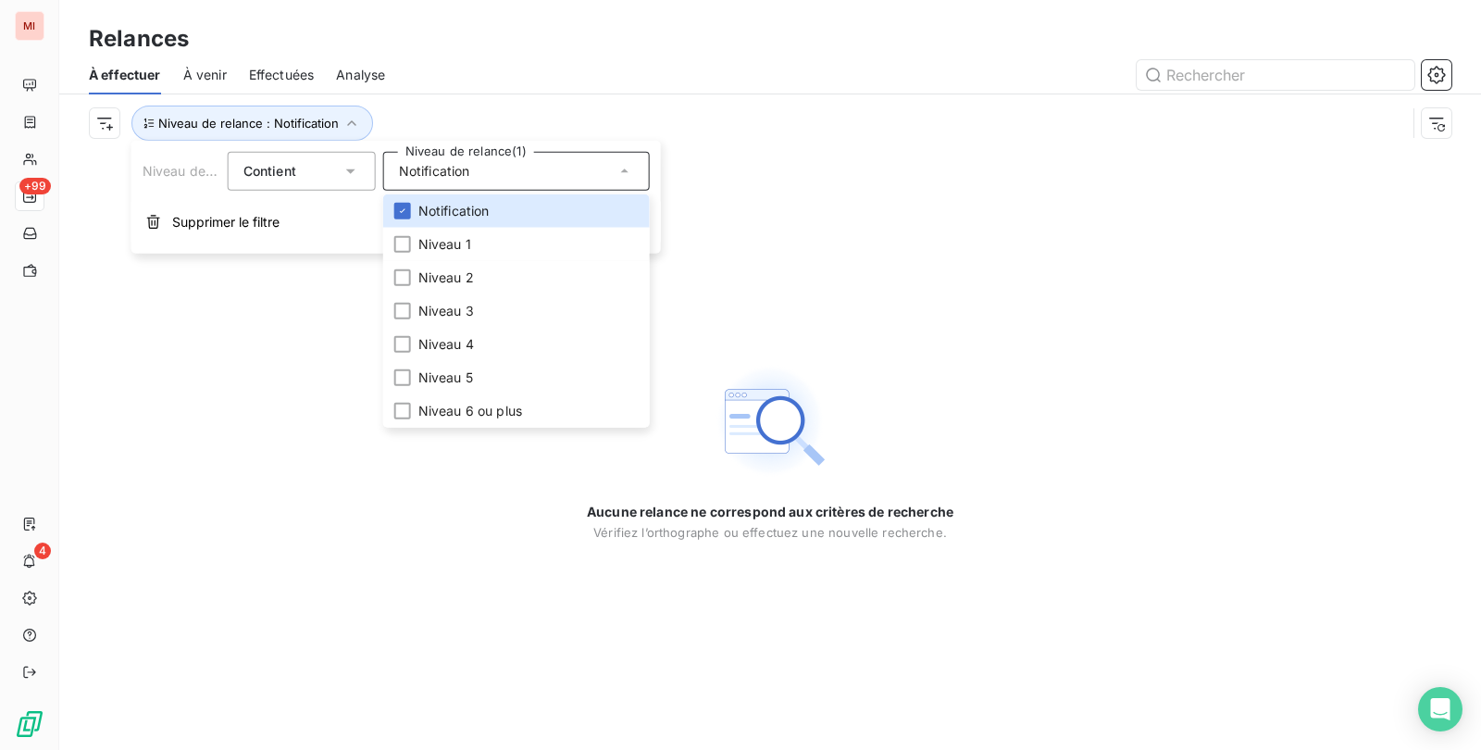
click at [649, 92] on div "À effectuer À venir Effectuées Analyse" at bounding box center [770, 75] width 1422 height 39
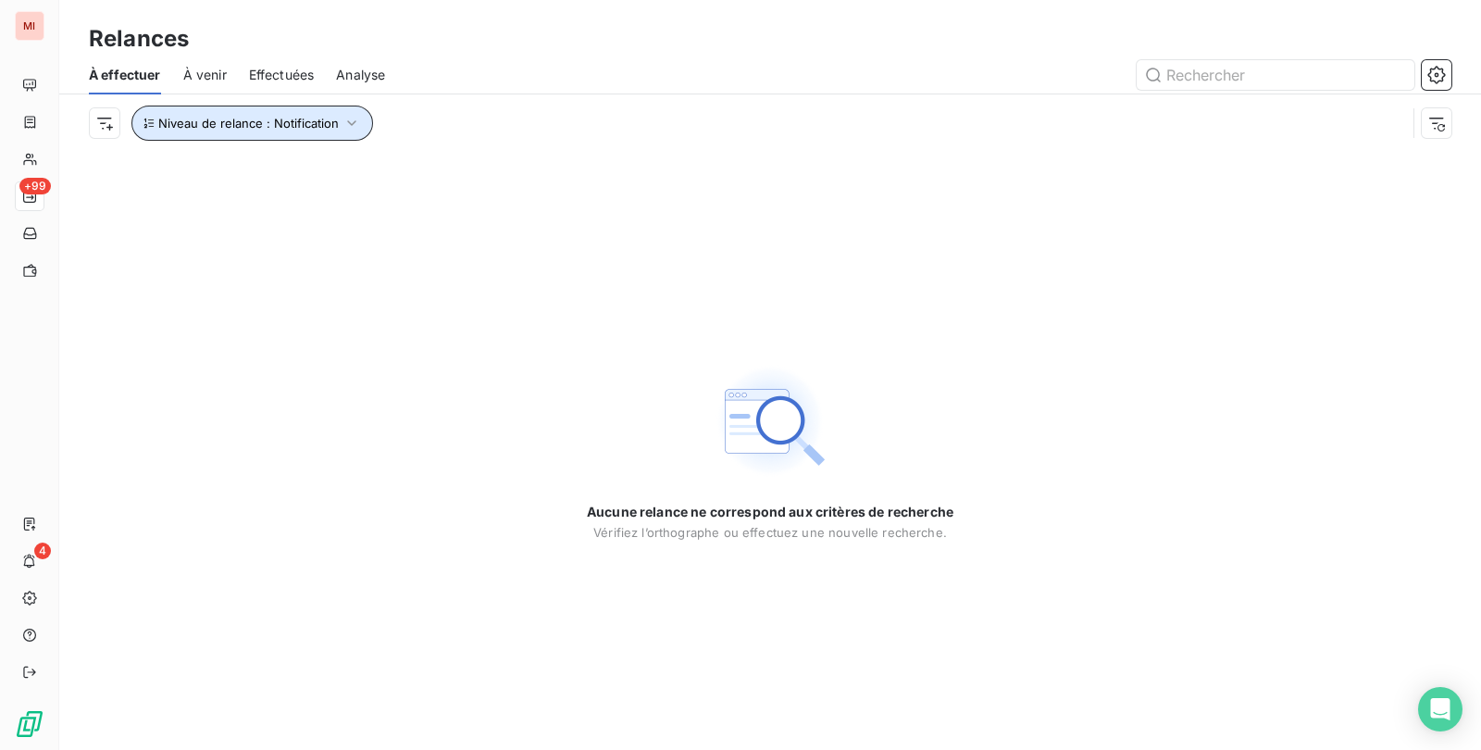
click at [336, 116] on span "Niveau de relance : Notification" at bounding box center [248, 123] width 180 height 15
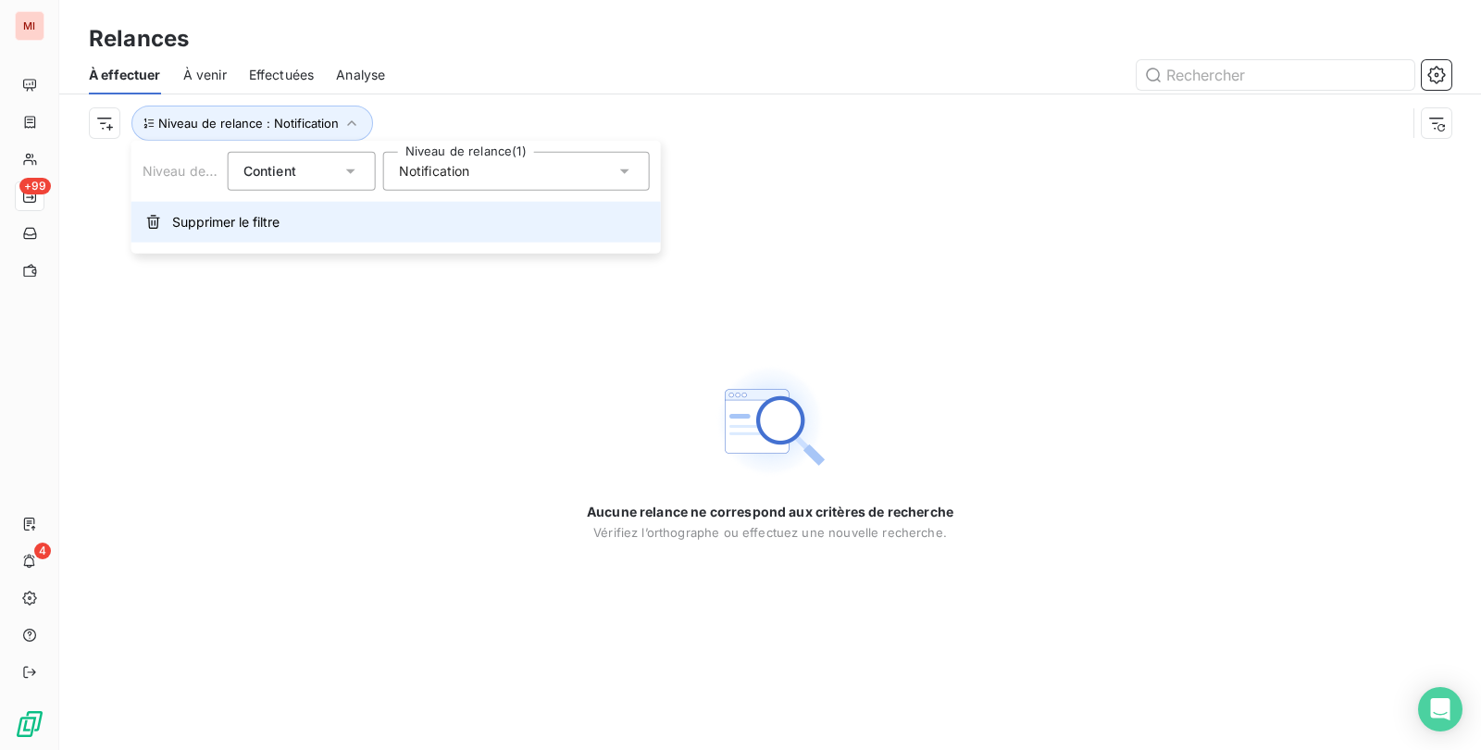
click at [230, 222] on span "Supprimer le filtre" at bounding box center [225, 222] width 107 height 19
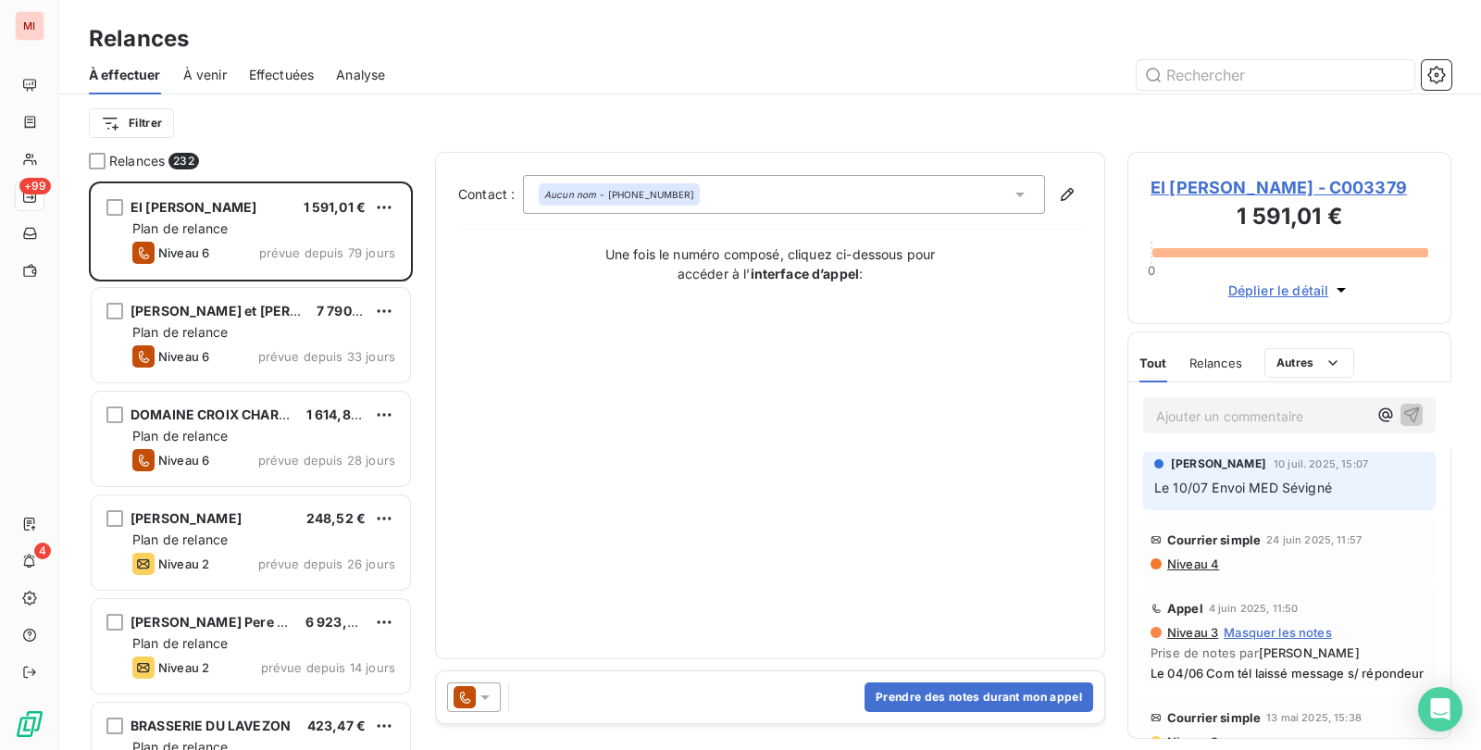
scroll to position [551, 305]
click at [479, 83] on div at bounding box center [929, 75] width 1044 height 30
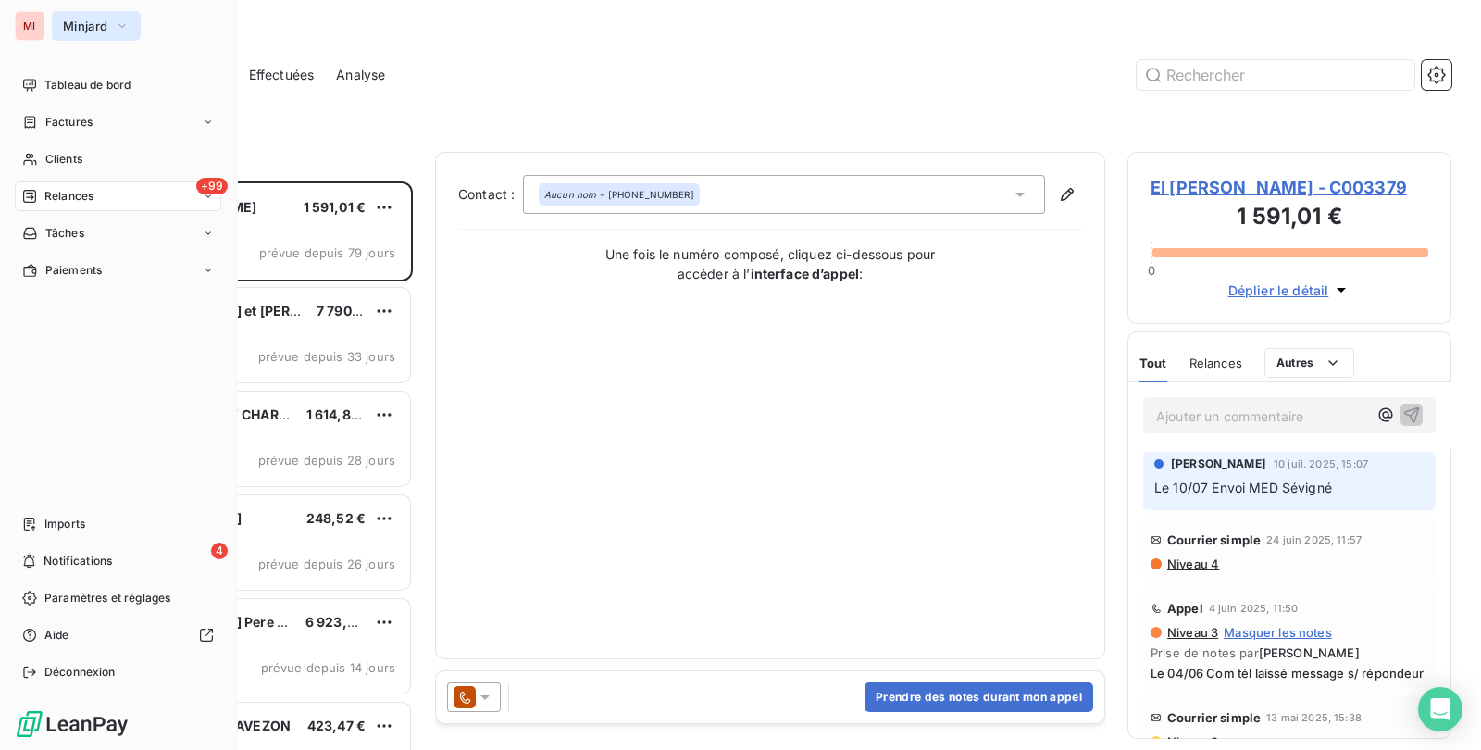
click at [83, 33] on button "Minjard" at bounding box center [96, 26] width 89 height 30
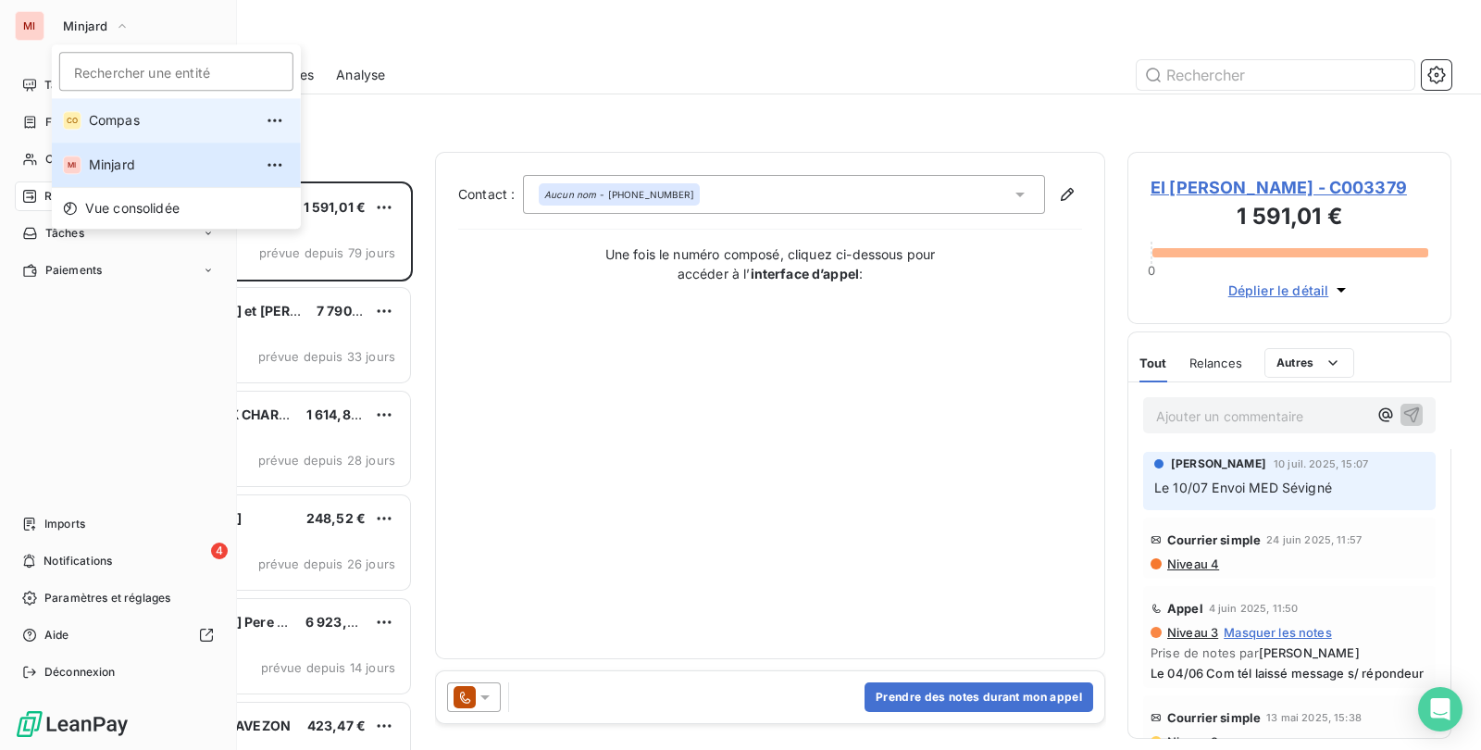
click at [115, 131] on li "CO Compas" at bounding box center [176, 120] width 249 height 44
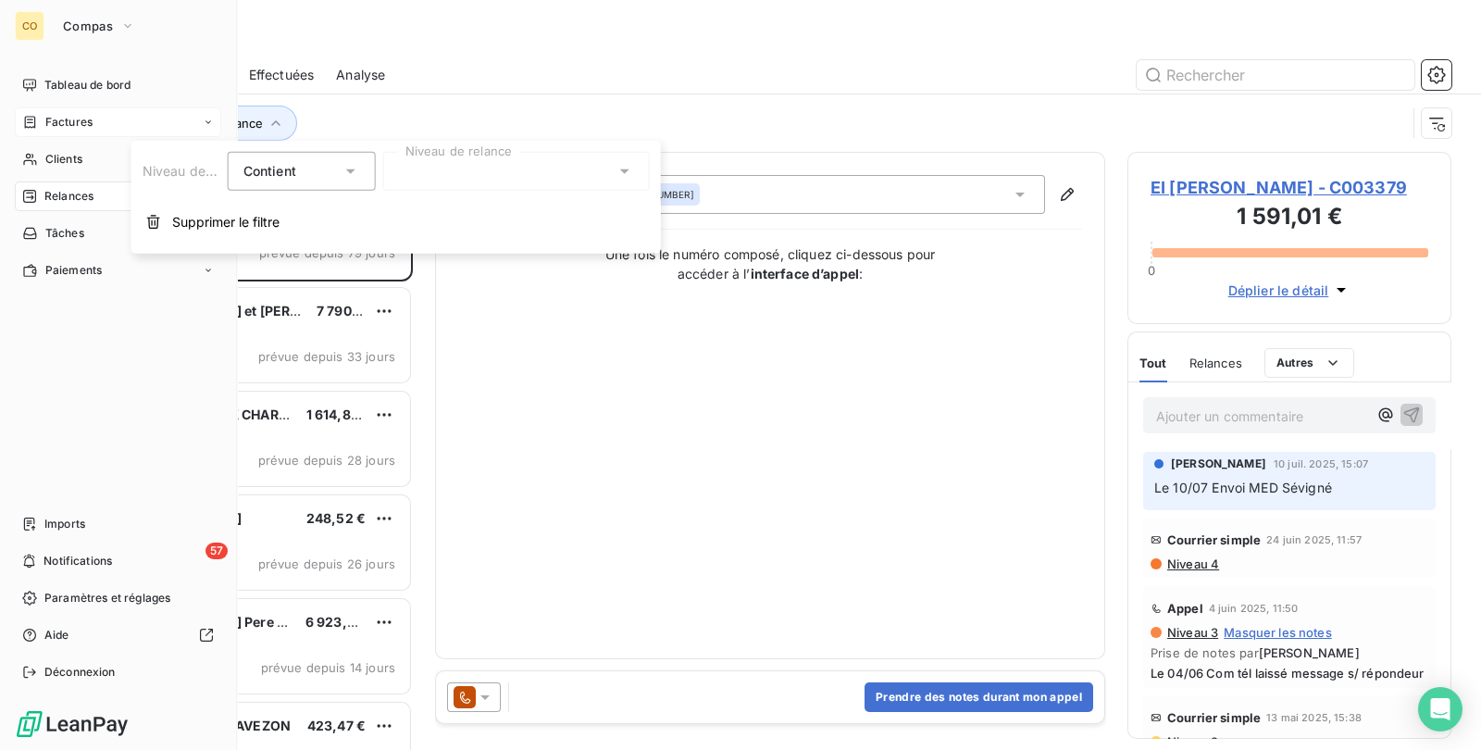
scroll to position [551, 305]
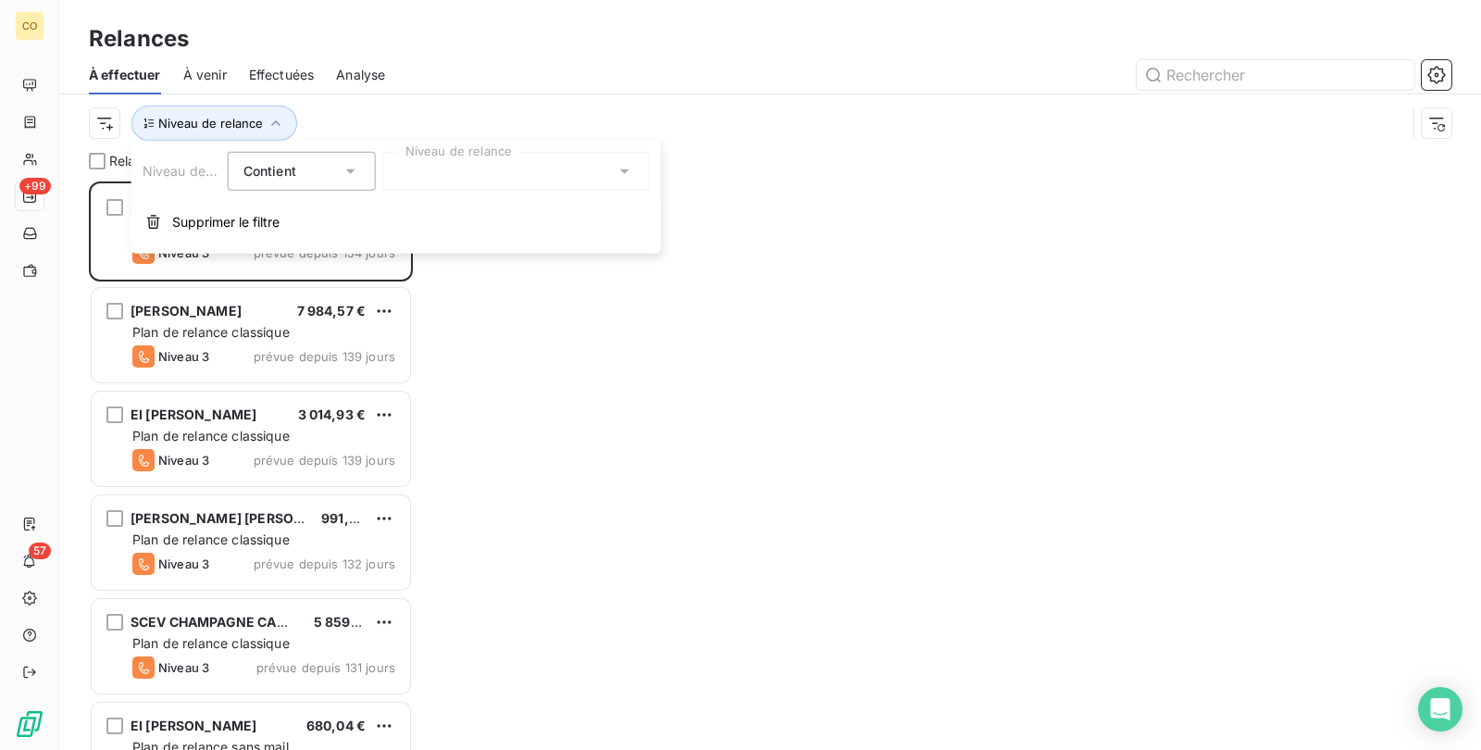
click at [794, 32] on div "Relances" at bounding box center [770, 38] width 1422 height 33
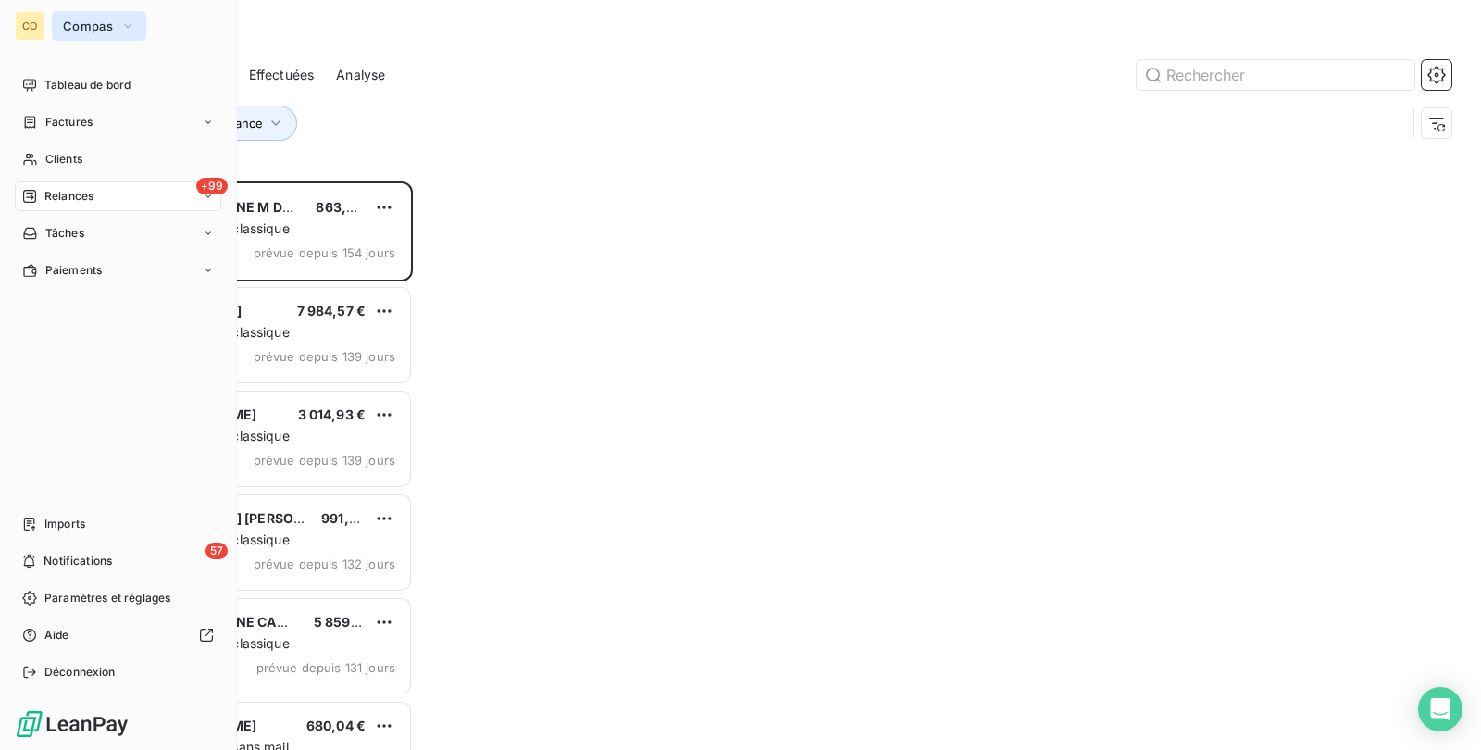
click at [74, 31] on span "Compas" at bounding box center [88, 26] width 50 height 15
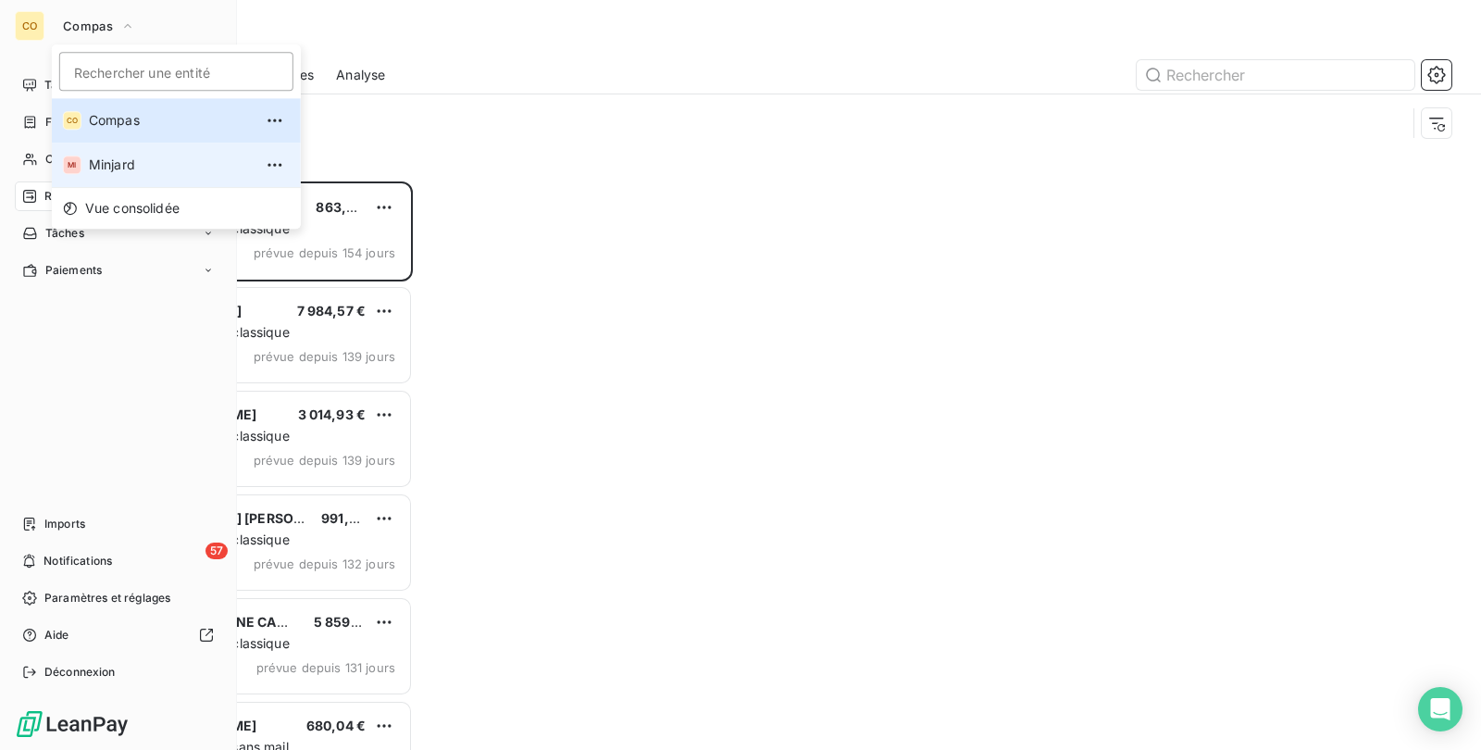
click at [97, 153] on li "MI Minjard" at bounding box center [176, 165] width 249 height 44
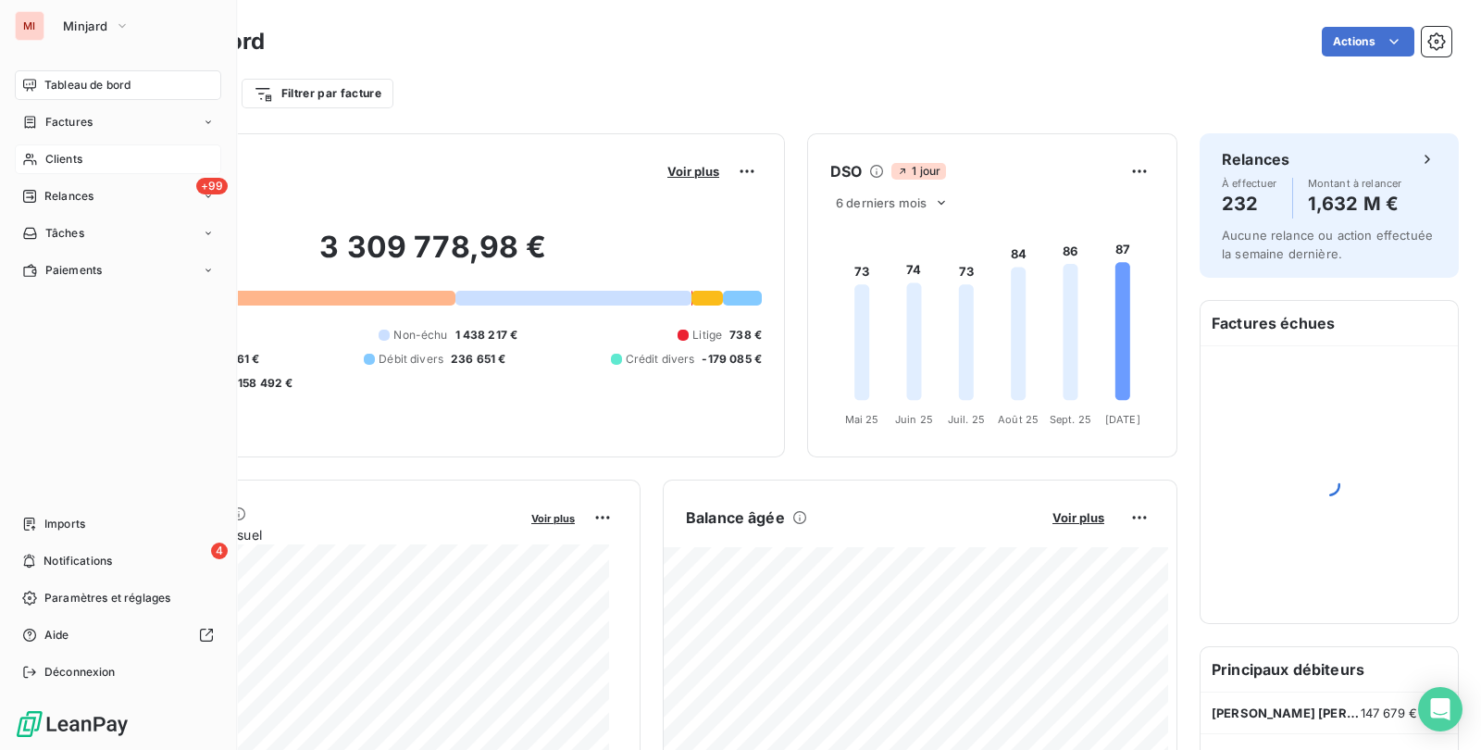
click at [96, 161] on div "Clients" at bounding box center [118, 159] width 206 height 30
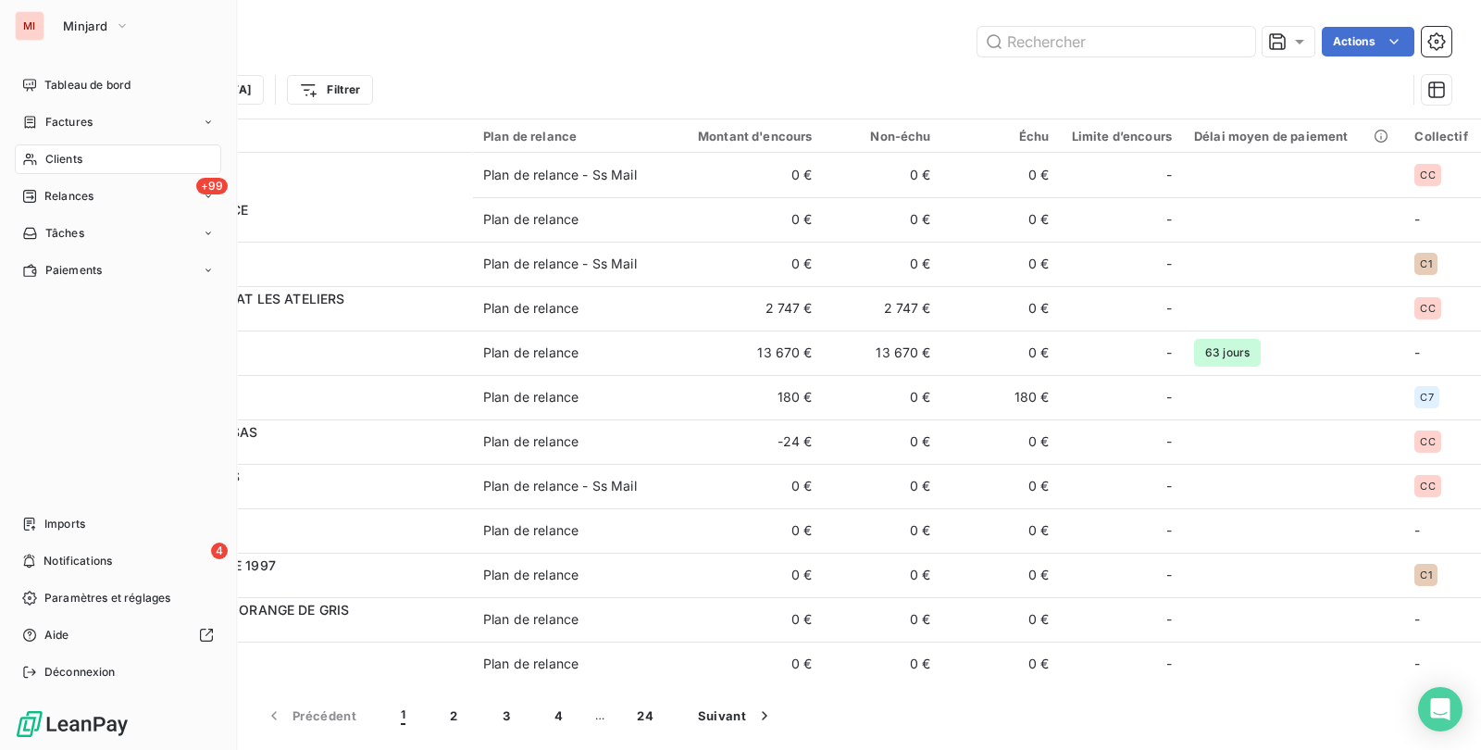
click at [51, 162] on span "Clients" at bounding box center [63, 159] width 37 height 17
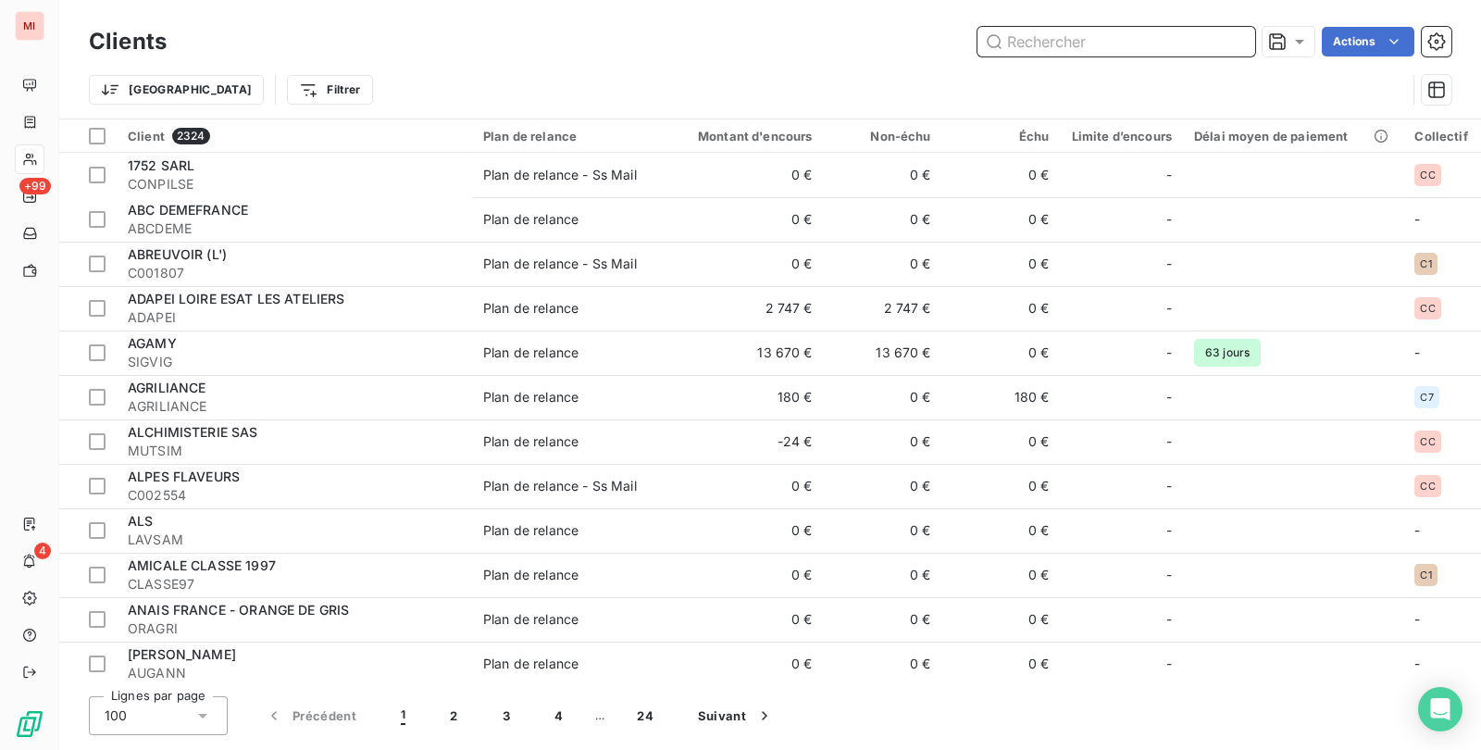
click at [1048, 33] on input "text" at bounding box center [1116, 42] width 278 height 30
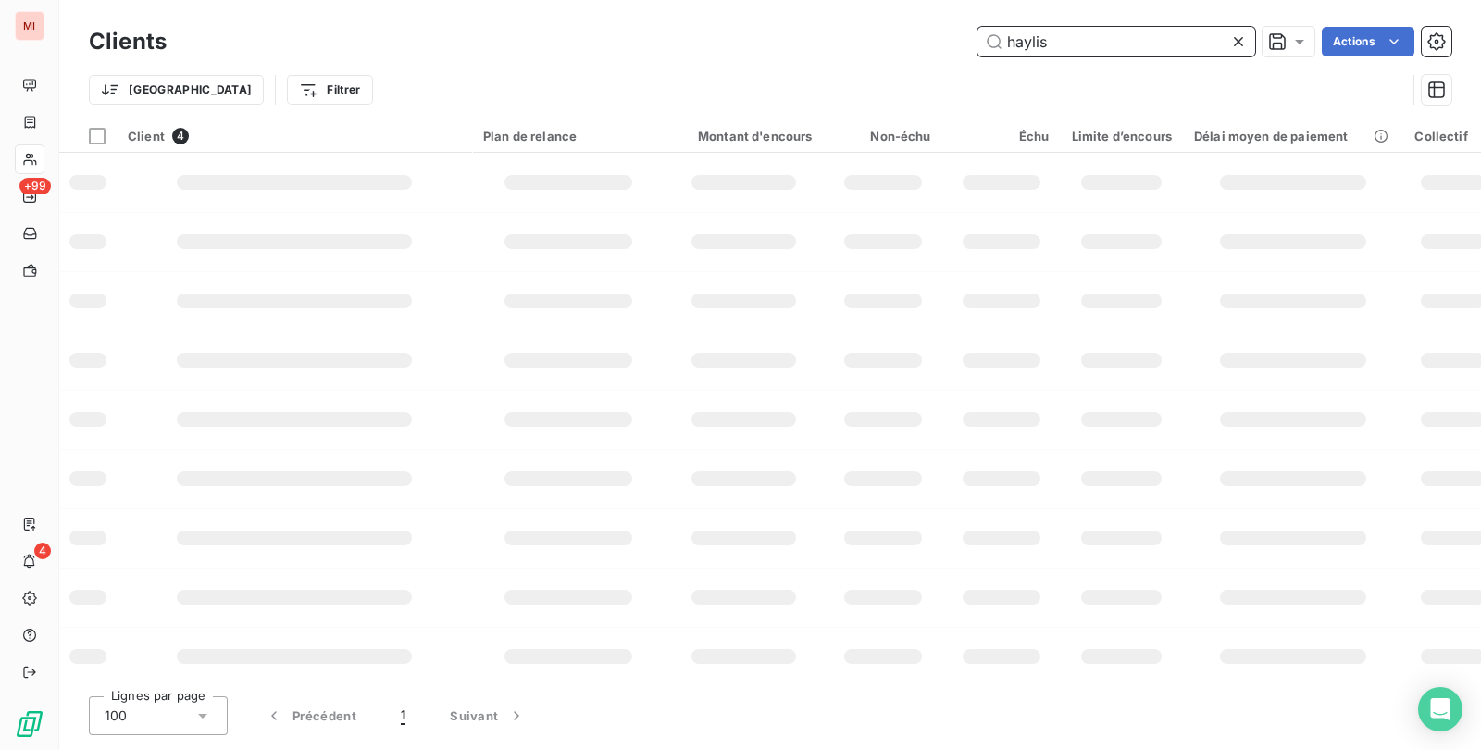
drag, startPoint x: 1098, startPoint y: 41, endPoint x: 833, endPoint y: 26, distance: 265.1
click at [833, 27] on div "haylis Actions" at bounding box center [820, 42] width 1263 height 30
type input "HAYLIS"
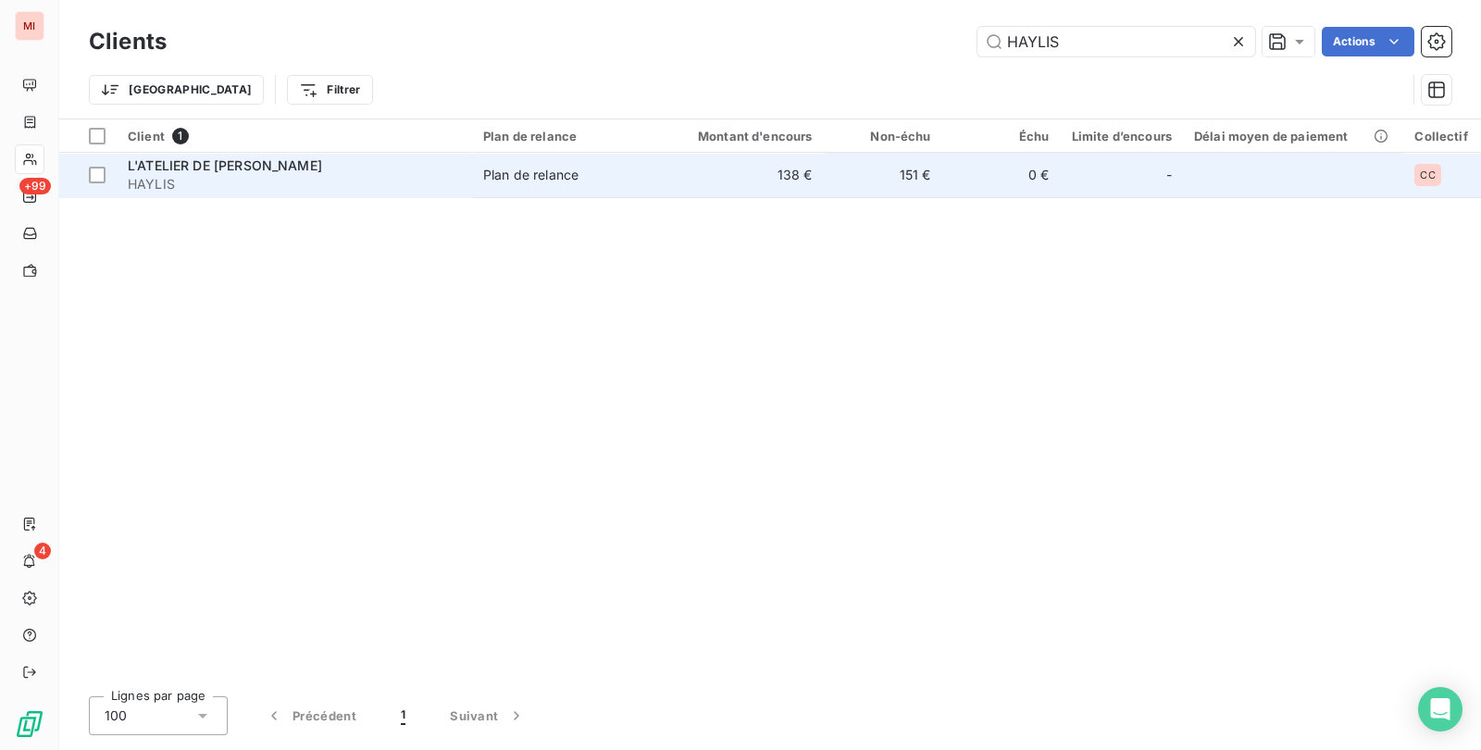
click at [847, 192] on td "151 €" at bounding box center [883, 175] width 118 height 44
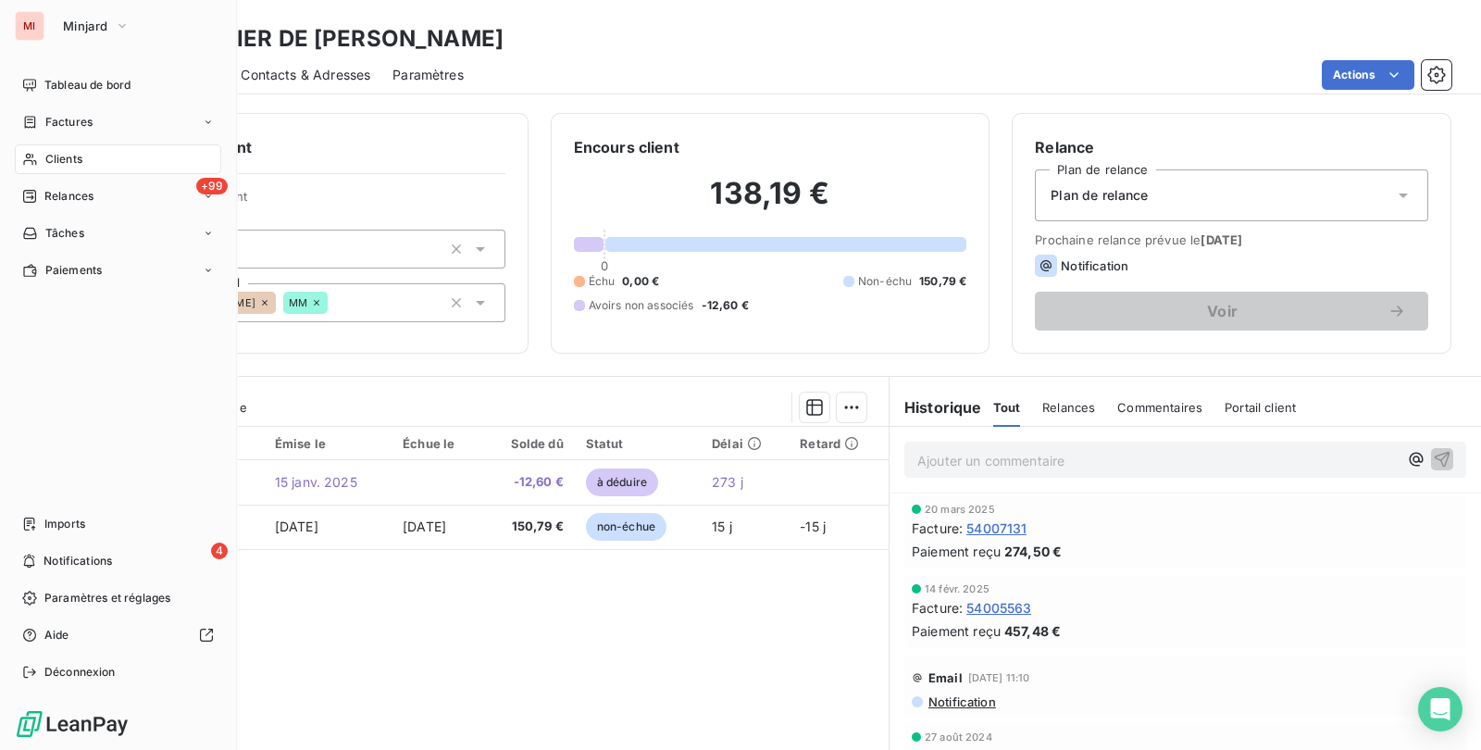
click at [68, 159] on span "Clients" at bounding box center [63, 159] width 37 height 17
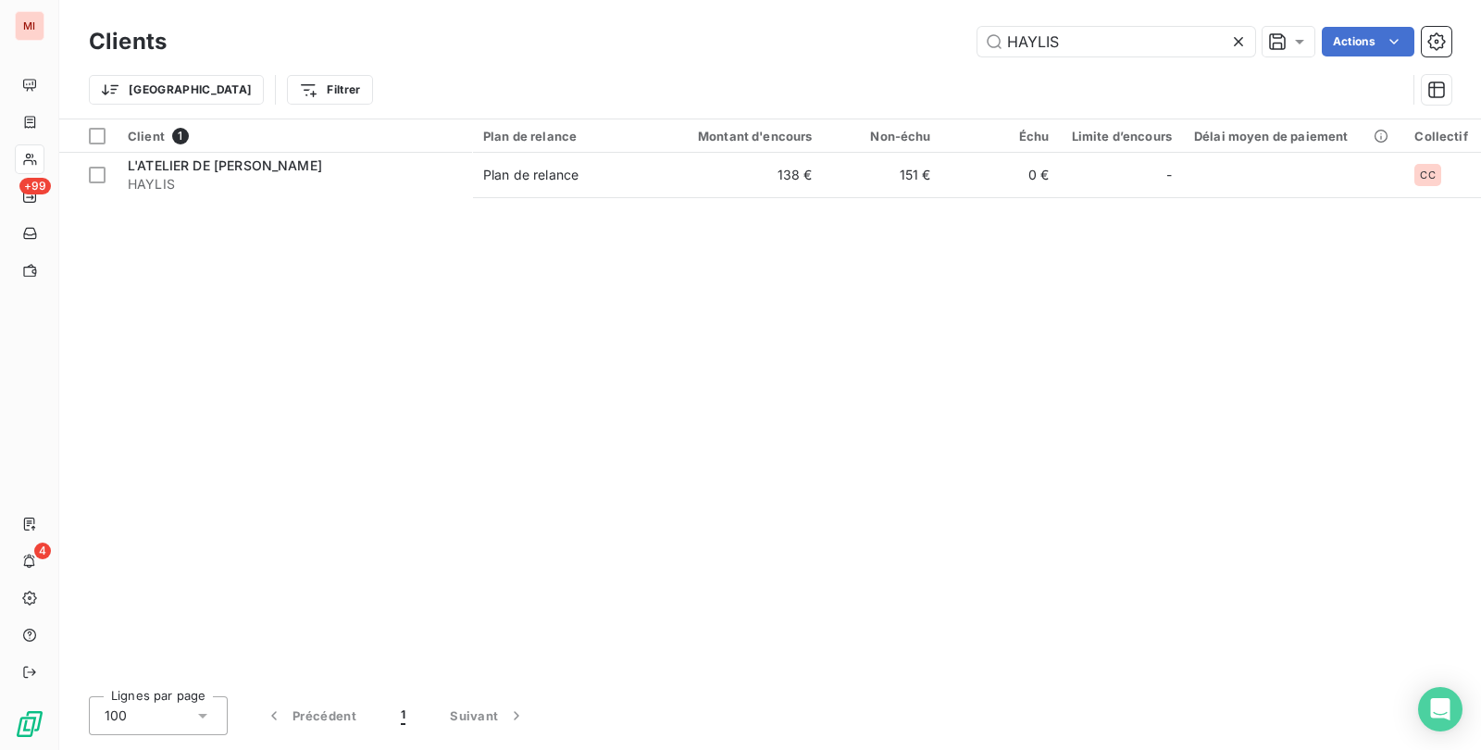
drag, startPoint x: 1086, startPoint y: 31, endPoint x: 787, endPoint y: -19, distance: 303.1
click at [787, 0] on html "MI +99 4 Clients HAYLIS Actions Trier Filtrer Client 1 Plan de relance Montant …" at bounding box center [740, 375] width 1481 height 750
type input "GAMAY"
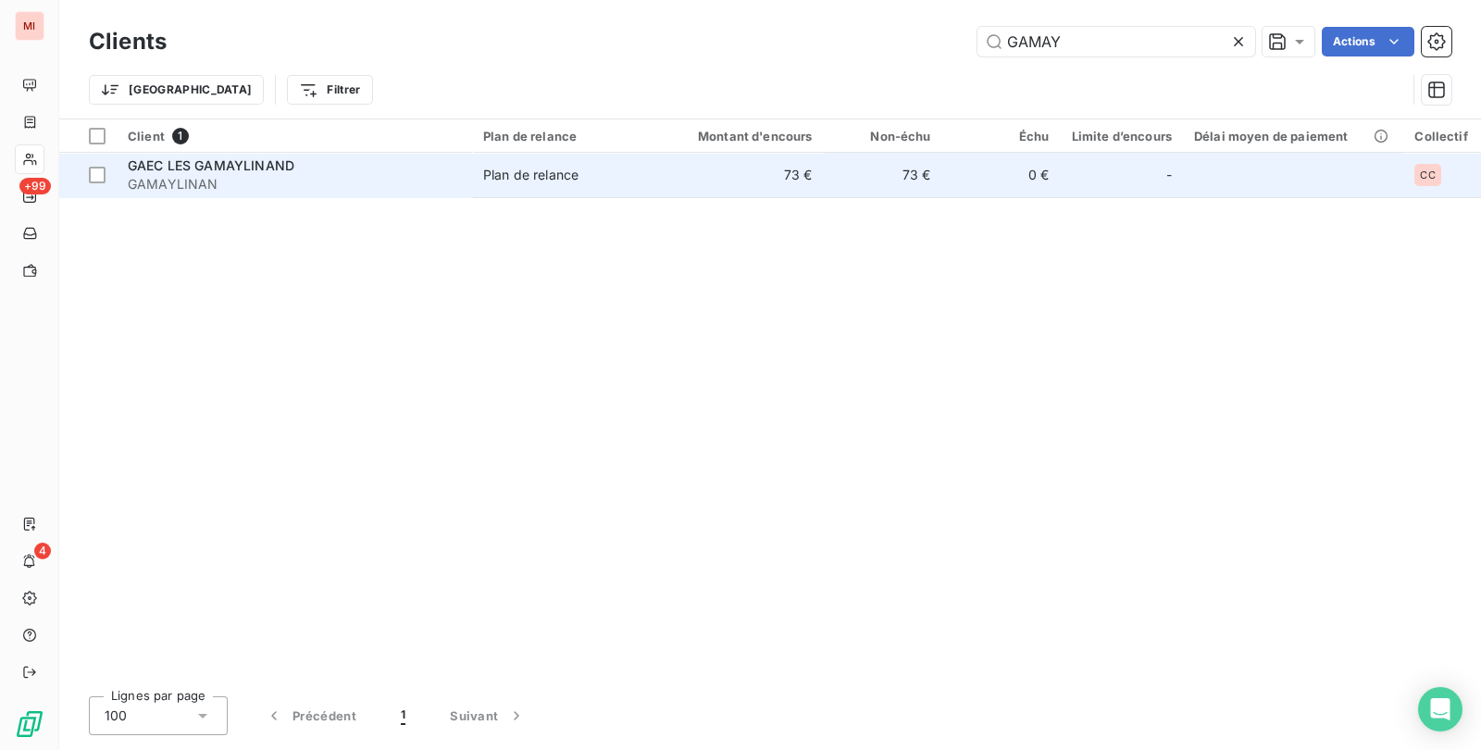
click at [665, 180] on td "73 €" at bounding box center [744, 175] width 159 height 44
